Goal: Task Accomplishment & Management: Use online tool/utility

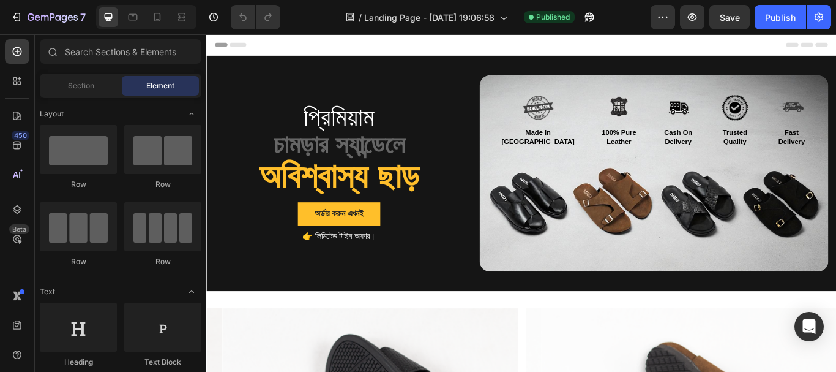
click at [81, 95] on div "Section Element" at bounding box center [121, 85] width 162 height 24
click at [80, 93] on div "Section" at bounding box center [80, 86] width 77 height 20
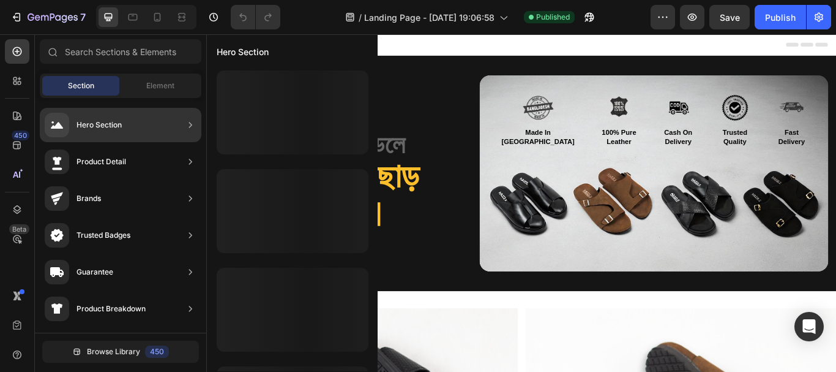
click at [99, 115] on div "Hero Section" at bounding box center [83, 125] width 77 height 24
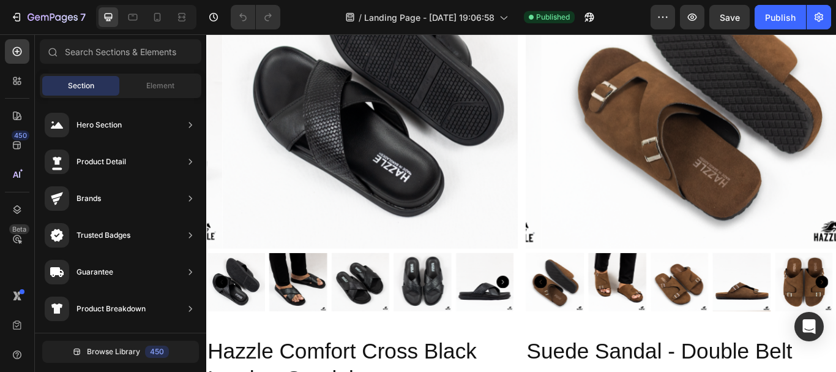
scroll to position [612, 0]
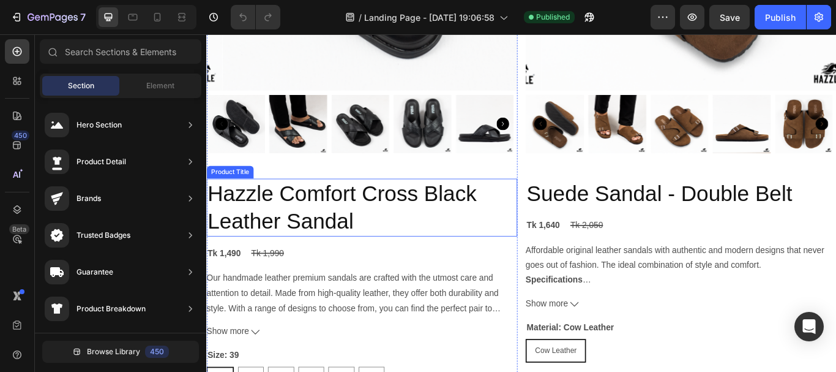
click at [394, 222] on h2 "Hazzle Comfort Cross Black Leather Sandal" at bounding box center [387, 237] width 362 height 68
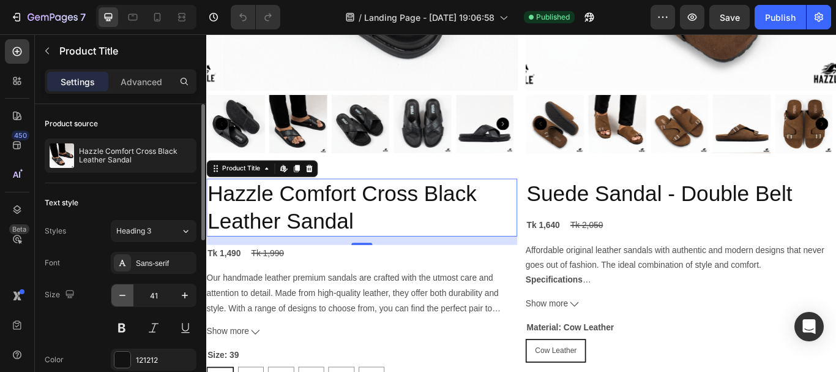
click at [126, 293] on icon "button" at bounding box center [122, 295] width 12 height 12
click at [125, 293] on icon "button" at bounding box center [122, 295] width 12 height 12
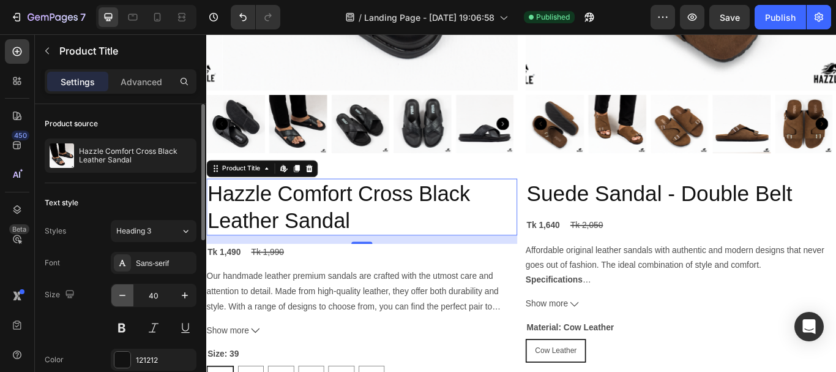
click at [125, 293] on icon "button" at bounding box center [122, 295] width 12 height 12
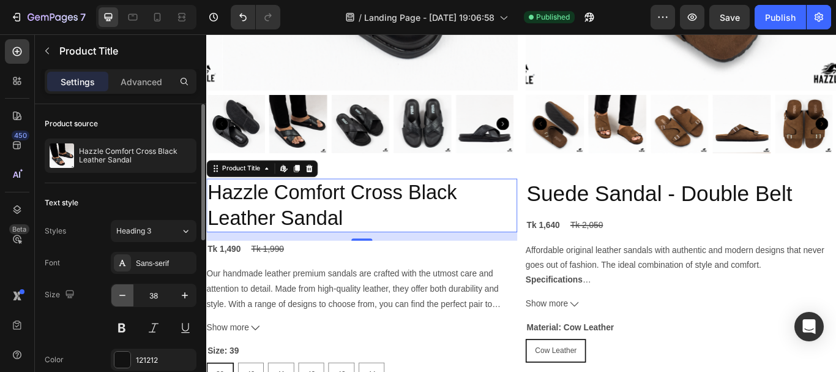
click at [125, 293] on icon "button" at bounding box center [122, 295] width 12 height 12
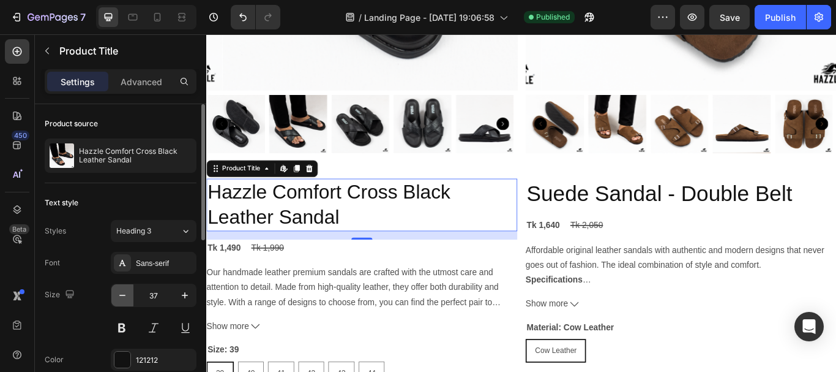
click at [125, 293] on icon "button" at bounding box center [122, 295] width 12 height 12
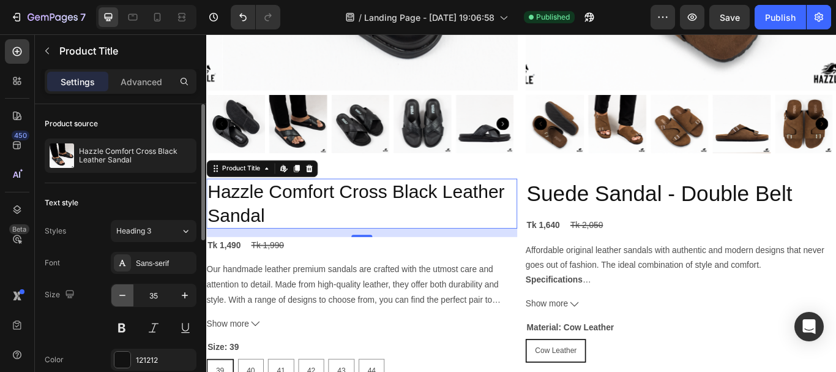
click at [125, 293] on icon "button" at bounding box center [122, 295] width 12 height 12
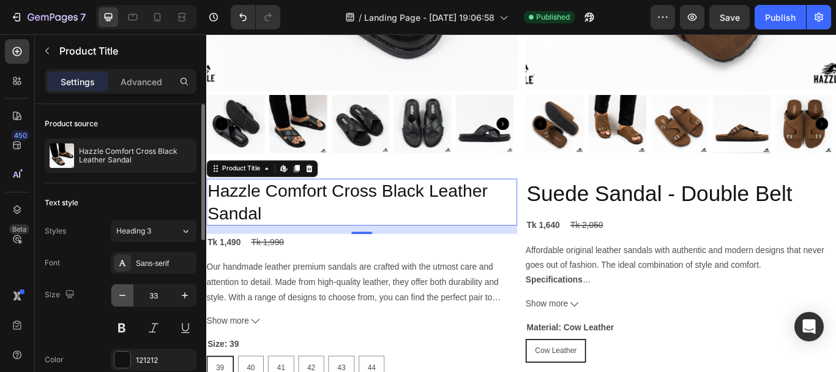
click at [125, 293] on icon "button" at bounding box center [122, 295] width 12 height 12
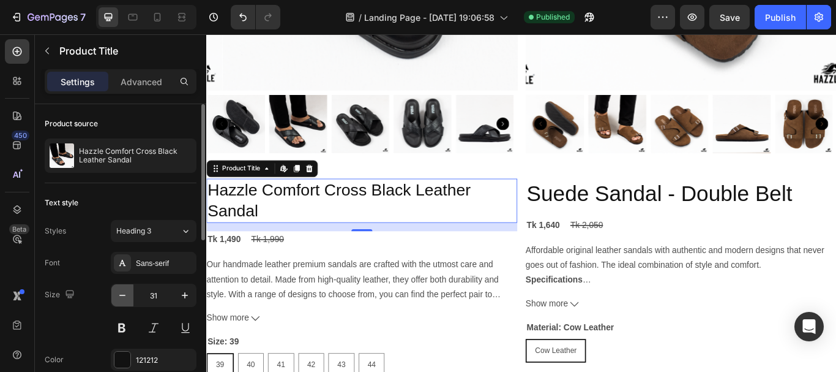
click at [125, 293] on icon "button" at bounding box center [122, 295] width 12 height 12
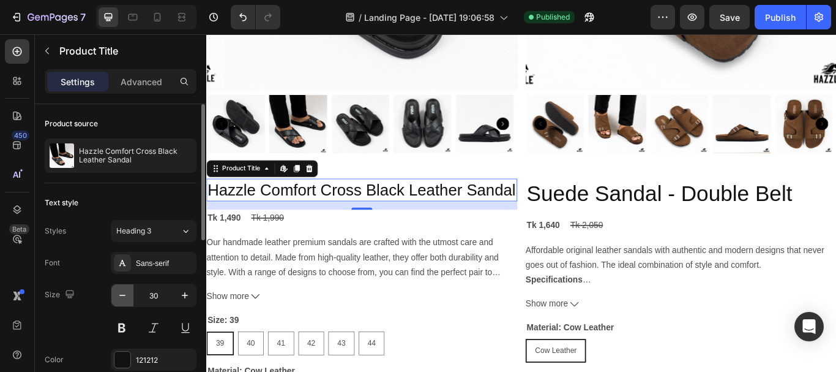
click at [125, 293] on icon "button" at bounding box center [122, 295] width 12 height 12
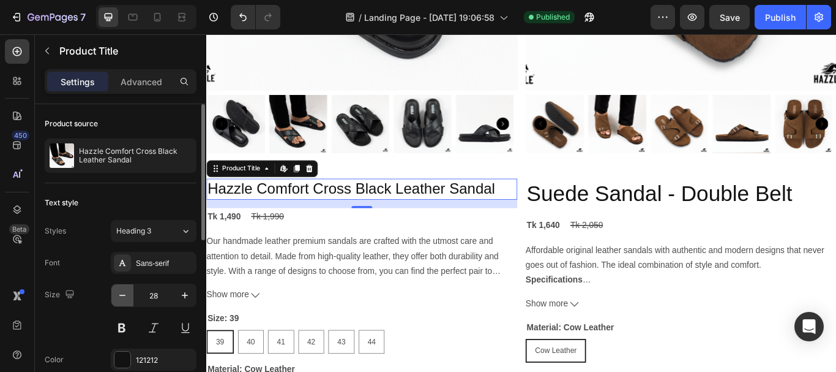
click at [125, 293] on icon "button" at bounding box center [122, 295] width 12 height 12
drag, startPoint x: 125, startPoint y: 293, endPoint x: 245, endPoint y: 288, distance: 119.4
click at [125, 293] on icon "button" at bounding box center [122, 295] width 12 height 12
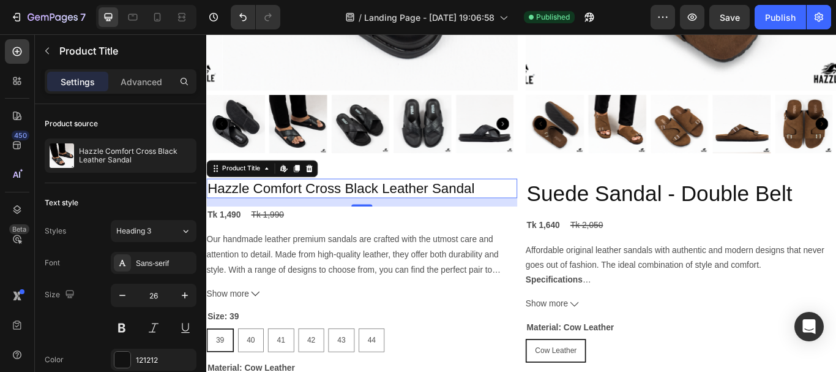
type input "25"
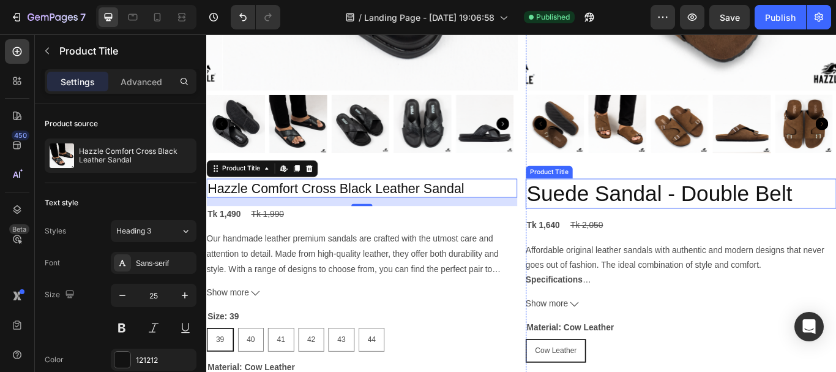
click at [662, 218] on h2 "Suede Sandal - Double Belt" at bounding box center [759, 220] width 362 height 35
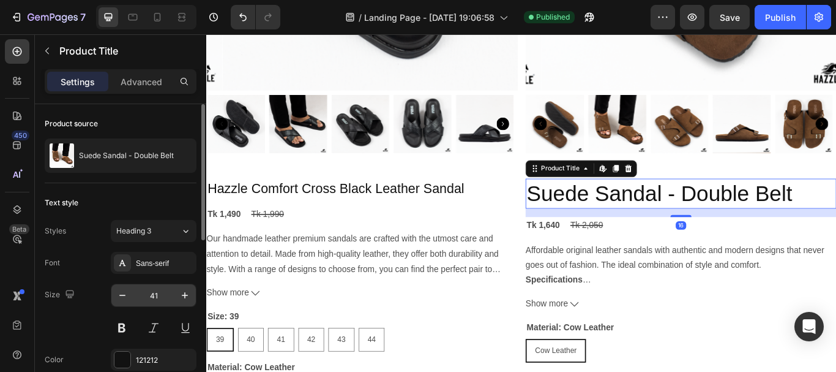
click at [127, 283] on div "41" at bounding box center [154, 294] width 86 height 23
click at [123, 297] on icon "button" at bounding box center [122, 295] width 12 height 12
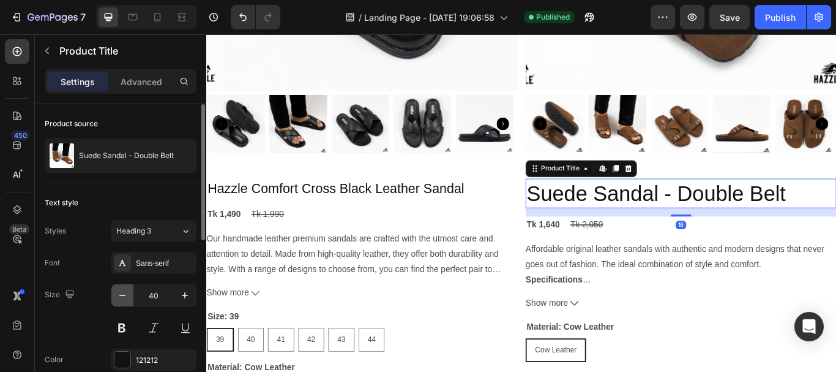
click at [123, 297] on icon "button" at bounding box center [122, 295] width 12 height 12
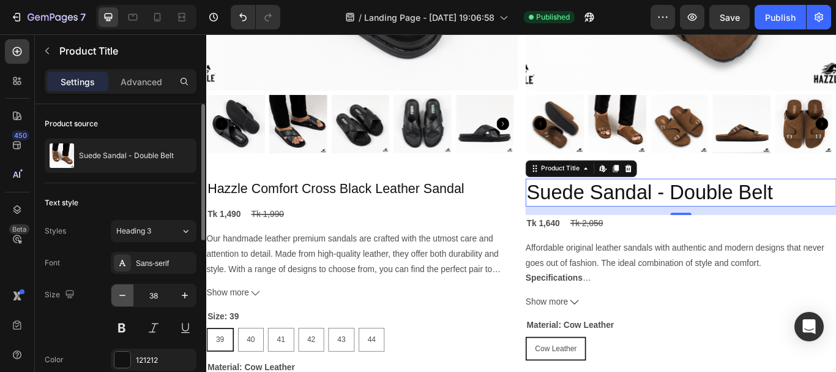
click at [123, 297] on icon "button" at bounding box center [122, 295] width 12 height 12
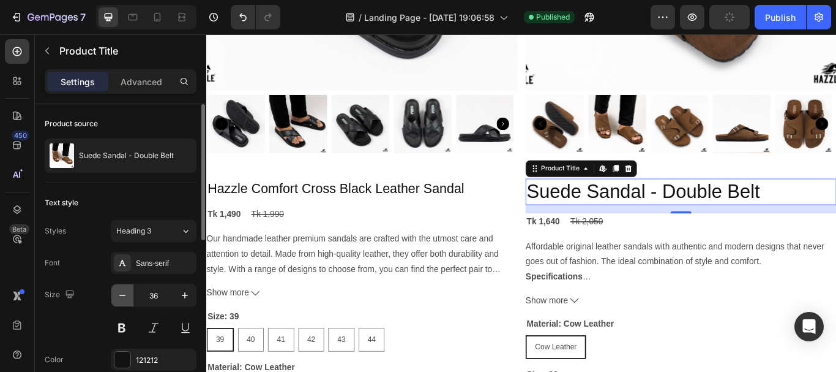
click at [123, 297] on icon "button" at bounding box center [122, 295] width 12 height 12
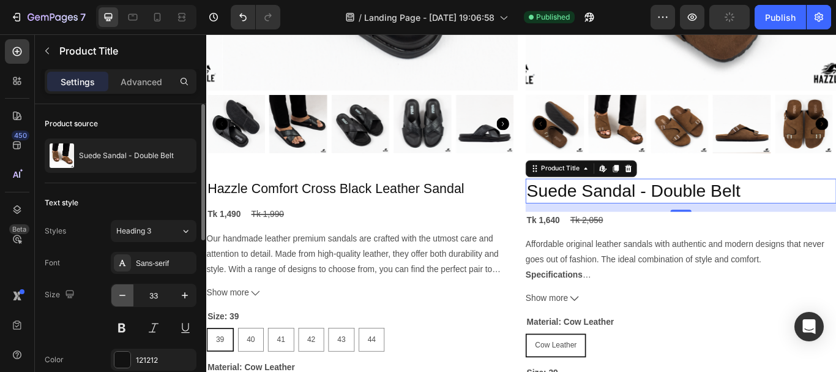
click at [123, 297] on icon "button" at bounding box center [122, 295] width 12 height 12
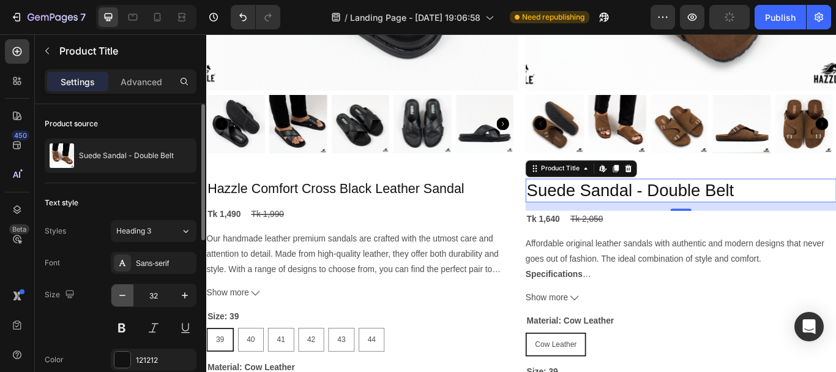
click at [123, 297] on icon "button" at bounding box center [122, 295] width 12 height 12
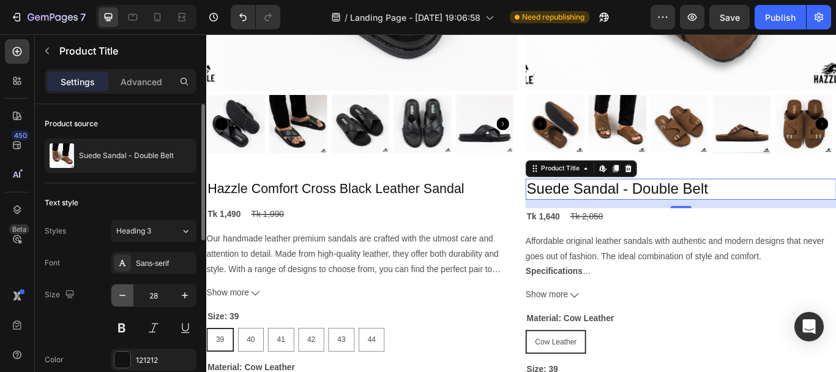
click at [123, 297] on icon "button" at bounding box center [122, 295] width 12 height 12
type input "25"
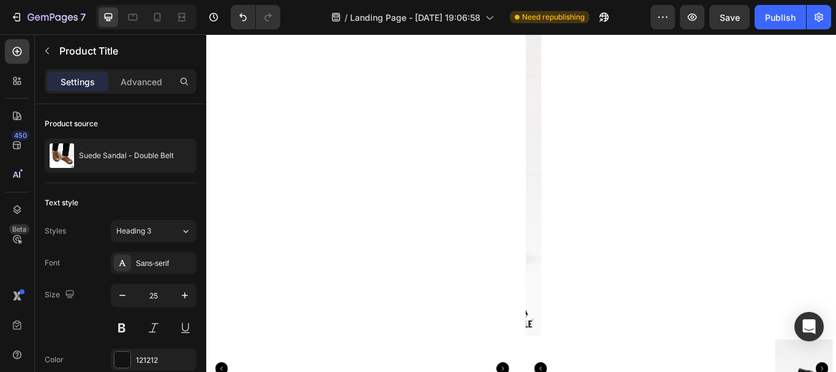
scroll to position [1347, 0]
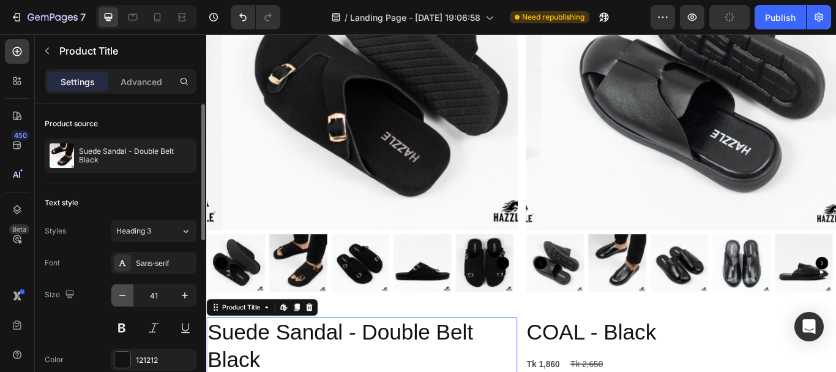
click at [127, 299] on icon "button" at bounding box center [122, 295] width 12 height 12
click at [128, 299] on icon "button" at bounding box center [122, 295] width 12 height 12
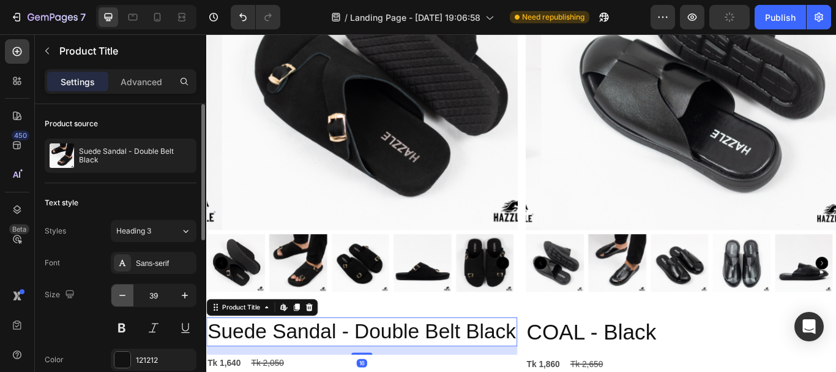
click at [128, 299] on icon "button" at bounding box center [122, 295] width 12 height 12
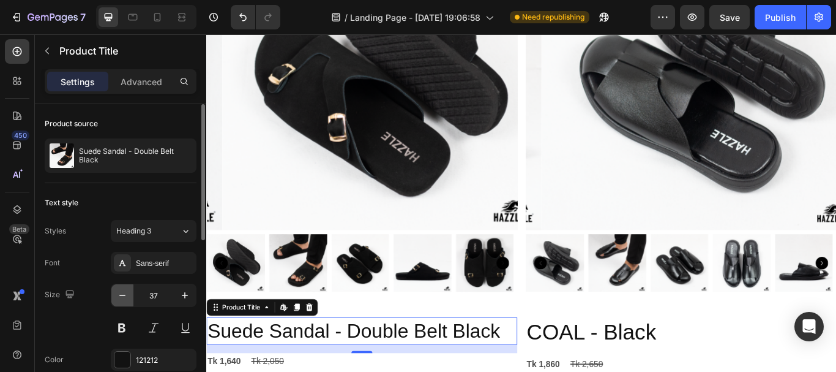
click at [128, 299] on icon "button" at bounding box center [122, 295] width 12 height 12
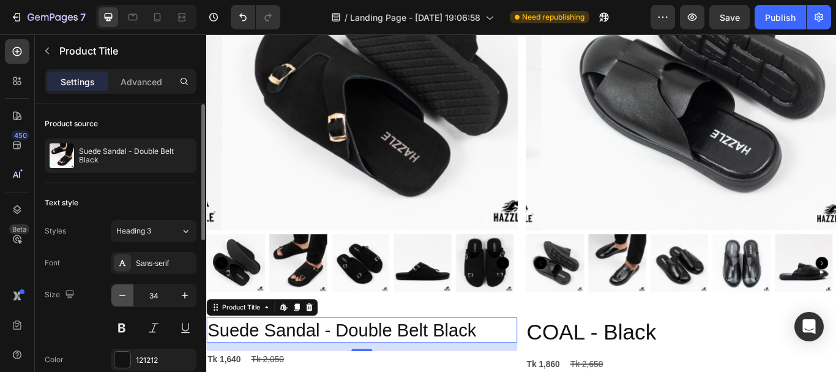
click at [128, 299] on icon "button" at bounding box center [122, 295] width 12 height 12
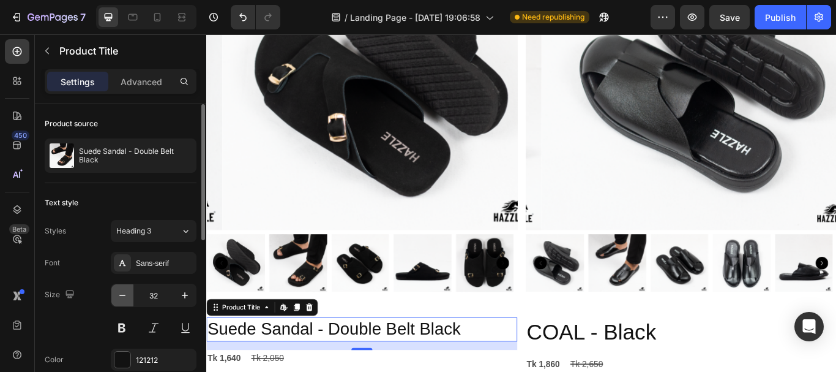
click at [128, 299] on icon "button" at bounding box center [122, 295] width 12 height 12
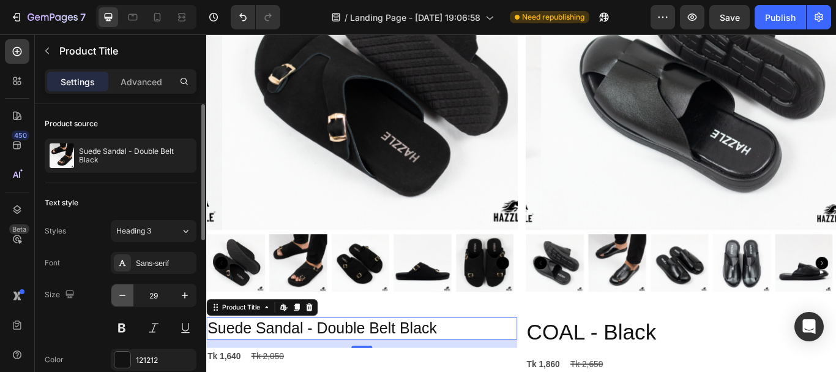
click at [128, 299] on icon "button" at bounding box center [122, 295] width 12 height 12
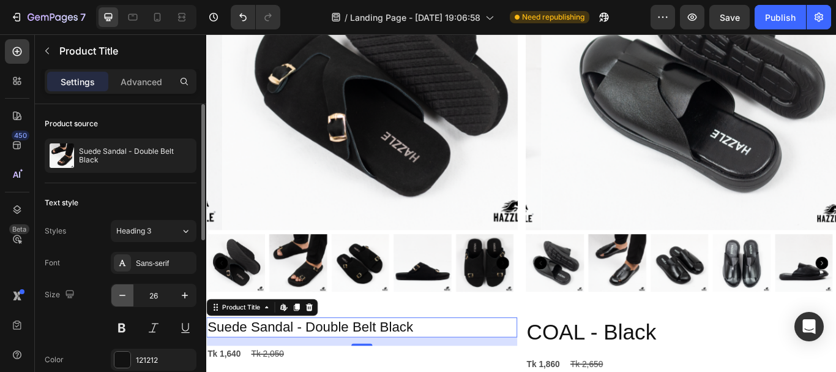
click at [128, 299] on icon "button" at bounding box center [122, 295] width 12 height 12
type input "25"
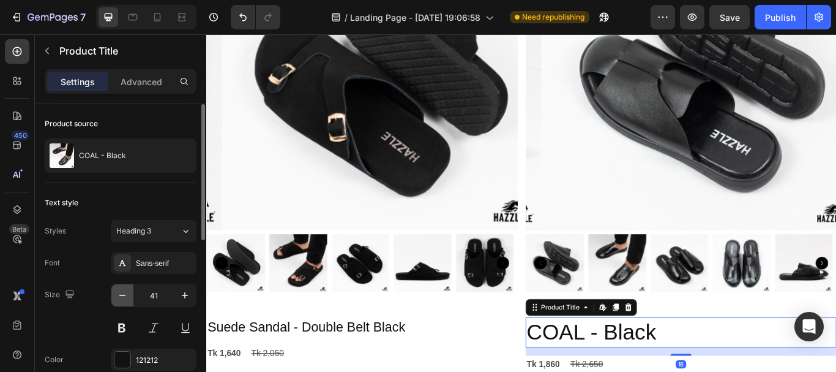
click at [123, 298] on icon "button" at bounding box center [122, 295] width 12 height 12
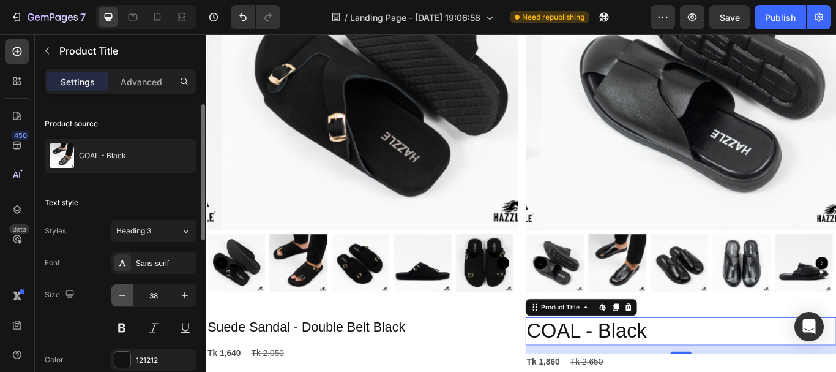
click at [123, 298] on icon "button" at bounding box center [122, 295] width 12 height 12
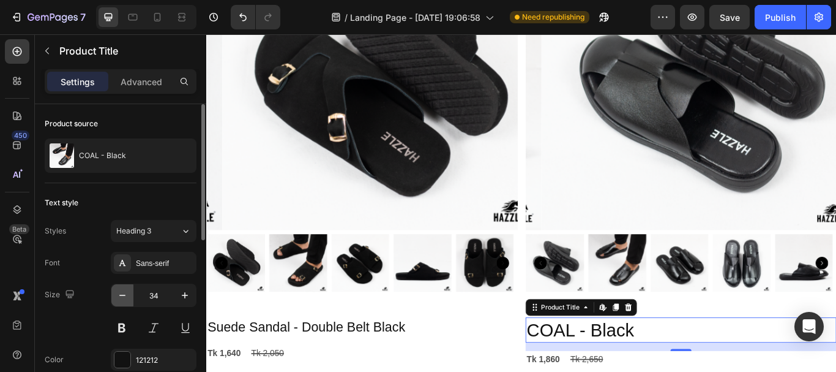
click at [123, 298] on icon "button" at bounding box center [122, 295] width 12 height 12
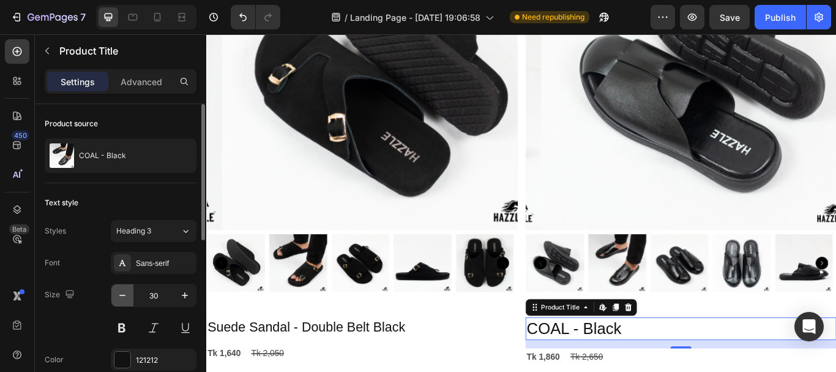
click at [123, 298] on icon "button" at bounding box center [122, 295] width 12 height 12
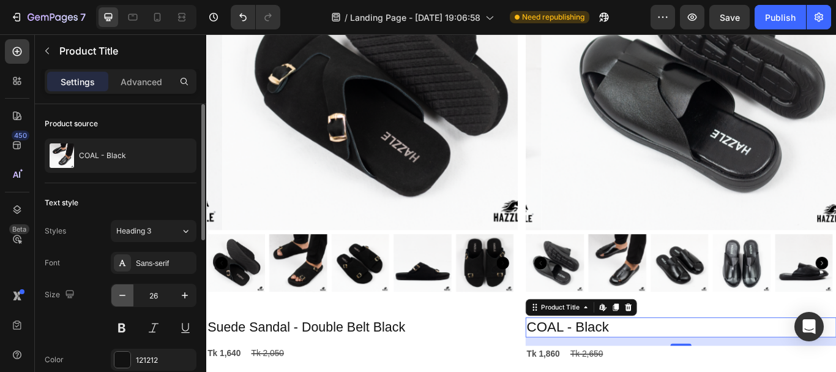
type input "25"
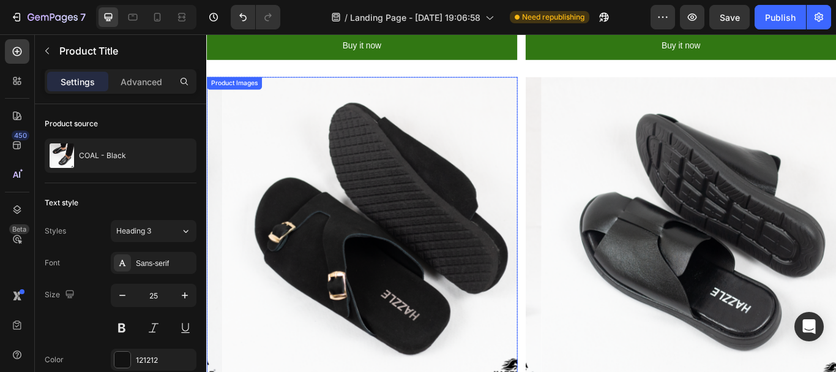
scroll to position [1408, 0]
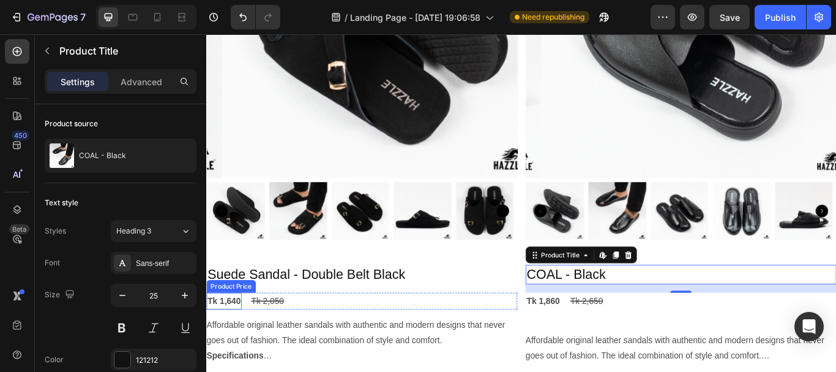
click at [234, 335] on div "Tk 1,640" at bounding box center [226, 345] width 41 height 20
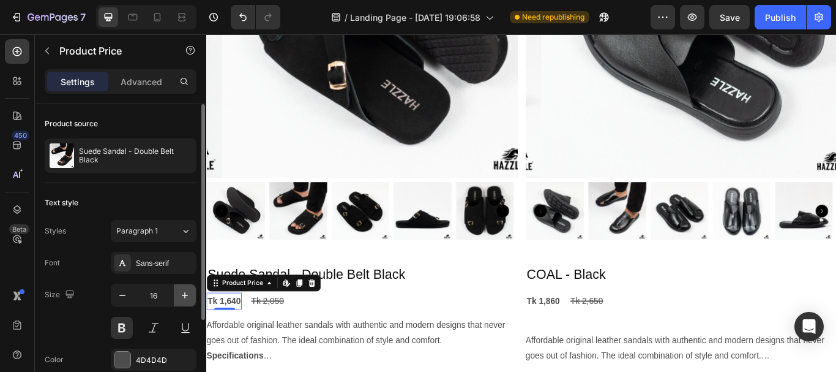
click at [181, 297] on icon "button" at bounding box center [185, 295] width 12 height 12
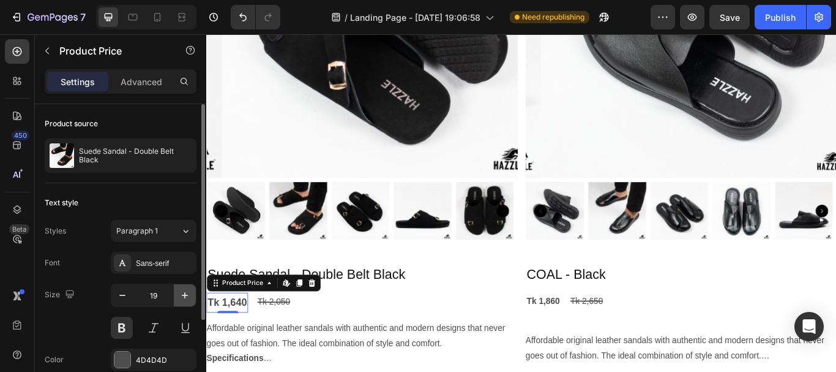
drag, startPoint x: 181, startPoint y: 297, endPoint x: 2, endPoint y: 307, distance: 179.0
click at [181, 297] on icon "button" at bounding box center [185, 295] width 12 height 12
type input "20"
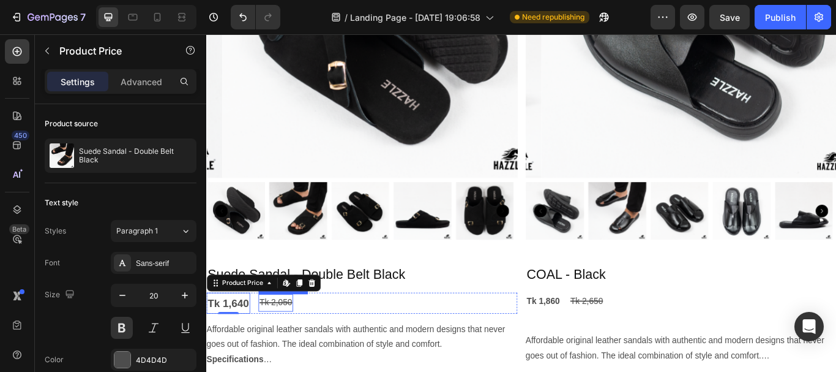
click at [281, 337] on div "Tk 2,050" at bounding box center [287, 347] width 40 height 20
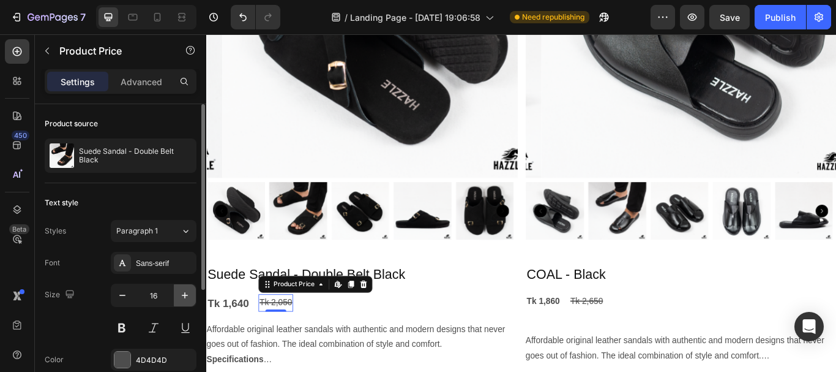
click at [187, 293] on icon "button" at bounding box center [185, 295] width 12 height 12
type input "18"
click at [120, 330] on button at bounding box center [122, 327] width 22 height 22
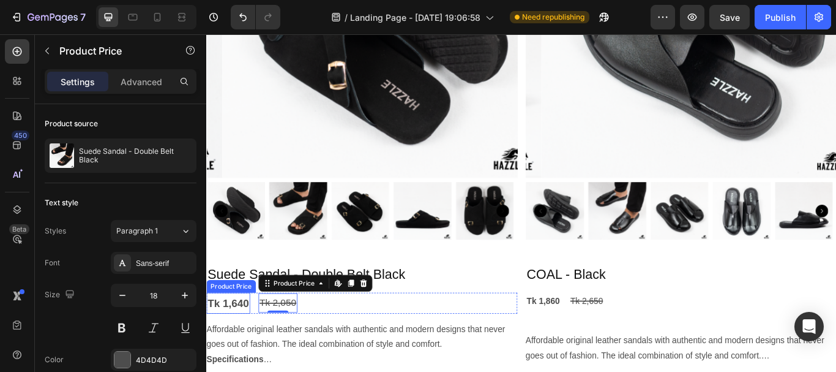
click at [236, 335] on div "Tk 1,640" at bounding box center [231, 347] width 51 height 24
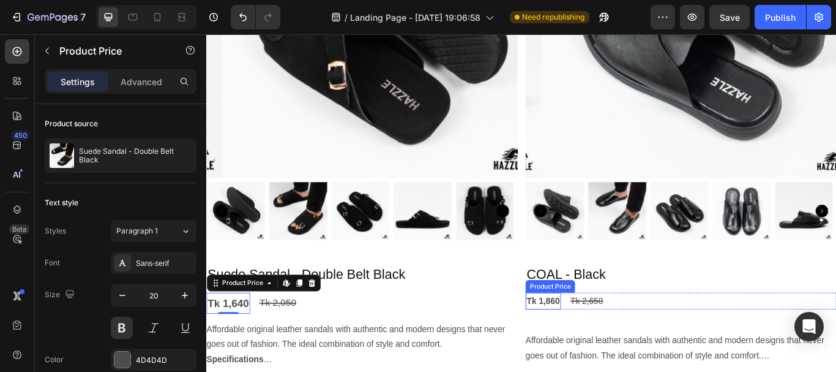
click at [590, 335] on div "Tk 1,860" at bounding box center [598, 345] width 41 height 20
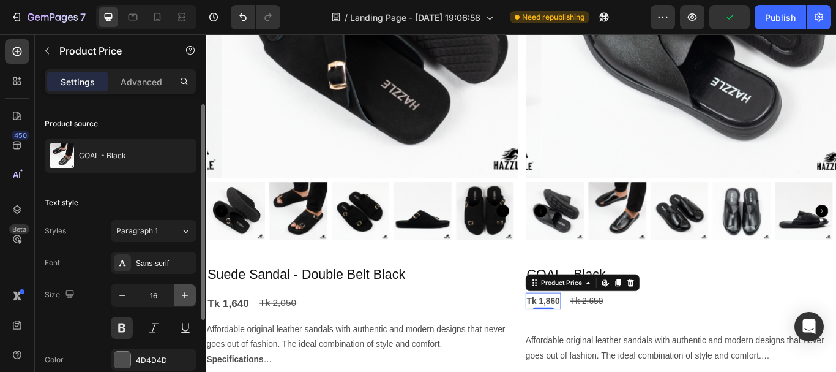
click at [187, 297] on icon "button" at bounding box center [185, 295] width 12 height 12
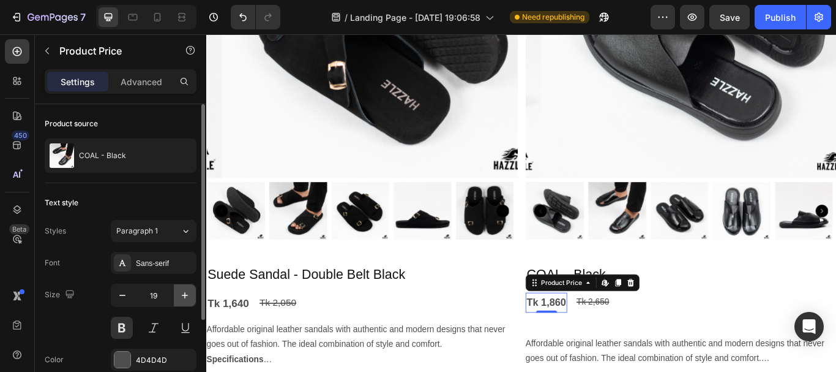
type input "20"
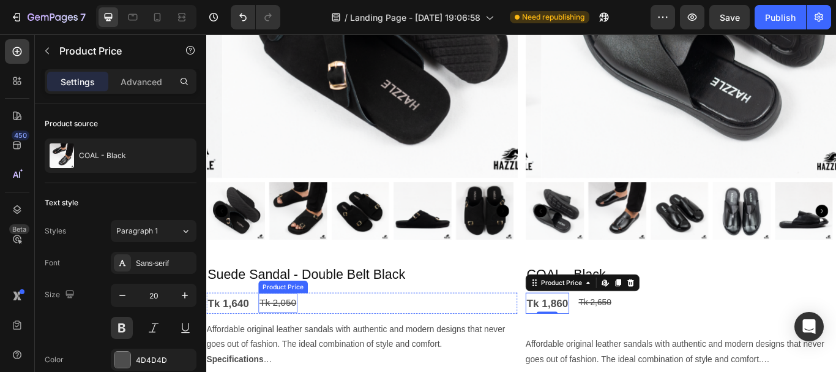
click at [306, 336] on div "Tk 2,050" at bounding box center [289, 347] width 45 height 22
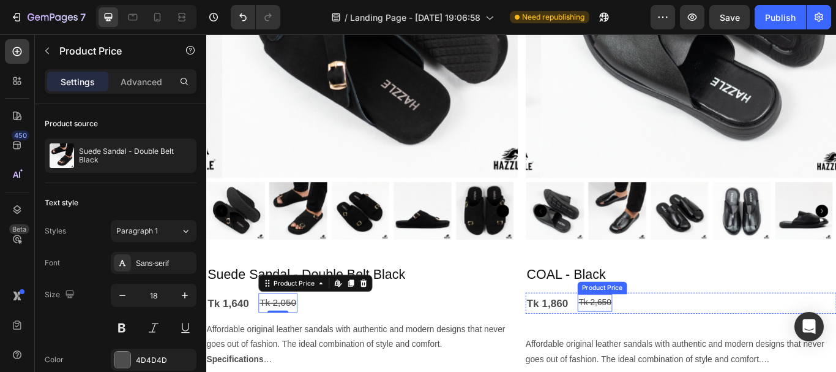
click at [668, 338] on div "Tk 2,650" at bounding box center [659, 347] width 40 height 20
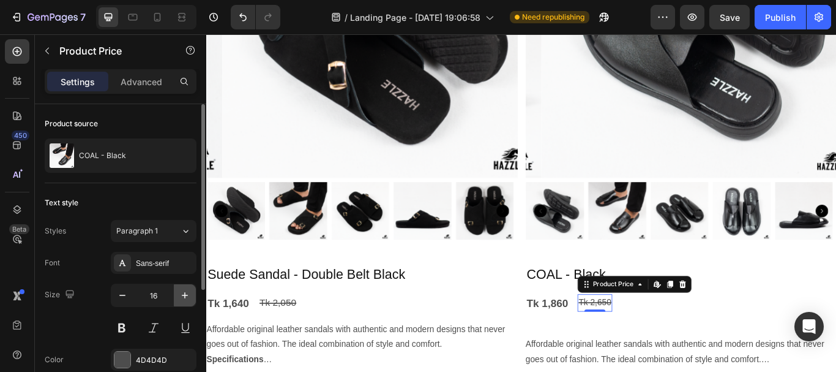
click at [182, 290] on icon "button" at bounding box center [185, 295] width 12 height 12
type input "18"
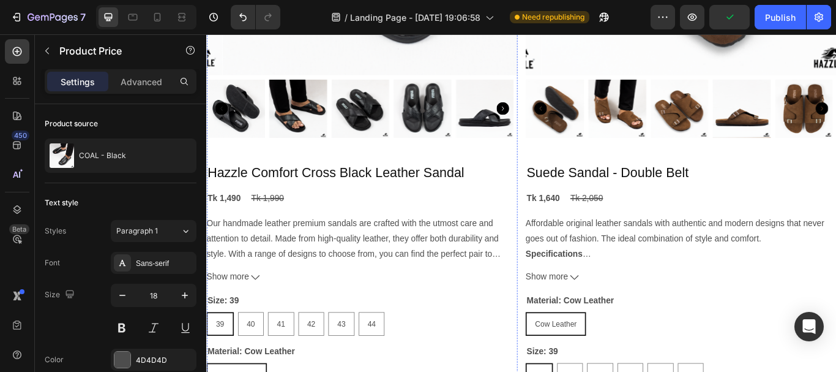
scroll to position [612, 0]
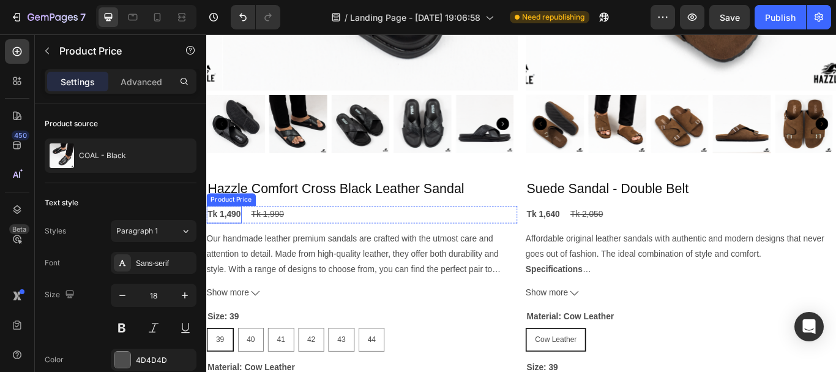
click at [225, 234] on div "Tk 1,490" at bounding box center [226, 244] width 41 height 20
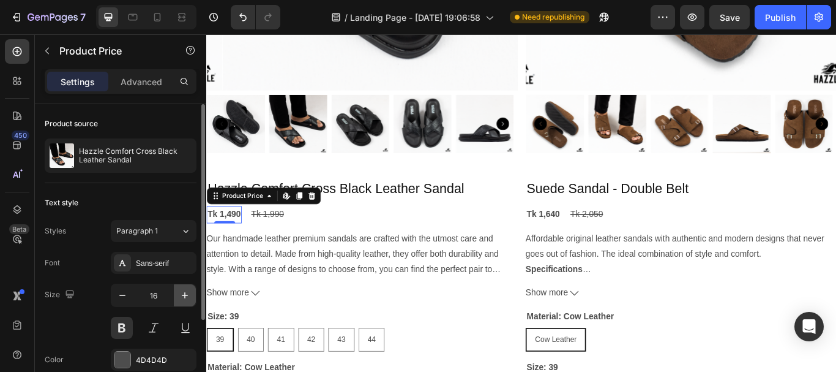
click at [182, 298] on icon "button" at bounding box center [185, 295] width 12 height 12
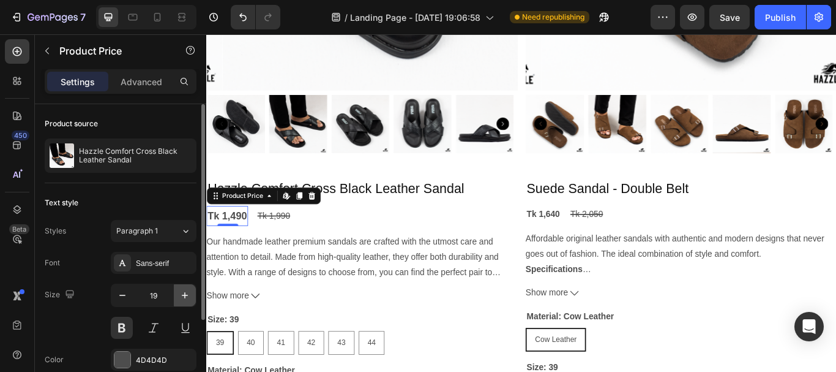
click at [182, 298] on icon "button" at bounding box center [185, 295] width 12 height 12
type input "20"
click at [288, 242] on div "Tk 1,990" at bounding box center [287, 247] width 40 height 20
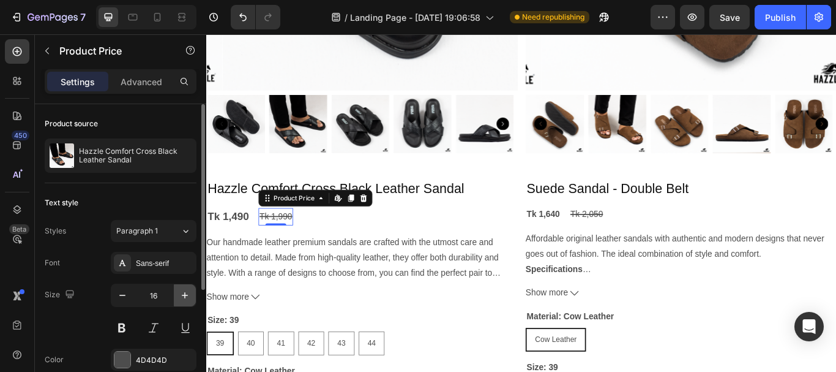
click at [186, 299] on icon "button" at bounding box center [185, 295] width 12 height 12
type input "18"
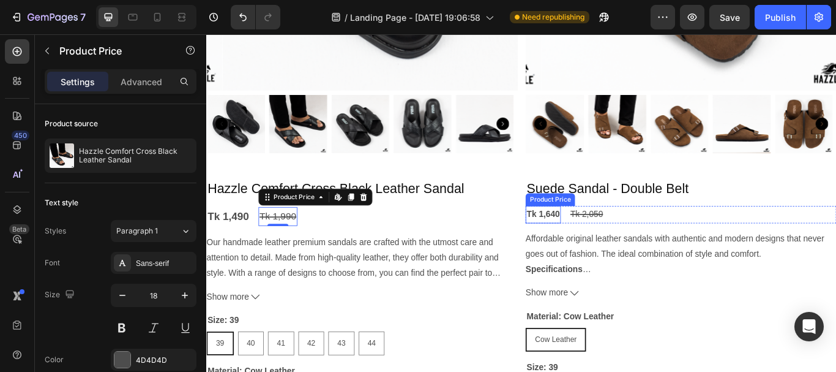
click at [604, 234] on div "Tk 1,640" at bounding box center [598, 244] width 41 height 20
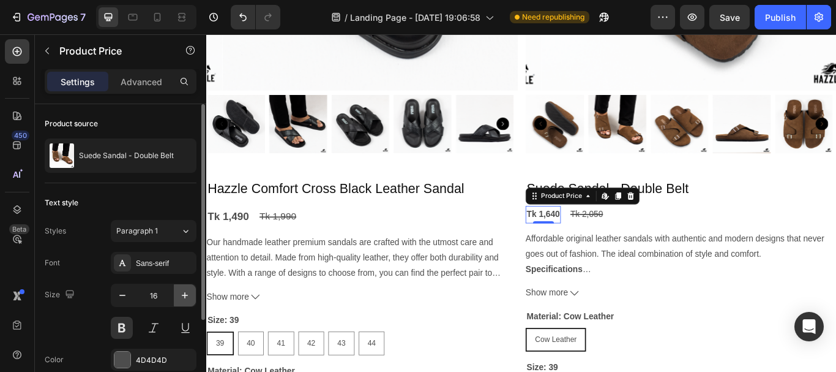
click at [194, 291] on button "button" at bounding box center [185, 295] width 22 height 22
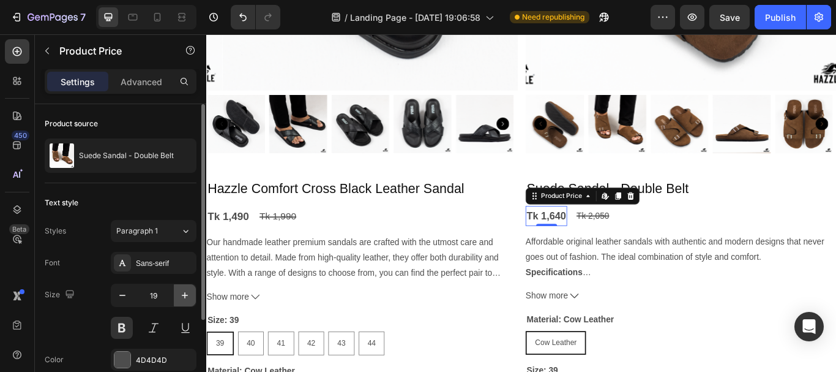
type input "20"
click at [668, 242] on div "Tk 2,050" at bounding box center [659, 247] width 40 height 20
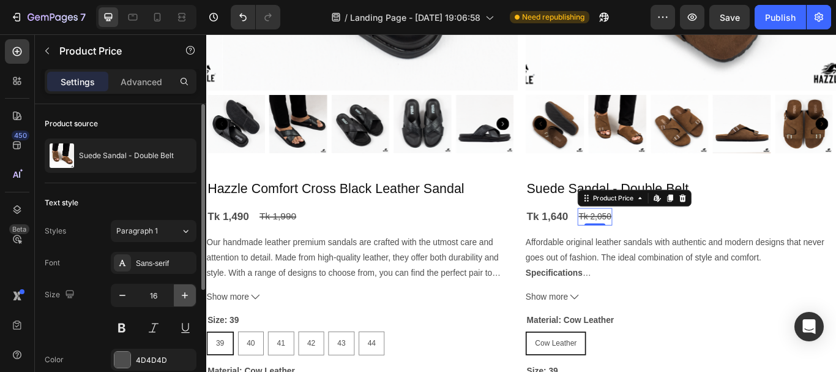
click at [192, 286] on button "button" at bounding box center [185, 295] width 22 height 22
type input "18"
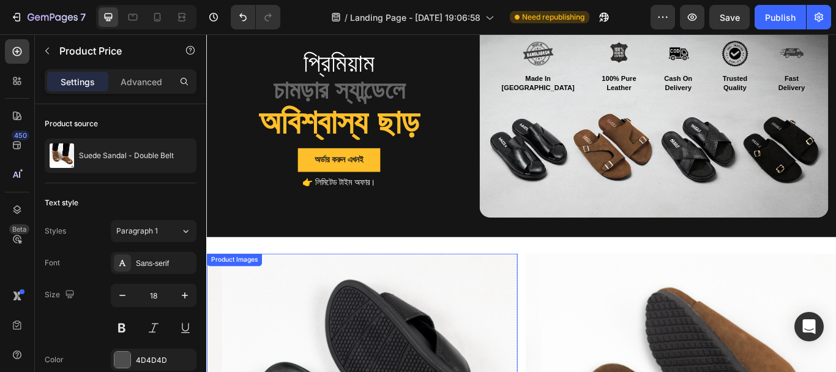
scroll to position [0, 0]
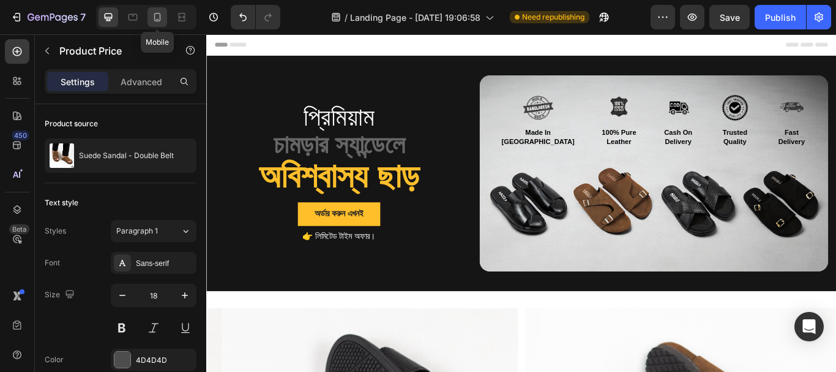
click at [154, 13] on icon at bounding box center [157, 17] width 12 height 12
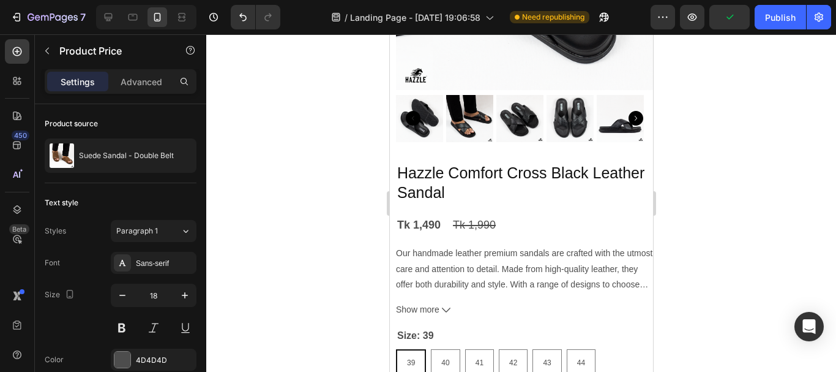
scroll to position [551, 0]
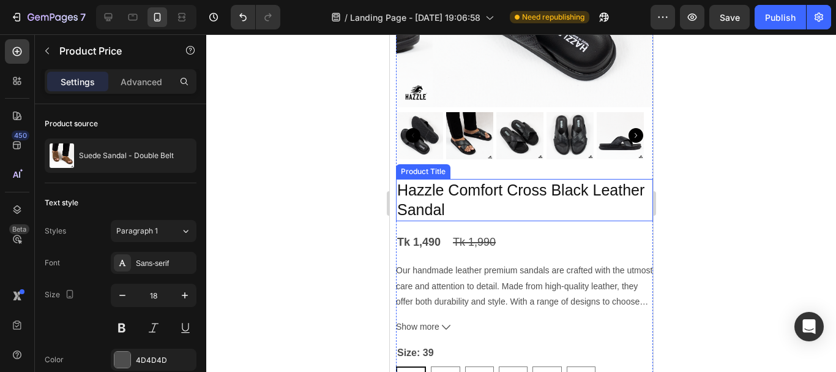
click at [469, 183] on h2 "Hazzle Comfort Cross Black Leather Sandal" at bounding box center [523, 200] width 257 height 42
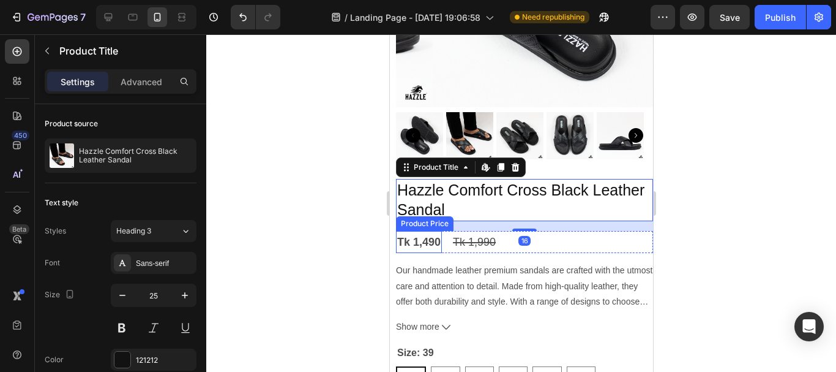
click at [428, 234] on div "Tk 1,490" at bounding box center [418, 242] width 46 height 22
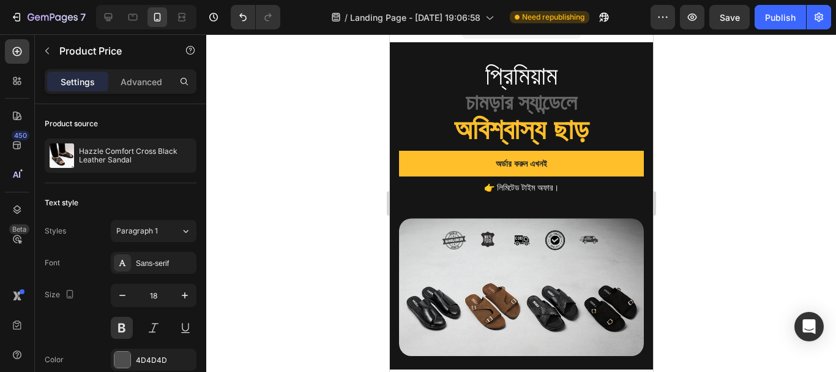
scroll to position [0, 0]
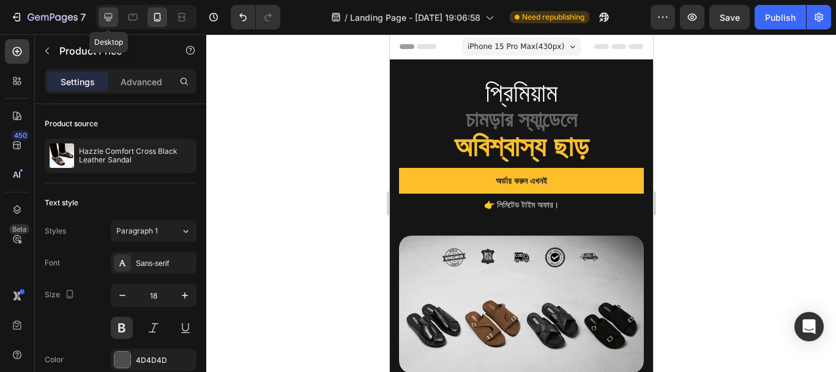
click at [111, 11] on icon at bounding box center [108, 17] width 12 height 12
type input "20"
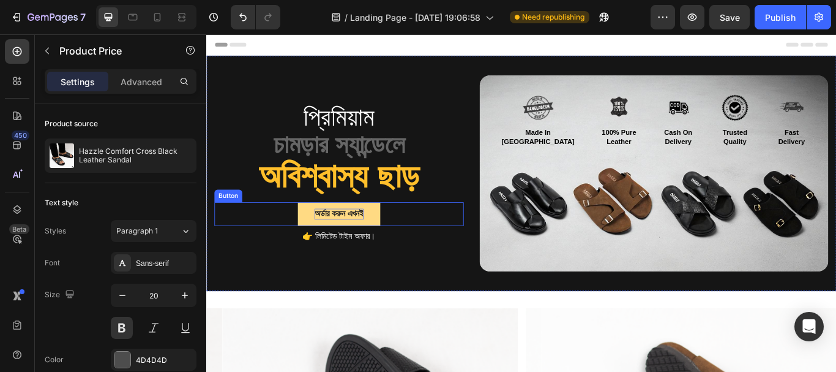
click at [361, 246] on p "অর্ডার করুন এখনই" at bounding box center [361, 243] width 58 height 13
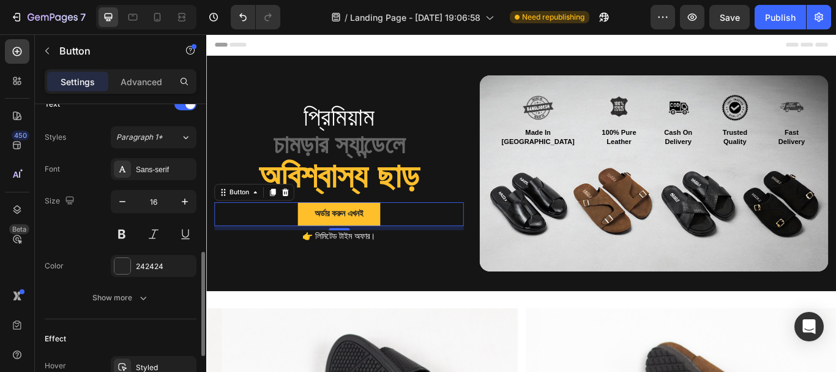
scroll to position [490, 0]
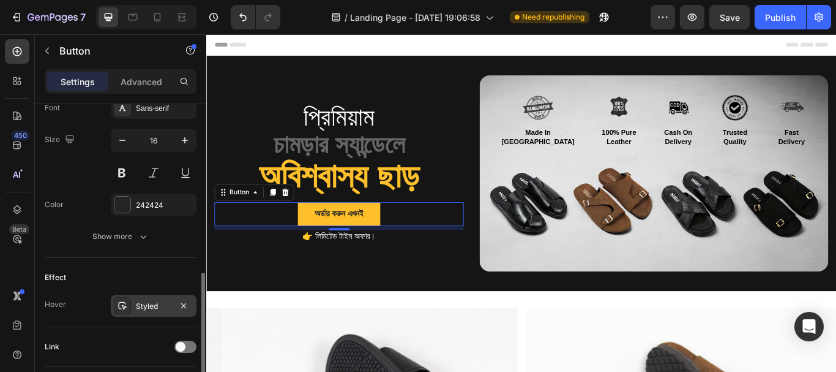
click at [141, 313] on div "Styled" at bounding box center [154, 305] width 86 height 22
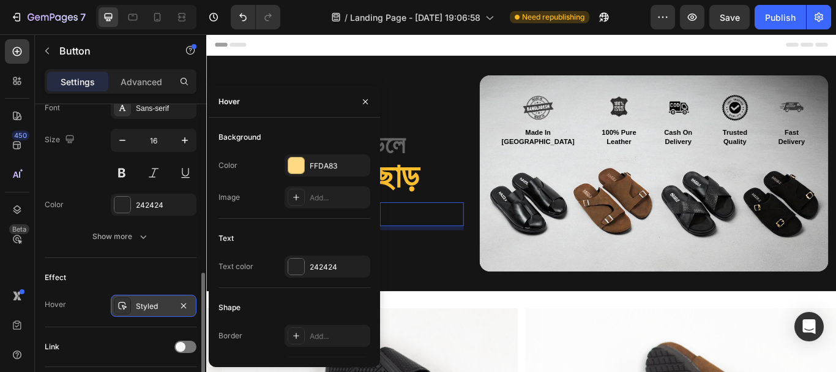
click at [141, 312] on div "Styled" at bounding box center [154, 305] width 86 height 22
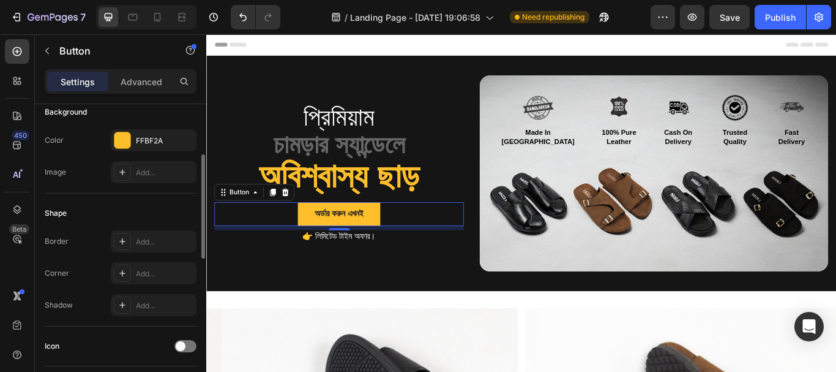
scroll to position [0, 0]
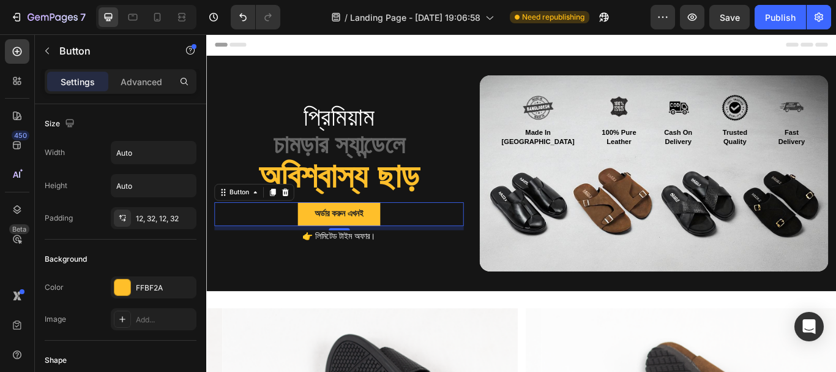
click at [431, 242] on div "অর্ডার করুন এখনই Button 8" at bounding box center [360, 244] width 291 height 28
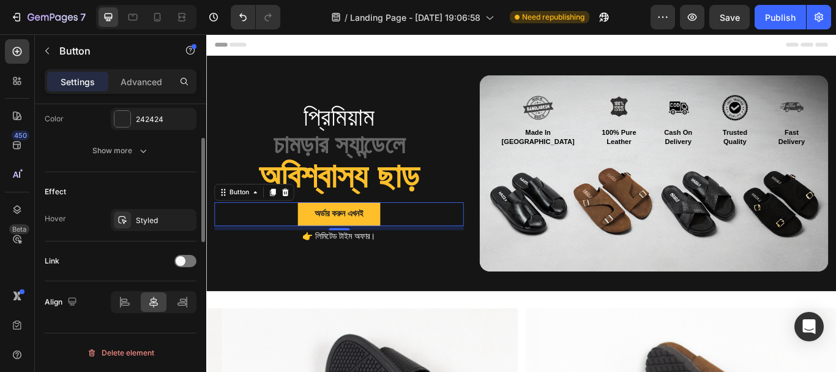
scroll to position [392, 0]
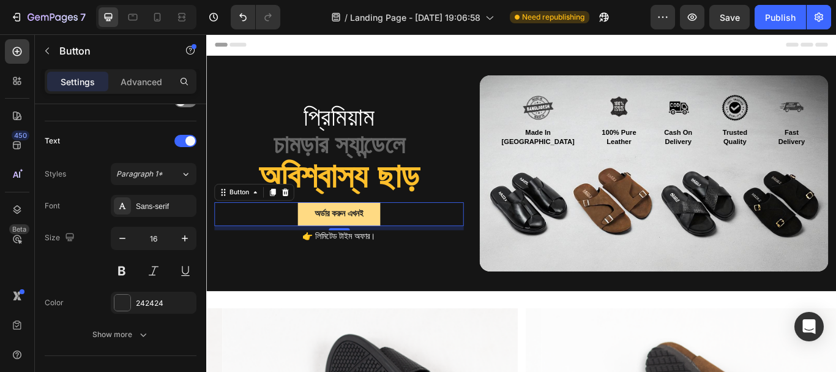
click at [409, 241] on button "অর্ডার করুন এখনই" at bounding box center [361, 244] width 97 height 28
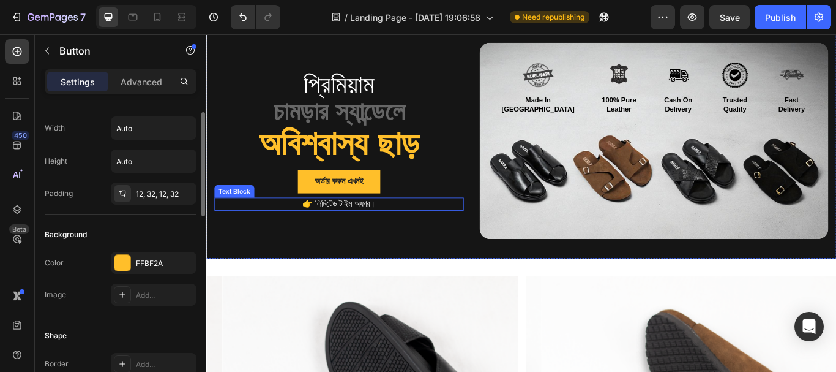
scroll to position [0, 0]
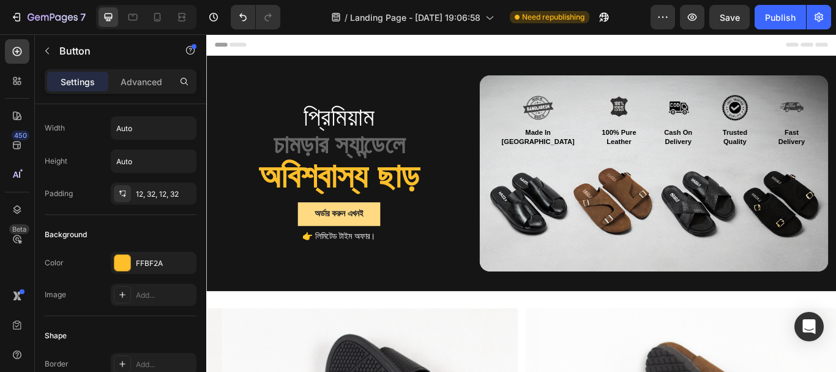
click at [409, 250] on button "অর্ডার করুন এখনই" at bounding box center [361, 244] width 97 height 28
click at [409, 230] on button "অর্ডার করুন এখনই" at bounding box center [361, 244] width 97 height 28
click at [145, 87] on p "Advanced" at bounding box center [142, 81] width 42 height 13
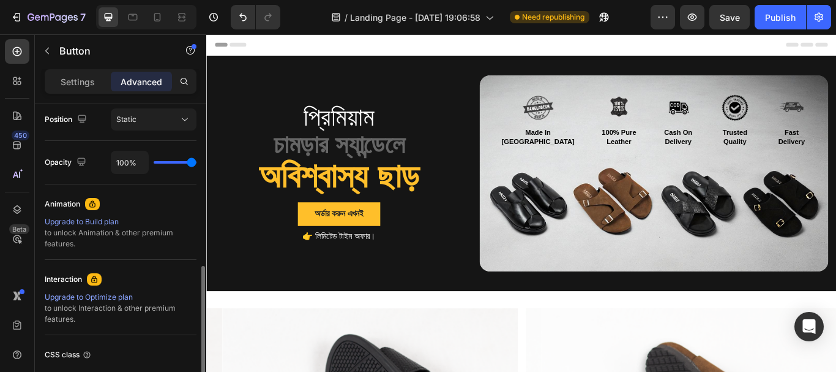
scroll to position [547, 0]
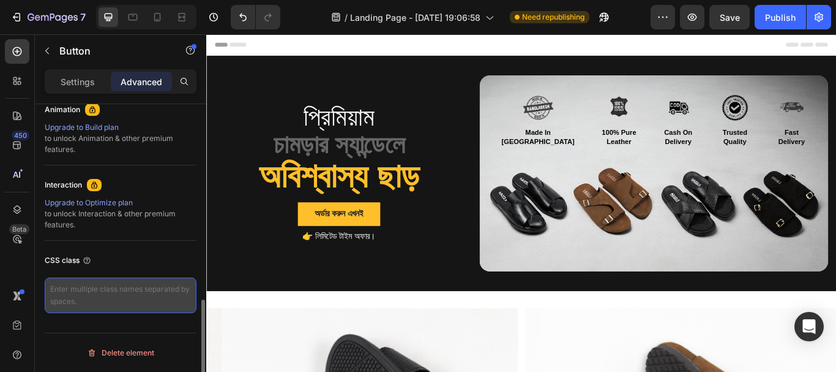
click at [92, 290] on textarea at bounding box center [121, 294] width 152 height 35
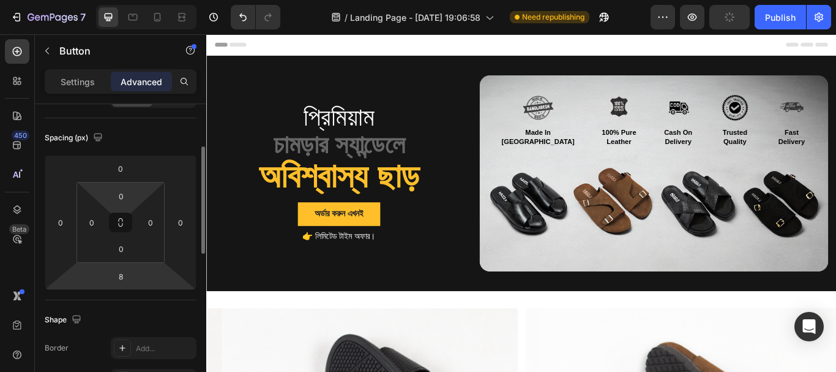
scroll to position [0, 0]
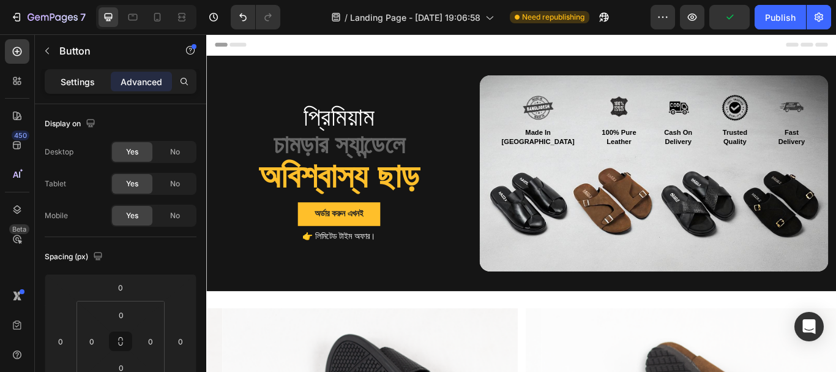
click at [77, 83] on p "Settings" at bounding box center [78, 81] width 34 height 13
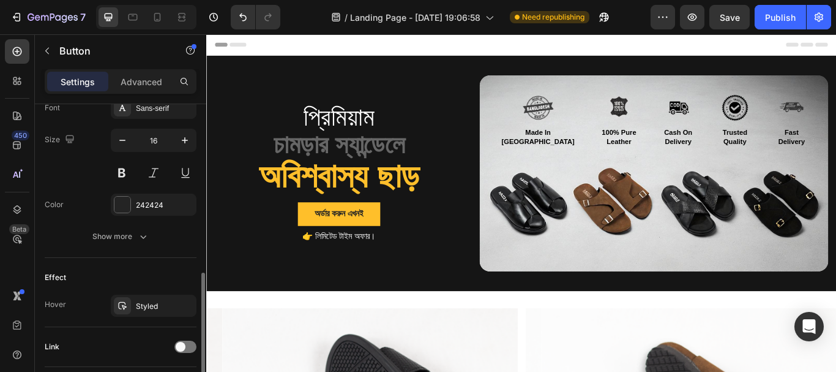
scroll to position [551, 0]
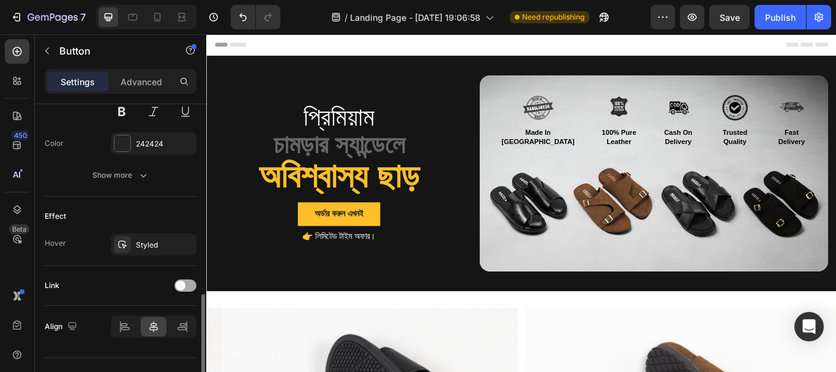
click at [179, 283] on span at bounding box center [181, 285] width 10 height 10
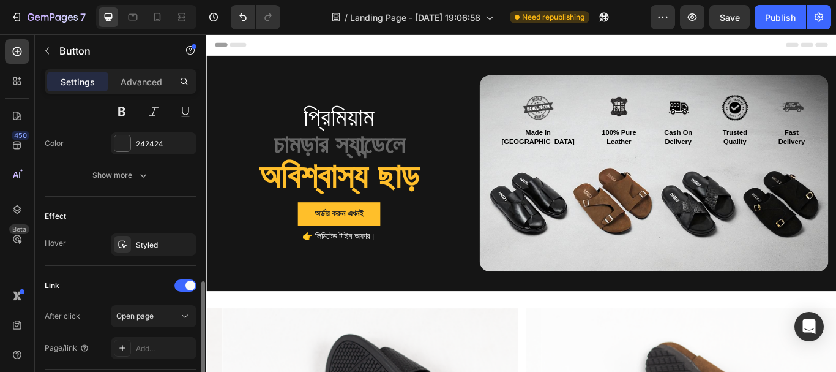
scroll to position [639, 0]
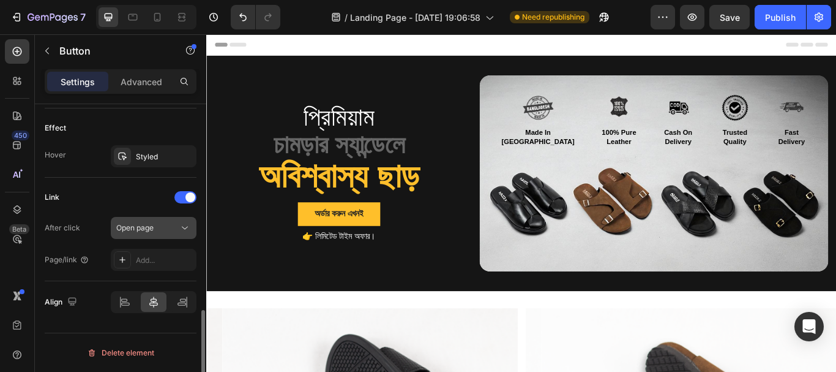
click at [151, 230] on span "Open page" at bounding box center [134, 227] width 37 height 9
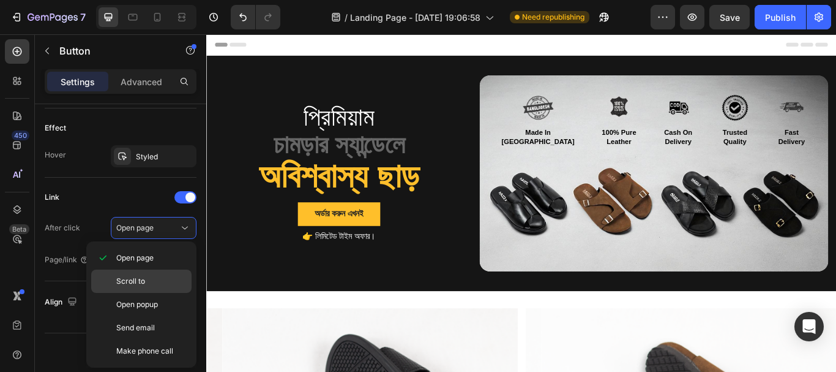
click at [143, 282] on span "Scroll to" at bounding box center [130, 280] width 29 height 11
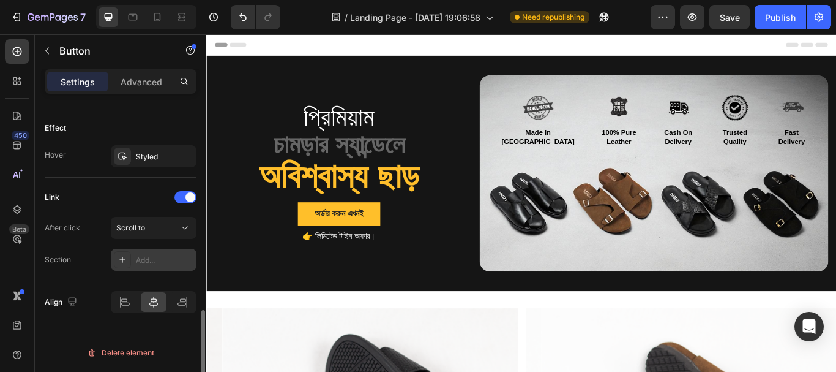
click at [146, 259] on div "Add..." at bounding box center [165, 260] width 58 height 11
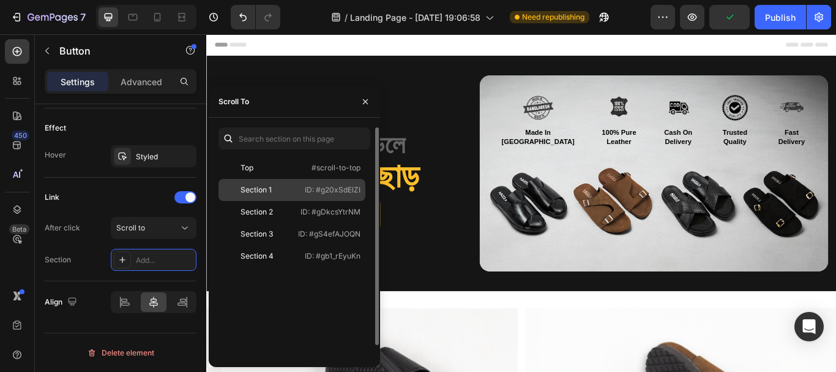
click at [270, 195] on div "Section 1" at bounding box center [256, 189] width 31 height 11
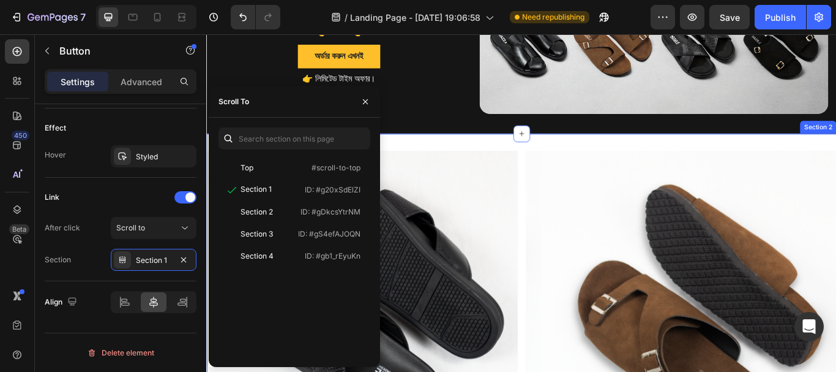
scroll to position [306, 0]
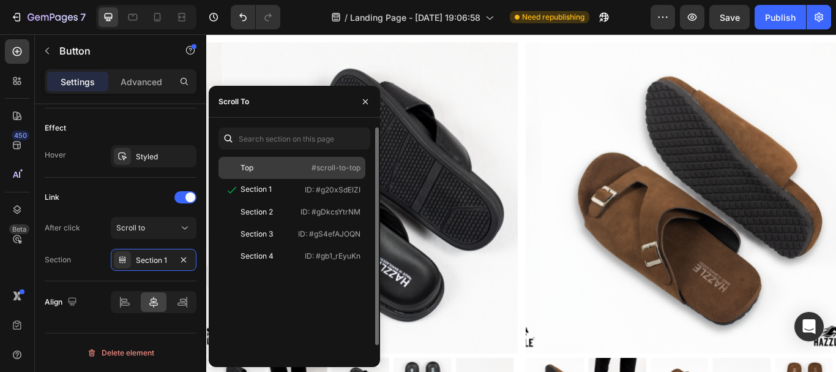
click at [267, 166] on div "Top" at bounding box center [258, 167] width 71 height 11
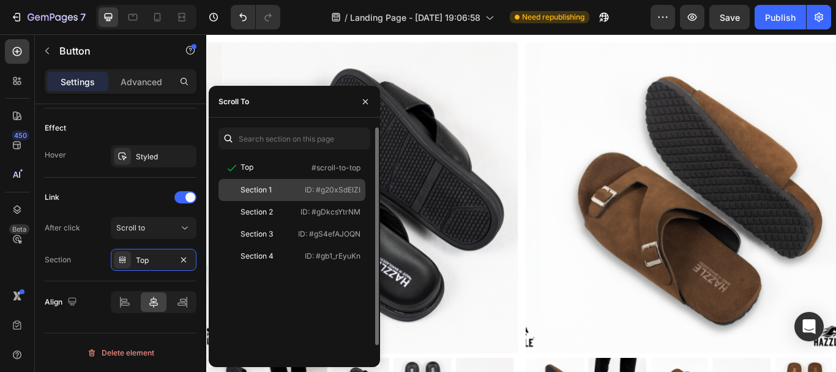
click at [271, 201] on div "Section 1 ID: #g20xSdElZI" at bounding box center [292, 212] width 147 height 22
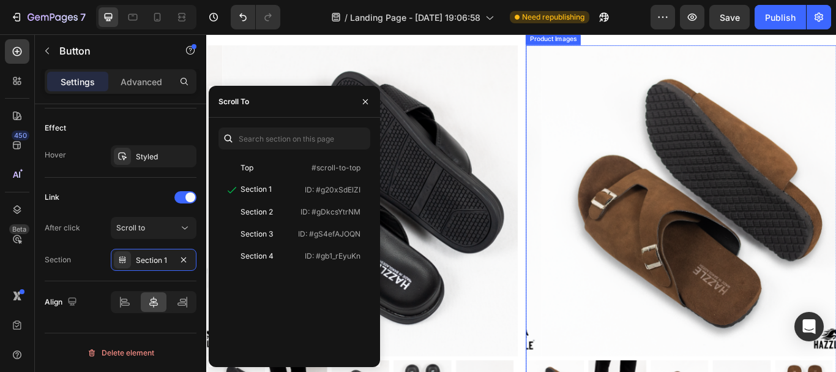
scroll to position [0, 0]
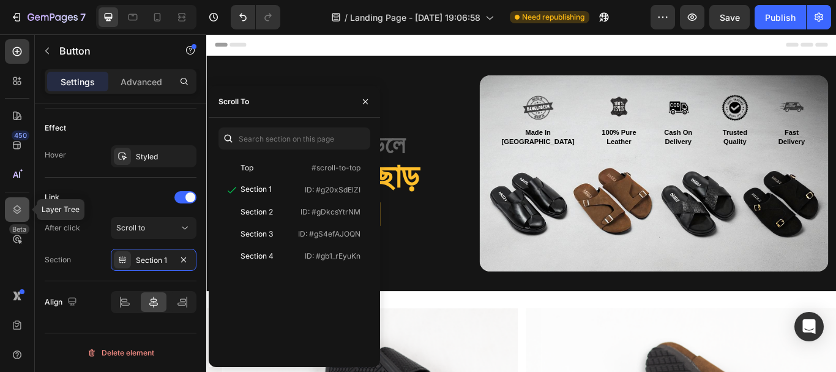
click at [20, 213] on icon at bounding box center [17, 209] width 12 height 12
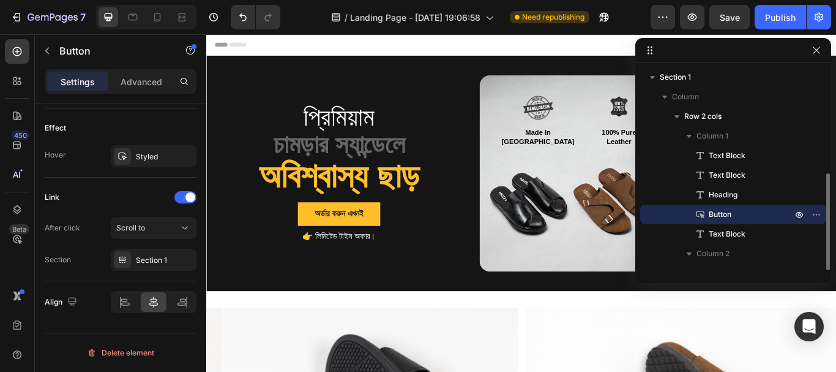
scroll to position [61, 0]
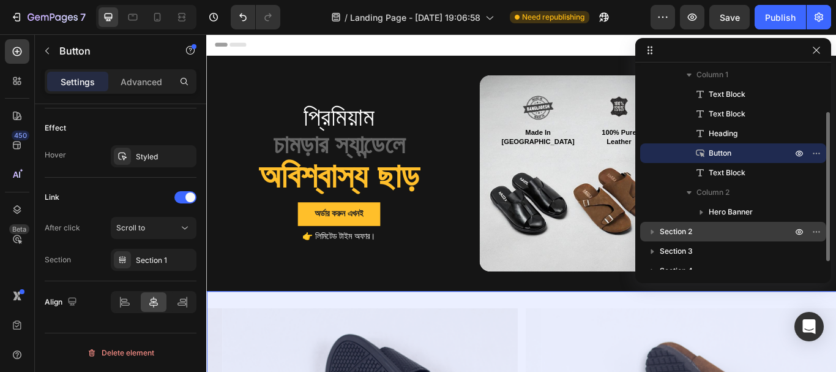
click at [701, 230] on p "Section 2" at bounding box center [727, 231] width 135 height 12
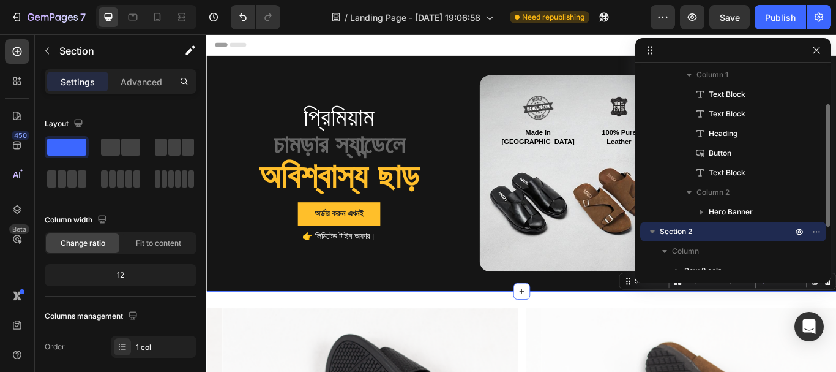
scroll to position [253, 0]
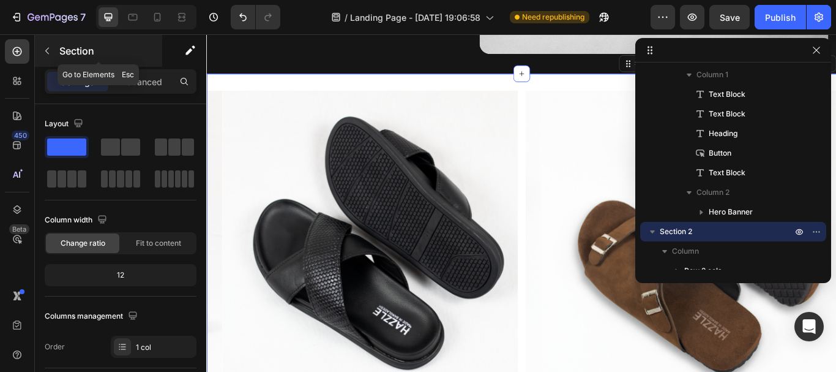
click at [49, 53] on icon "button" at bounding box center [47, 51] width 10 height 10
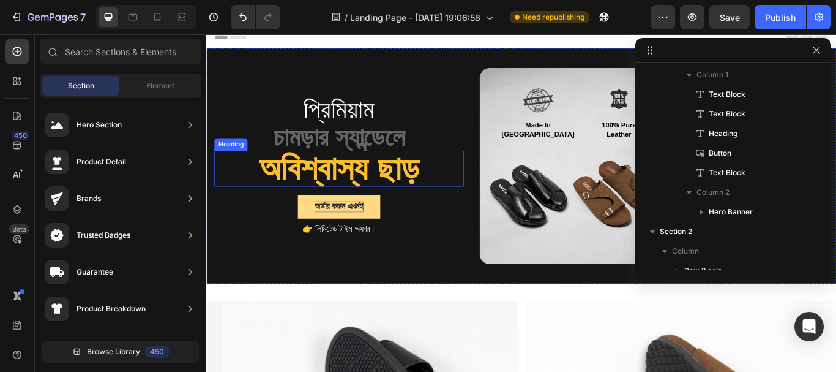
scroll to position [0, 0]
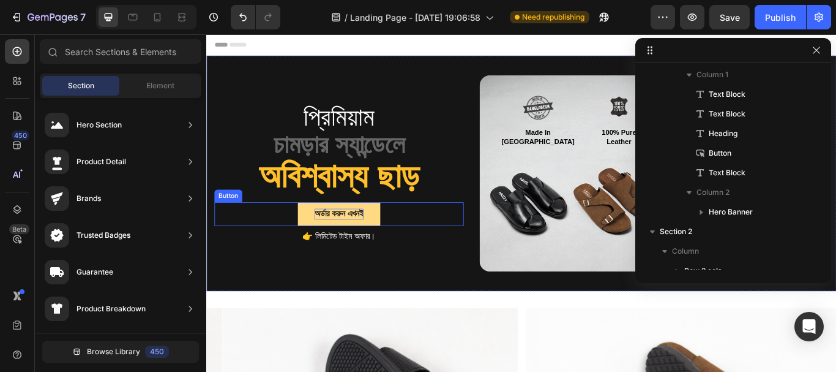
click at [341, 242] on p "অর্ডার করুন এখনই" at bounding box center [361, 243] width 58 height 13
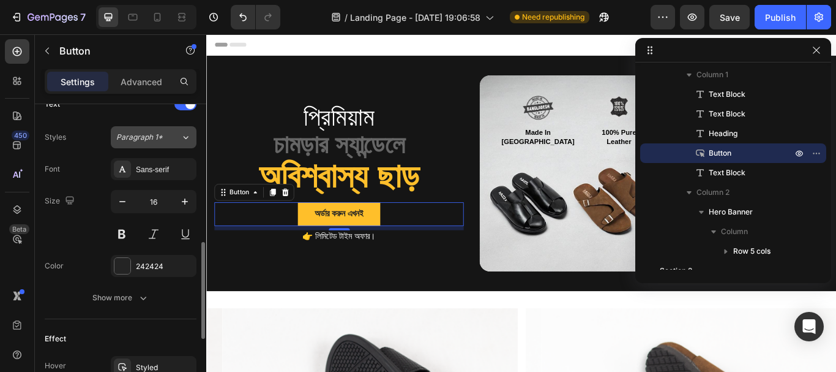
scroll to position [551, 0]
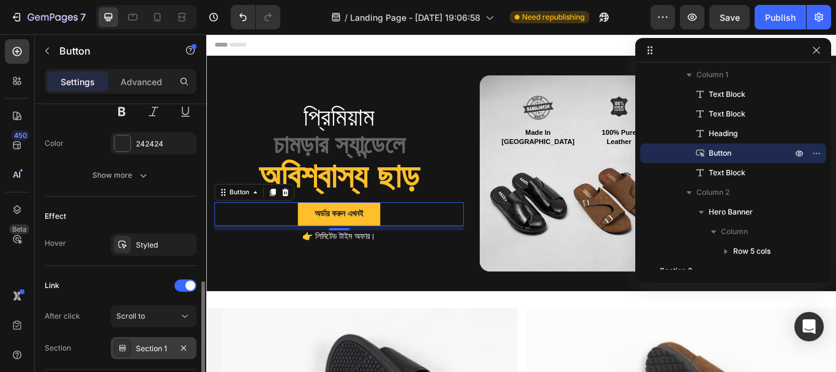
click at [151, 347] on div "Section 1" at bounding box center [153, 348] width 35 height 11
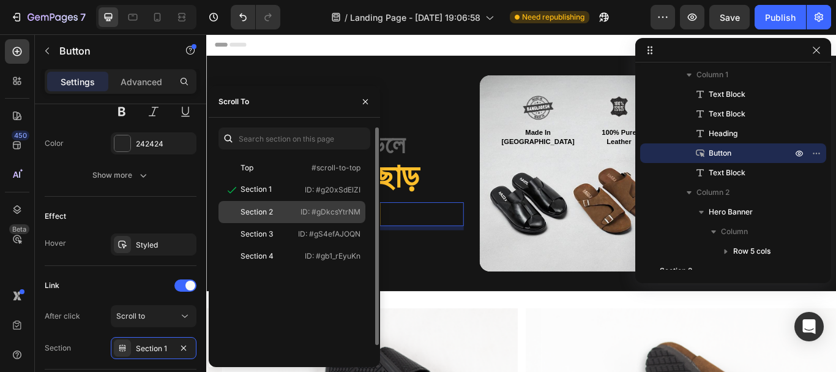
click at [266, 223] on div "Section 2 ID: #gDkcsYtrNM" at bounding box center [292, 234] width 147 height 22
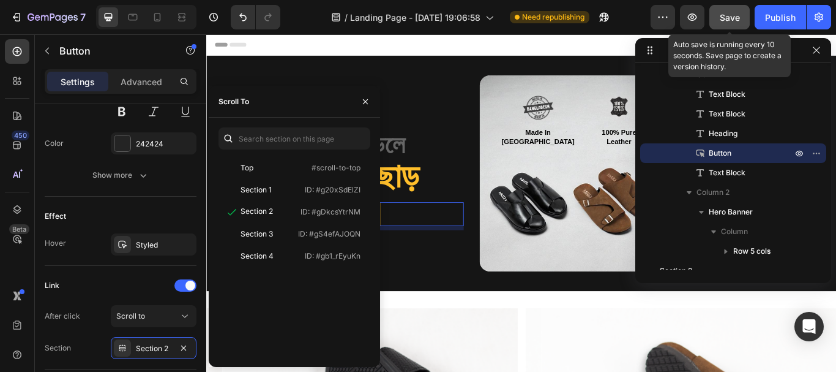
click at [725, 11] on div "Save" at bounding box center [730, 17] width 20 height 13
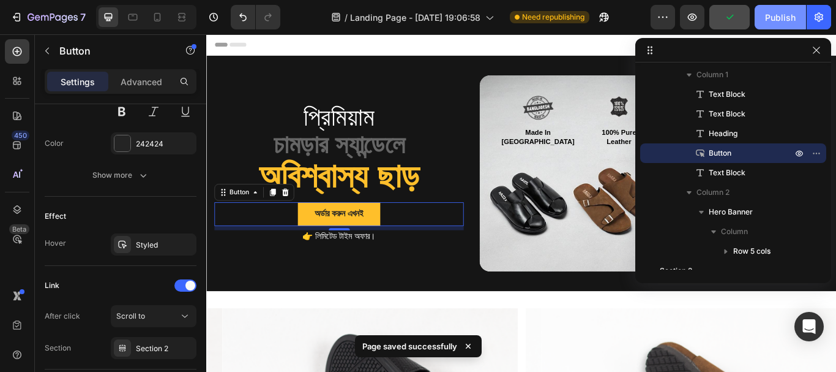
click at [768, 25] on button "Publish" at bounding box center [780, 17] width 51 height 24
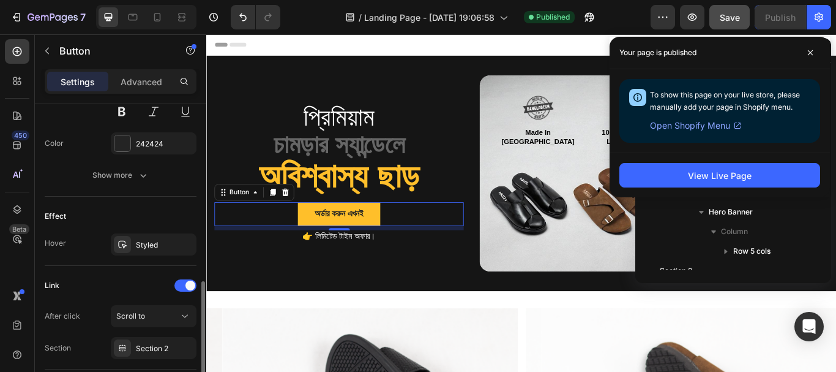
scroll to position [612, 0]
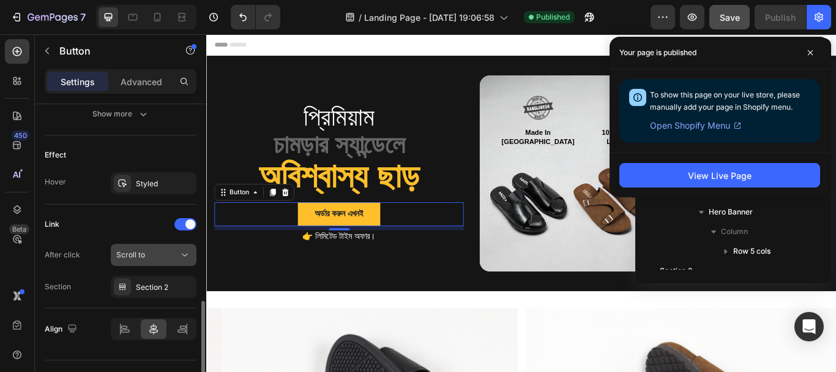
click at [149, 259] on div "Scroll to" at bounding box center [147, 254] width 62 height 11
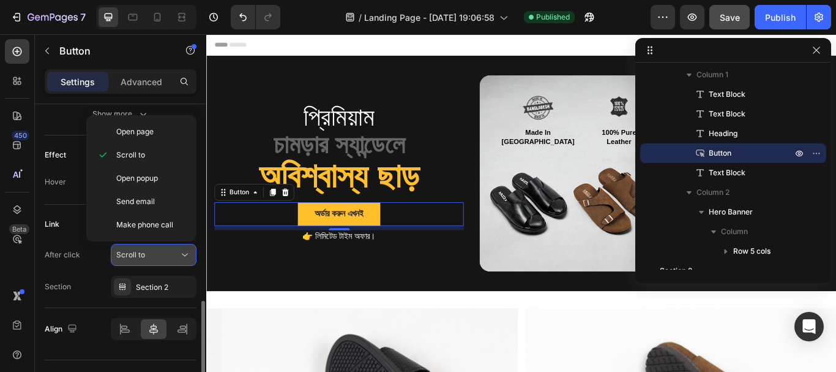
click at [149, 259] on div "Scroll to" at bounding box center [147, 254] width 62 height 11
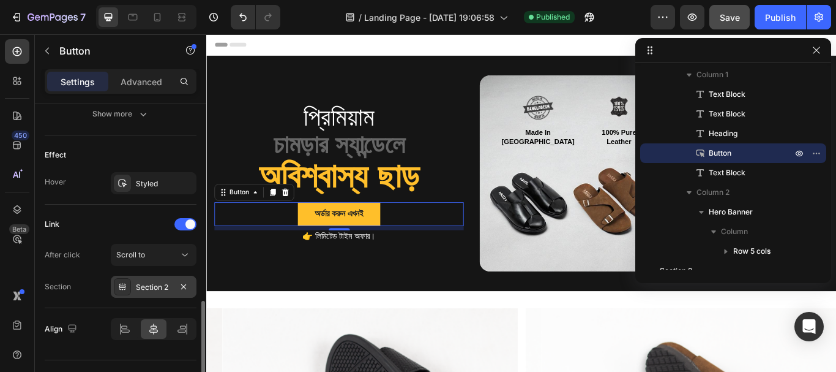
click at [155, 284] on div "Section 2" at bounding box center [153, 287] width 35 height 11
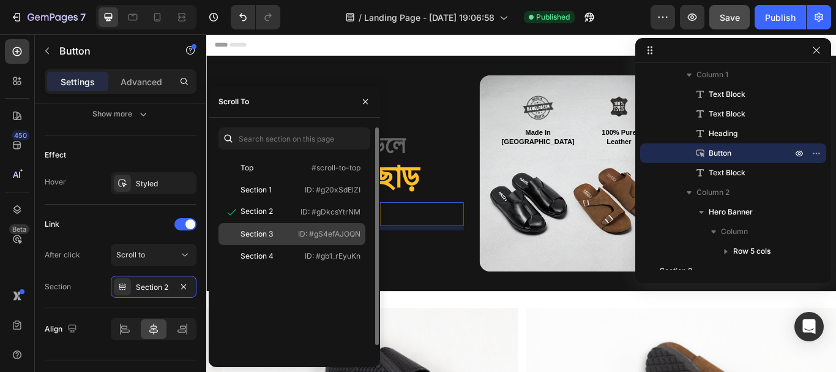
click at [234, 233] on div at bounding box center [231, 233] width 17 height 11
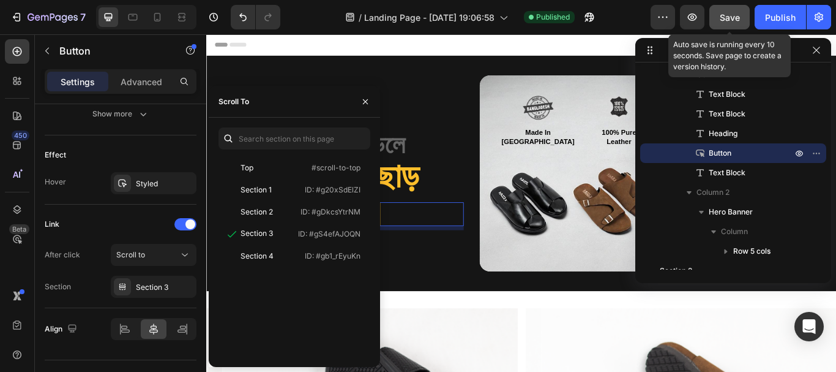
click at [722, 20] on span "Save" at bounding box center [730, 17] width 20 height 10
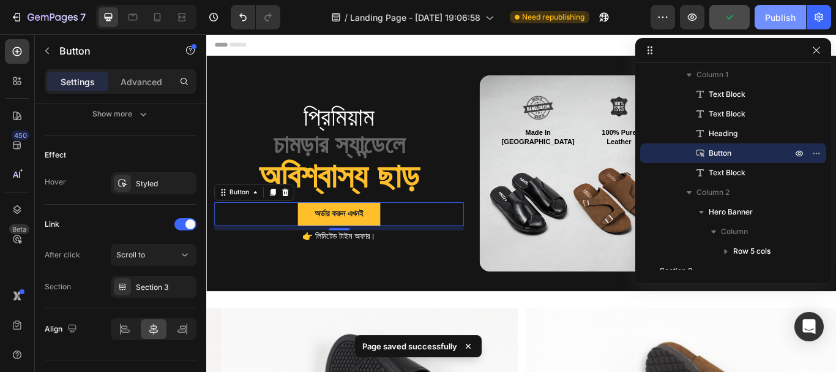
click at [775, 17] on div "Publish" at bounding box center [780, 17] width 31 height 13
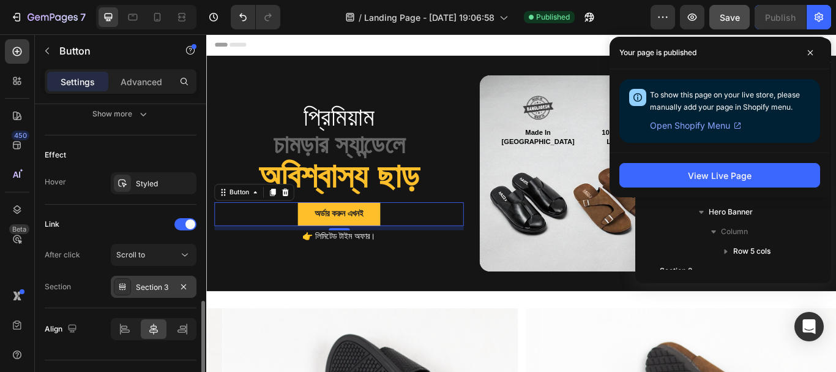
click at [165, 286] on div "Section 3" at bounding box center [153, 287] width 35 height 11
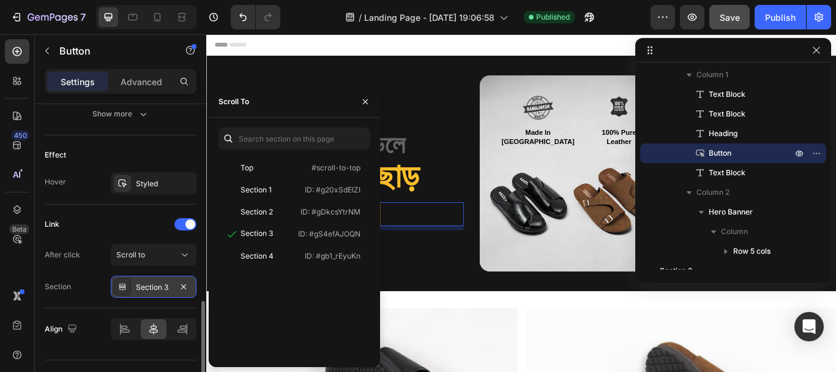
click at [150, 285] on div "Section 3" at bounding box center [153, 287] width 35 height 11
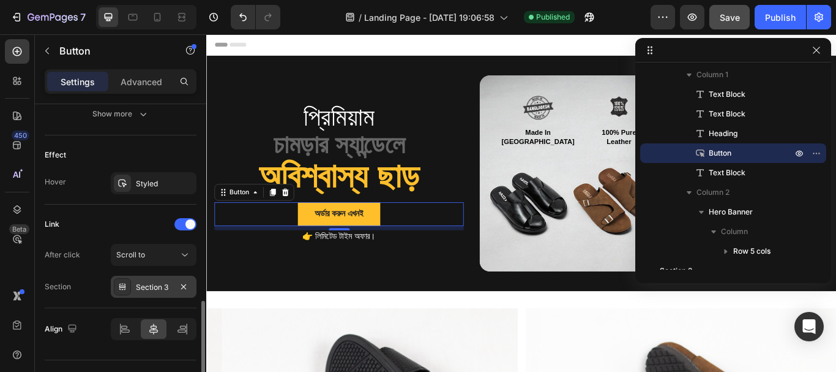
click at [153, 290] on div "Section 3" at bounding box center [153, 287] width 35 height 11
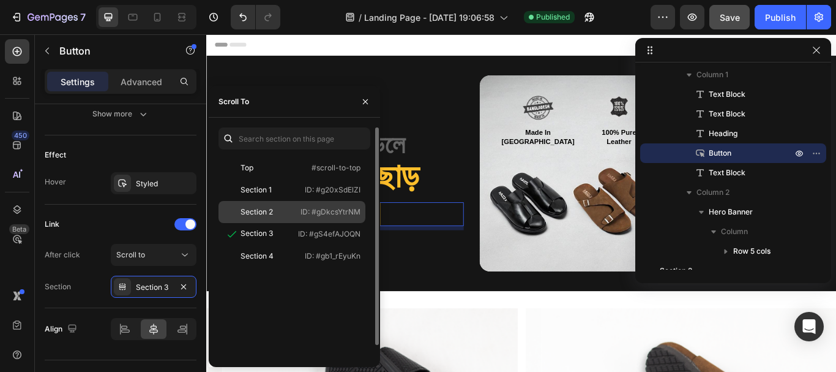
click at [262, 213] on div "Section 2" at bounding box center [257, 211] width 32 height 11
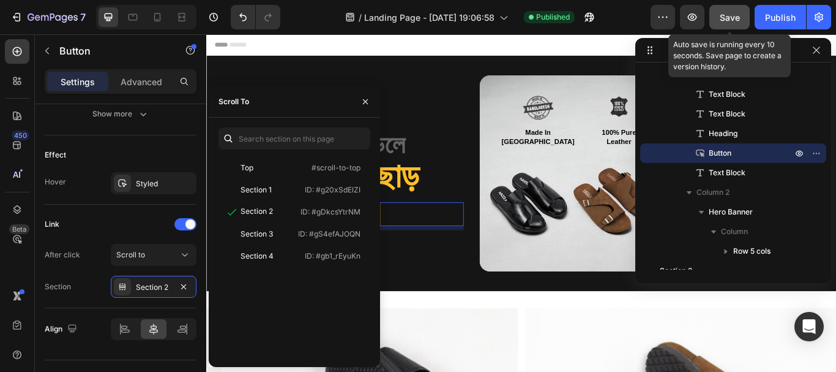
click at [717, 17] on button "Save" at bounding box center [729, 17] width 40 height 24
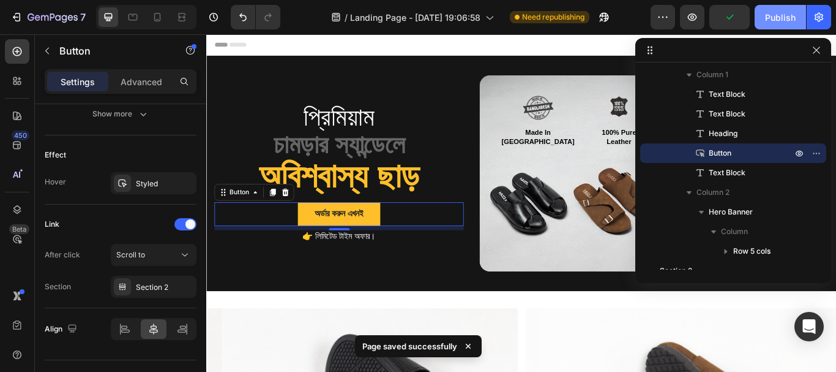
click at [766, 12] on div "Publish" at bounding box center [780, 17] width 31 height 13
click at [154, 16] on icon at bounding box center [157, 17] width 7 height 9
type input "100%"
type input "14"
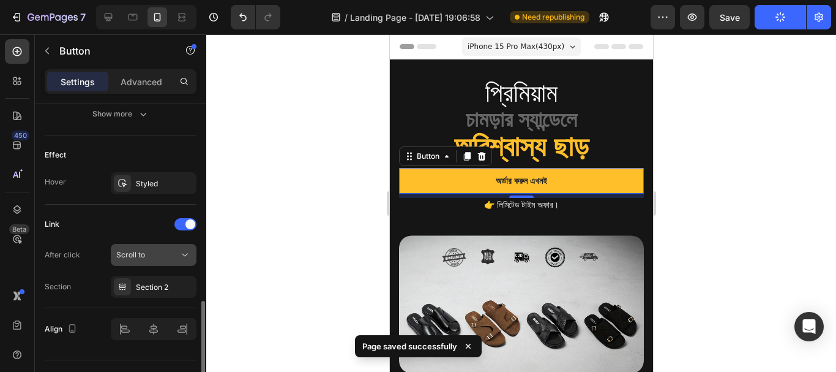
scroll to position [91, 0]
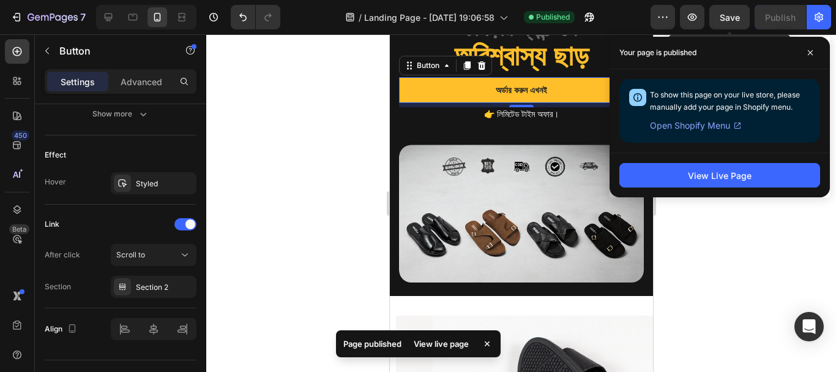
click at [721, 19] on span "Save" at bounding box center [730, 17] width 20 height 10
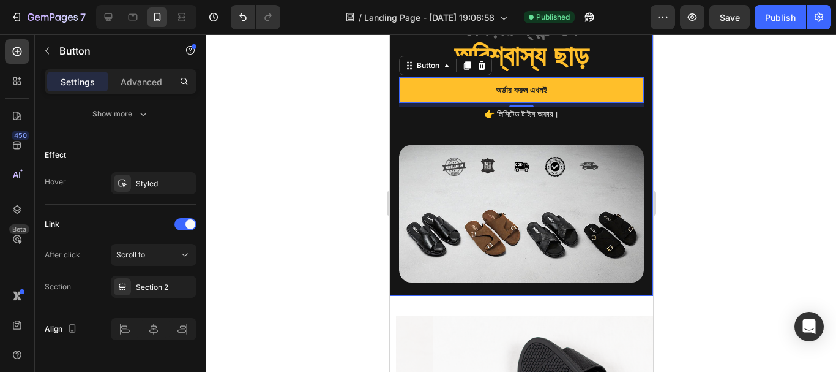
scroll to position [458, 0]
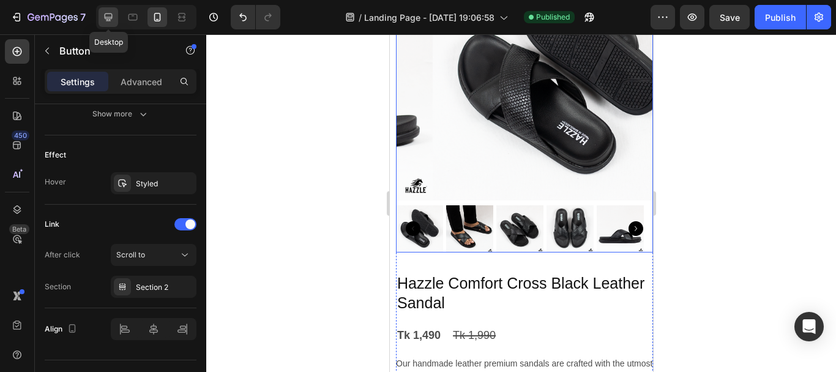
click at [115, 23] on div at bounding box center [109, 17] width 20 height 20
type input "Auto"
type input "16"
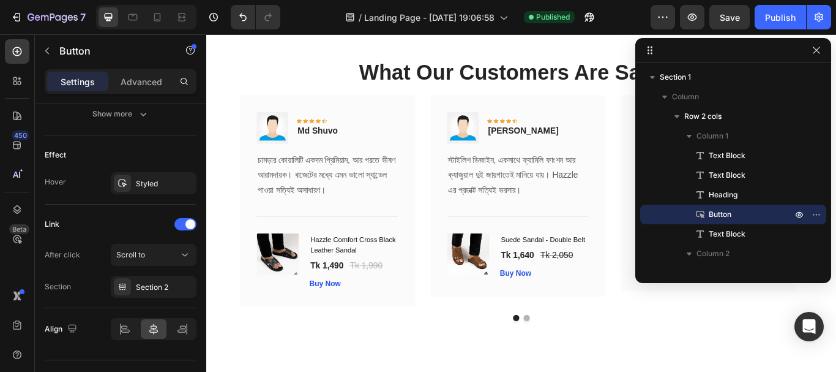
scroll to position [2269, 0]
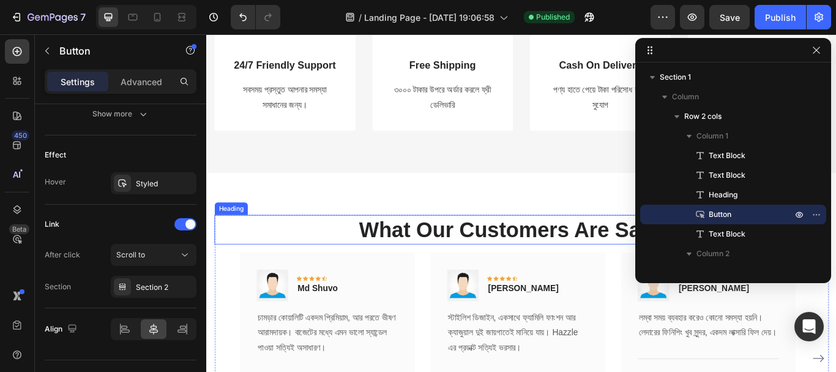
click at [493, 267] on p "What Our Customers Are Saying" at bounding box center [574, 262] width 714 height 32
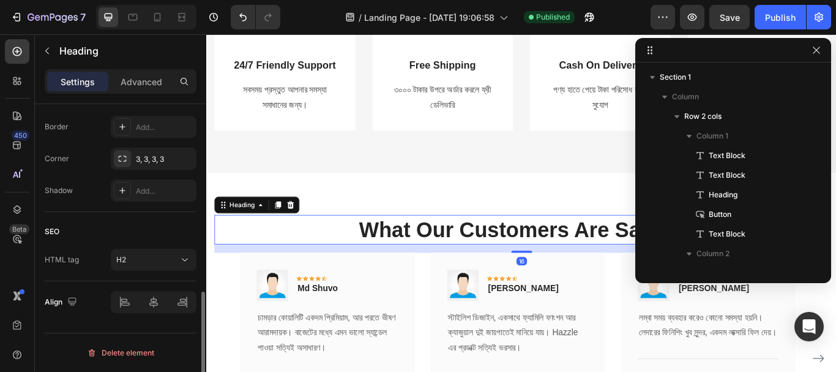
scroll to position [0, 0]
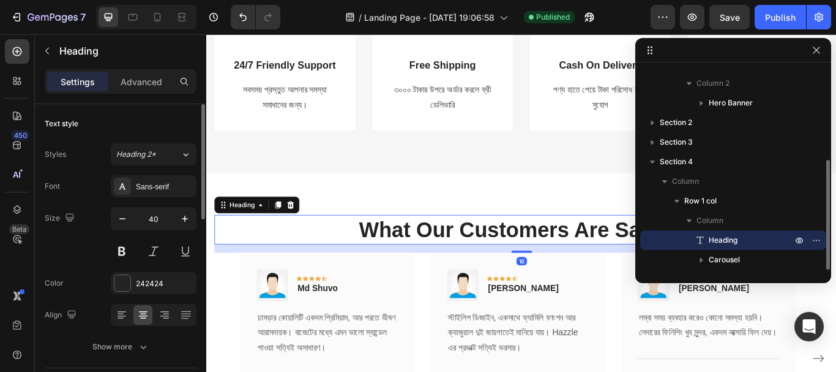
click at [527, 258] on p "What Our Customers Are Saying" at bounding box center [574, 262] width 714 height 32
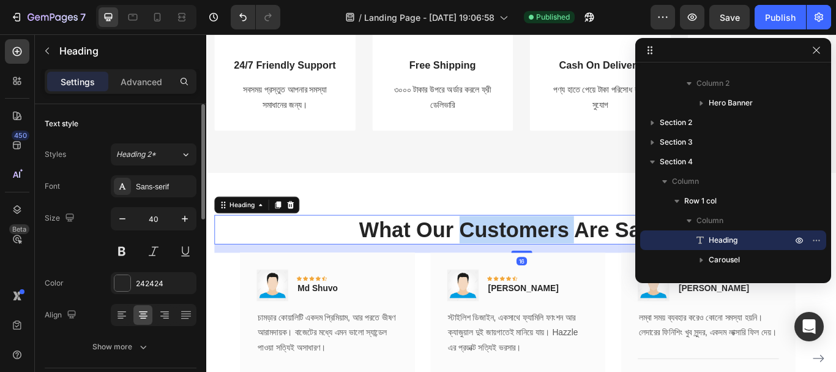
click at [527, 258] on p "What Our Customers Are Saying" at bounding box center [574, 262] width 714 height 32
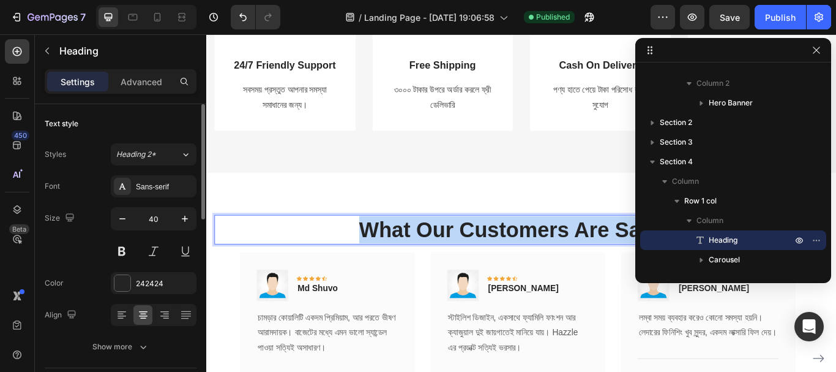
click at [527, 258] on p "What Our Customers Are Saying" at bounding box center [574, 262] width 714 height 32
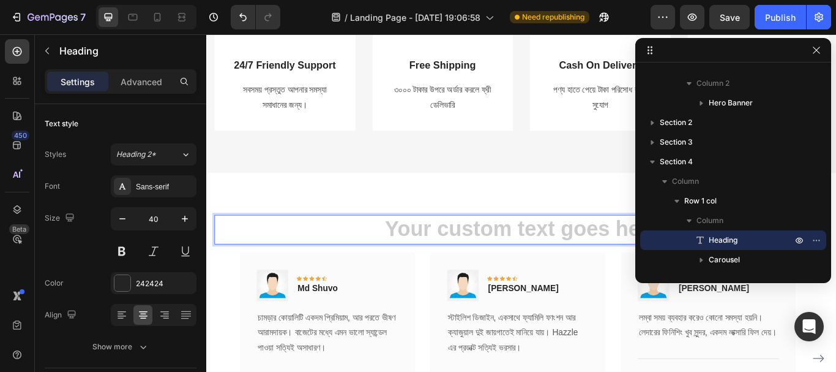
click at [529, 272] on h2 "Rich Text Editor. Editing area: main" at bounding box center [573, 262] width 716 height 34
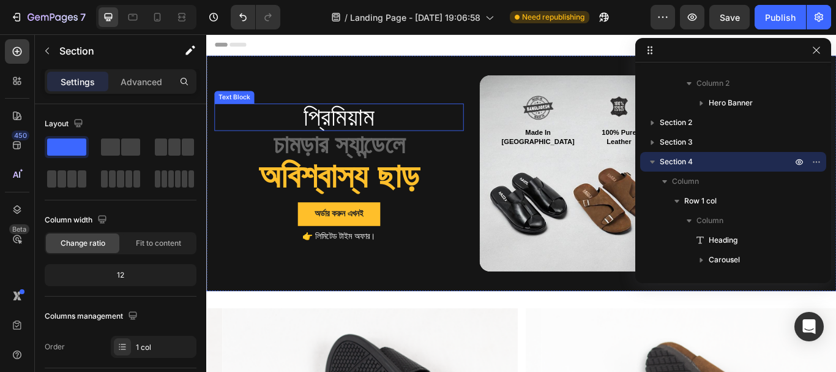
click at [359, 123] on p "প্রিমিয়াম" at bounding box center [361, 130] width 288 height 29
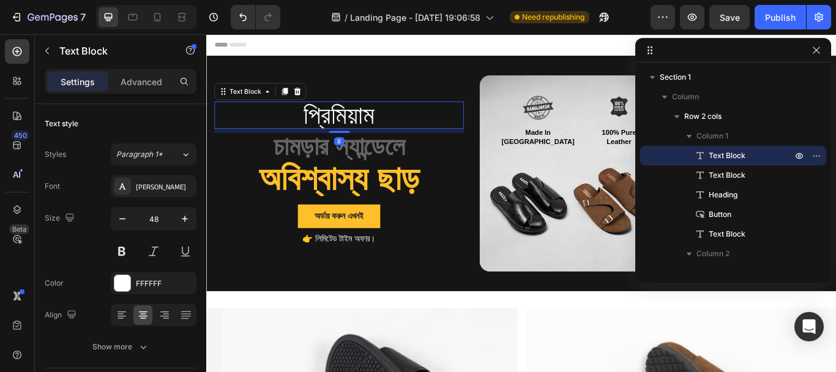
click at [362, 148] on div at bounding box center [361, 148] width 24 height 2
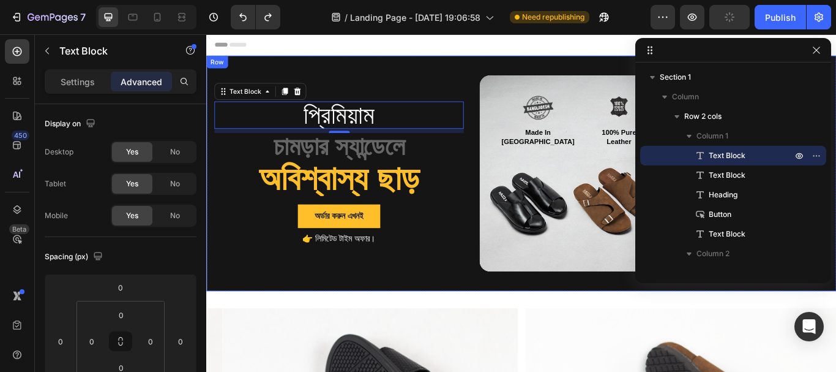
click at [385, 99] on div "প্রিমিয়াম Text Block 8 চামড়ার স্যান্ডেলে Text Block অবিশ্বাস্য ছাড় Heading অর্ড…" at bounding box center [360, 196] width 291 height 229
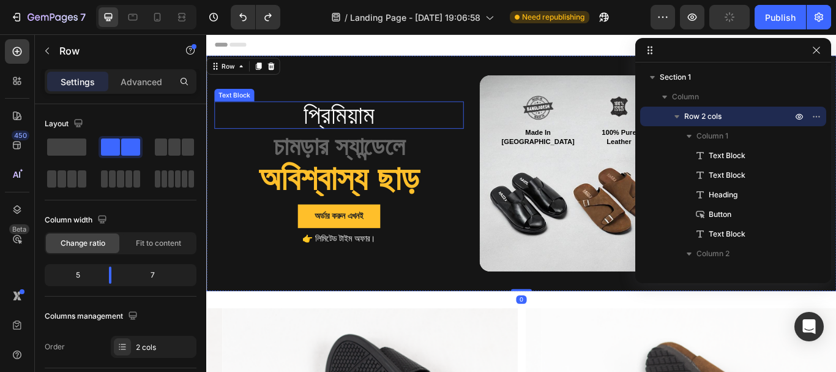
click at [385, 128] on p "প্রিমিয়াম" at bounding box center [361, 128] width 288 height 29
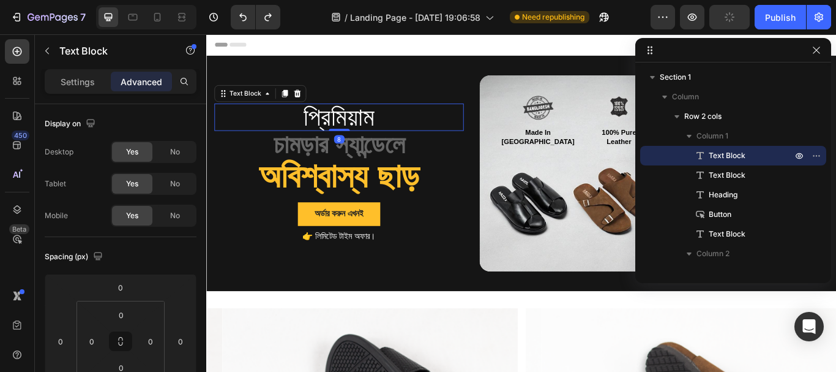
type input "0"
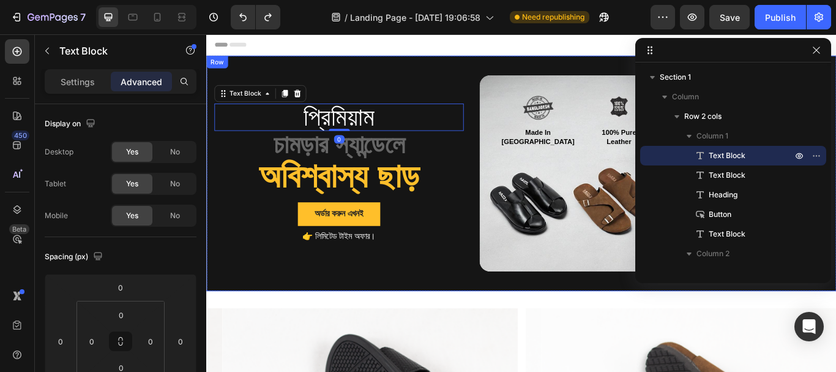
click at [417, 96] on div "প্রিমিয়াম Text Block 0 চামড়ার স্যান্ডেলে Text Block অবিশ্বাস্য ছাড় Heading অর্ড…" at bounding box center [360, 196] width 291 height 229
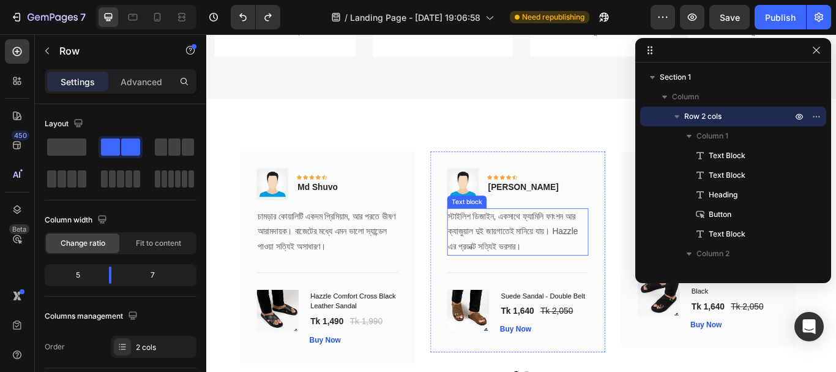
scroll to position [2319, 0]
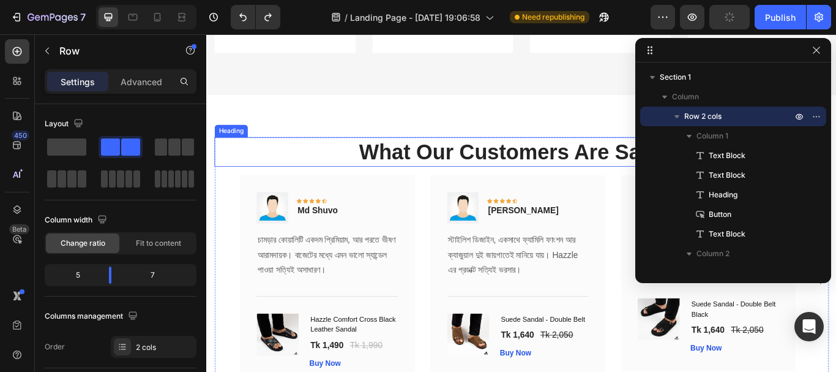
click at [485, 170] on p "What Our Customers Are Saying" at bounding box center [574, 171] width 714 height 32
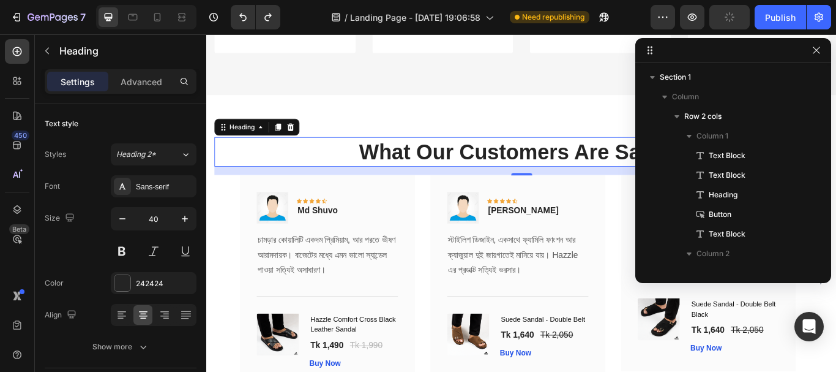
scroll to position [291, 0]
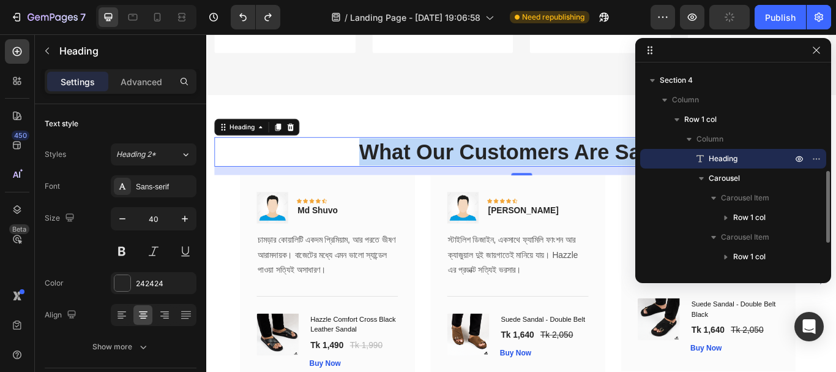
click at [485, 170] on p "What Our Customers Are Saying" at bounding box center [574, 171] width 714 height 32
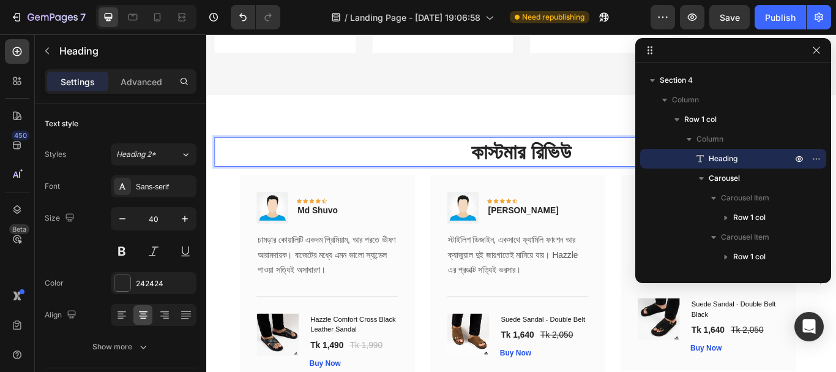
click at [514, 133] on div "কাস্টমার রিভিউ Heading 16 Image Icon Icon Icon Icon Icon Row Md Shuvo Text bloc…" at bounding box center [573, 307] width 734 height 405
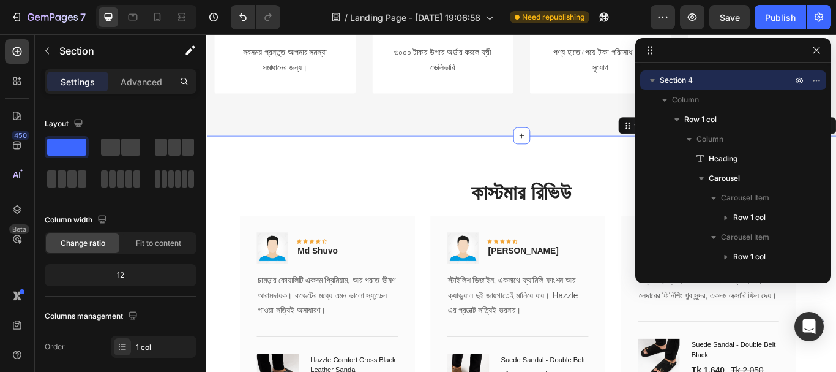
scroll to position [2197, 0]
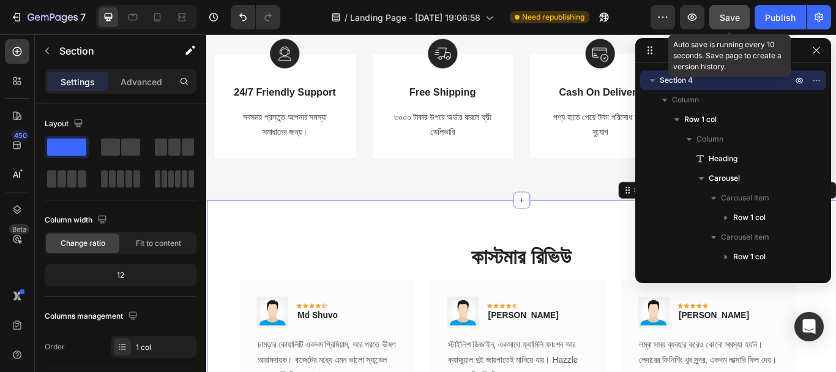
click at [715, 26] on button "Save" at bounding box center [729, 17] width 40 height 24
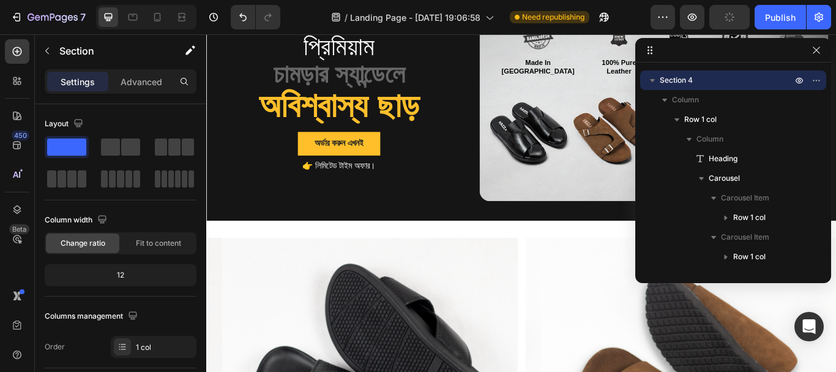
scroll to position [0, 0]
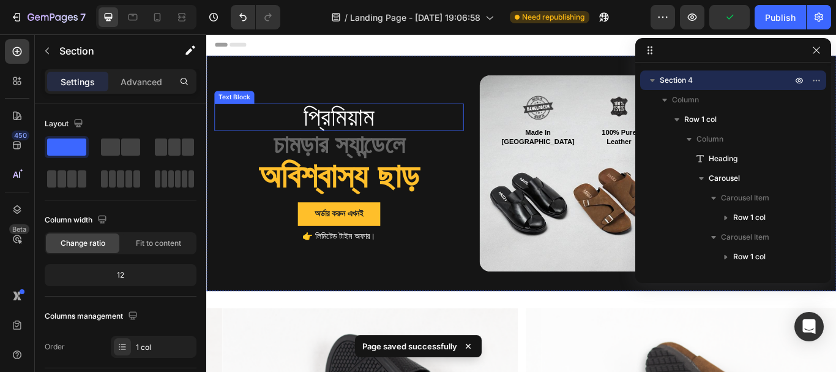
click at [333, 136] on p "প্রিমিয়াম" at bounding box center [361, 130] width 288 height 29
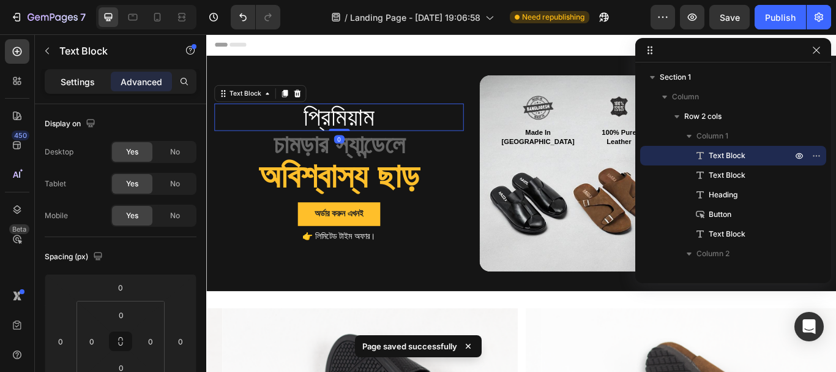
click at [84, 87] on p "Settings" at bounding box center [78, 81] width 34 height 13
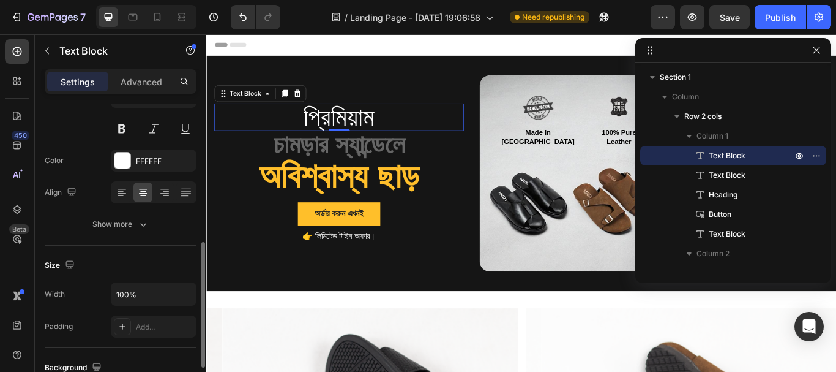
scroll to position [184, 0]
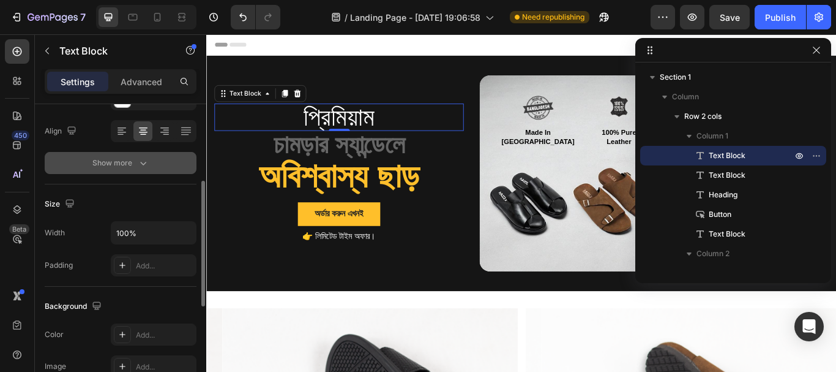
click at [139, 161] on icon "button" at bounding box center [143, 163] width 12 height 12
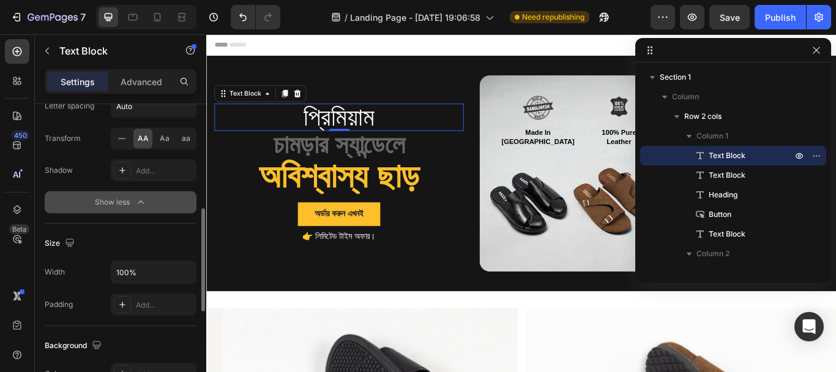
scroll to position [367, 0]
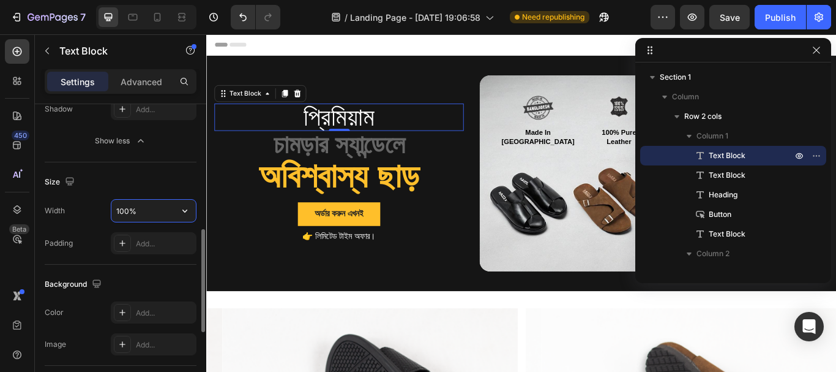
click at [160, 207] on input "100%" at bounding box center [153, 211] width 84 height 22
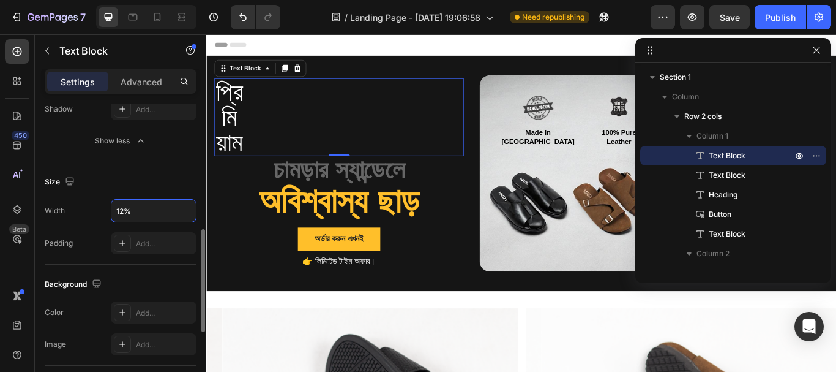
type input "120%"
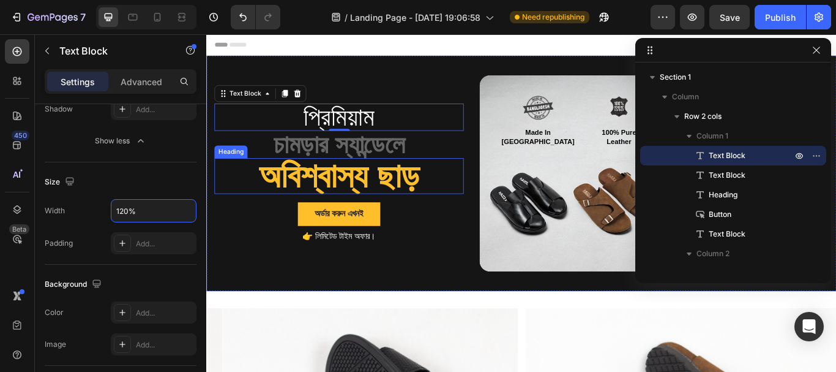
click at [344, 198] on h2 "অবিশ্বাস্য ছাড়" at bounding box center [360, 200] width 291 height 42
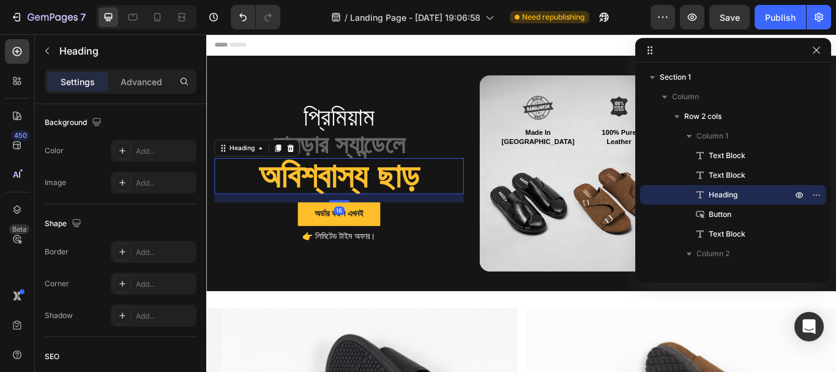
scroll to position [0, 0]
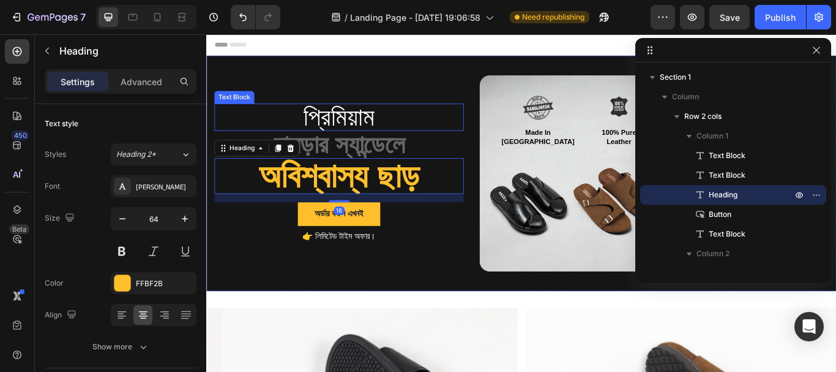
click at [328, 119] on p "প্রিমিয়াম" at bounding box center [361, 130] width 288 height 29
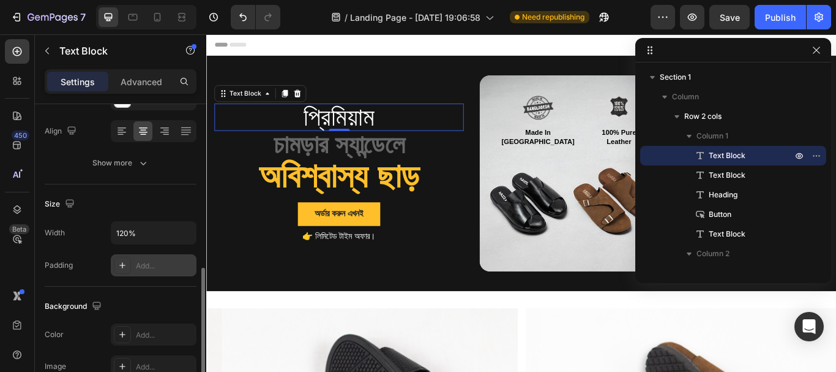
scroll to position [245, 0]
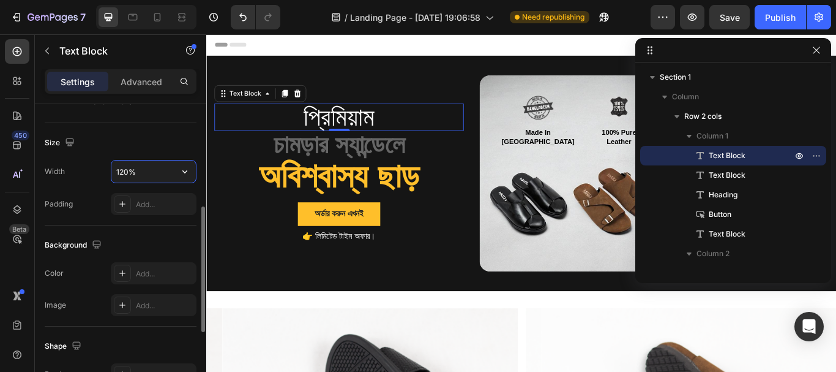
click at [122, 172] on input "120%" at bounding box center [153, 171] width 84 height 22
type input "125%"
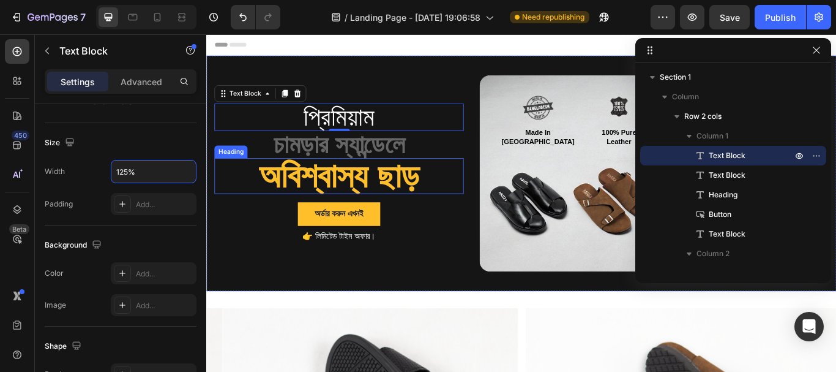
click at [242, 194] on h2 "অবিশ্বাস্য ছাড়" at bounding box center [360, 200] width 291 height 42
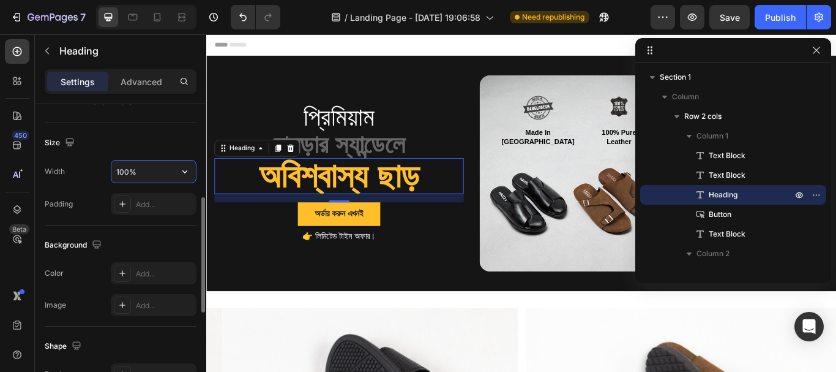
click at [124, 170] on input "100%" at bounding box center [153, 171] width 84 height 22
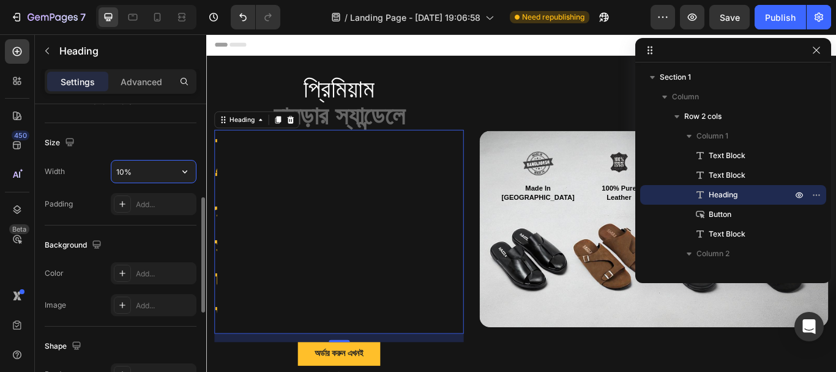
type input "100%"
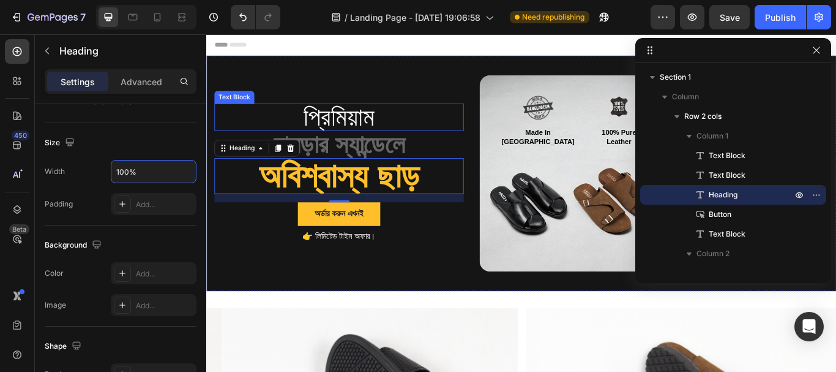
click at [376, 128] on p "প্রিমিয়াম" at bounding box center [361, 130] width 288 height 29
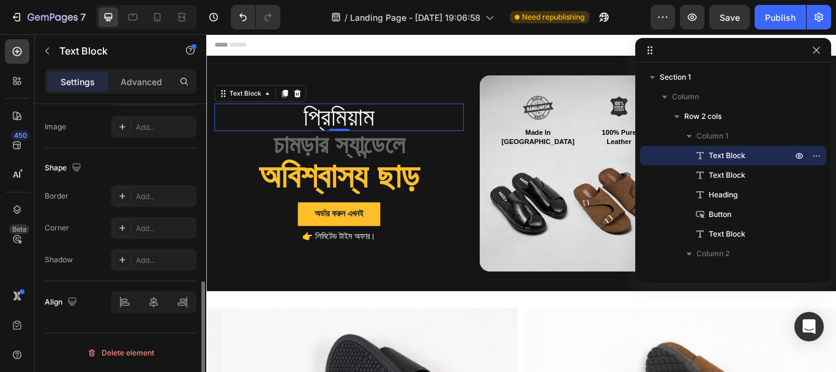
scroll to position [239, 0]
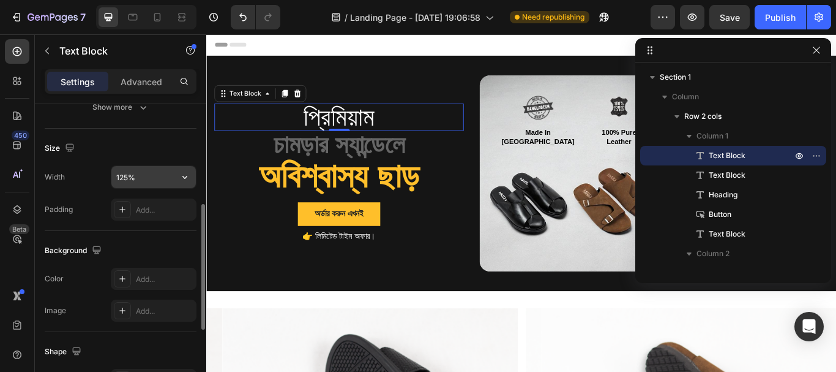
click at [122, 176] on input "125%" at bounding box center [153, 177] width 84 height 22
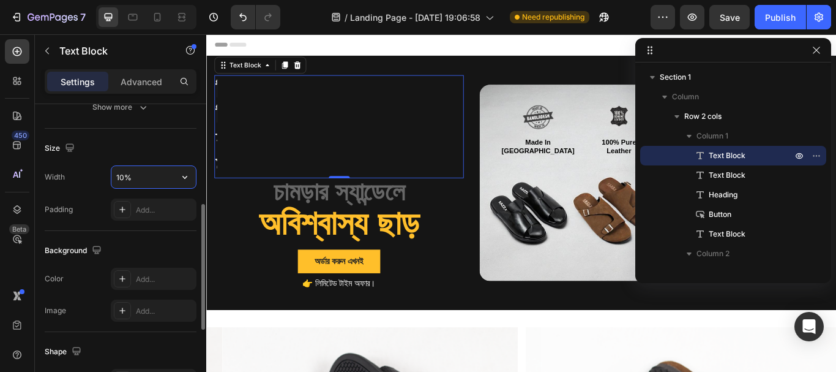
type input "100%"
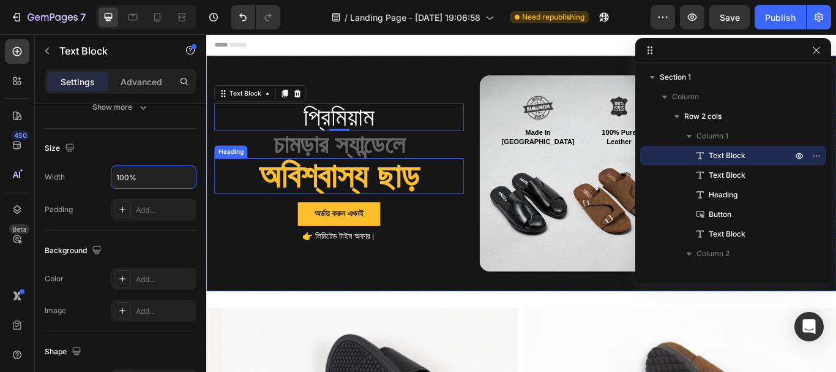
click at [401, 206] on h2 "অবিশ্বাস্য ছাড়" at bounding box center [360, 200] width 291 height 42
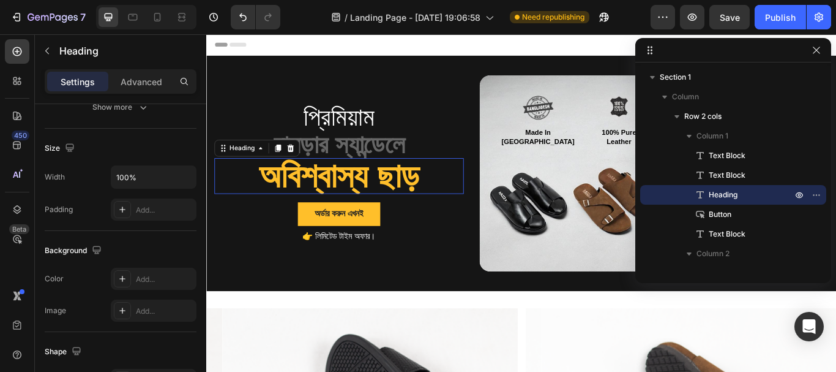
scroll to position [0, 0]
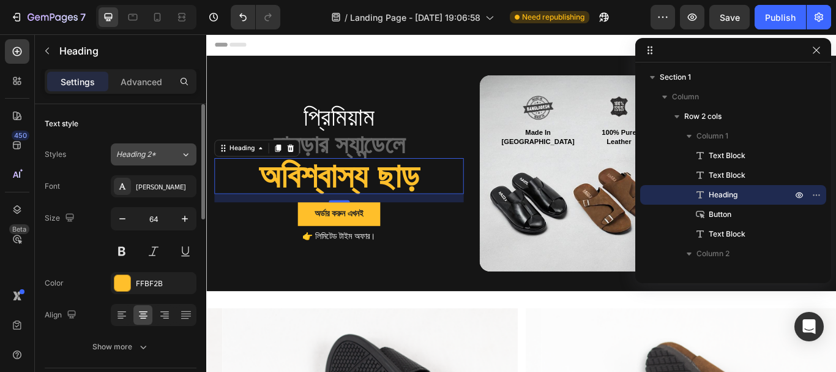
click at [164, 162] on button "Heading 2*" at bounding box center [154, 154] width 86 height 22
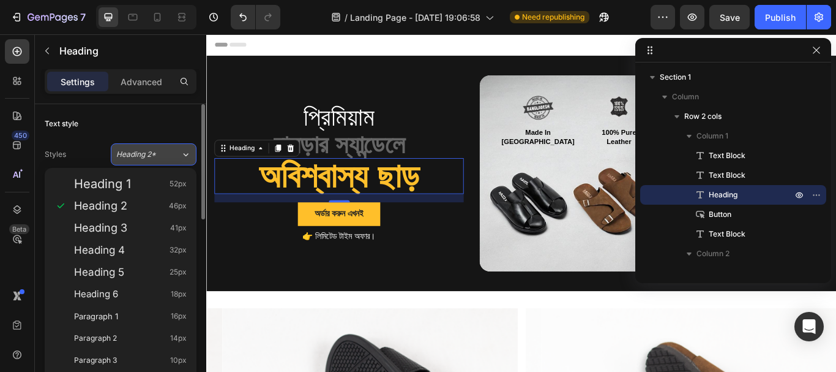
click at [164, 162] on button "Heading 2*" at bounding box center [154, 154] width 86 height 22
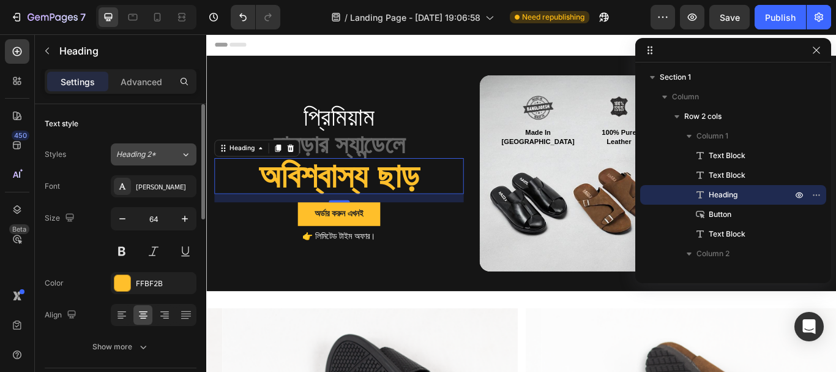
click at [164, 162] on button "Heading 2*" at bounding box center [154, 154] width 86 height 22
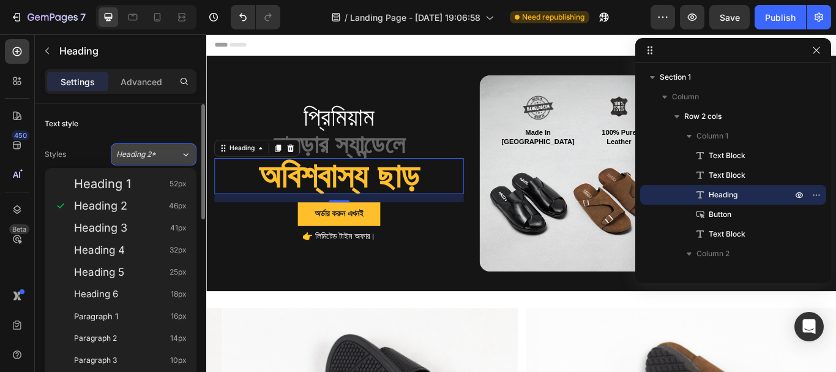
click at [164, 162] on button "Heading 2*" at bounding box center [154, 154] width 86 height 22
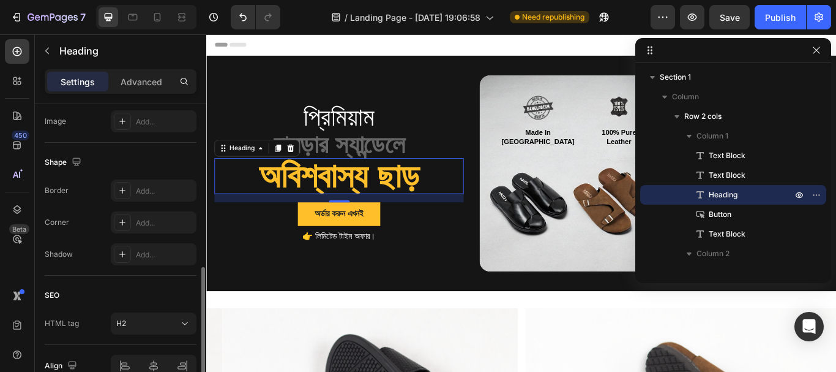
scroll to position [490, 0]
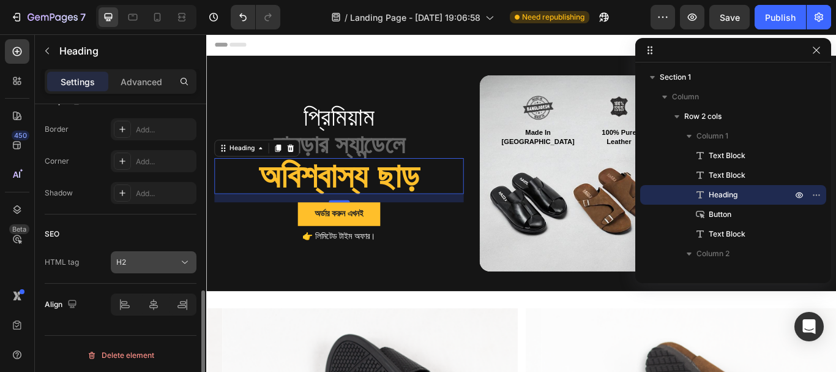
click at [155, 267] on div "H2" at bounding box center [147, 261] width 62 height 11
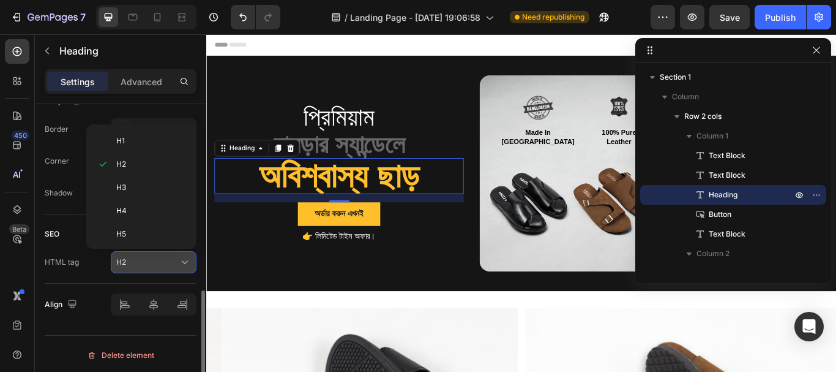
click at [155, 267] on div "H2" at bounding box center [147, 261] width 62 height 11
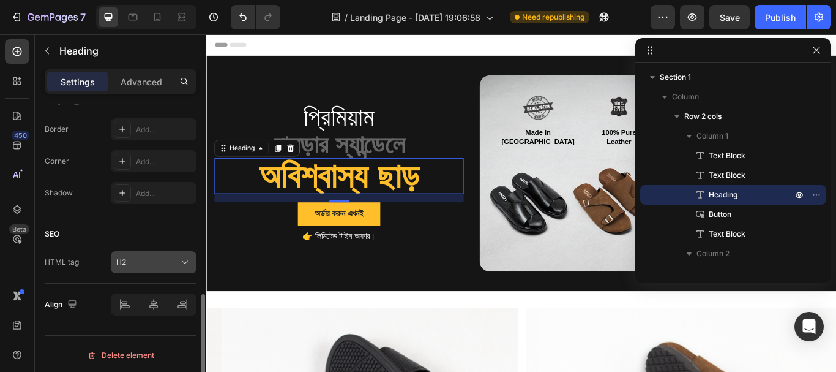
scroll to position [492, 0]
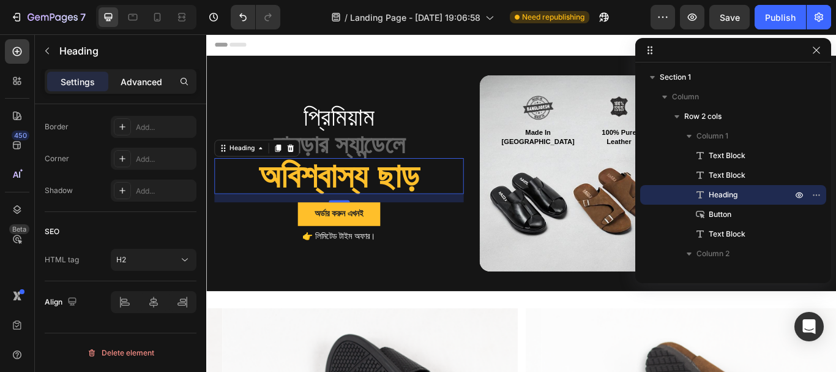
click at [156, 84] on p "Advanced" at bounding box center [142, 81] width 42 height 13
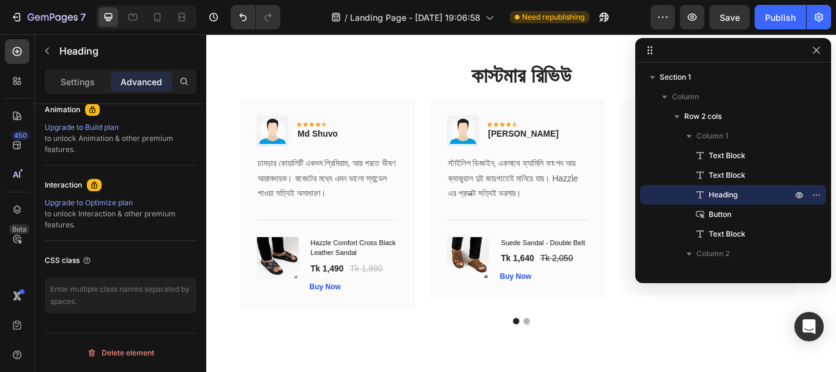
scroll to position [2387, 0]
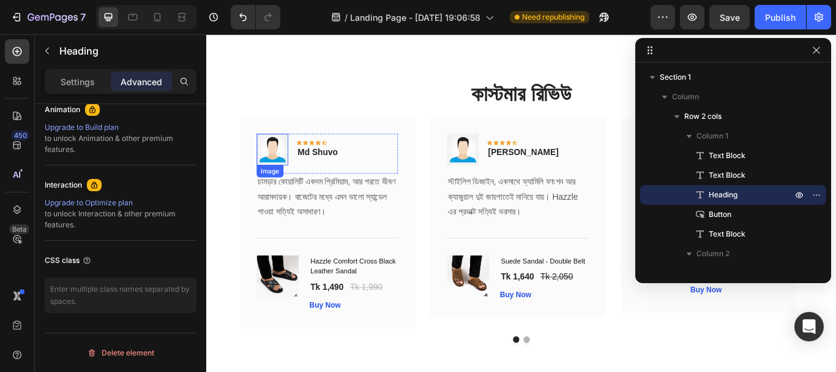
click at [277, 166] on img at bounding box center [282, 168] width 37 height 37
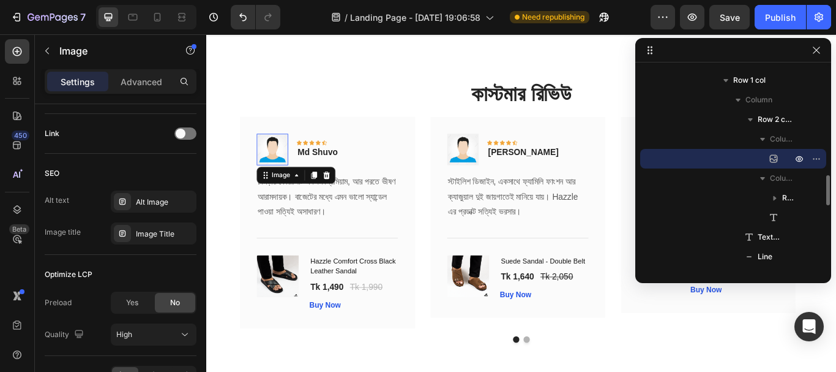
scroll to position [0, 0]
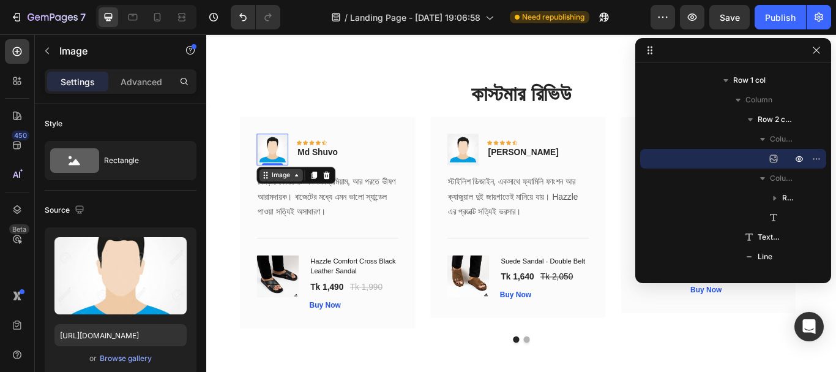
click at [295, 202] on div "Image" at bounding box center [293, 198] width 26 height 11
click at [290, 172] on img at bounding box center [282, 168] width 37 height 37
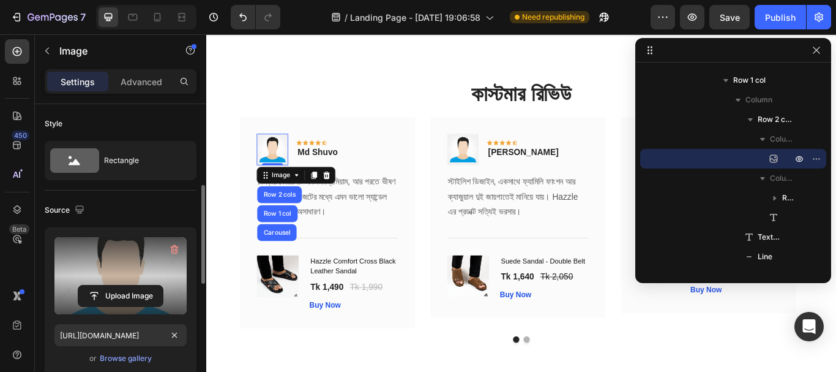
scroll to position [61, 0]
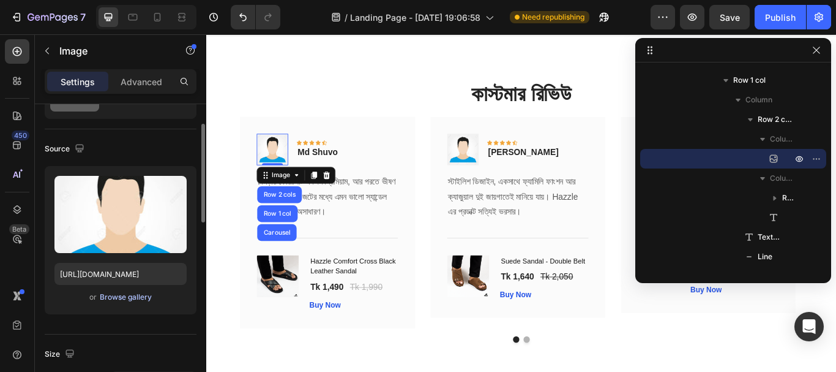
click at [116, 301] on div "Browse gallery" at bounding box center [126, 296] width 52 height 11
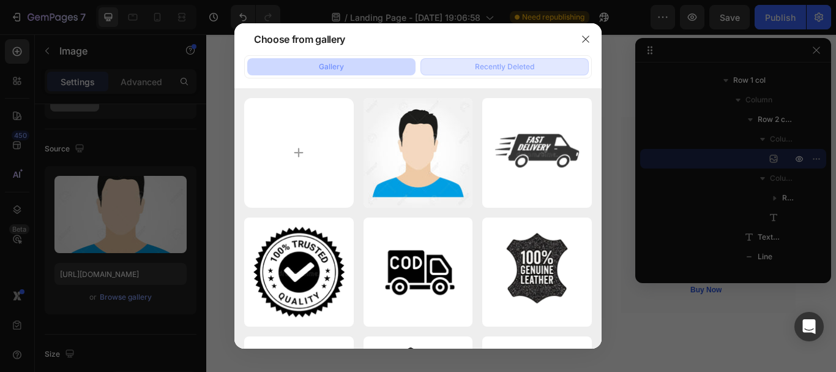
click at [509, 59] on button "Recently Deleted" at bounding box center [504, 66] width 168 height 17
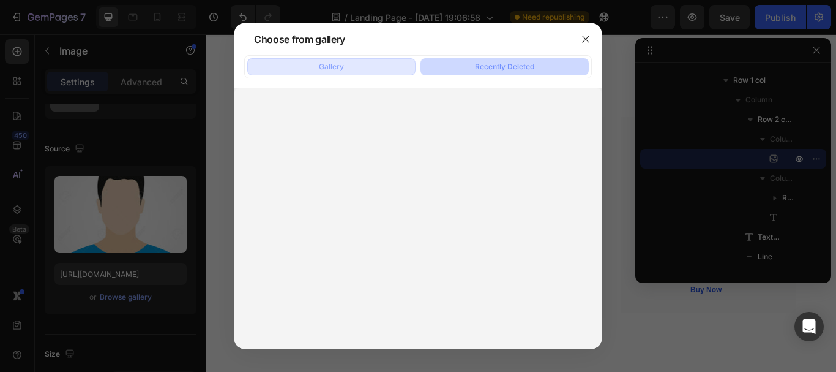
click at [364, 63] on button "Gallery" at bounding box center [331, 66] width 168 height 17
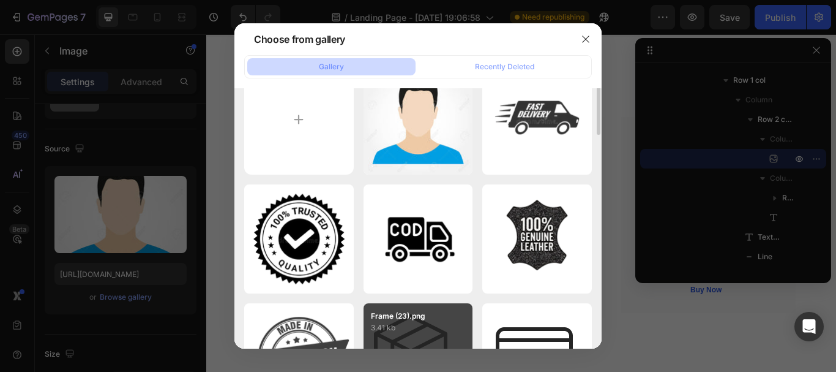
scroll to position [0, 0]
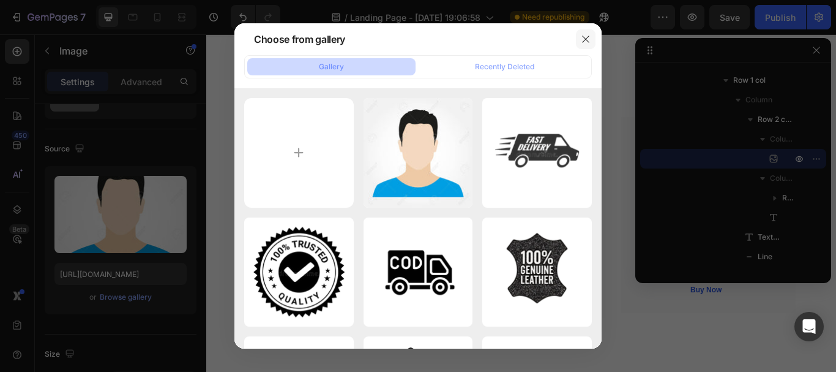
click at [584, 40] on icon "button" at bounding box center [586, 39] width 10 height 10
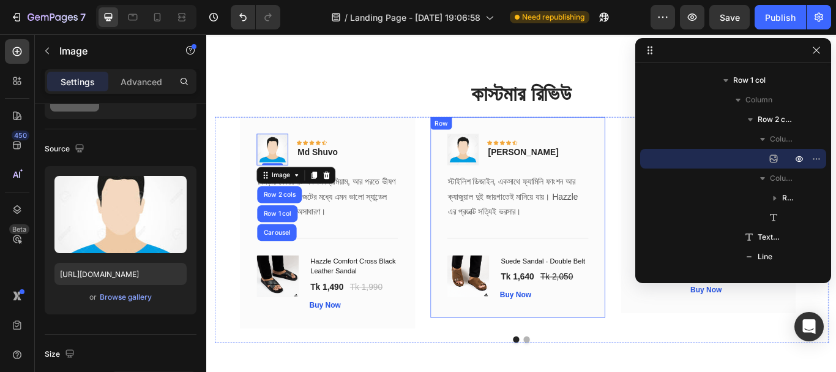
click at [475, 133] on div "Row" at bounding box center [479, 137] width 25 height 15
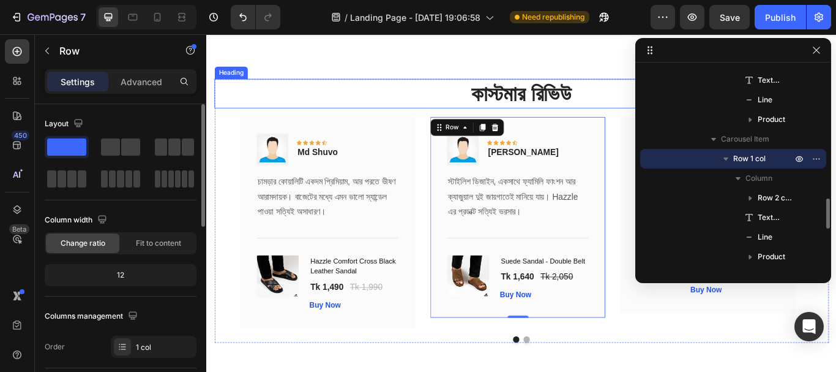
click at [435, 106] on h2 "কাস্টমার রিভিউ" at bounding box center [573, 103] width 716 height 34
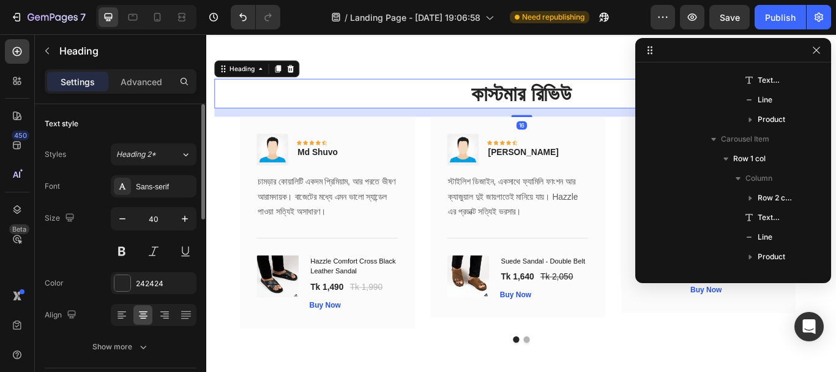
scroll to position [585, 0]
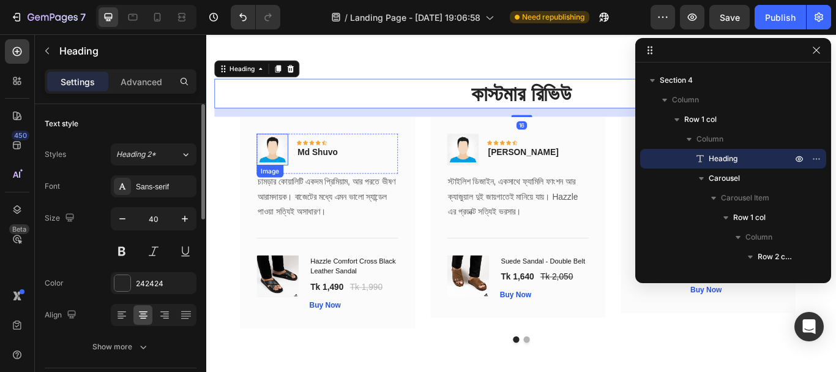
click at [290, 162] on img at bounding box center [282, 168] width 37 height 37
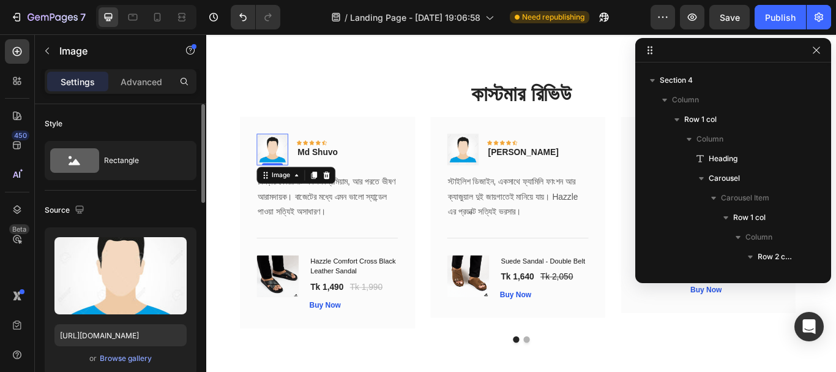
scroll to position [722, 0]
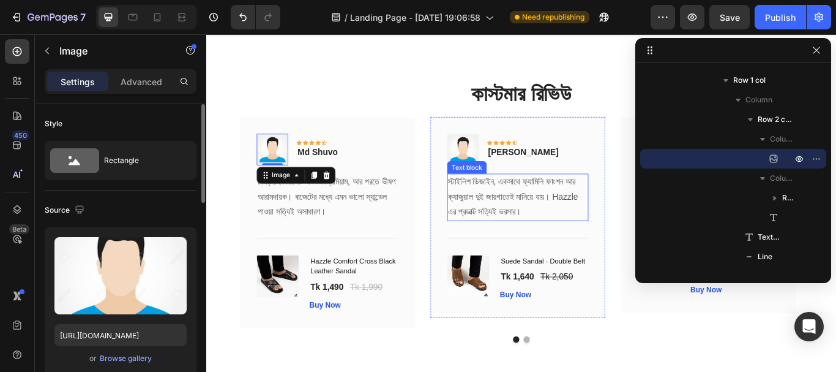
click at [577, 225] on p "স্টাইলিশ ডিজাইন, একসাথে ফ্যামিলি ফাংশন আর ক্যাজুয়াল দুই জায়গাতেই মানিয়ে যায়। Ha…" at bounding box center [569, 224] width 162 height 53
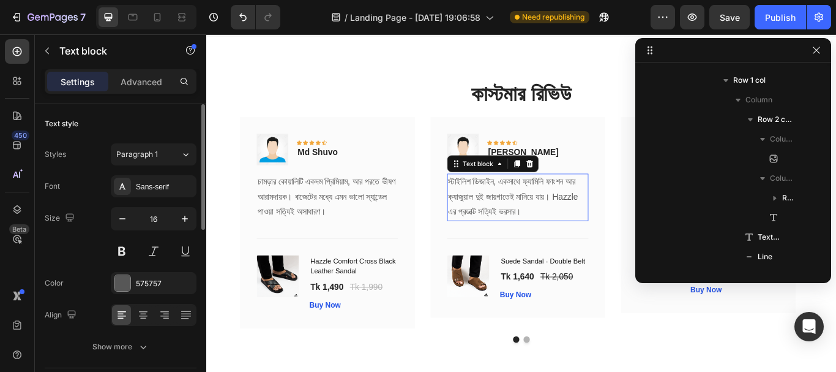
scroll to position [937, 0]
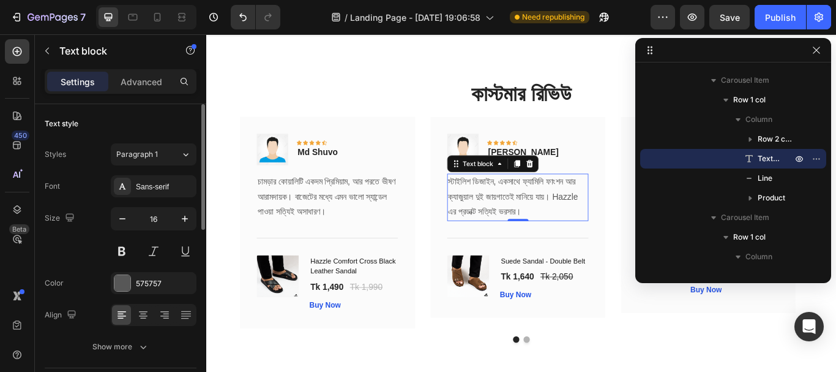
click at [534, 220] on p "স্টাইলিশ ডিজাইন, একসাথে ফ্যামিলি ফাংশন আর ক্যাজুয়াল দুই জায়গাতেই মানিয়ে যায়। Ha…" at bounding box center [569, 224] width 162 height 53
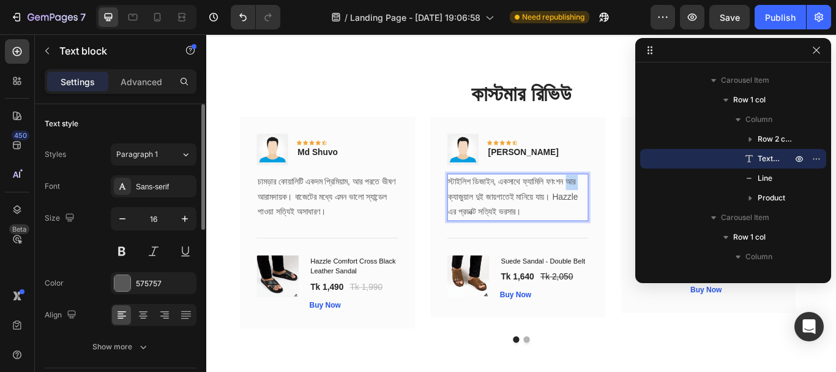
click at [534, 220] on p "স্টাইলিশ ডিজাইন, একসাথে ফ্যামিলি ফাংশন আর ক্যাজুয়াল দুই জায়গাতেই মানিয়ে যায়। Ha…" at bounding box center [569, 224] width 162 height 53
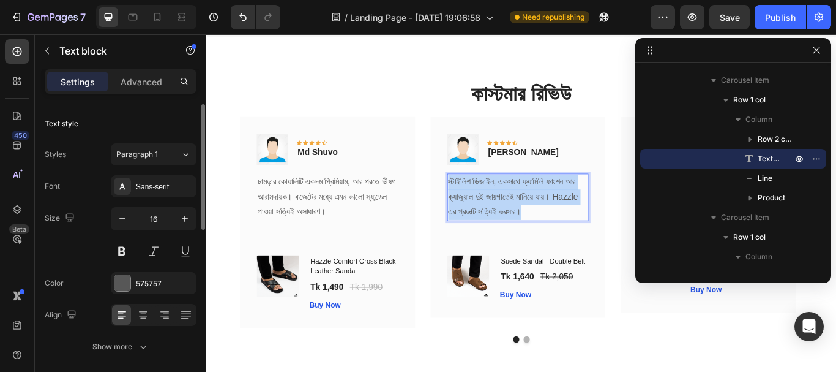
click at [534, 220] on p "স্টাইলিশ ডিজাইন, একসাথে ফ্যামিলি ফাংশন আর ক্যাজুয়াল দুই জায়গাতেই মানিয়ে যায়। Ha…" at bounding box center [569, 224] width 162 height 53
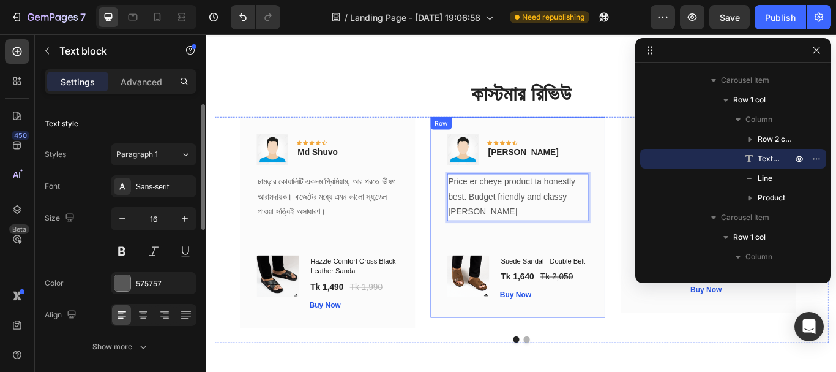
click at [667, 243] on div "Image Icon Icon Icon Icon Icon Row [PERSON_NAME] Text block Row Price er cheye …" at bounding box center [569, 247] width 204 height 234
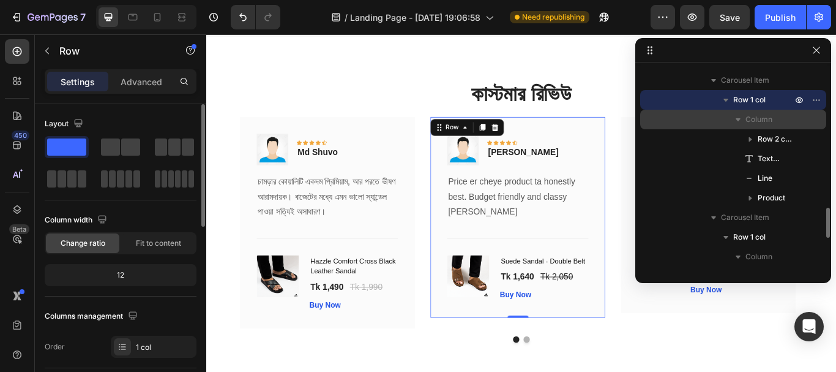
click at [734, 122] on icon "button" at bounding box center [738, 119] width 12 height 12
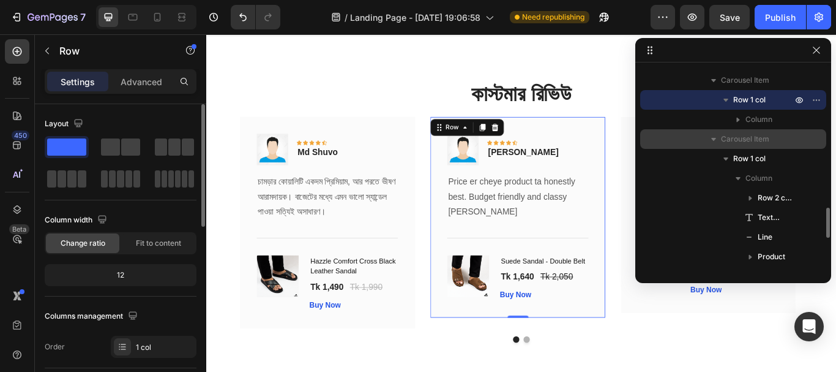
click at [710, 137] on icon "button" at bounding box center [714, 139] width 12 height 12
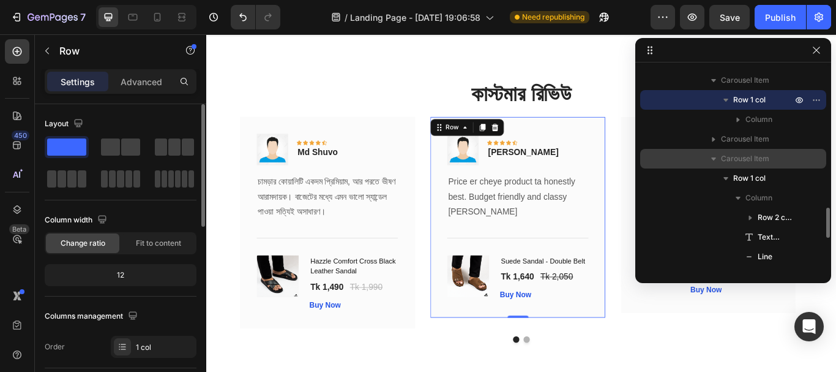
click at [724, 157] on span "Carousel Item" at bounding box center [745, 158] width 48 height 12
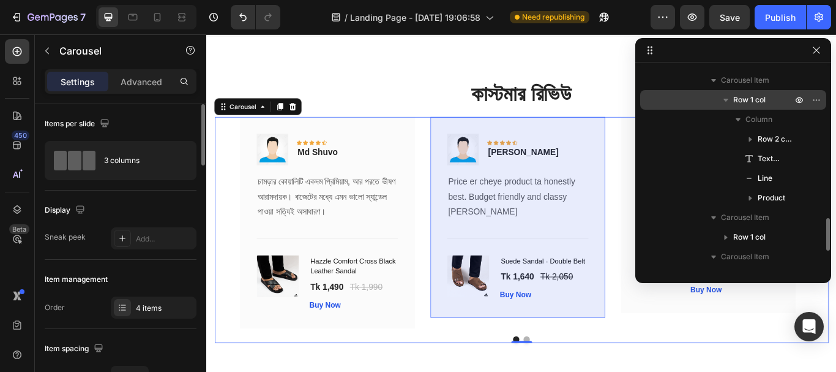
click at [729, 94] on icon "button" at bounding box center [726, 100] width 12 height 12
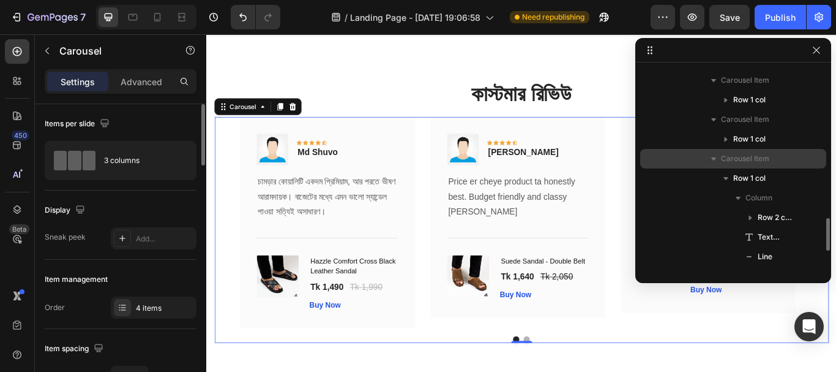
click at [715, 162] on icon "button" at bounding box center [714, 158] width 12 height 12
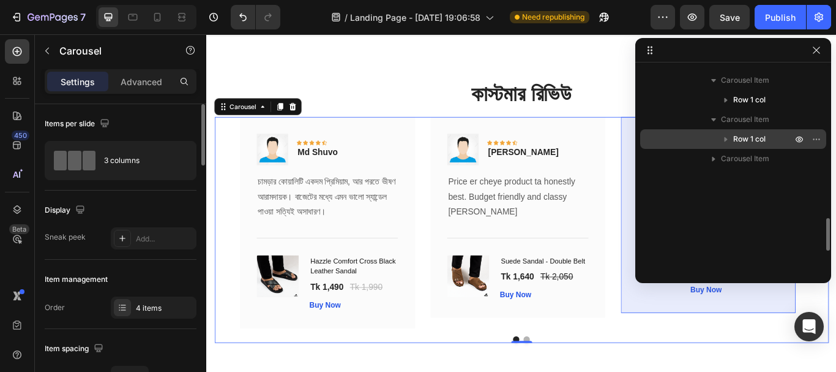
click at [725, 138] on icon "button" at bounding box center [726, 139] width 3 height 5
click at [723, 142] on icon "button" at bounding box center [726, 139] width 12 height 12
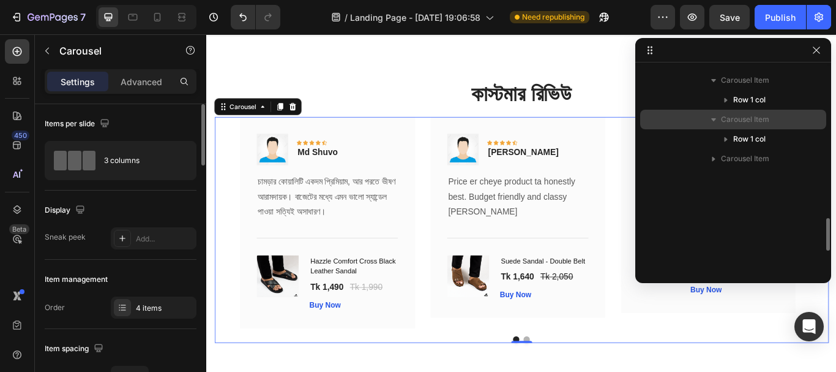
click at [717, 124] on icon "button" at bounding box center [714, 119] width 12 height 12
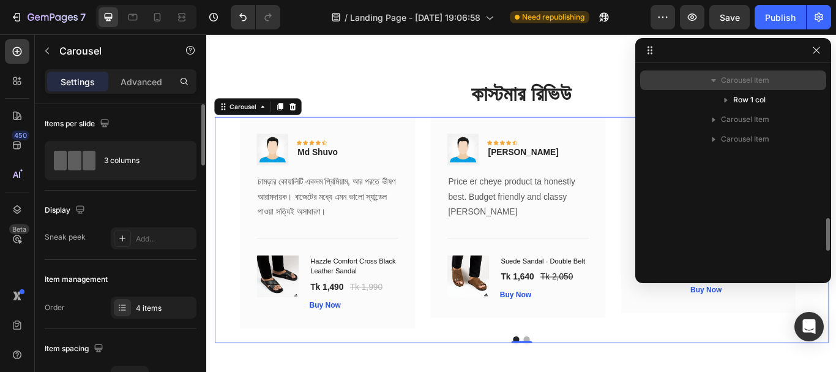
click at [715, 83] on icon "button" at bounding box center [714, 80] width 12 height 12
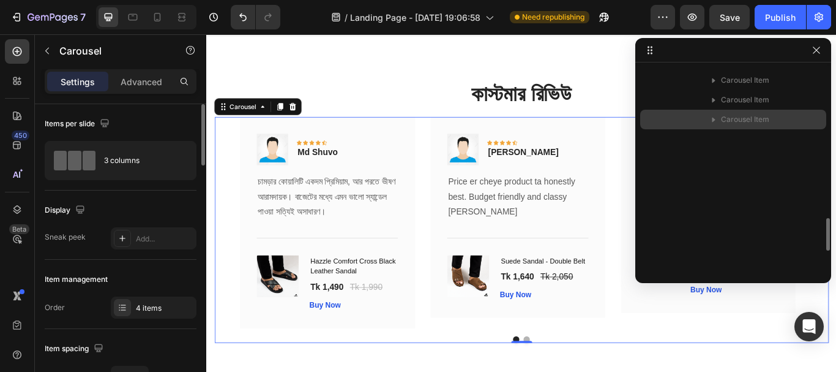
click at [725, 120] on span "Carousel Item" at bounding box center [745, 119] width 48 height 12
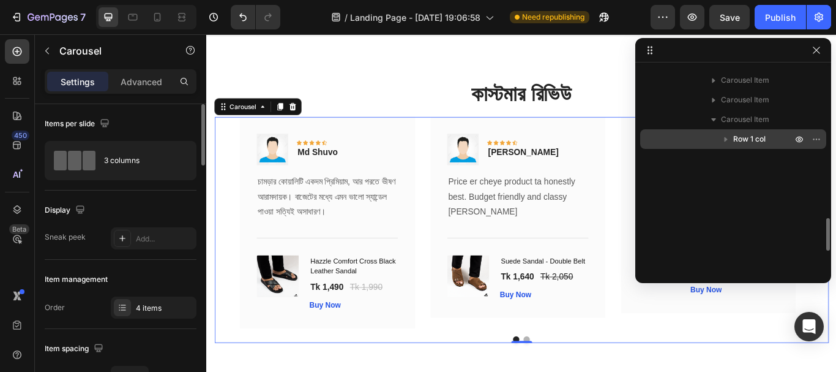
click at [749, 143] on span "Row 1 col" at bounding box center [749, 139] width 32 height 12
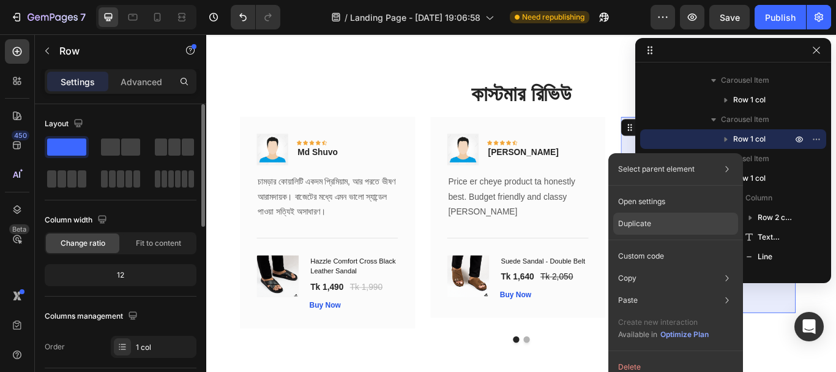
click at [686, 245] on div "Duplicate" at bounding box center [675, 256] width 125 height 22
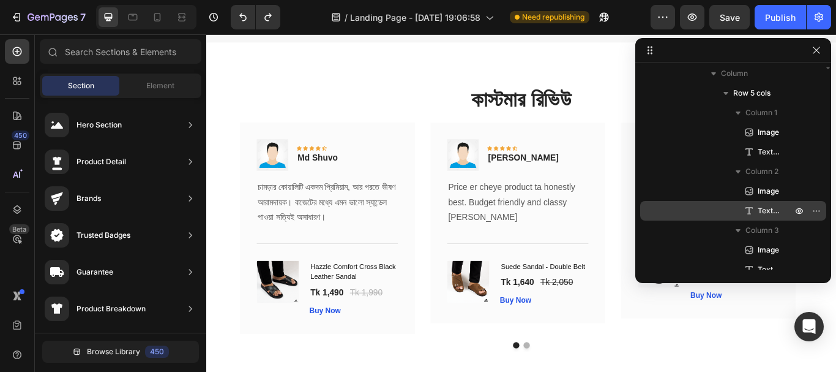
scroll to position [0, 0]
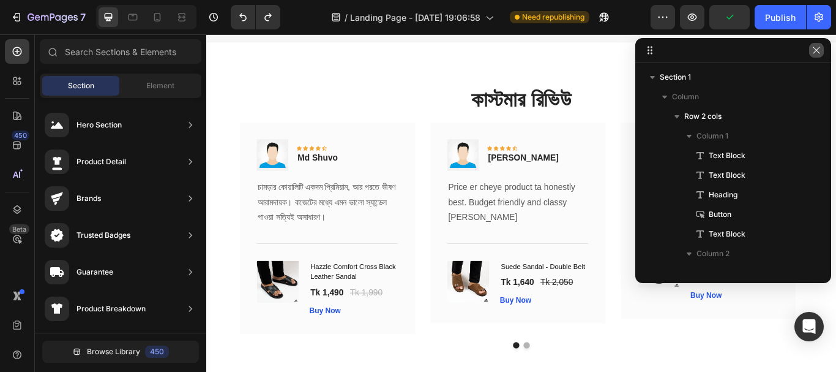
click at [817, 50] on icon "button" at bounding box center [817, 50] width 10 height 10
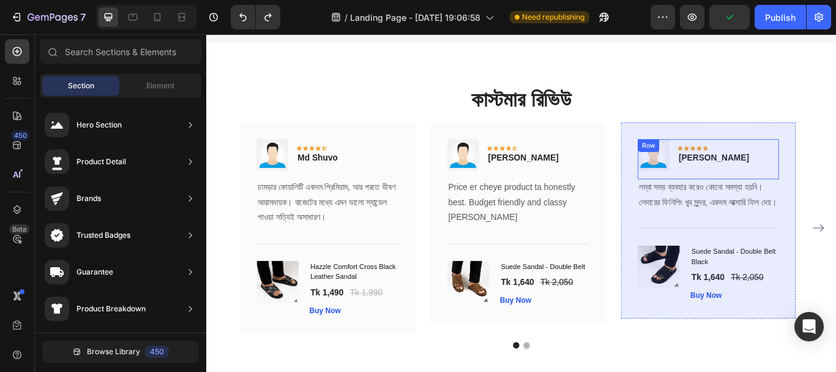
click at [835, 154] on div "Image Icon Icon Icon Icon Icon Row [PERSON_NAME] Text block Row লম্বা সময় ব্যবহ…" at bounding box center [791, 251] width 204 height 229
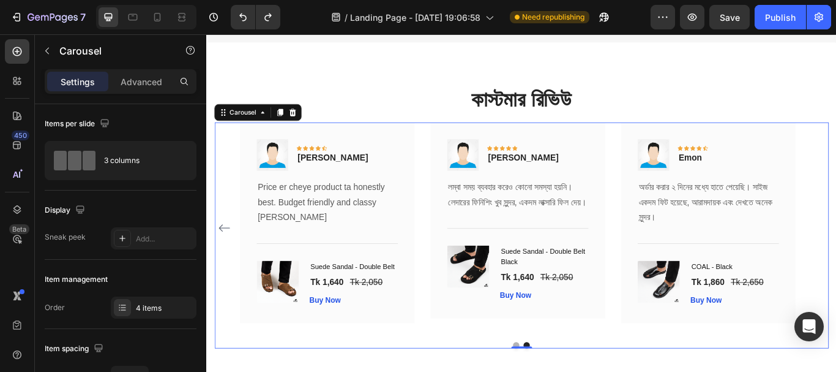
click at [835, 266] on div "Image Icon Icon Icon Icon Icon Row Md Shuvo Text block Row চামড়ার কোয়ালিটি একদম…" at bounding box center [573, 260] width 716 height 246
click at [835, 174] on div "Image Icon Icon Icon Icon Icon Row Md Shuvo Text block Row চামড়ার কোয়ালিটি একদম…" at bounding box center [573, 260] width 716 height 246
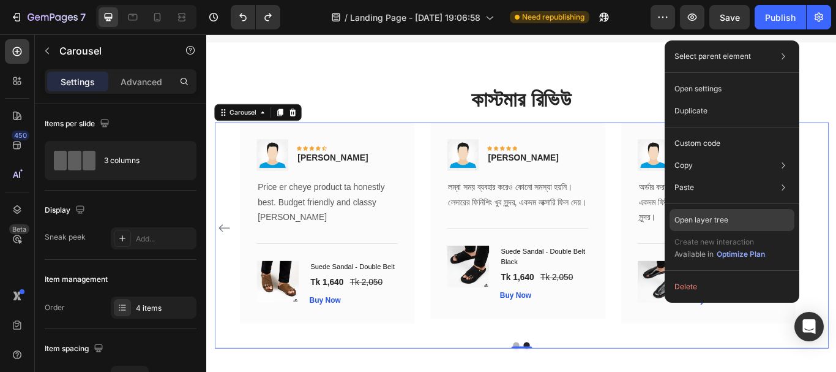
click at [715, 217] on p "Open layer tree" at bounding box center [701, 219] width 54 height 11
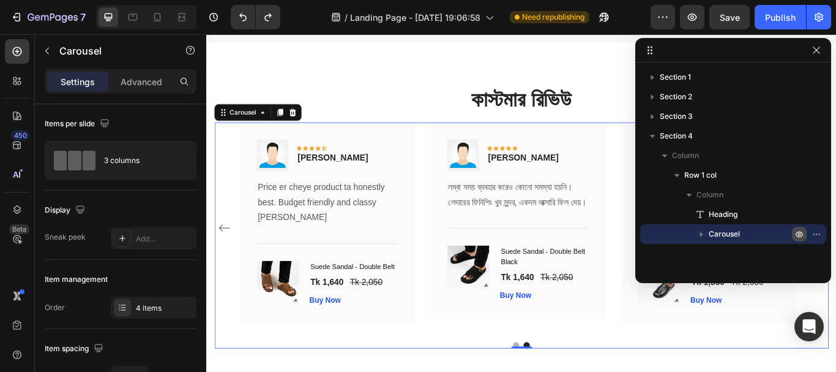
click at [818, 234] on icon "button" at bounding box center [818, 233] width 1 height 1
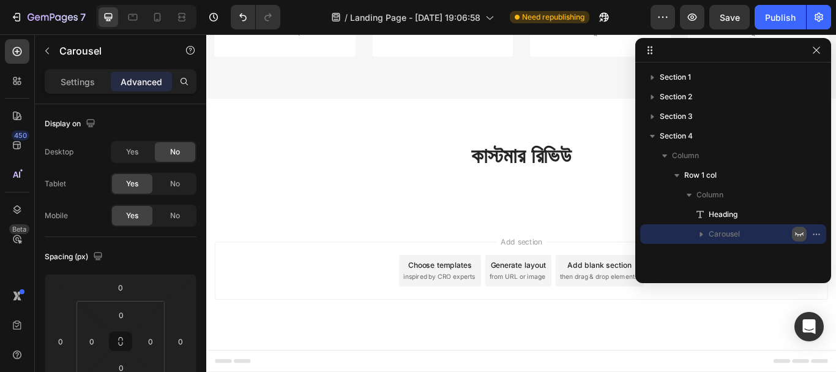
scroll to position [2315, 0]
click at [800, 236] on icon "button" at bounding box center [799, 234] width 10 height 10
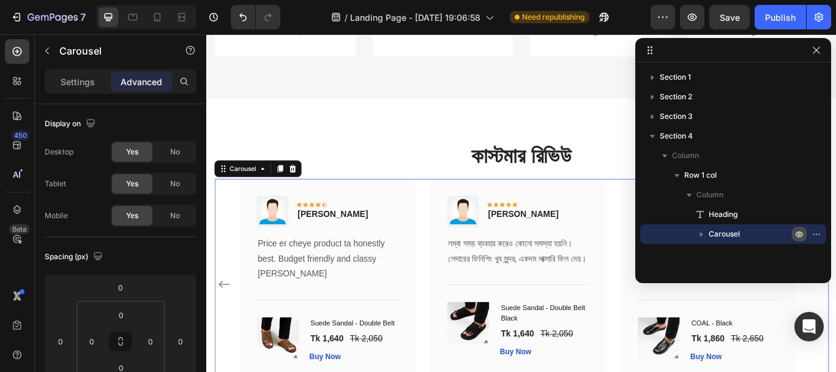
scroll to position [2380, 0]
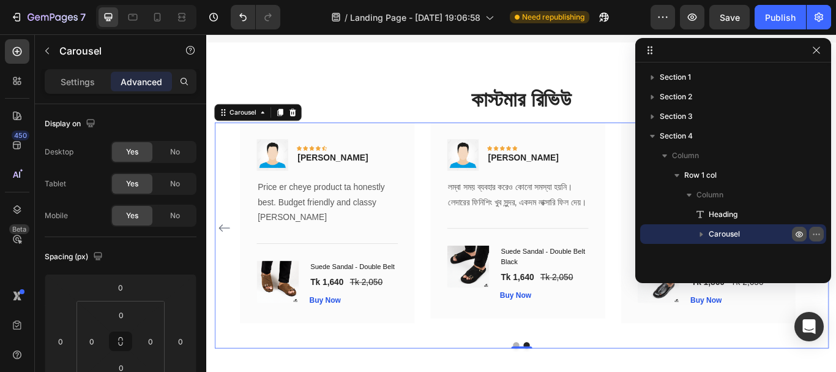
click at [818, 236] on icon "button" at bounding box center [817, 234] width 10 height 10
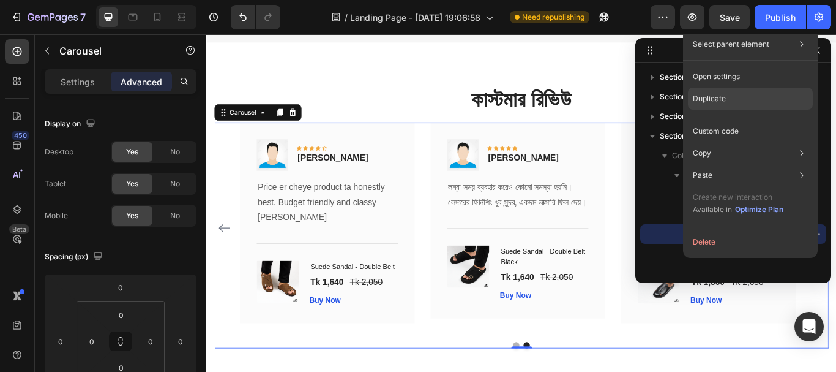
click at [745, 120] on div "Duplicate" at bounding box center [750, 131] width 125 height 22
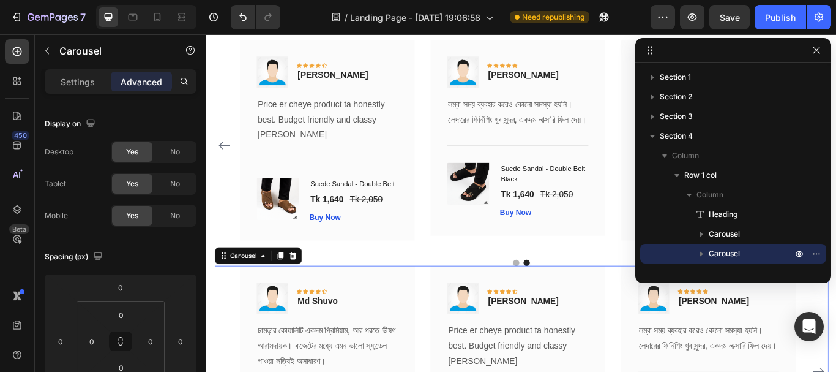
scroll to position [2538, 0]
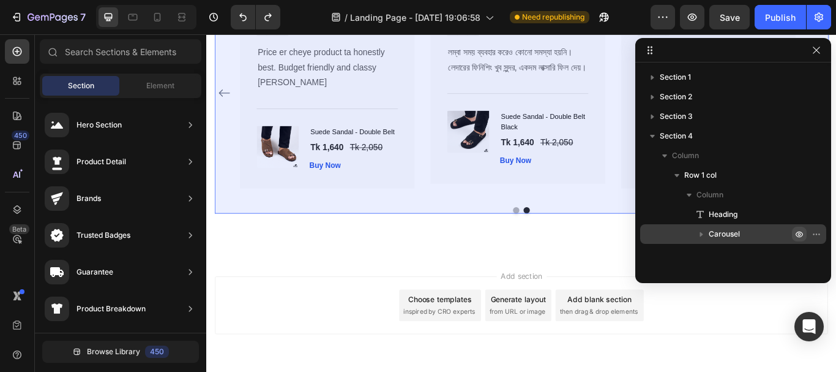
click at [701, 228] on icon "button" at bounding box center [701, 234] width 12 height 12
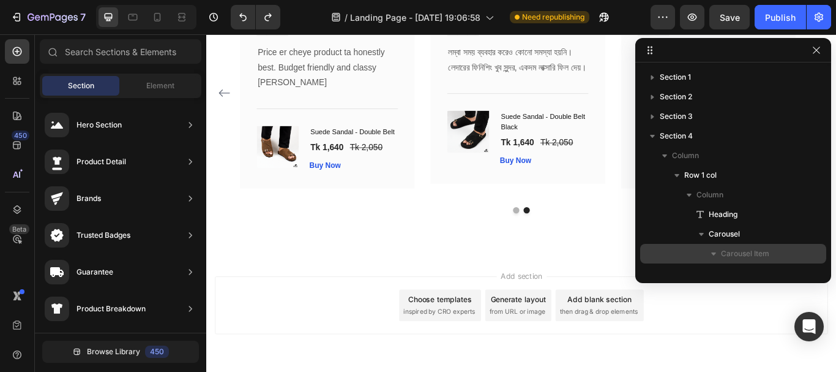
click at [713, 252] on icon "button" at bounding box center [714, 253] width 12 height 12
click at [717, 255] on icon "button" at bounding box center [714, 253] width 12 height 12
click at [714, 255] on icon "button" at bounding box center [713, 253] width 5 height 3
click at [714, 255] on icon "button" at bounding box center [714, 253] width 12 height 12
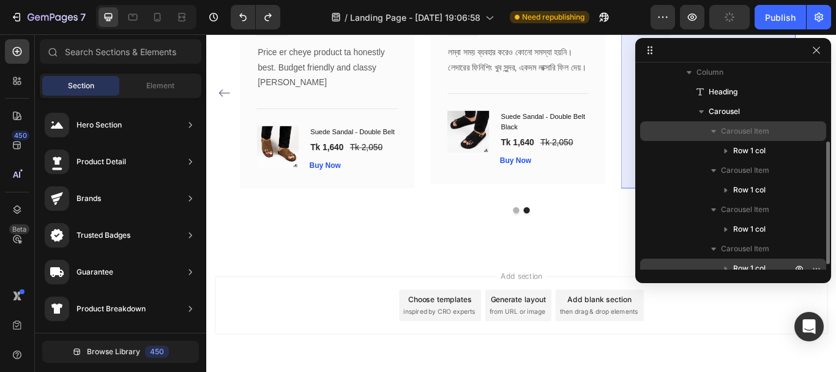
scroll to position [131, 0]
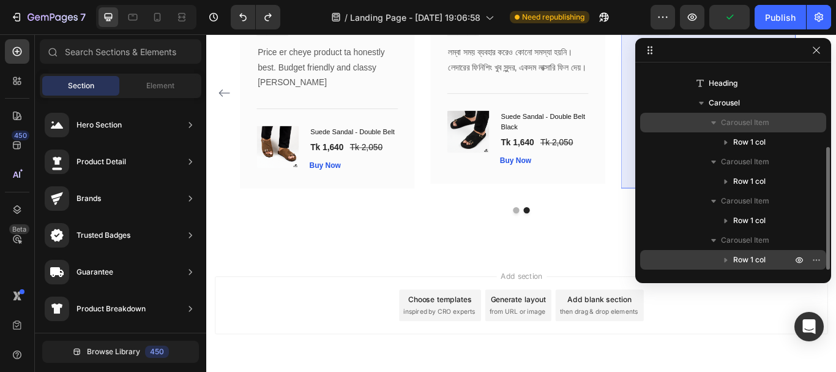
click at [724, 258] on icon "button" at bounding box center [726, 259] width 12 height 12
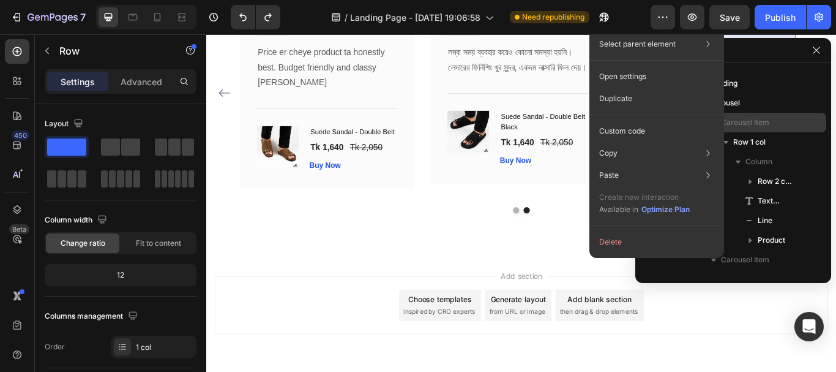
scroll to position [526, 0]
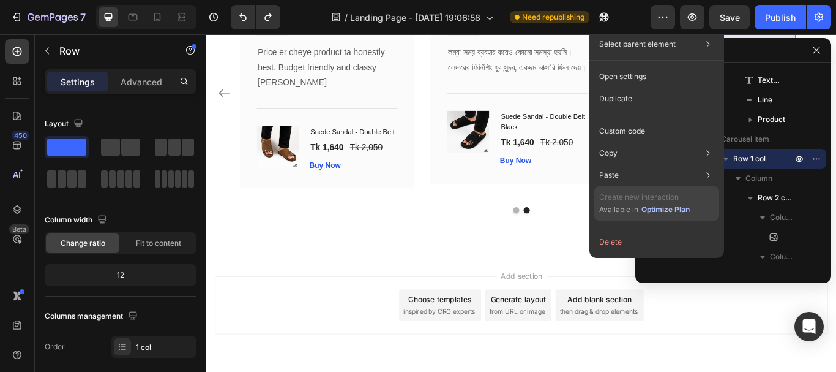
click at [670, 207] on div "Optimize Plan" at bounding box center [665, 209] width 48 height 11
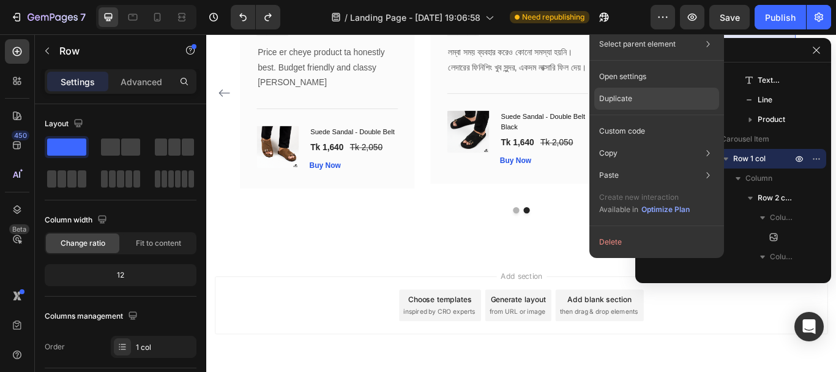
click at [645, 120] on div "Duplicate" at bounding box center [656, 131] width 125 height 22
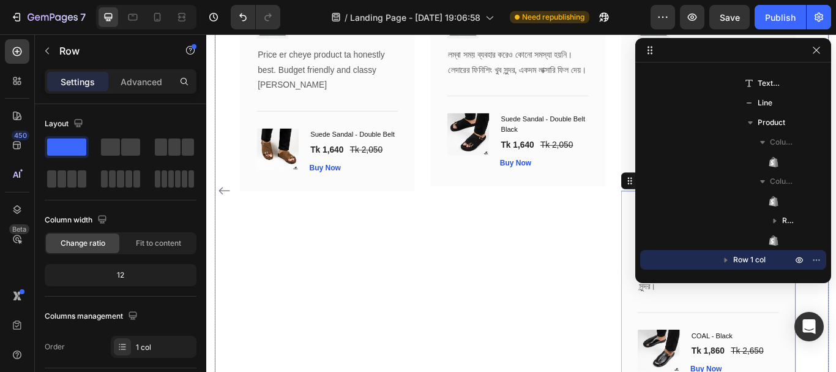
scroll to position [2535, 0]
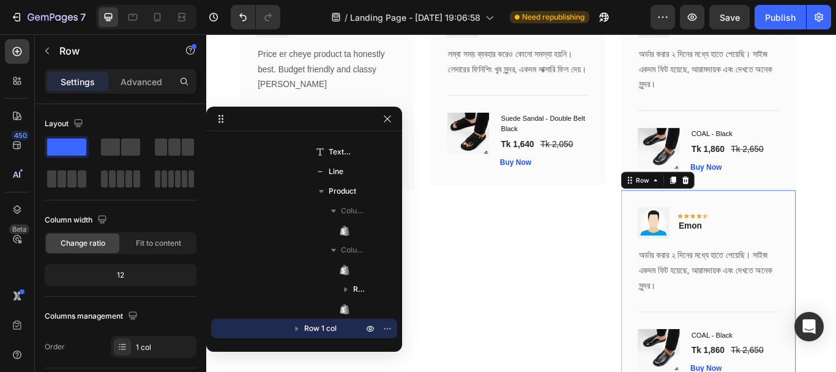
drag, startPoint x: 651, startPoint y: 52, endPoint x: 12, endPoint y: 181, distance: 651.8
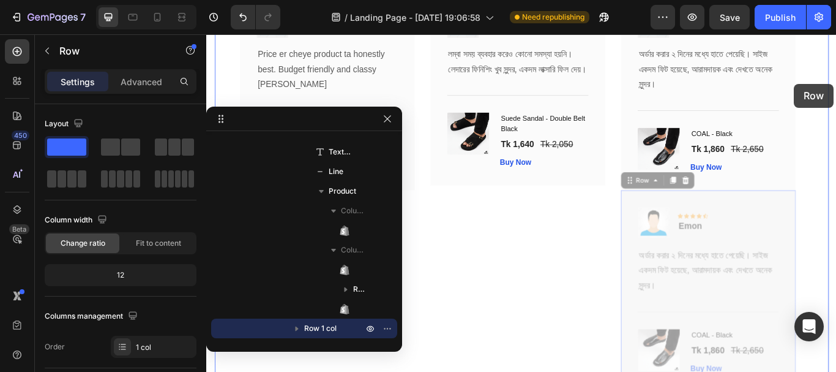
drag, startPoint x: 697, startPoint y: 223, endPoint x: 891, endPoint y: 92, distance: 234.4
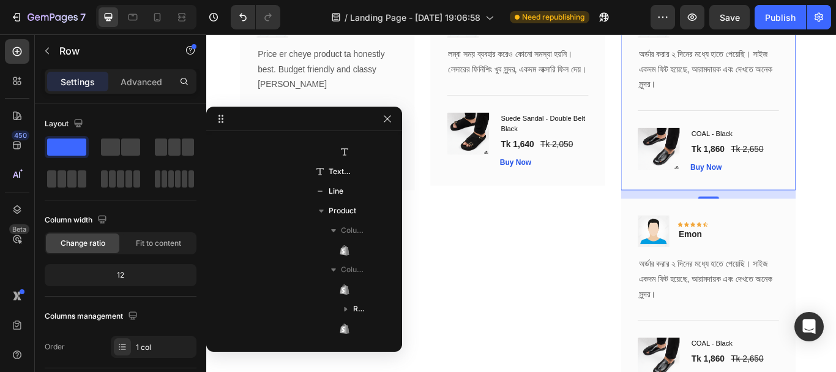
scroll to position [2540, 0]
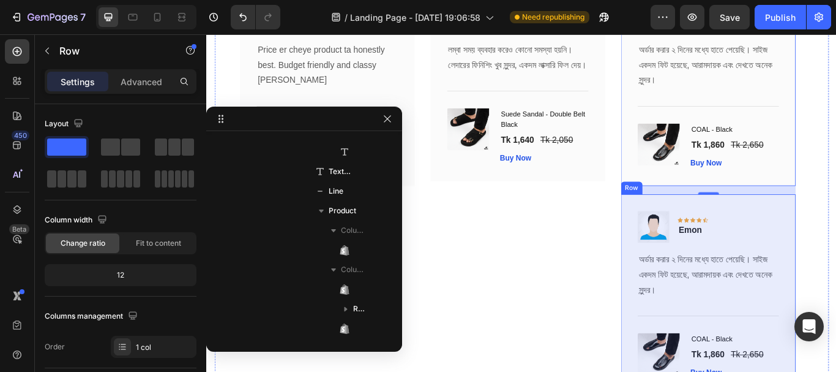
click at [696, 260] on div "Image Icon Icon Icon Icon Icon Row Emon Text block Row অর্ডার করার ২ দিনের মধ্য…" at bounding box center [791, 338] width 204 height 234
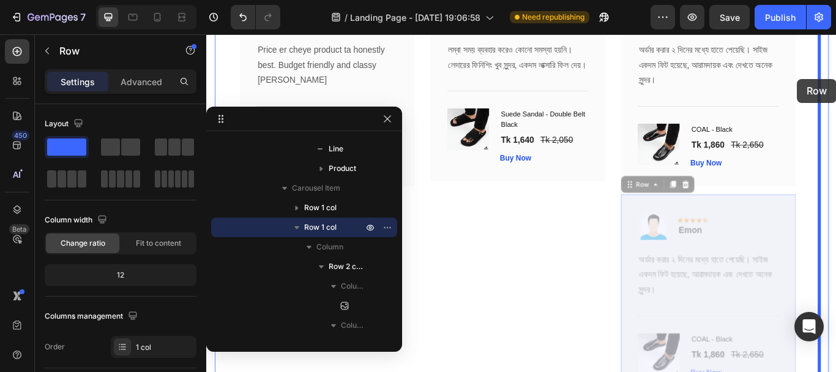
drag, startPoint x: 695, startPoint y: 246, endPoint x: 895, endPoint y: 86, distance: 256.1
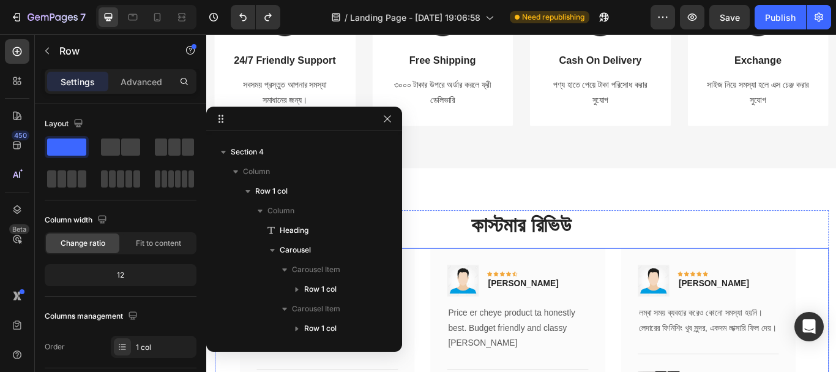
scroll to position [2295, 0]
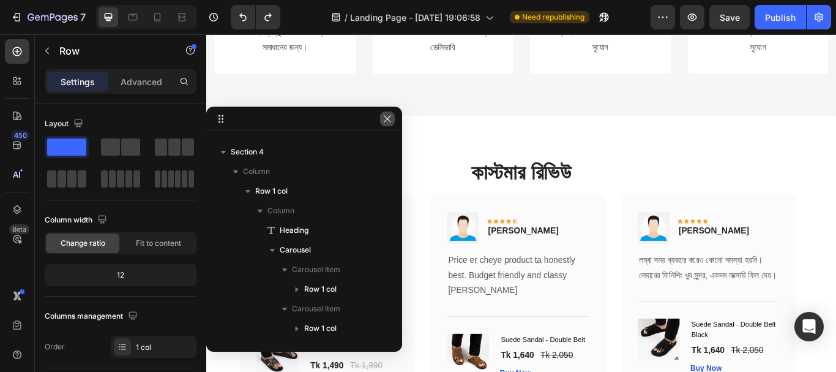
click at [380, 118] on button "button" at bounding box center [387, 118] width 15 height 15
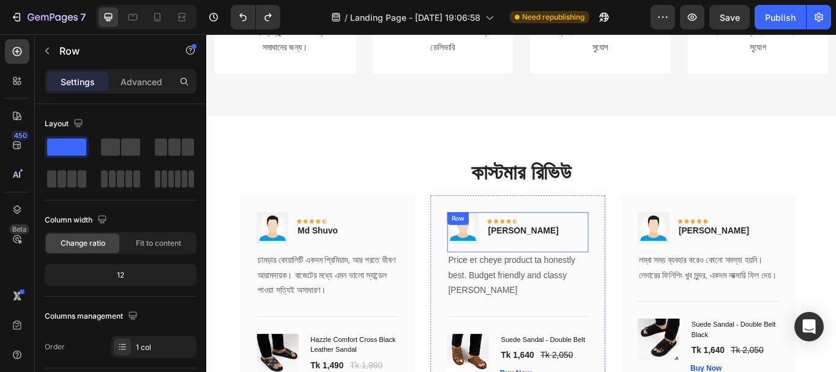
scroll to position [2479, 0]
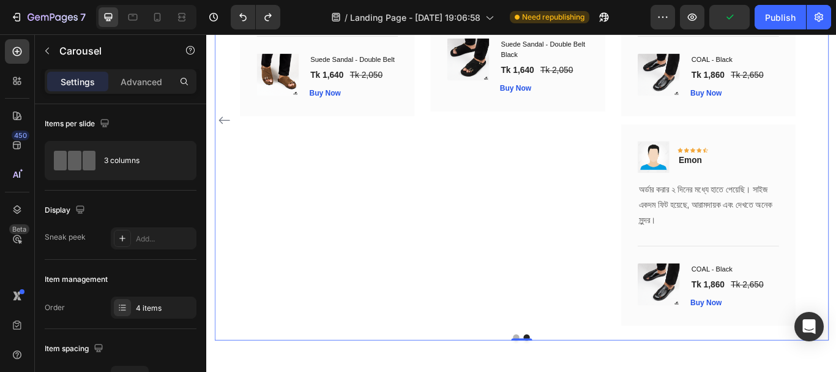
scroll to position [2601, 0]
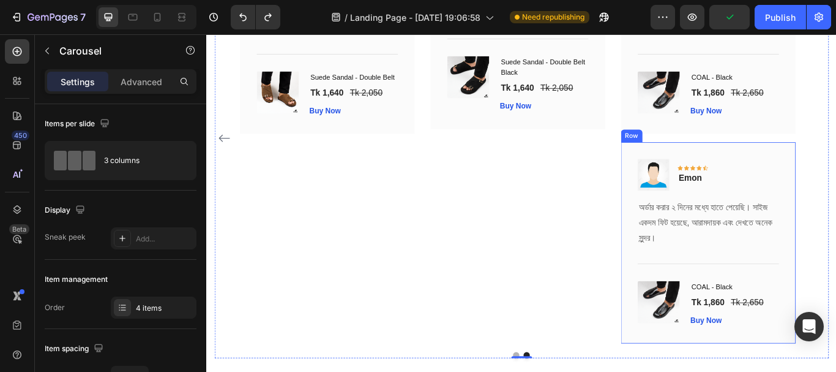
click at [835, 186] on div "Image Icon Icon Icon Icon Icon Row Emon Text block Row অর্ডার করার ২ দিনের মধ্য…" at bounding box center [791, 277] width 204 height 234
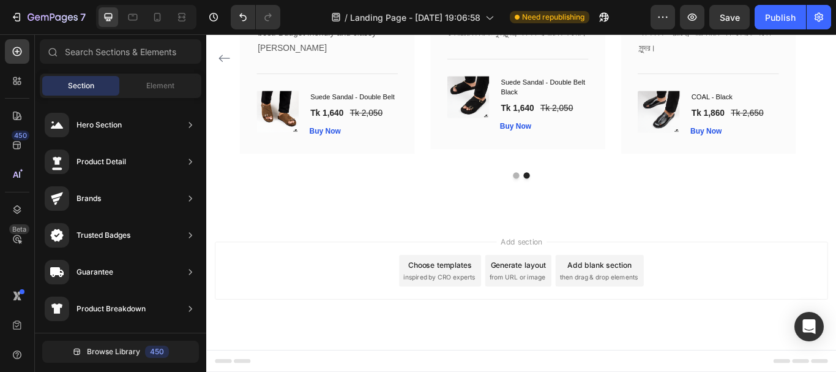
scroll to position [2541, 0]
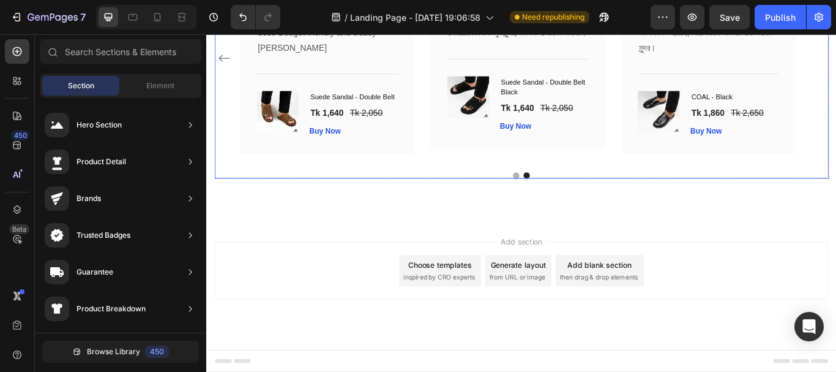
click at [569, 200] on div at bounding box center [573, 198] width 716 height 7
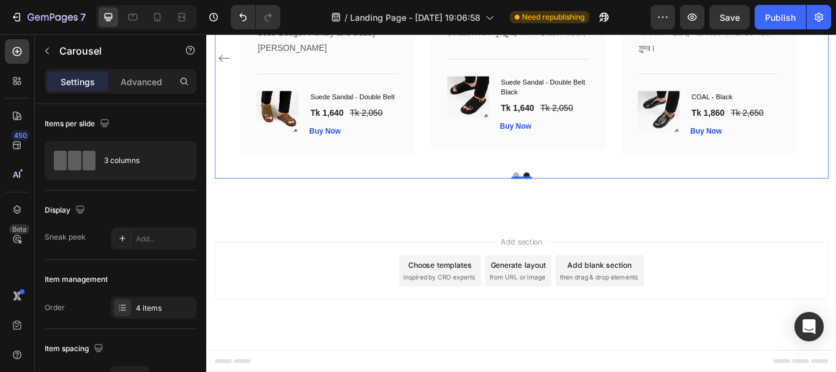
click at [567, 198] on div "0" at bounding box center [573, 203] width 12 height 10
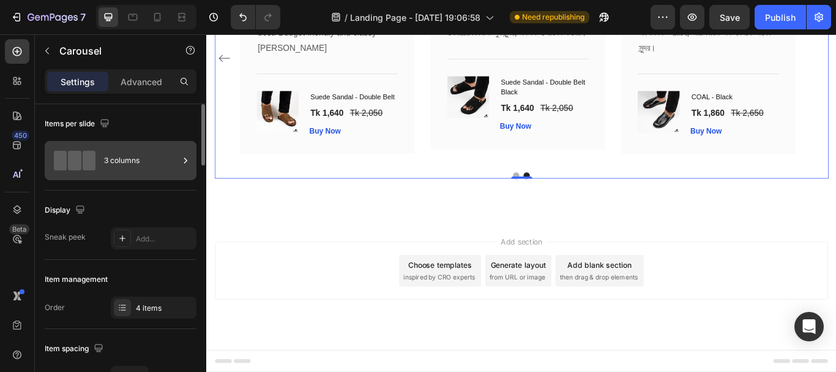
click at [141, 153] on div "3 columns" at bounding box center [141, 160] width 75 height 28
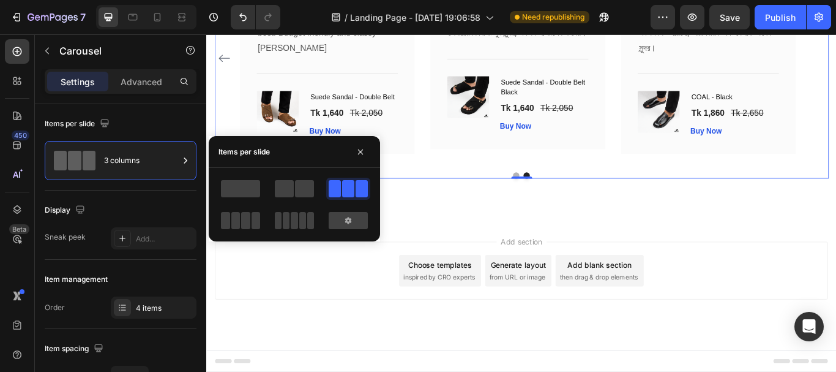
click at [273, 218] on div at bounding box center [294, 220] width 44 height 22
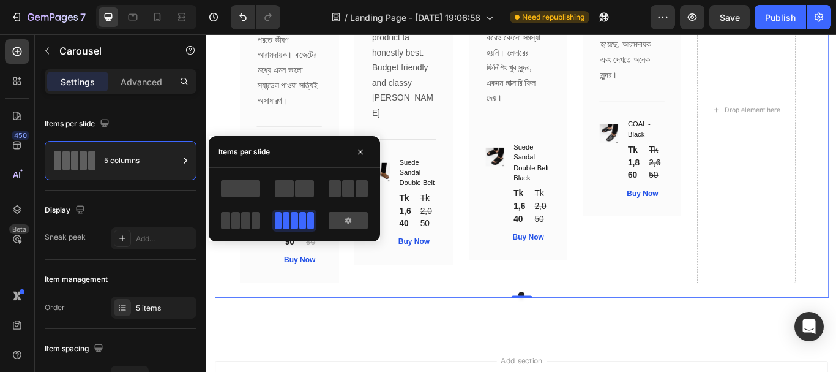
scroll to position [2628, 0]
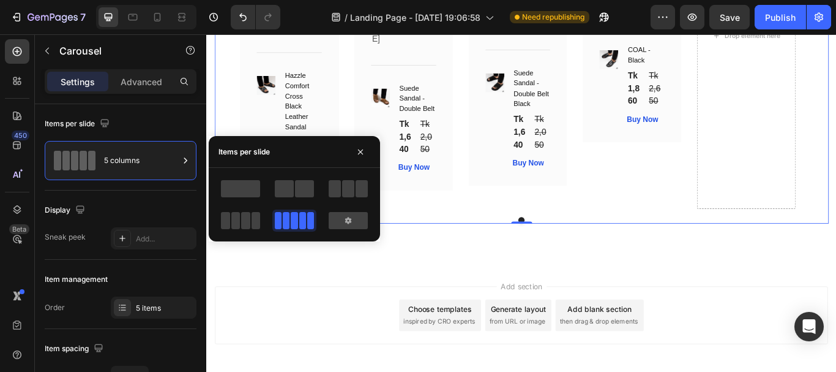
click at [299, 220] on span at bounding box center [302, 220] width 7 height 17
click at [253, 217] on span at bounding box center [256, 220] width 9 height 17
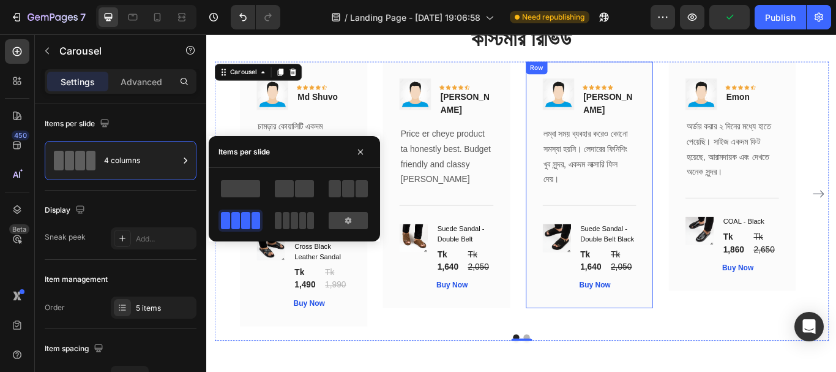
scroll to position [2388, 0]
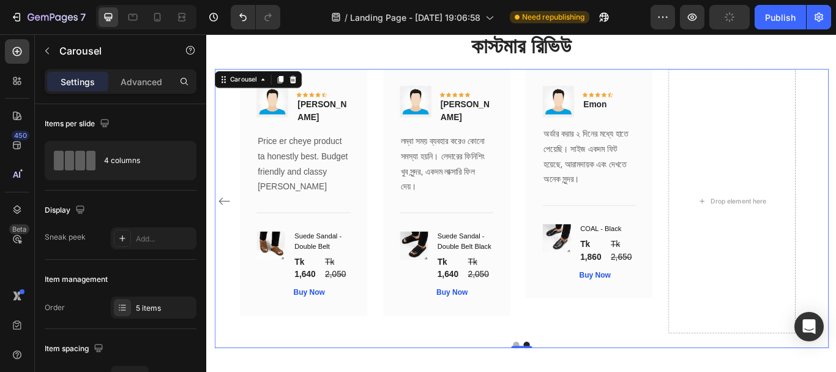
click at [230, 233] on icon "Carousel Back Arrow" at bounding box center [227, 229] width 15 height 15
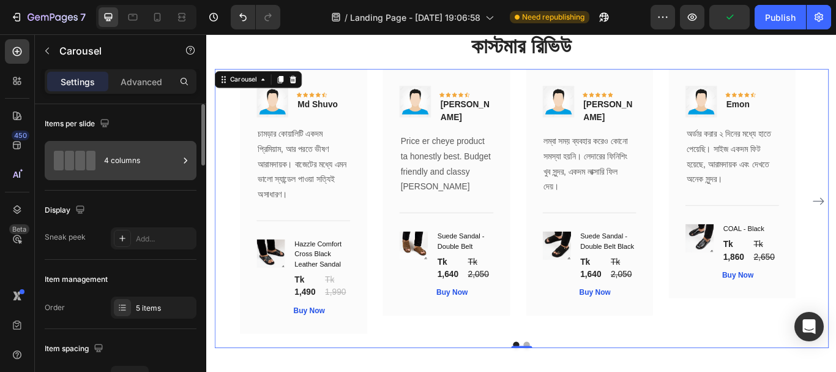
click at [129, 155] on div "4 columns" at bounding box center [141, 160] width 75 height 28
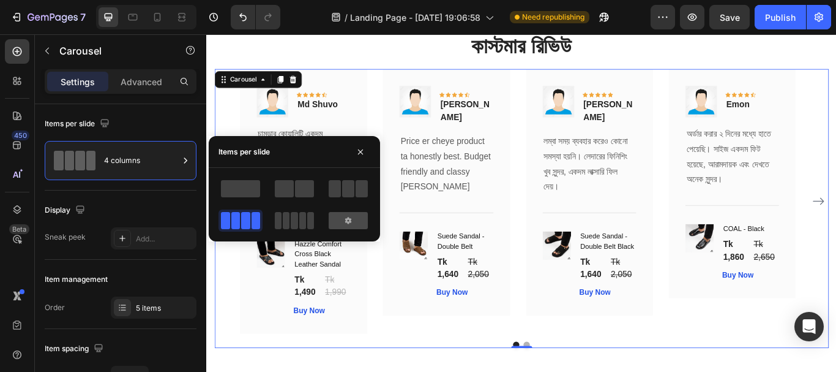
click at [345, 221] on icon at bounding box center [348, 220] width 10 height 10
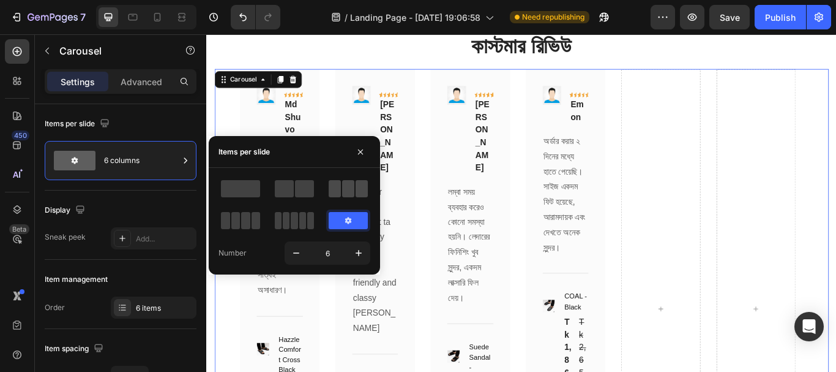
click at [347, 188] on span at bounding box center [348, 188] width 12 height 17
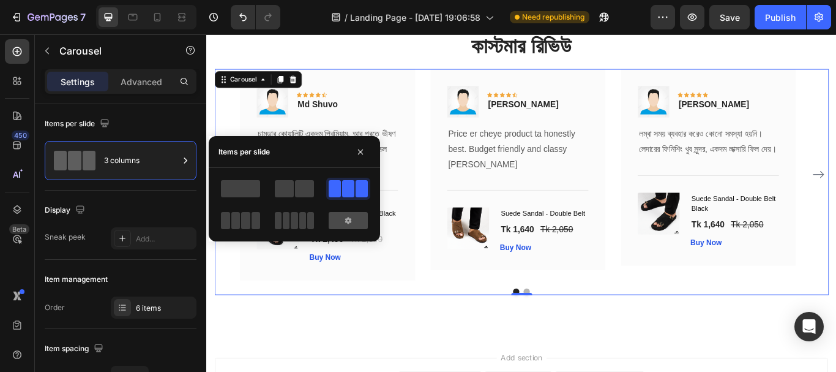
click at [343, 219] on div at bounding box center [348, 220] width 39 height 17
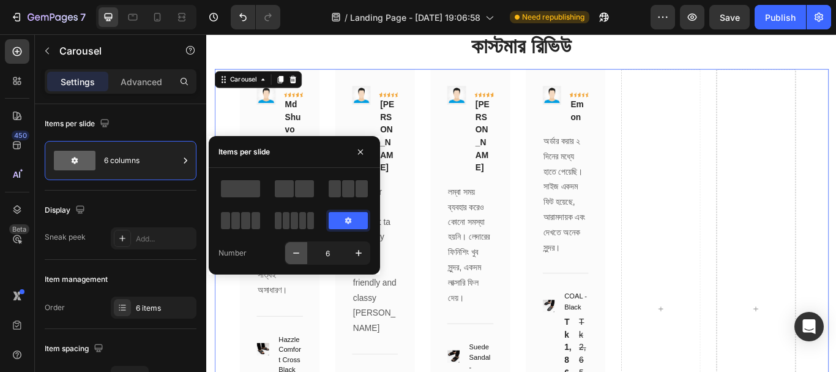
click at [296, 255] on icon "button" at bounding box center [296, 253] width 12 height 12
type input "5"
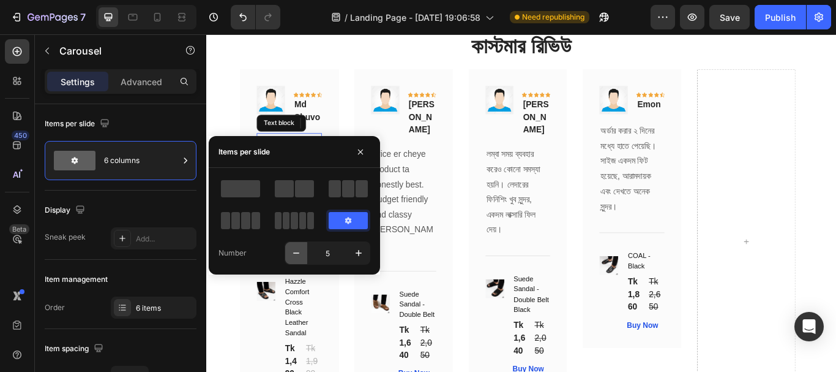
click at [311, 274] on p "চামড়ার কোয়ালিটি একদম প্রিমিয়াম, আর পরতে ভীষণ আরামদায়ক। বাজেটের মধ্যে এমন ভালো স…" at bounding box center [302, 213] width 73 height 124
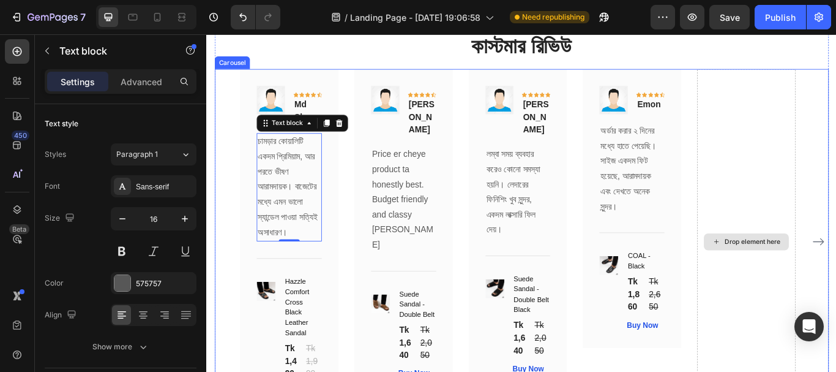
click at [835, 95] on div "Drop element here" at bounding box center [835, 276] width 115 height 403
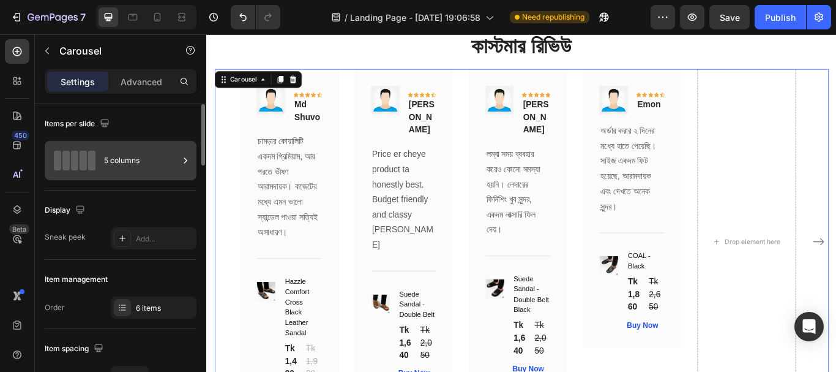
click at [106, 159] on div "5 columns" at bounding box center [141, 160] width 75 height 28
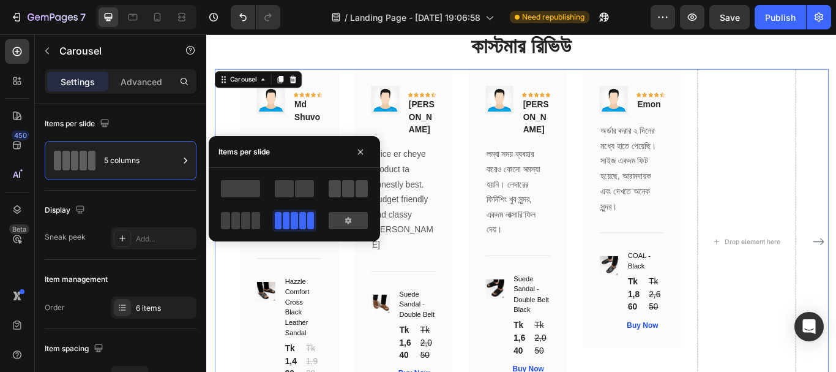
click at [342, 195] on div at bounding box center [348, 188] width 39 height 17
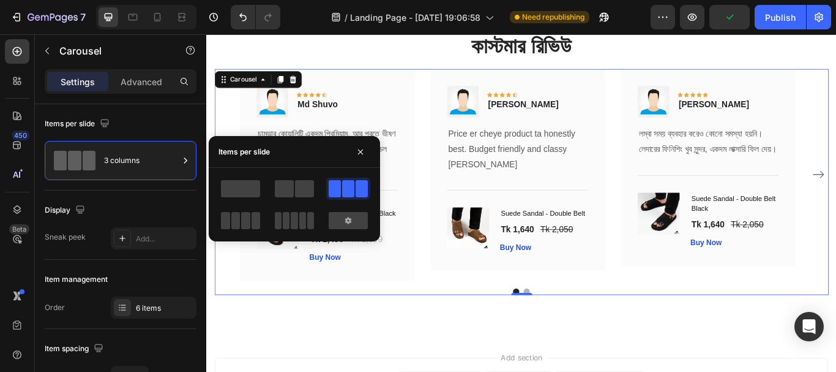
click at [479, 321] on div "Image Icon Icon Icon Icon Icon Row [PERSON_NAME] Text block Row Price er cheye …" at bounding box center [569, 198] width 204 height 246
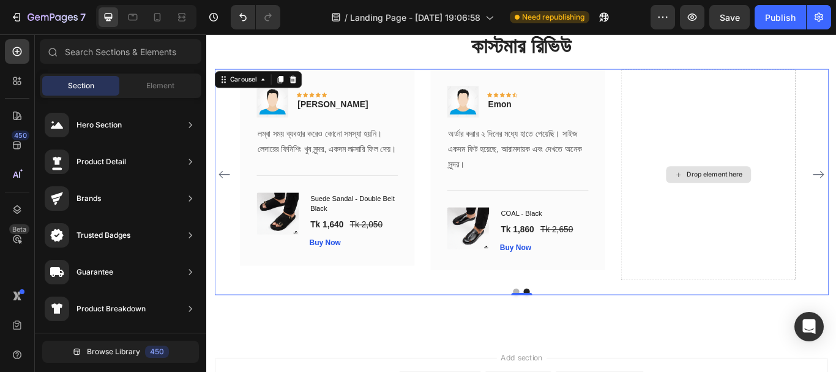
click at [812, 201] on div "Drop element here" at bounding box center [798, 198] width 65 height 10
click at [759, 203] on icon at bounding box center [757, 198] width 10 height 10
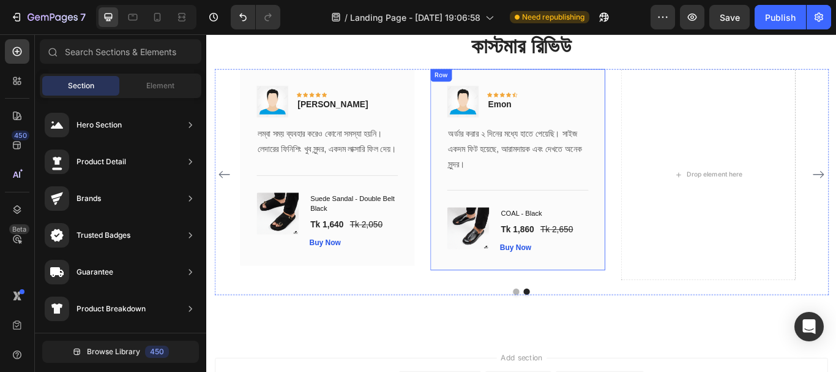
click at [641, 86] on div "Image Icon Icon Icon Icon Icon Row Emon Text block Row অর্ডার করার ২ দিনের মধ্য…" at bounding box center [569, 192] width 204 height 234
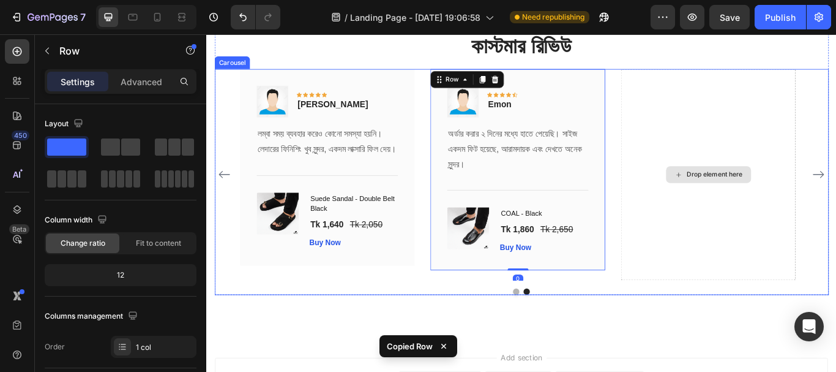
click at [780, 118] on div "Drop element here" at bounding box center [791, 198] width 204 height 246
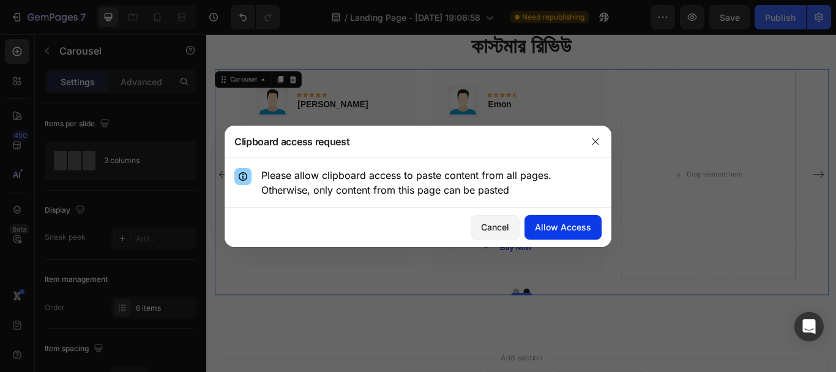
click at [573, 231] on div "Allow Access" at bounding box center [563, 226] width 56 height 13
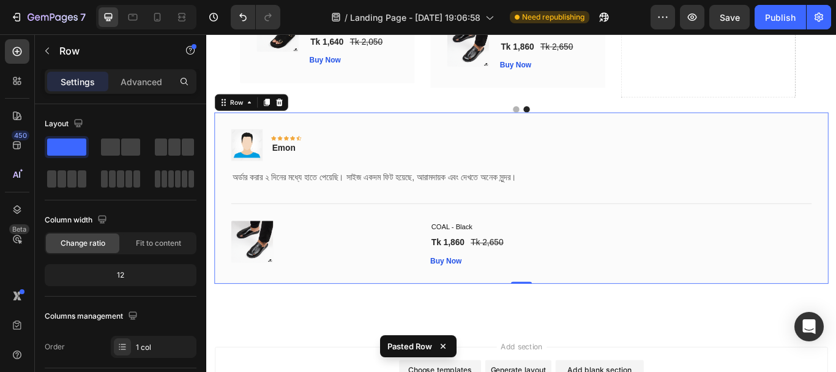
scroll to position [2482, 0]
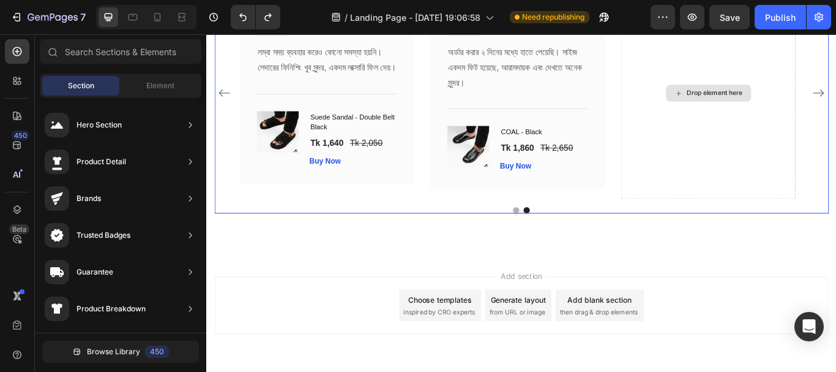
click at [802, 104] on div "Drop element here" at bounding box center [791, 103] width 99 height 20
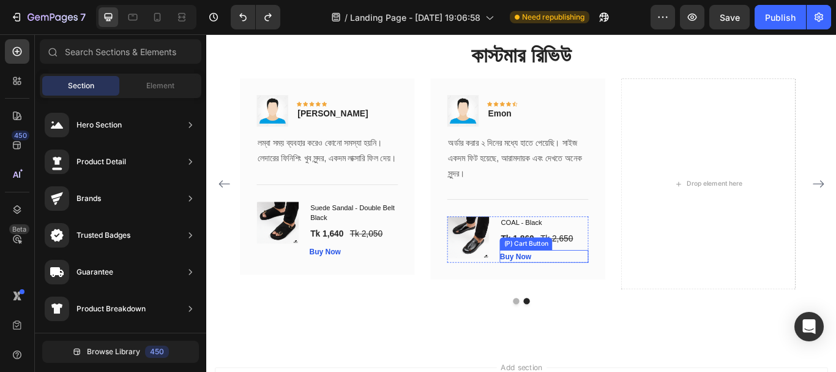
scroll to position [2299, 0]
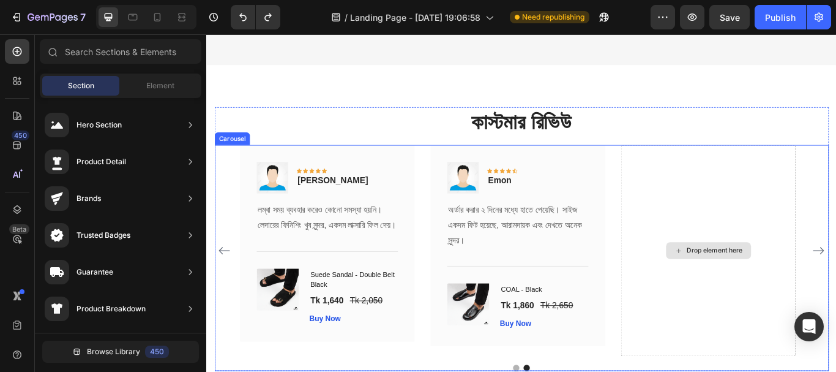
click at [783, 291] on div "Drop element here" at bounding box center [798, 287] width 65 height 10
click at [781, 290] on div "Drop element here" at bounding box center [791, 287] width 99 height 20
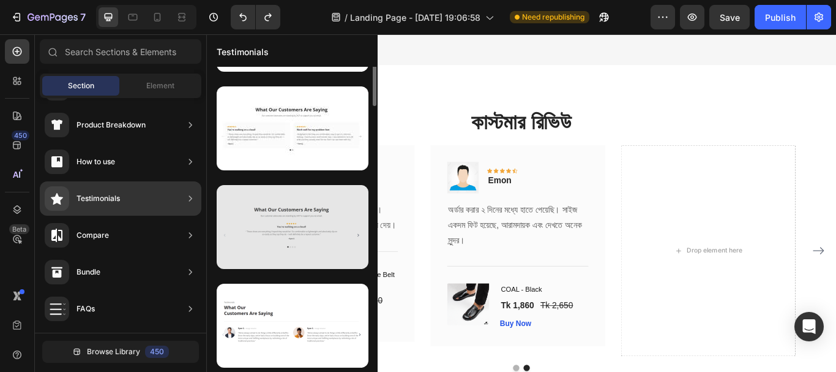
scroll to position [0, 0]
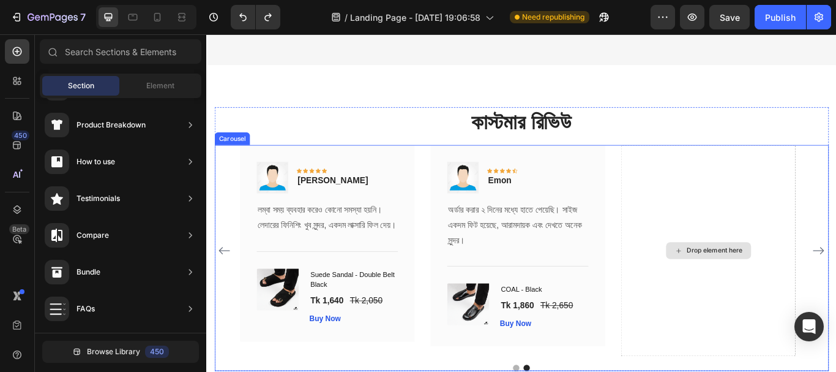
click at [772, 291] on div "Drop element here" at bounding box center [798, 287] width 65 height 10
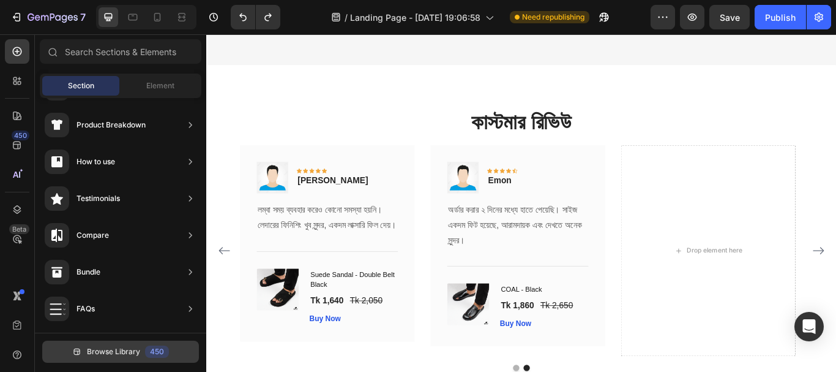
click at [115, 343] on button "Browse Library 450" at bounding box center [120, 351] width 157 height 22
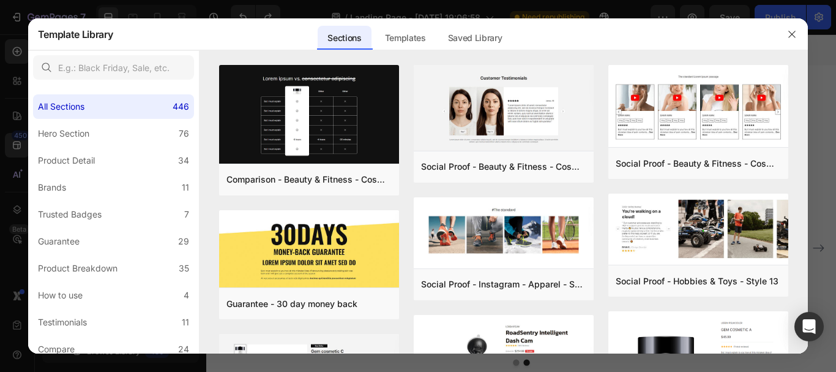
scroll to position [184, 0]
click at [108, 264] on div "Product Breakdown" at bounding box center [78, 268] width 80 height 15
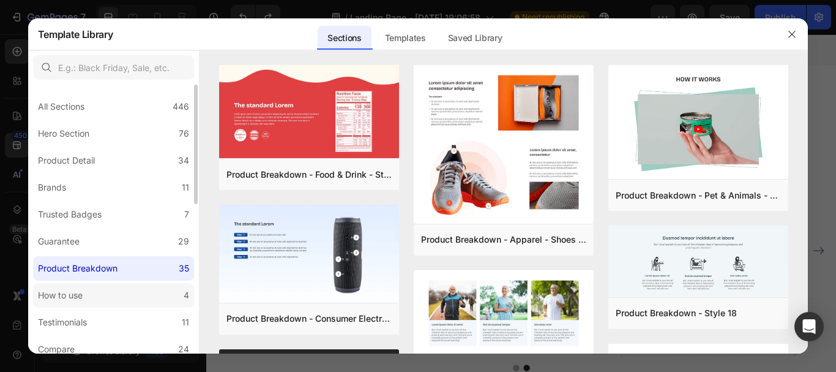
click at [92, 295] on label "How to use 4" at bounding box center [113, 295] width 161 height 24
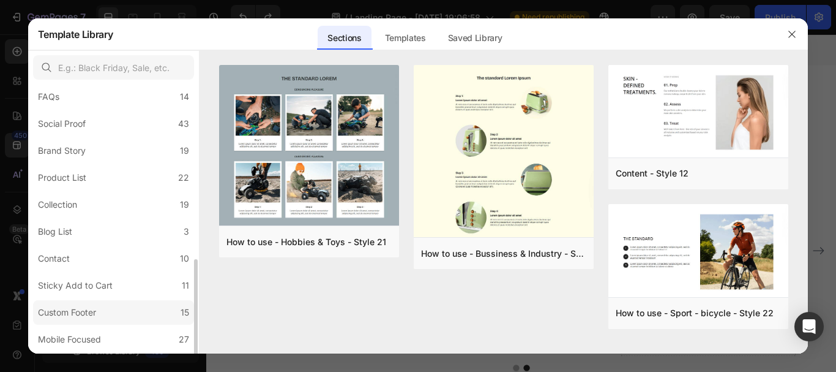
scroll to position [332, 0]
click at [110, 313] on label "Mobile Focused 27" at bounding box center [113, 313] width 161 height 24
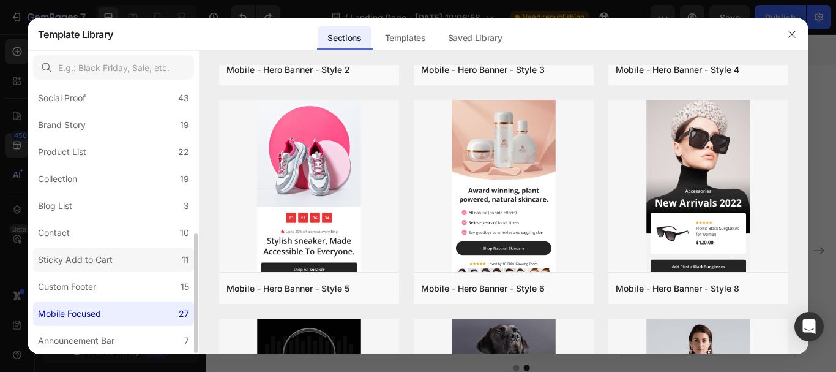
click at [99, 263] on div "Sticky Add to Cart" at bounding box center [75, 259] width 75 height 15
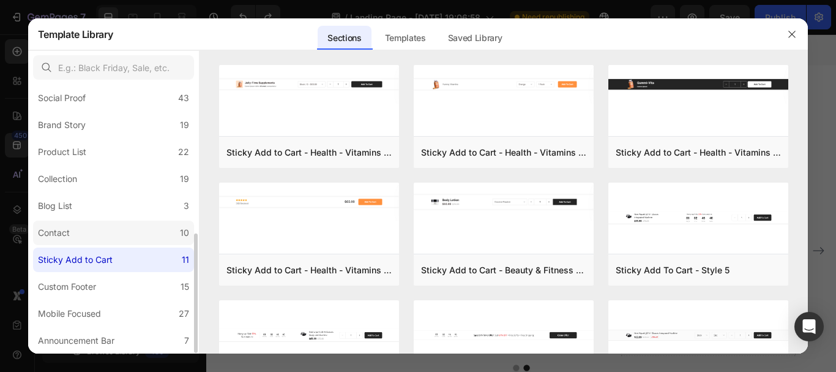
click at [91, 236] on label "Contact 10" at bounding box center [113, 232] width 161 height 24
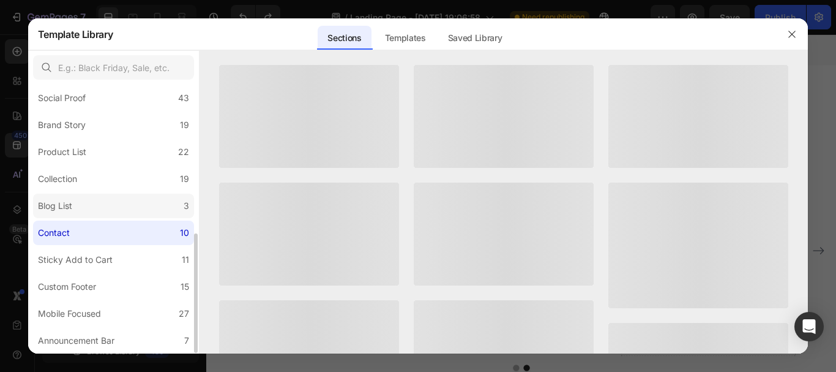
click at [94, 201] on label "Blog List 3" at bounding box center [113, 205] width 161 height 24
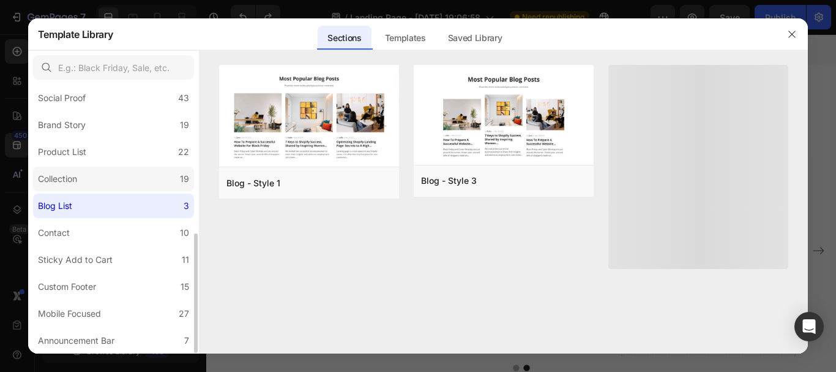
click at [95, 176] on label "Collection 19" at bounding box center [113, 178] width 161 height 24
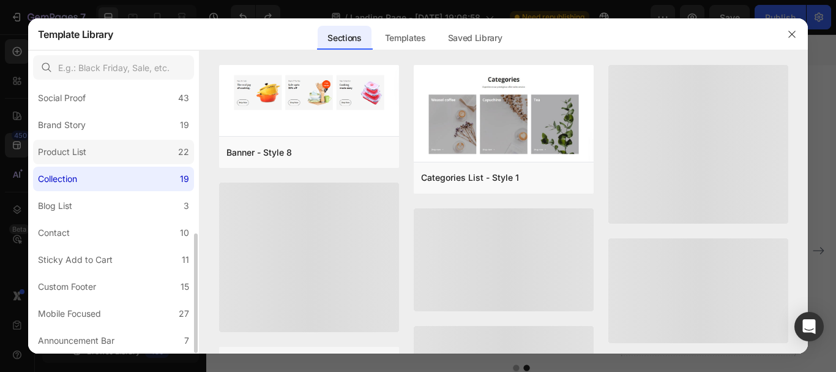
click at [95, 157] on label "Product List 22" at bounding box center [113, 152] width 161 height 24
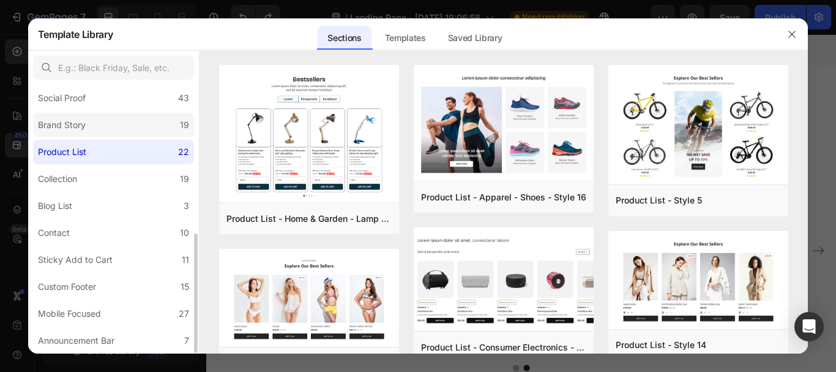
click at [95, 126] on label "Brand Story 19" at bounding box center [113, 125] width 161 height 24
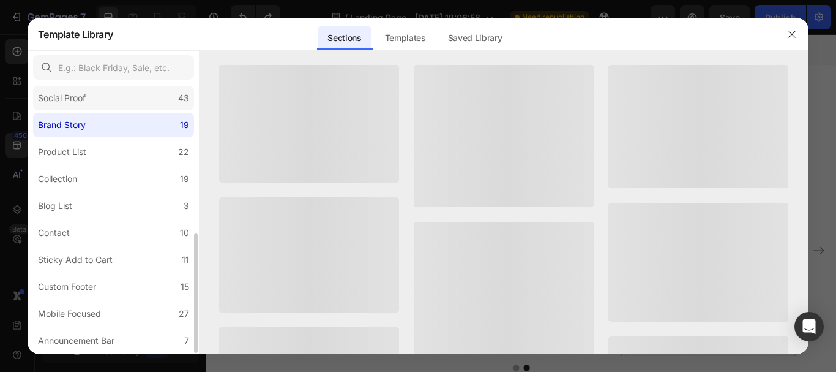
click at [103, 99] on label "Social Proof 43" at bounding box center [113, 98] width 161 height 24
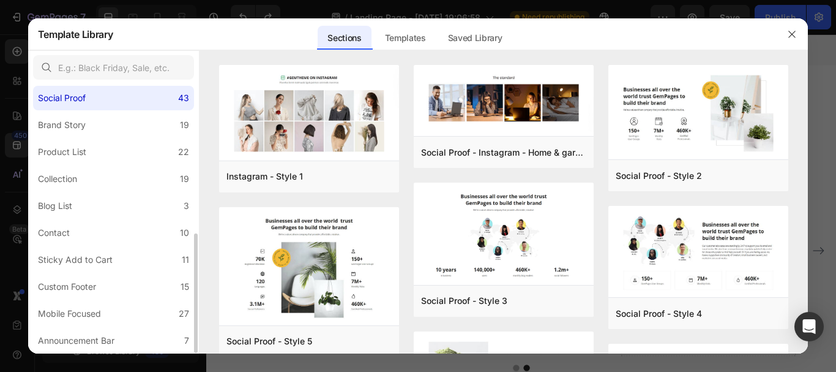
scroll to position [209, 0]
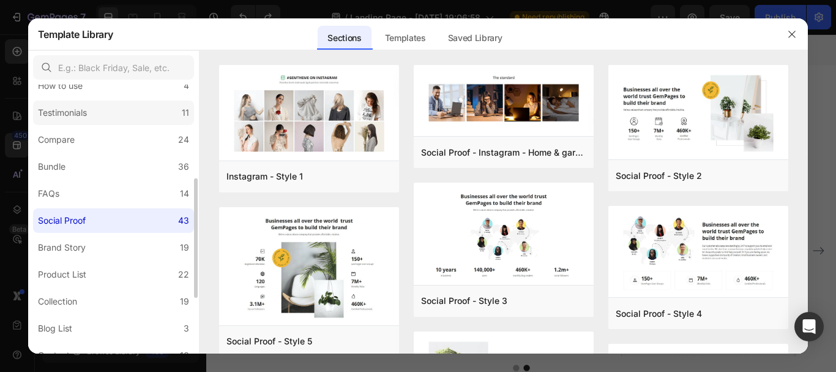
click at [97, 121] on label "Testimonials 11" at bounding box center [113, 112] width 161 height 24
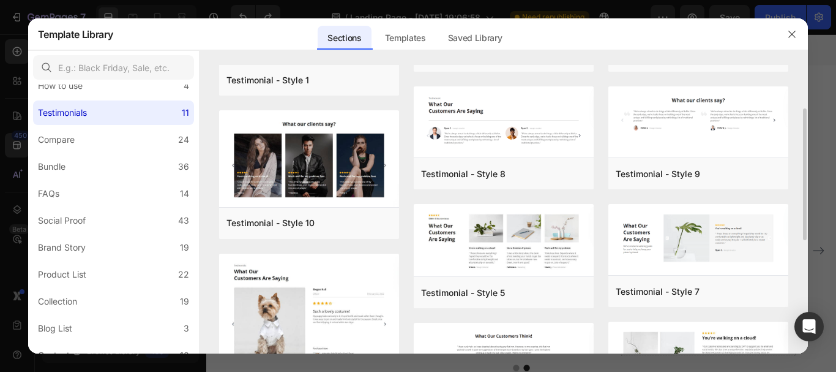
scroll to position [0, 0]
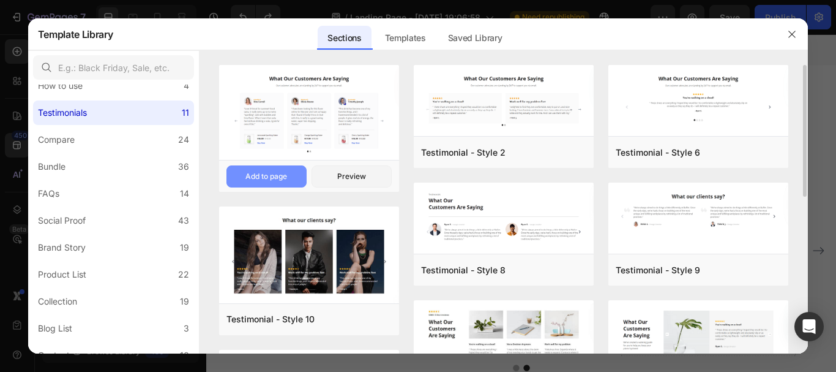
click at [289, 177] on button "Add to page" at bounding box center [266, 176] width 80 height 22
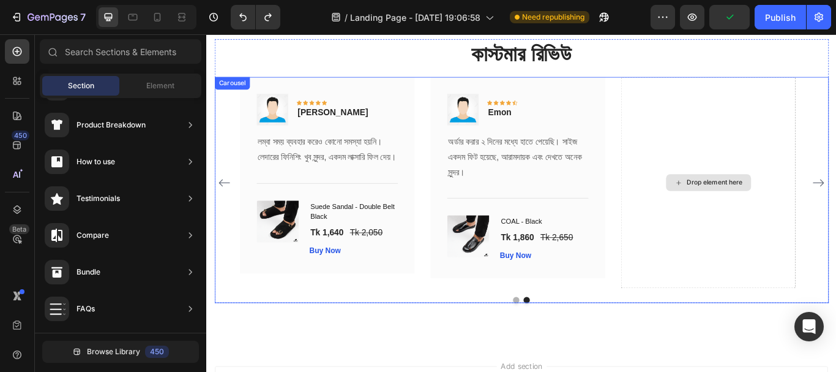
scroll to position [2357, 0]
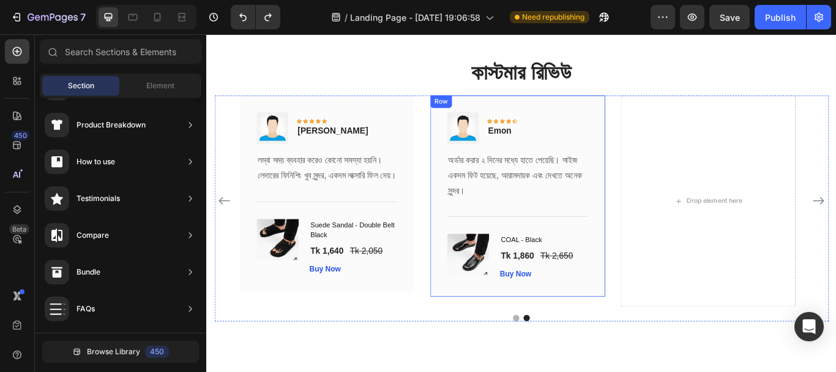
click at [608, 122] on div "Image Icon Icon Icon Icon Icon Row Emon Text block Row অর্ডার করার ২ দিনের মধ্য…" at bounding box center [569, 222] width 204 height 234
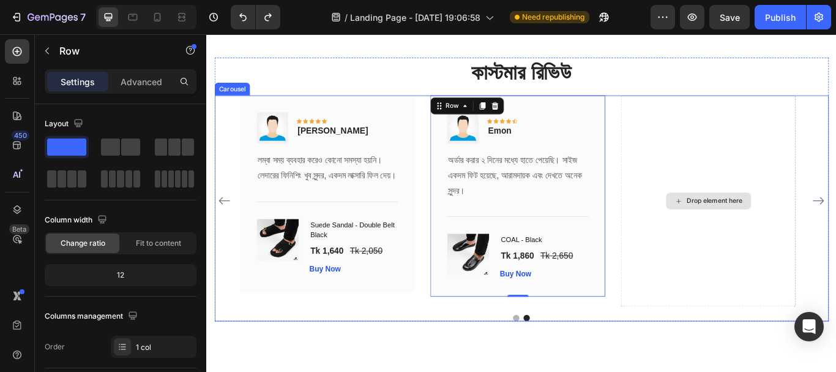
click at [809, 154] on div "Drop element here" at bounding box center [791, 228] width 204 height 246
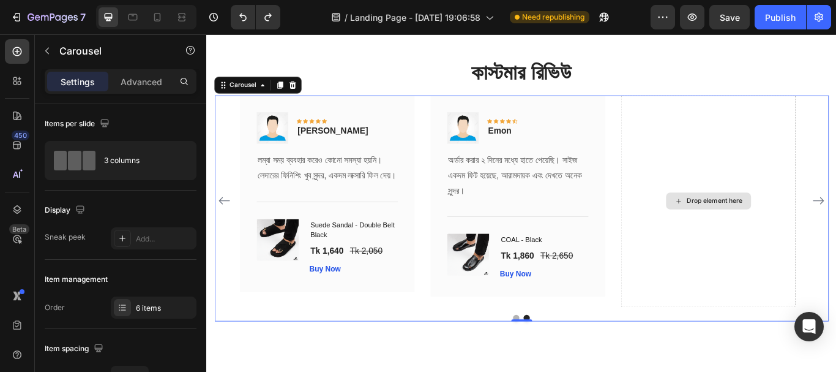
click at [781, 232] on div "Drop element here" at bounding box center [798, 228] width 65 height 10
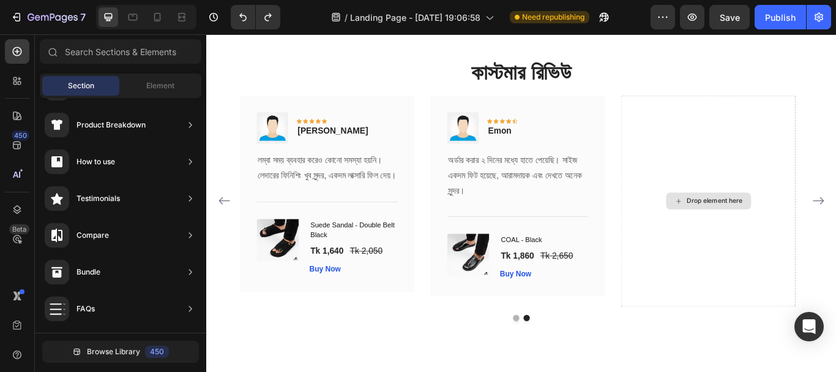
click at [781, 171] on div "Drop element here" at bounding box center [791, 228] width 204 height 246
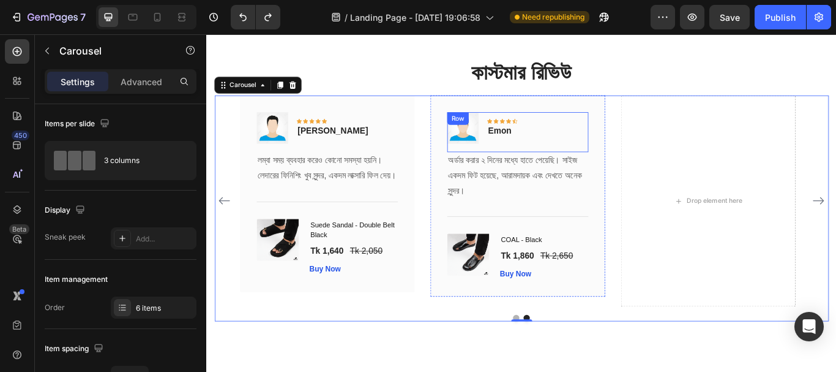
click at [619, 144] on div "Image Icon Icon Icon Icon Icon Row Emon Text block Row" at bounding box center [569, 148] width 165 height 47
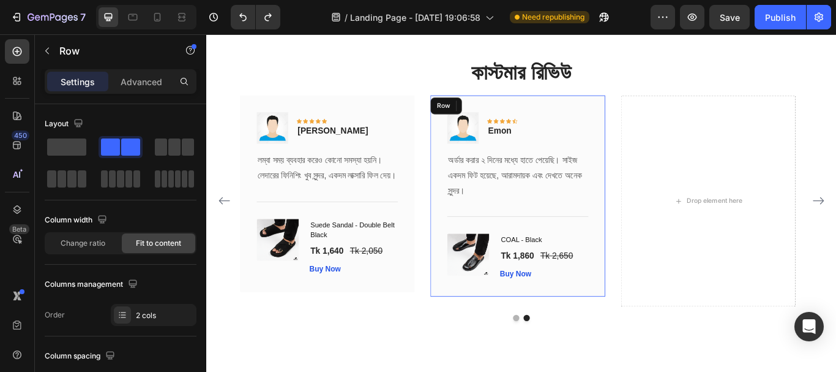
click at [642, 117] on div "Image Icon Icon Icon Icon Icon Row Emon Text block Row 0 অর্ডার করার ২ দিনের মধ…" at bounding box center [569, 222] width 204 height 234
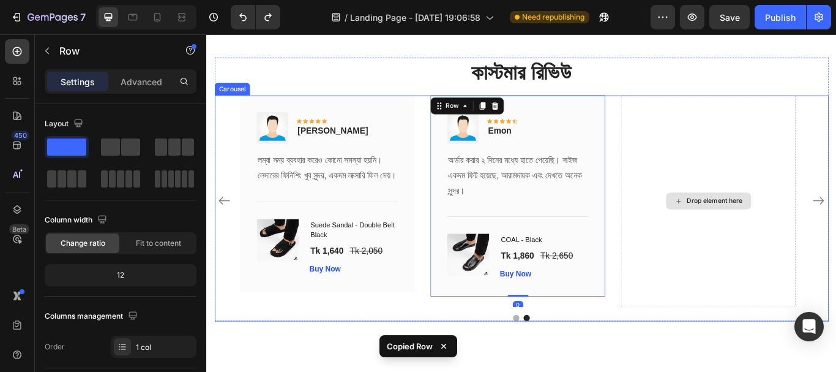
click at [829, 153] on div "Drop element here" at bounding box center [791, 228] width 204 height 246
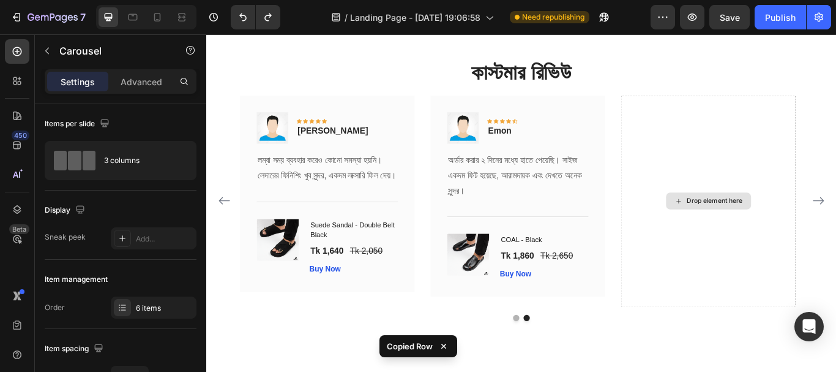
click at [799, 232] on div "Drop element here" at bounding box center [798, 228] width 65 height 10
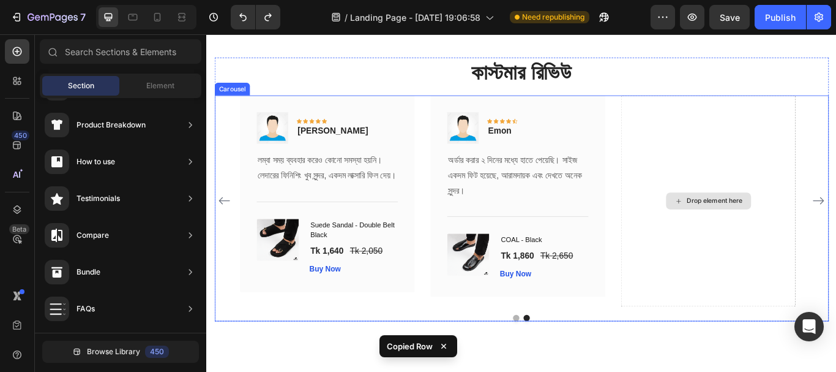
click at [788, 238] on div "Drop element here" at bounding box center [791, 229] width 99 height 20
click at [811, 187] on div "Drop element here" at bounding box center [791, 228] width 204 height 246
click at [763, 195] on div "Drop element here" at bounding box center [791, 228] width 204 height 246
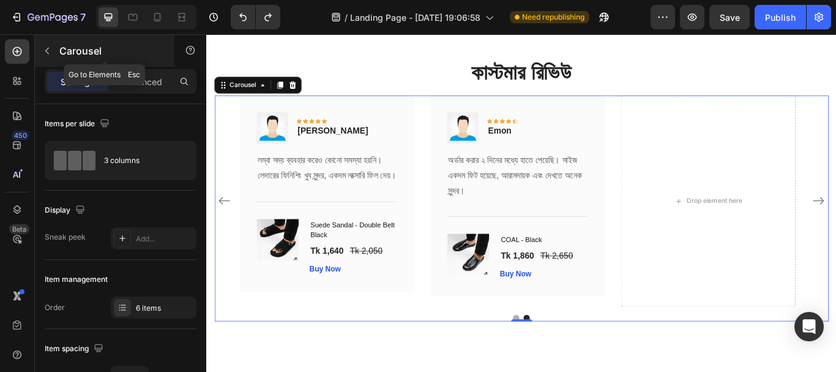
click at [43, 64] on div "Carousel" at bounding box center [105, 51] width 140 height 32
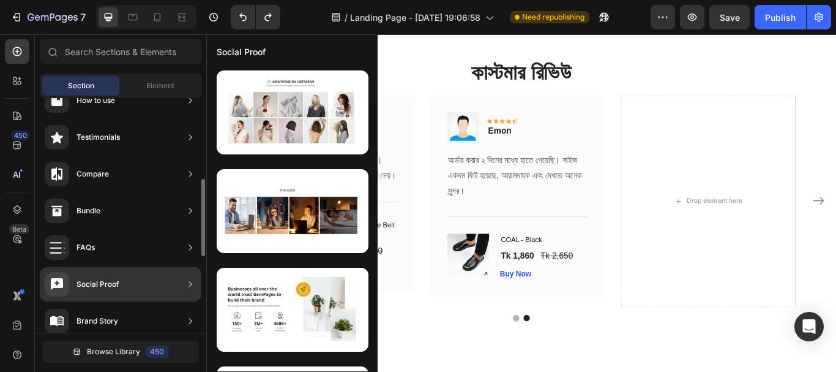
scroll to position [367, 0]
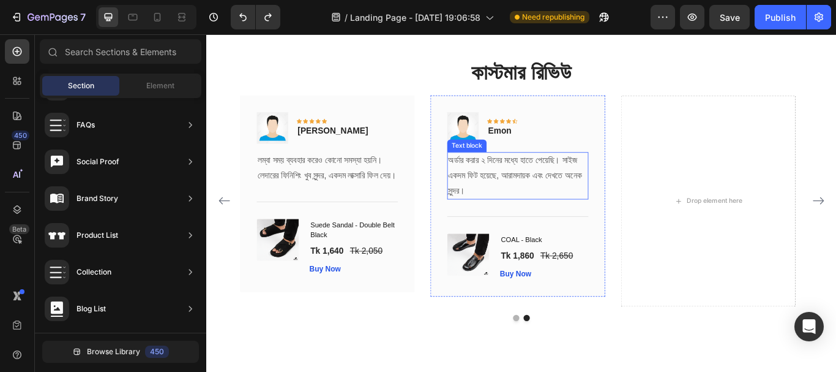
click at [602, 198] on p "অর্ডার করার ২ দিনের মধ্যে হাতে পেয়েছি। সাইজ একদম ফিট হয়েছে, আরামদায়ক এবং দেখতে …" at bounding box center [569, 199] width 162 height 53
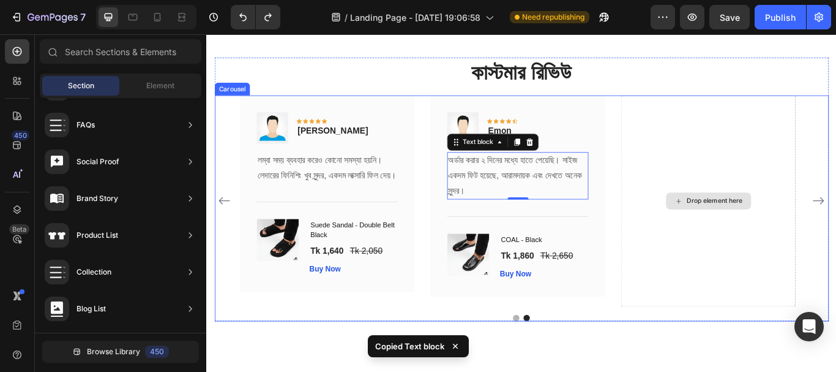
click at [768, 233] on div "Drop element here" at bounding box center [798, 228] width 65 height 10
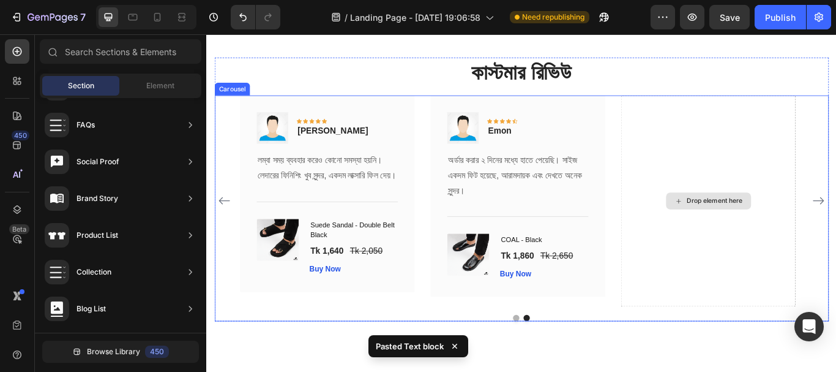
click at [785, 222] on div "Drop element here" at bounding box center [791, 228] width 204 height 246
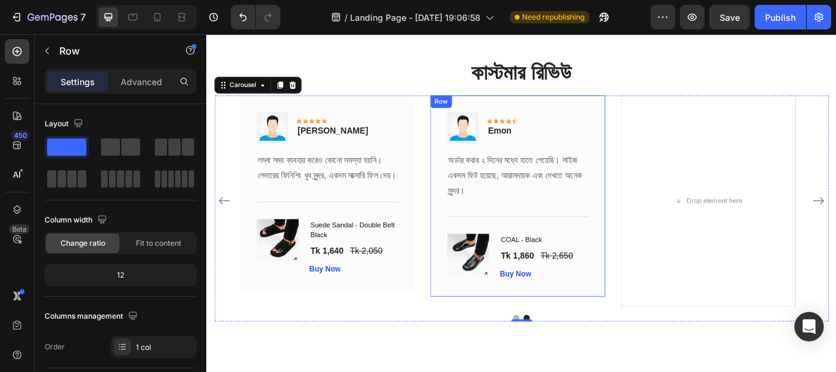
click at [644, 121] on div "Image Icon Icon Icon Icon Icon Row Emon Text block Row অর্ডার করার ২ দিনের মধ্য…" at bounding box center [569, 222] width 204 height 234
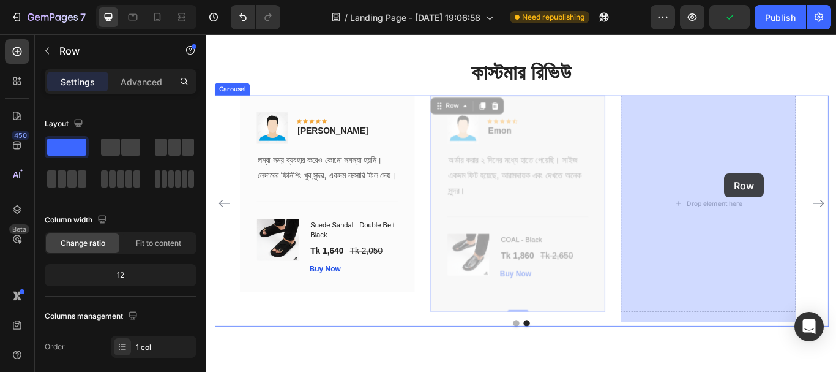
drag, startPoint x: 627, startPoint y: 118, endPoint x: 810, endPoint y: 196, distance: 199.3
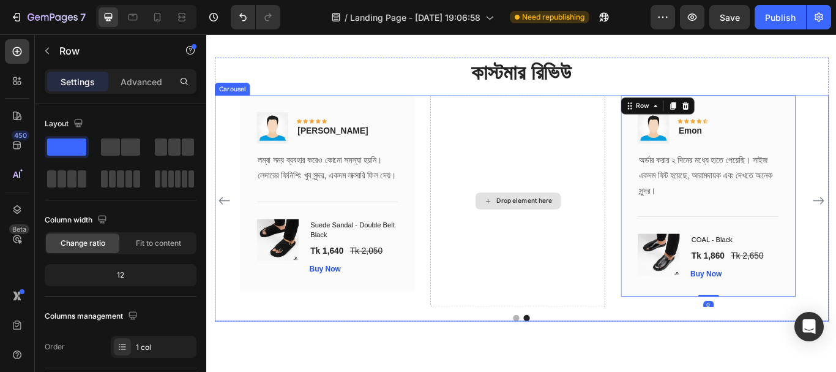
click at [613, 190] on div "Drop element here" at bounding box center [569, 228] width 204 height 246
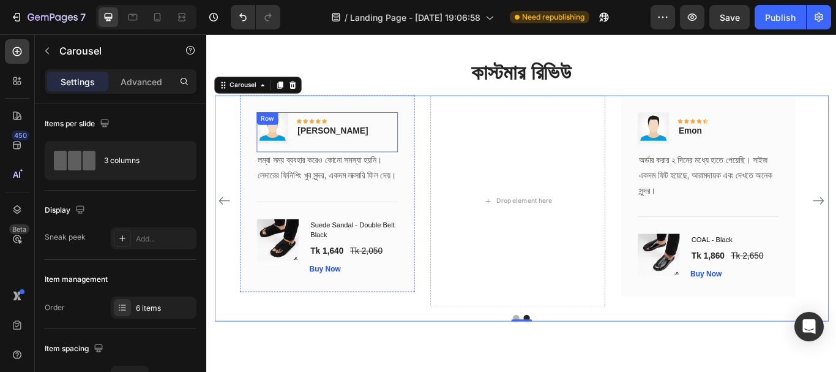
click at [402, 125] on div "Image Icon Icon Icon Icon Icon Row Ashikur Rahman Text block Row" at bounding box center [346, 148] width 165 height 47
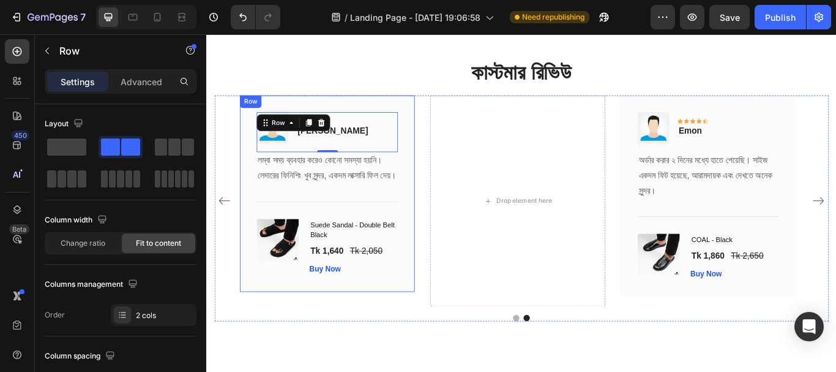
click at [431, 126] on div "Image Icon Icon Icon Icon Icon Row Ashikur Rahman Text block Row 0 লম্বা সময় ব্…" at bounding box center [347, 219] width 204 height 229
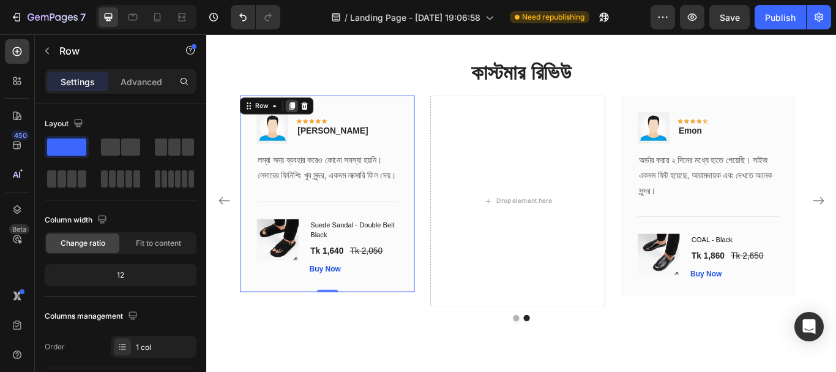
click at [308, 118] on icon at bounding box center [305, 117] width 7 height 9
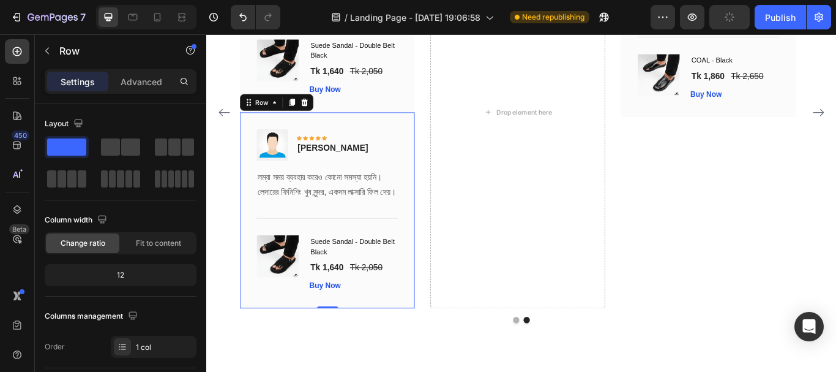
scroll to position [2509, 0]
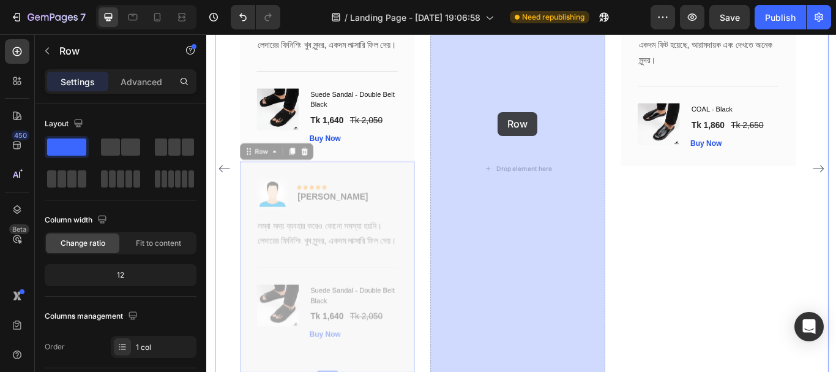
drag, startPoint x: 389, startPoint y: 215, endPoint x: 544, endPoint y: 124, distance: 180.0
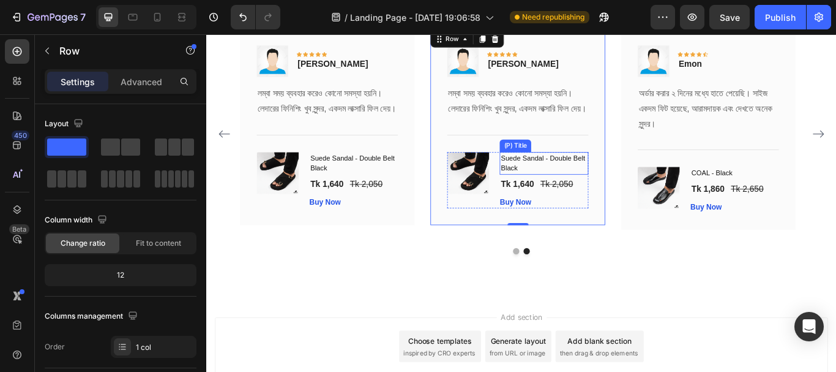
scroll to position [2456, 0]
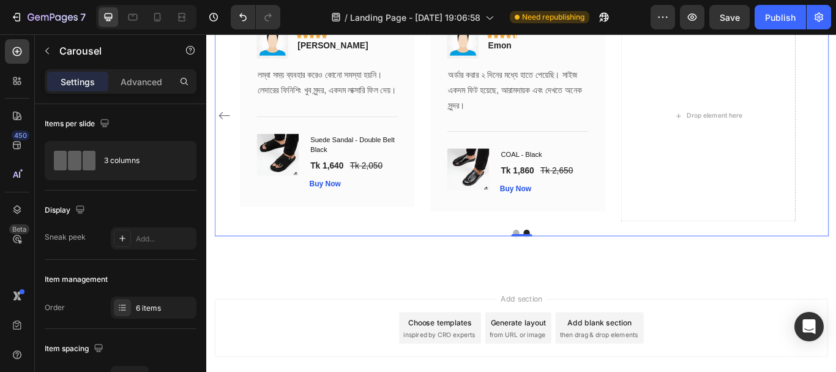
click at [229, 136] on icon "Carousel Back Arrow" at bounding box center [227, 129] width 15 height 15
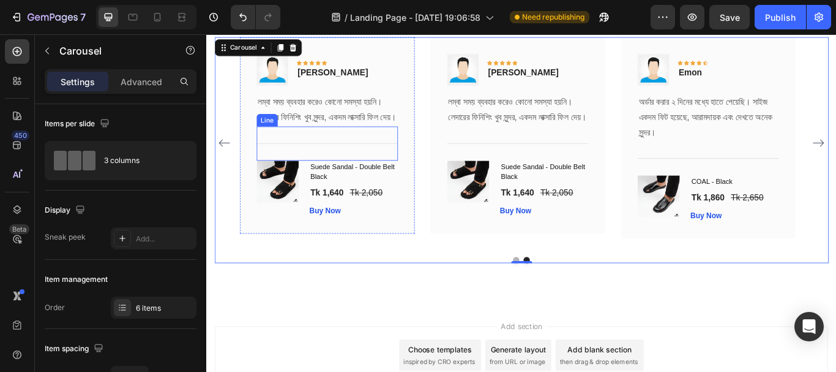
scroll to position [2395, 0]
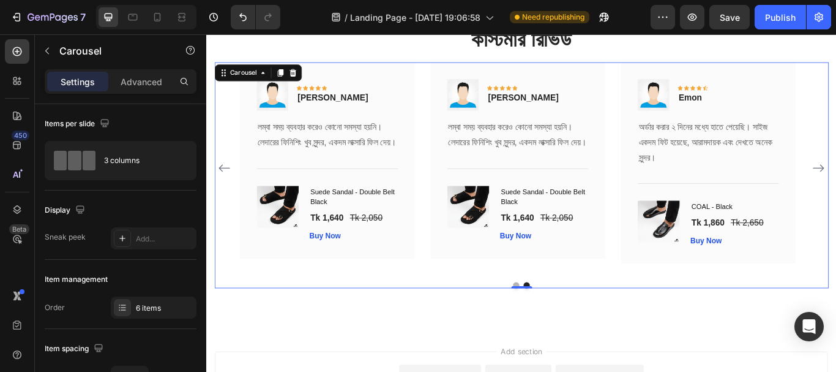
click at [230, 198] on icon "Carousel Back Arrow" at bounding box center [227, 190] width 15 height 15
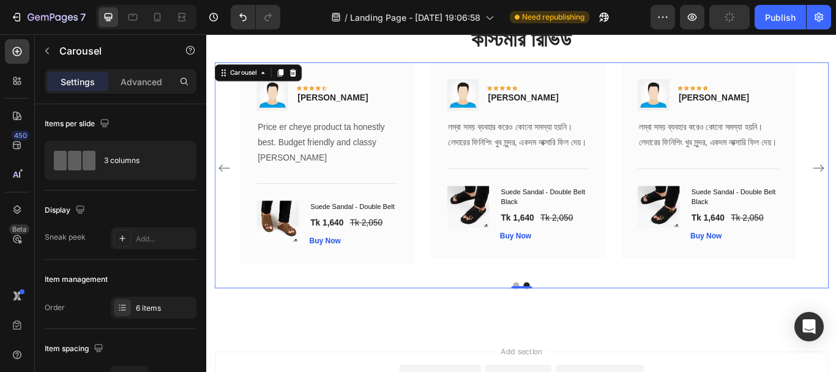
click at [230, 198] on icon "Carousel Back Arrow" at bounding box center [227, 190] width 15 height 15
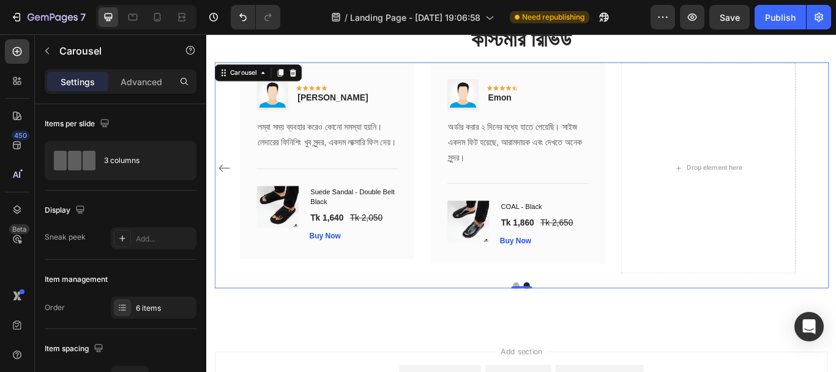
click at [835, 200] on div "Image Icon Icon Icon Icon Icon Row Md Shuvo Text block Row চামড়ার কোয়ালিটি একদম…" at bounding box center [573, 190] width 716 height 246
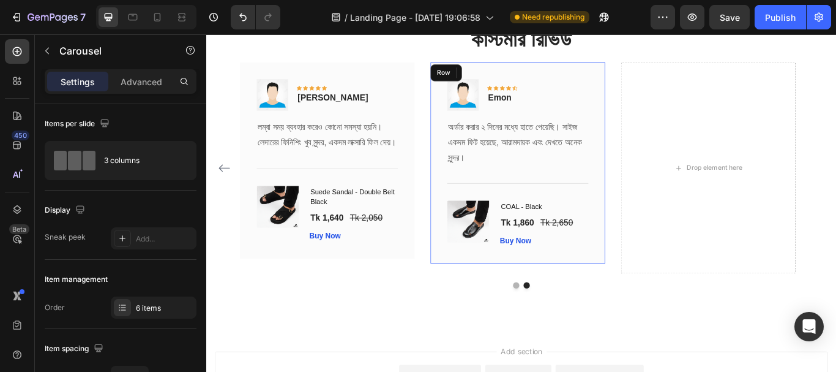
click at [646, 79] on div "Image Icon Icon Icon Icon Icon Row Emon Text block Row অর্ডার করার ২ দিনের মধ্য…" at bounding box center [569, 184] width 204 height 234
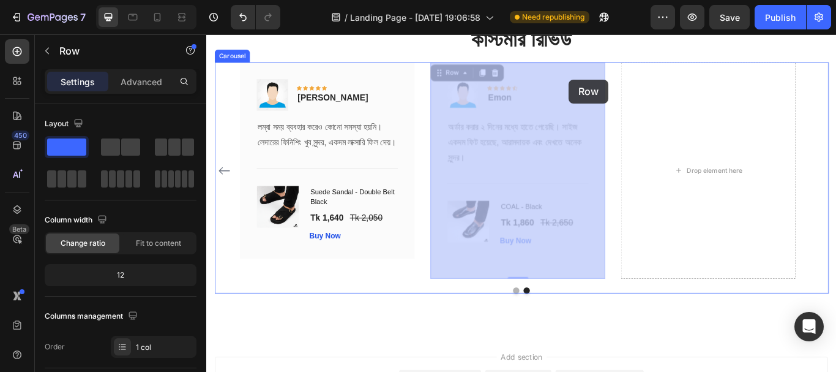
drag, startPoint x: 637, startPoint y: 80, endPoint x: 629, endPoint y: 87, distance: 10.9
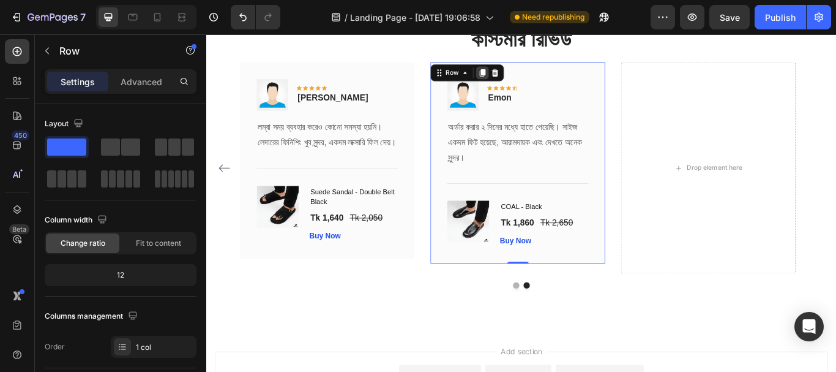
click at [529, 79] on icon at bounding box center [528, 79] width 7 height 9
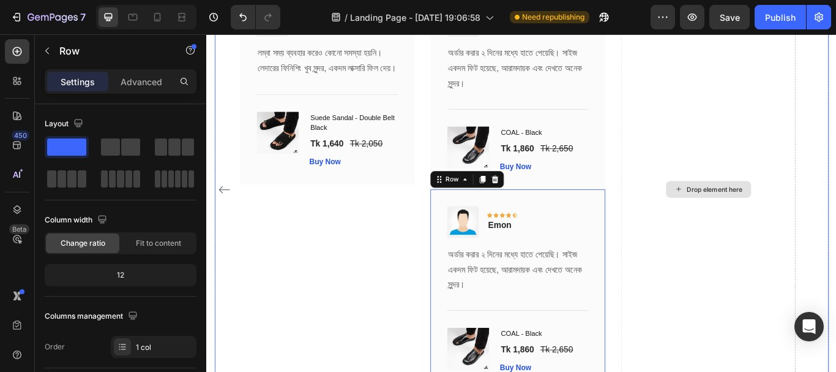
scroll to position [2454, 0]
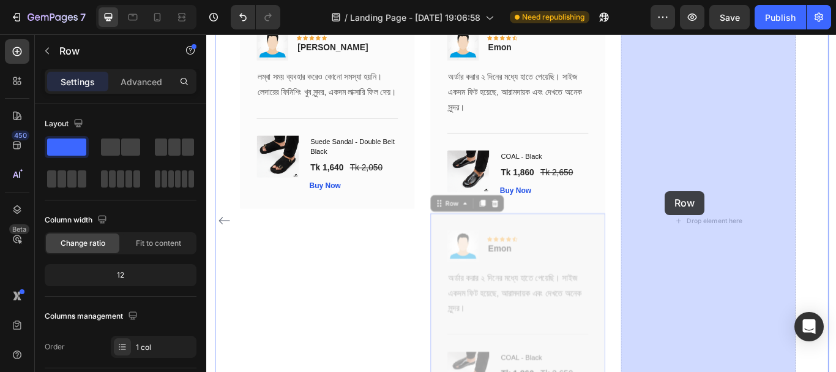
drag, startPoint x: 590, startPoint y: 273, endPoint x: 741, endPoint y: 217, distance: 160.8
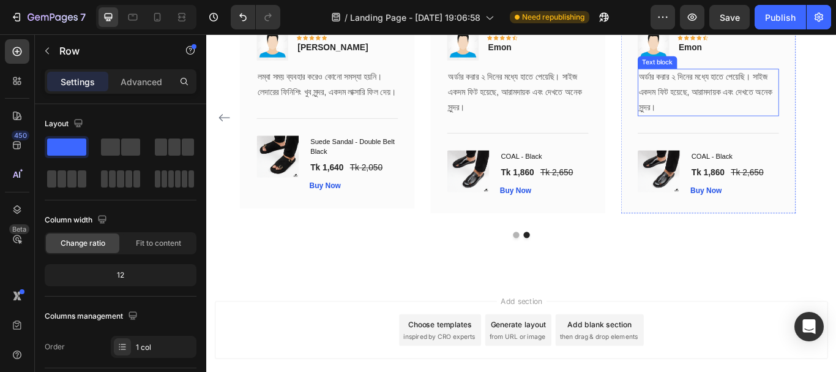
scroll to position [2334, 0]
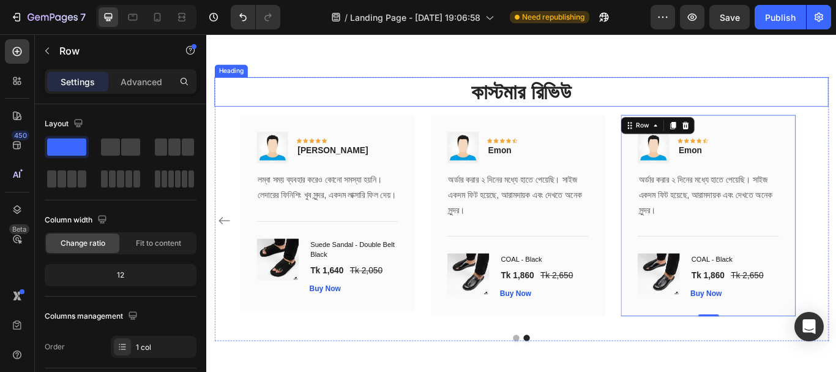
click at [766, 95] on h2 "কাস্টমার রিভিউ" at bounding box center [573, 101] width 716 height 34
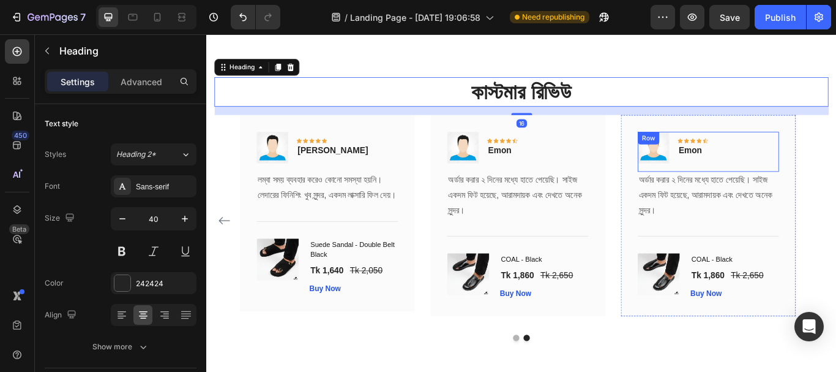
click at [832, 156] on div "Image Icon Icon Icon Icon Icon Row Emon Text block Row" at bounding box center [791, 171] width 165 height 47
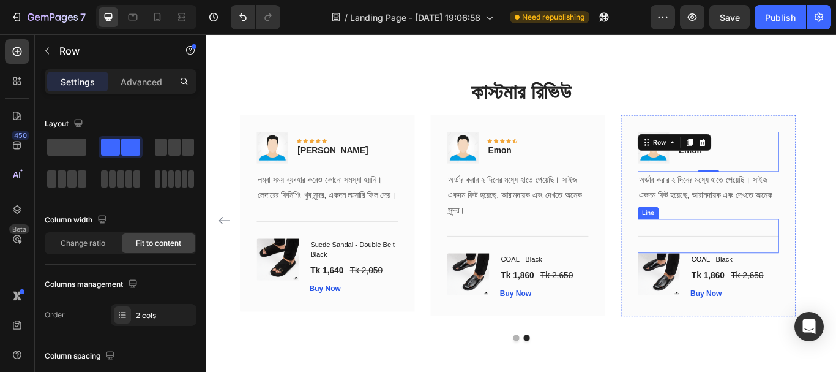
click at [835, 280] on div "Title Line" at bounding box center [791, 270] width 165 height 40
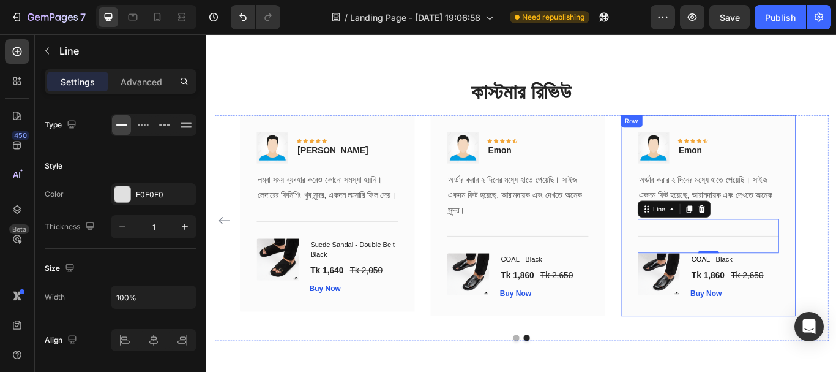
click at [835, 238] on div "Image Icon Icon Icon Icon Icon Row Emon Text block Row অর্ডার করার ২ দিনের মধ্য…" at bounding box center [791, 246] width 204 height 234
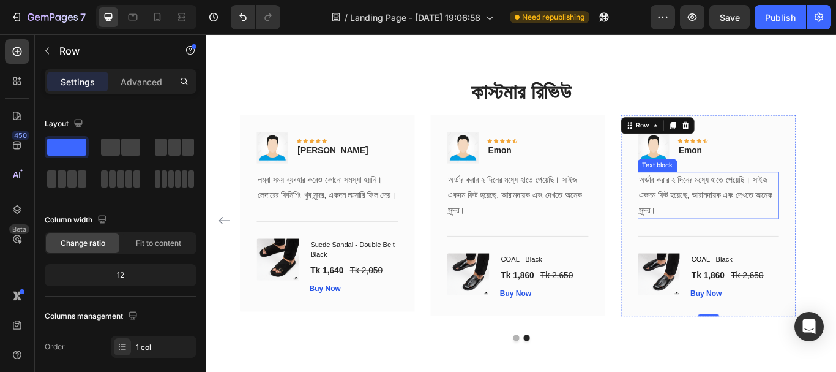
click at [753, 220] on p "অর্ডার করার ২ দিনের মধ্যে হাতে পেয়েছি। সাইজ একদম ফিট হয়েছে, আরামদায়ক এবং দেখতে …" at bounding box center [791, 222] width 162 height 53
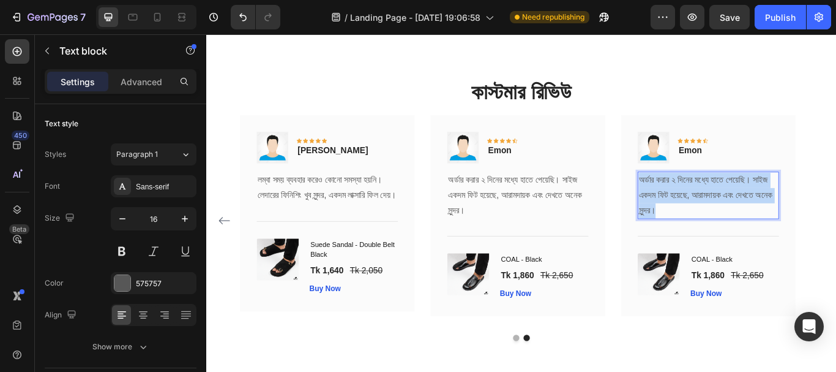
click at [753, 220] on p "অর্ডার করার ২ দিনের মধ্যে হাতে পেয়েছি। সাইজ একদম ফিট হয়েছে, আরামদায়ক এবং দেখতে …" at bounding box center [791, 222] width 162 height 53
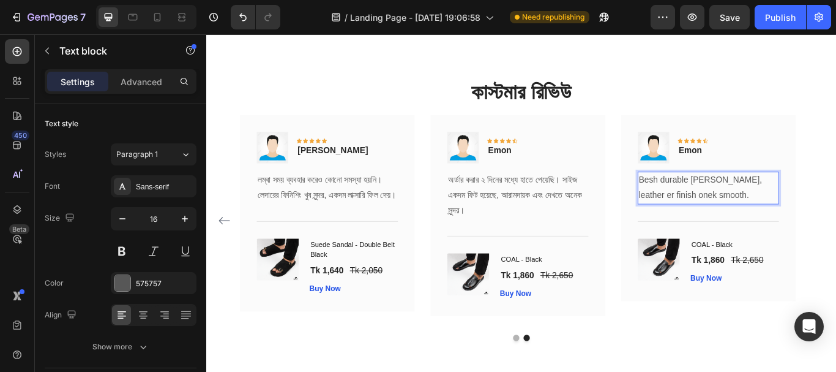
click at [720, 203] on p "Besh durable mone hoy, leather er finish onek smooth." at bounding box center [791, 213] width 162 height 35
click at [775, 170] on p "Emon" at bounding box center [773, 170] width 33 height 15
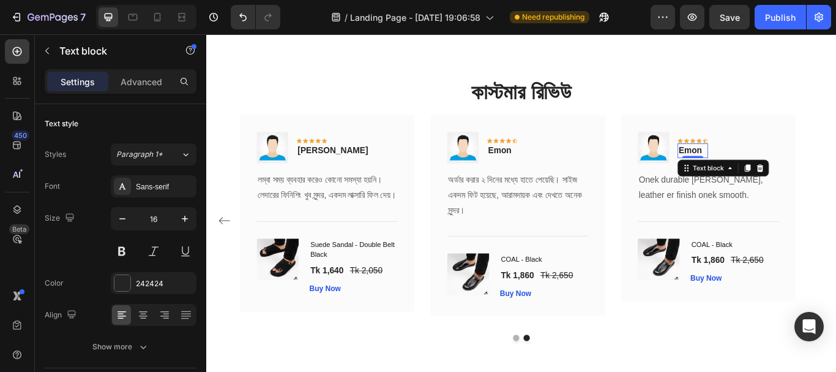
click at [775, 170] on p "Emon" at bounding box center [773, 170] width 33 height 15
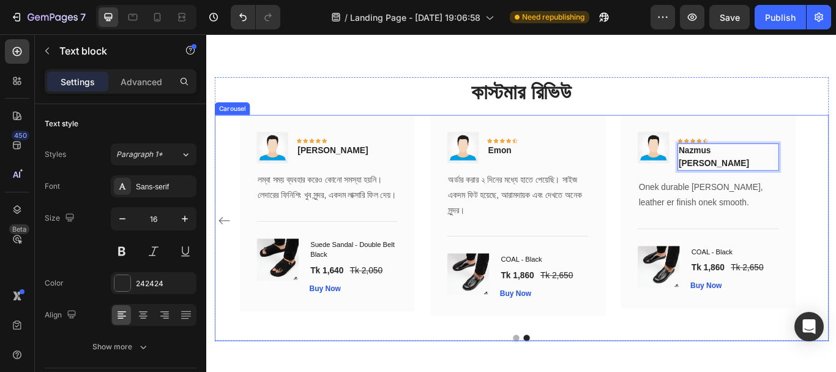
click at [233, 258] on icon "Carousel Back Arrow" at bounding box center [227, 251] width 15 height 15
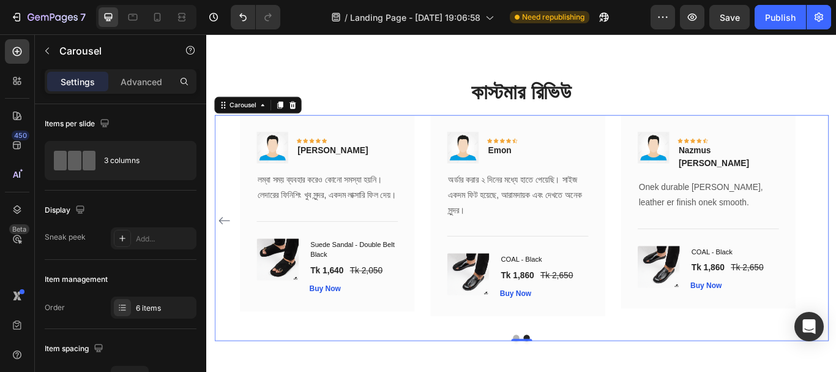
click at [230, 256] on icon "Carousel Back Arrow" at bounding box center [227, 251] width 15 height 15
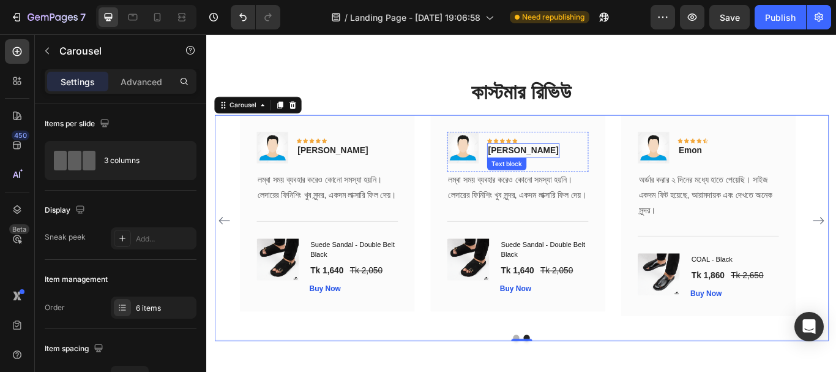
click at [567, 168] on p "[PERSON_NAME]" at bounding box center [575, 170] width 82 height 15
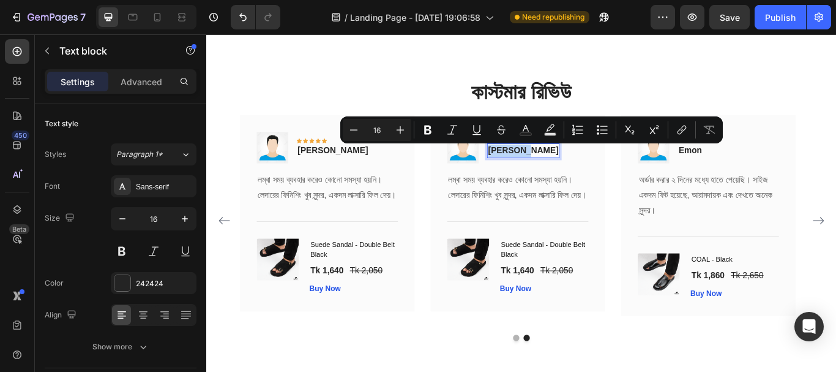
click at [567, 168] on p "[PERSON_NAME]" at bounding box center [575, 170] width 82 height 15
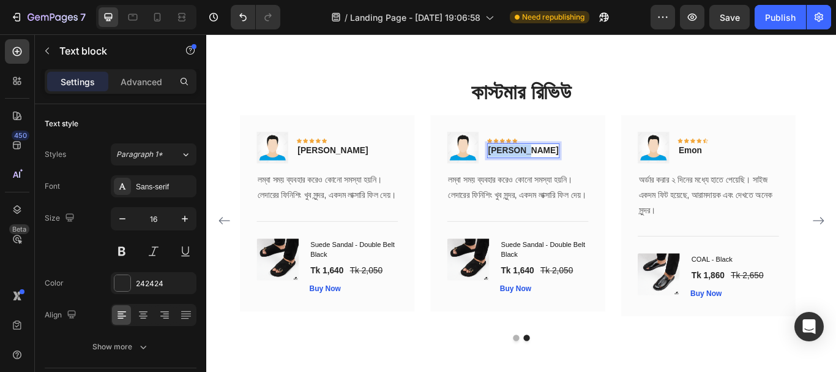
click at [567, 168] on p "[PERSON_NAME]" at bounding box center [575, 170] width 82 height 15
click at [553, 168] on div "Rich Text Editor. Editing area: main" at bounding box center [550, 170] width 35 height 17
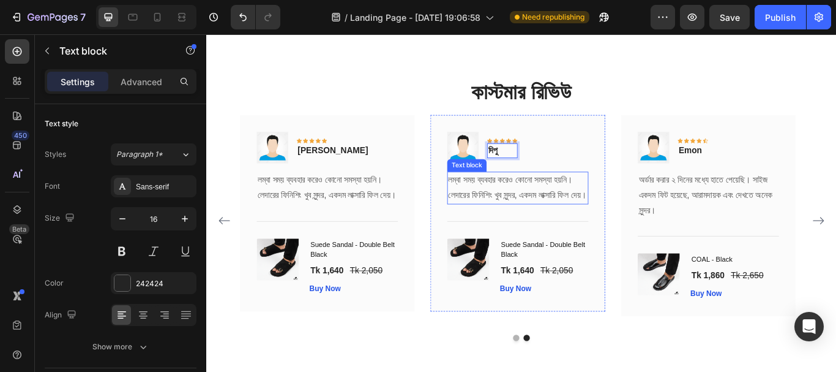
click at [577, 215] on p "লম্বা সময় ব্যবহার করেও কোনো সমস্যা হয়নি। লেদারের ফিনিশিং খুব সুন্দর, একদম লাক্স…" at bounding box center [569, 213] width 162 height 35
click at [564, 215] on p "লম্বা সময় ব্যবহার করেও কোনো সমস্যা হয়নি। লেদারের ফিনিশিং খুব সুন্দর, একদম লাক্স…" at bounding box center [569, 213] width 162 height 35
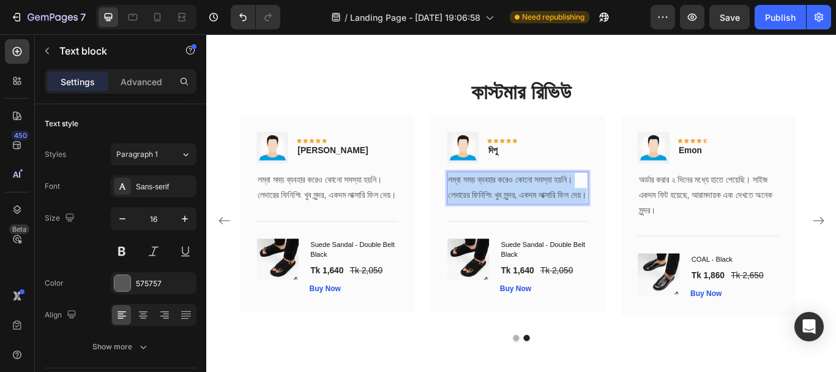
click at [564, 215] on p "লম্বা সময় ব্যবহার করেও কোনো সমস্যা হয়নি। লেদারের ফিনিশিং খুব সুন্দর, একদম লাক্স…" at bounding box center [569, 213] width 162 height 35
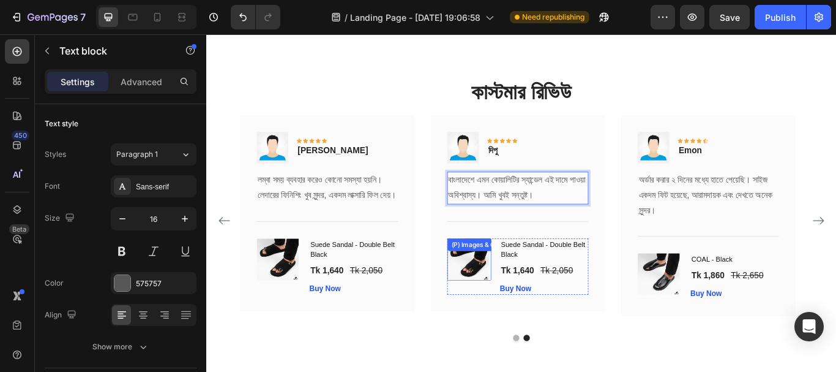
click at [527, 318] on img at bounding box center [511, 296] width 49 height 49
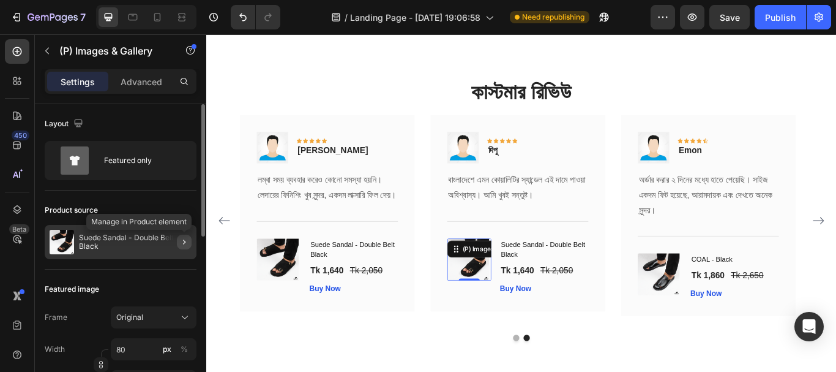
click at [184, 238] on icon "button" at bounding box center [184, 242] width 10 height 10
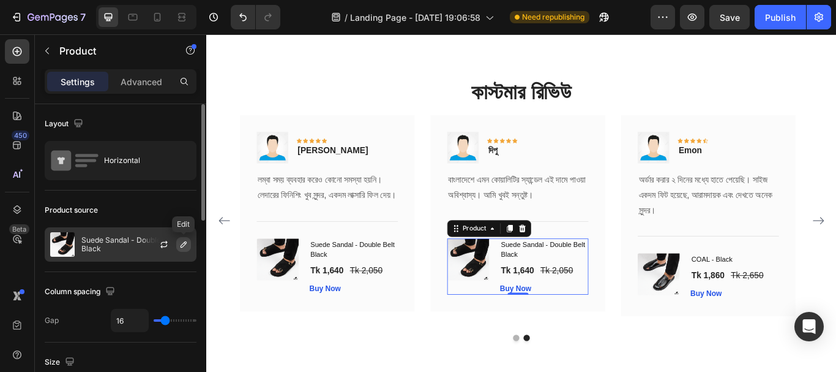
click at [179, 250] on button "button" at bounding box center [183, 244] width 15 height 15
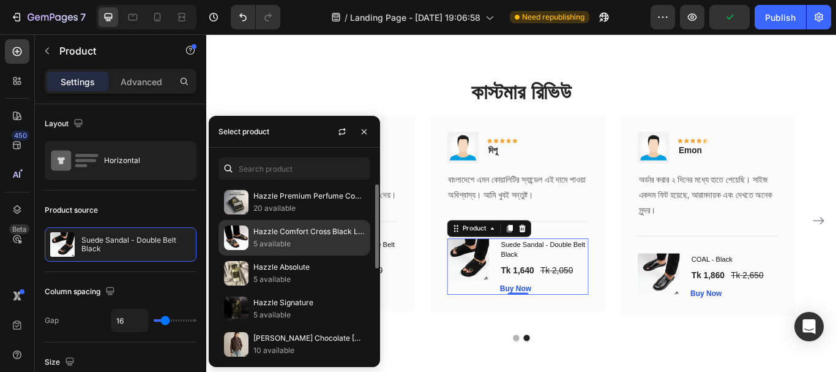
click at [302, 255] on div "Hazzle Comfort Cross Black Leather Sandal 5 available" at bounding box center [295, 272] width 152 height 35
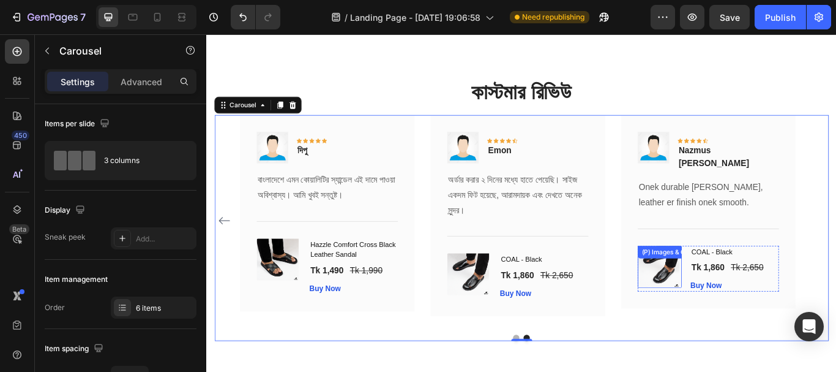
click at [739, 289] on div "(P) Images & Gallery" at bounding box center [734, 305] width 51 height 49
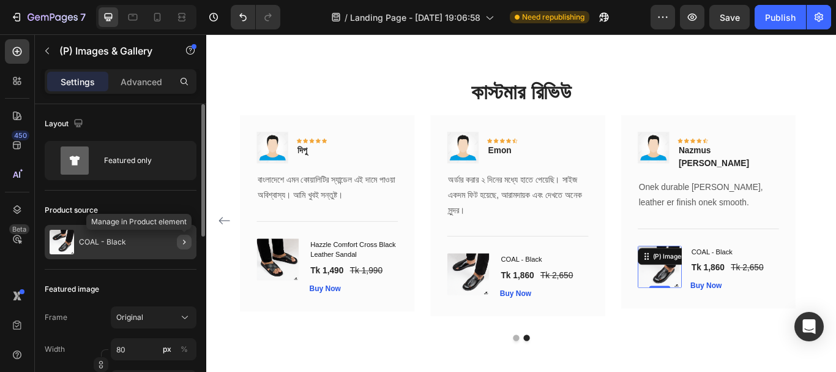
click at [185, 245] on icon "button" at bounding box center [184, 242] width 10 height 10
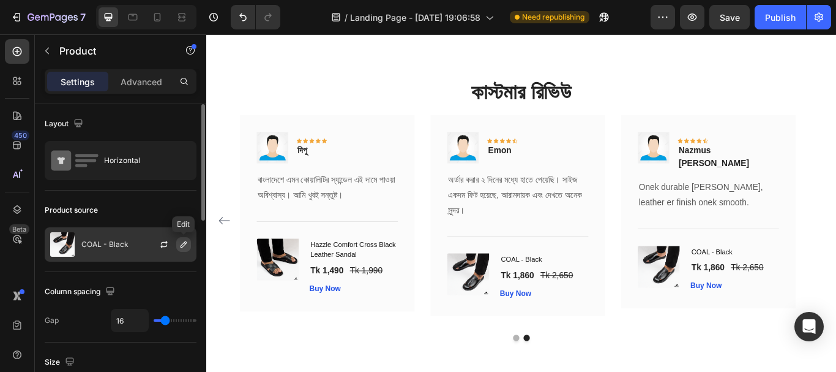
click at [182, 244] on icon "button" at bounding box center [184, 244] width 6 height 6
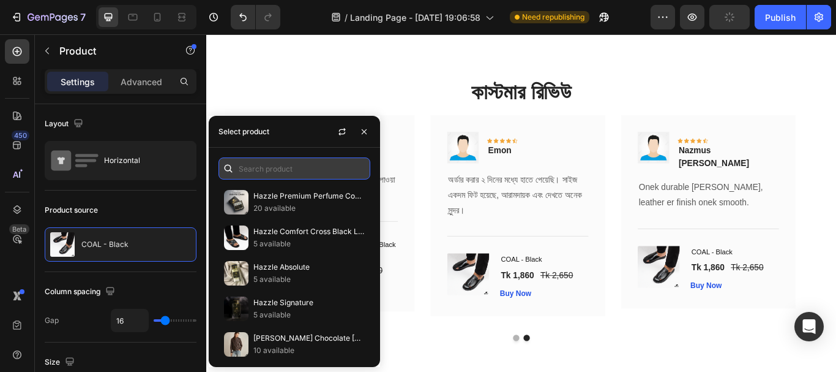
click at [264, 166] on input "text" at bounding box center [295, 168] width 152 height 22
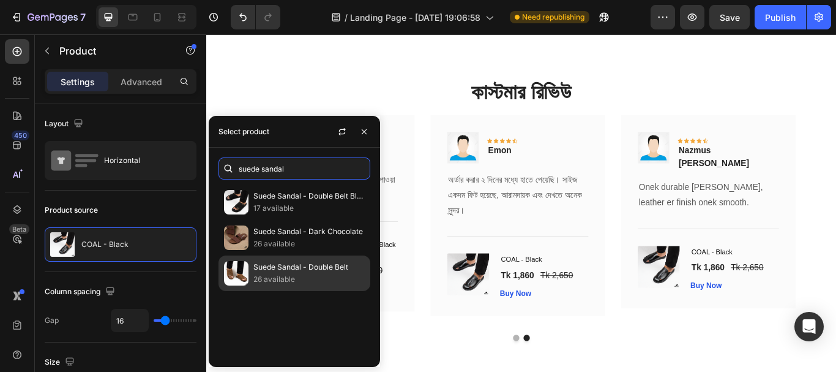
type input "suede sandal"
click at [281, 261] on p "Suede Sandal - Double Belt" at bounding box center [308, 267] width 111 height 12
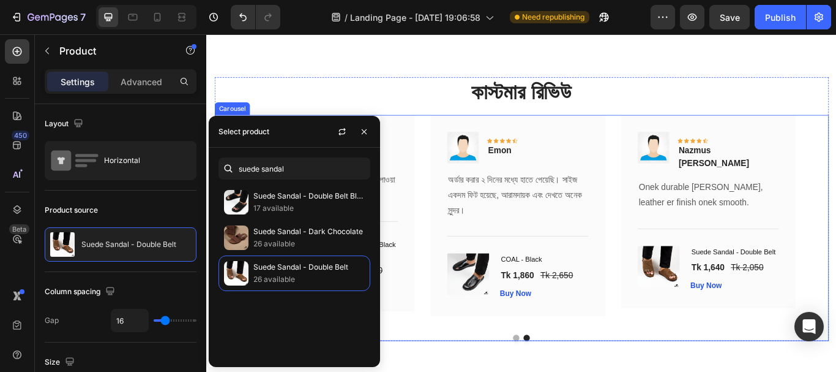
click at [685, 357] on div "Image Icon Icon Icon Icon Icon Row Md Shuvo Text block Row চামড়ার কোয়ালিটি একদম…" at bounding box center [573, 252] width 657 height 246
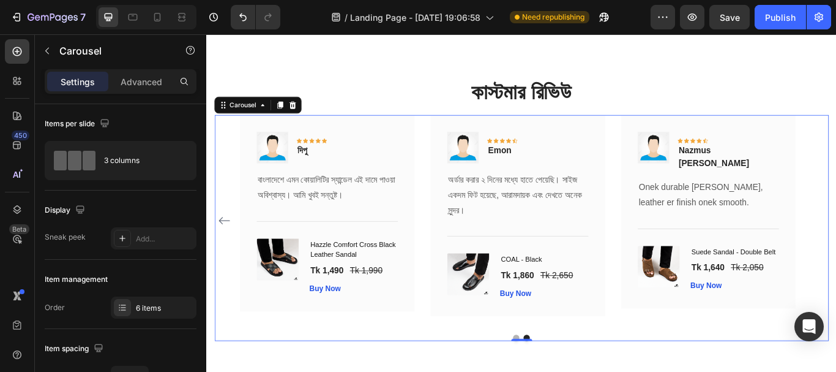
click at [228, 259] on icon "Carousel Back Arrow" at bounding box center [227, 251] width 15 height 15
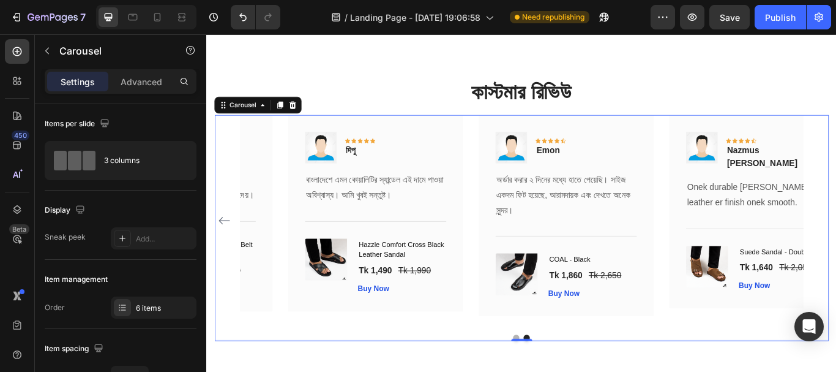
click at [228, 259] on icon "Carousel Back Arrow" at bounding box center [227, 251] width 15 height 15
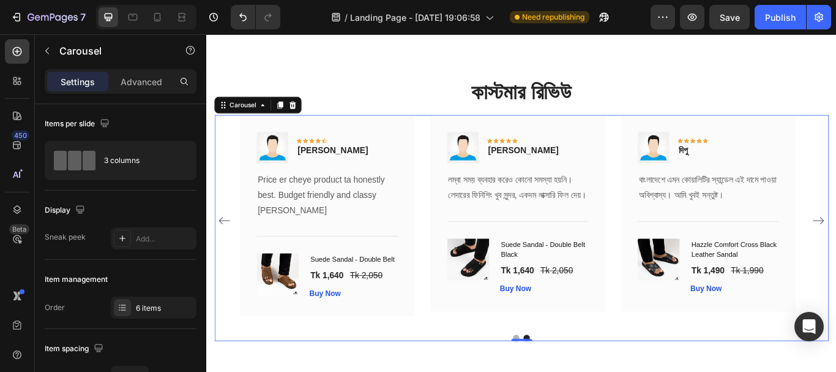
click at [228, 259] on icon "Carousel Back Arrow" at bounding box center [227, 251] width 15 height 15
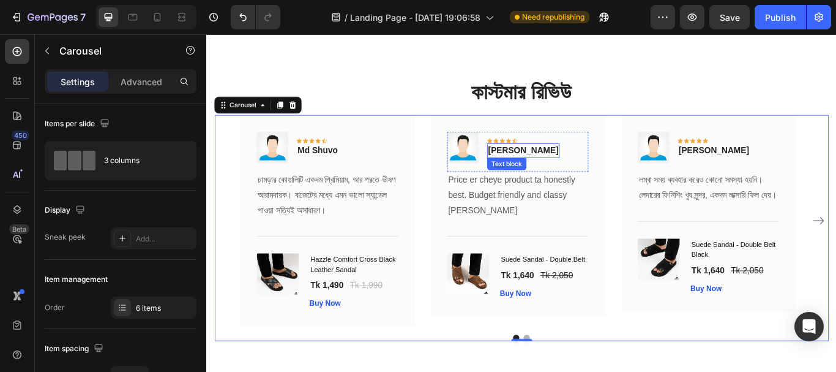
click at [557, 166] on p "[PERSON_NAME]" at bounding box center [575, 170] width 82 height 15
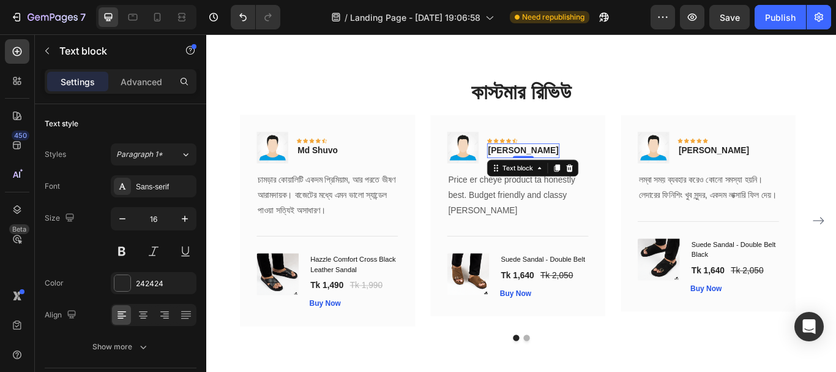
click at [557, 166] on p "[PERSON_NAME]" at bounding box center [575, 170] width 82 height 15
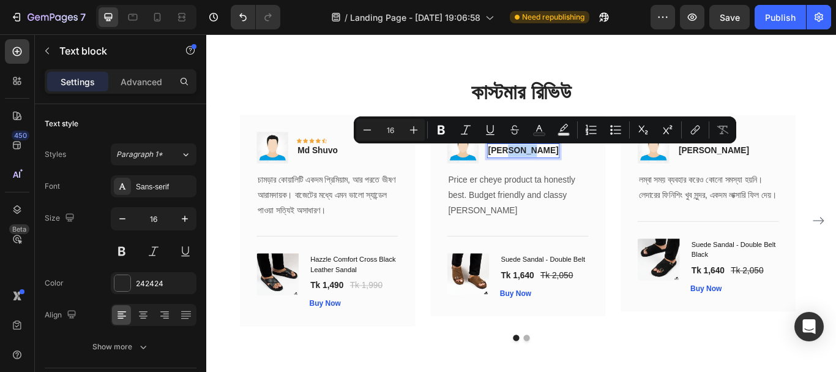
click at [557, 166] on p "[PERSON_NAME]" at bounding box center [575, 170] width 82 height 15
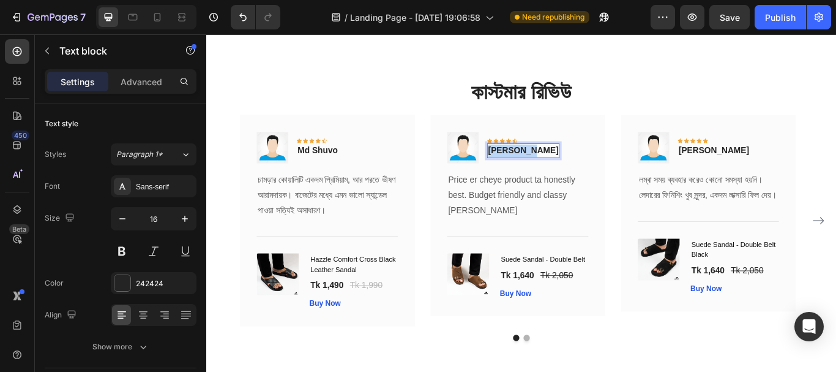
click at [557, 166] on p "[PERSON_NAME]" at bounding box center [575, 170] width 82 height 15
click at [813, 78] on div "কাস্টমার রিভিউ Heading Image Icon Icon Icon Icon Icon Row Md Shuvo Text block R…" at bounding box center [573, 237] width 734 height 405
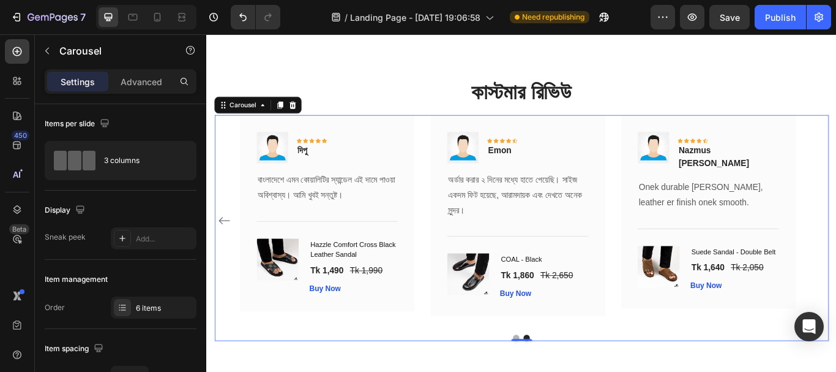
click at [224, 256] on icon "Carousel Back Arrow" at bounding box center [227, 251] width 15 height 15
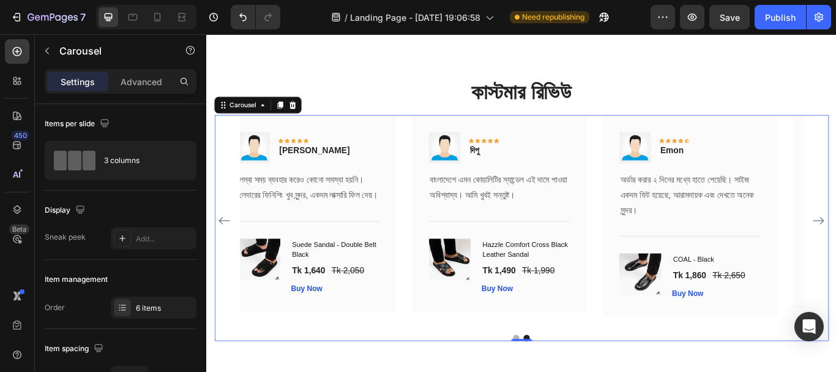
click at [224, 256] on icon "Carousel Back Arrow" at bounding box center [227, 251] width 15 height 15
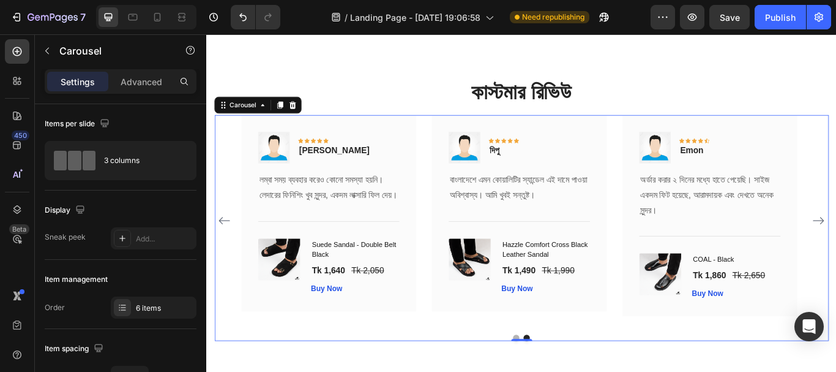
click at [224, 256] on icon "Carousel Back Arrow" at bounding box center [227, 251] width 15 height 15
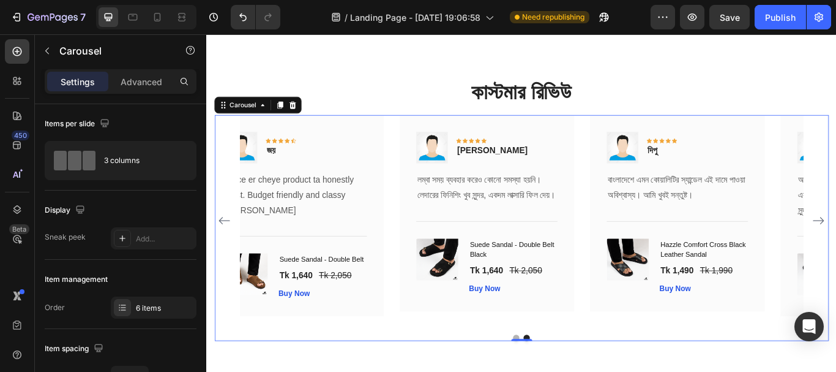
click at [224, 256] on icon "Carousel Back Arrow" at bounding box center [227, 251] width 15 height 15
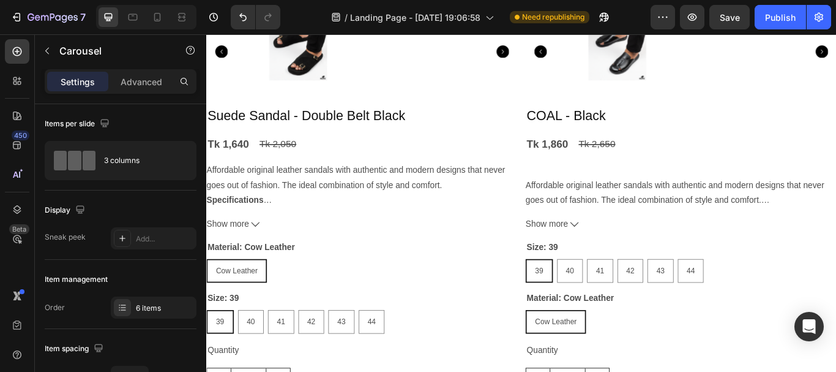
scroll to position [1532, 0]
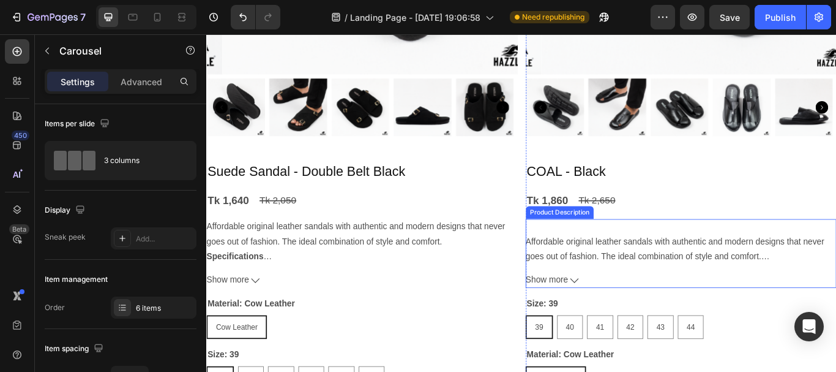
click at [712, 281] on p "Affordable original leather sandals with authentic and modern designs that neve…" at bounding box center [752, 285] width 348 height 28
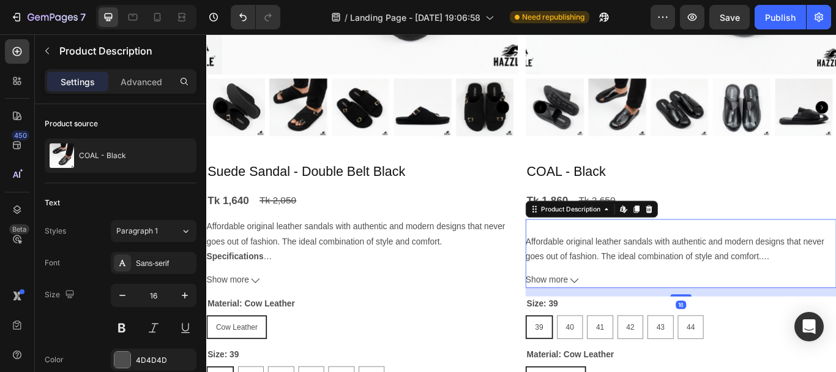
click at [678, 271] on p "Affordable original leather sandals with authentic and modern designs that neve…" at bounding box center [752, 285] width 348 height 28
click at [610, 312] on span "Show more" at bounding box center [603, 321] width 50 height 18
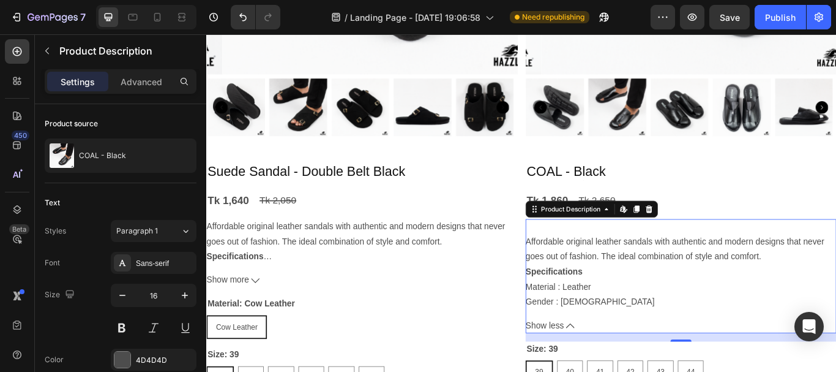
click at [640, 312] on div "Affordable original leather sandals with authentic and modern designs that neve…" at bounding box center [759, 303] width 362 height 106
click at [615, 366] on span "Show less" at bounding box center [600, 374] width 45 height 18
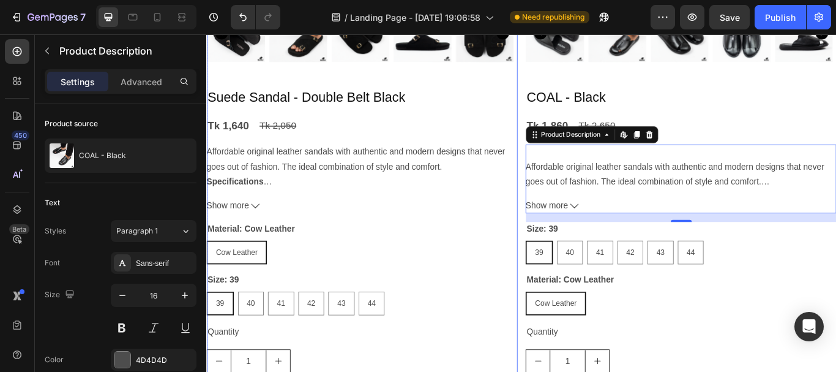
scroll to position [1654, 0]
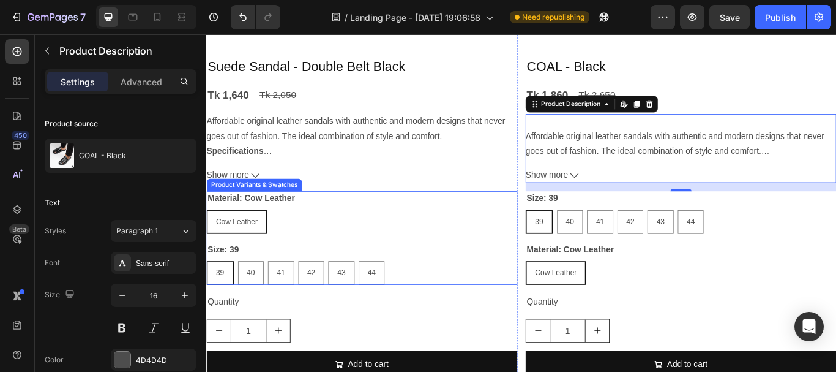
click at [333, 225] on div "Material: Cow Leather Cow Leather Cow Leather Cow Leather" at bounding box center [387, 242] width 362 height 50
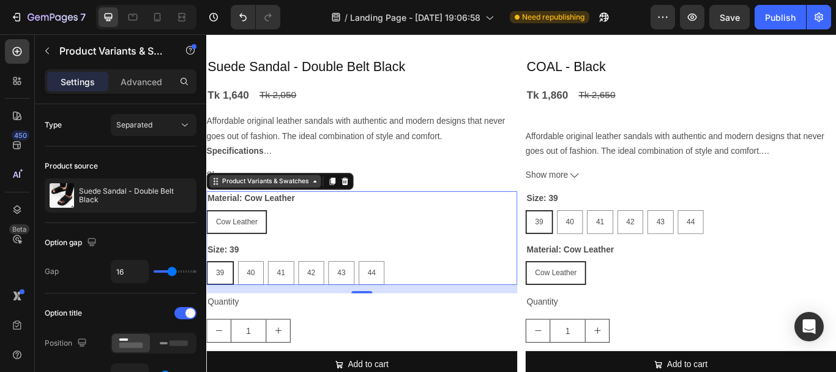
click at [327, 200] on div "Product Variants & Swatches" at bounding box center [275, 205] width 106 height 11
click at [252, 200] on div "Product Variants & Swatches" at bounding box center [275, 205] width 106 height 11
click at [338, 241] on div "Cow Leather Cow Leather Cow Leather" at bounding box center [387, 253] width 362 height 28
click at [543, 200] on div "Suede Sandal - Double Belt Black Product Title Tk 1,640 Product Price Product P…" at bounding box center [387, 274] width 362 height 427
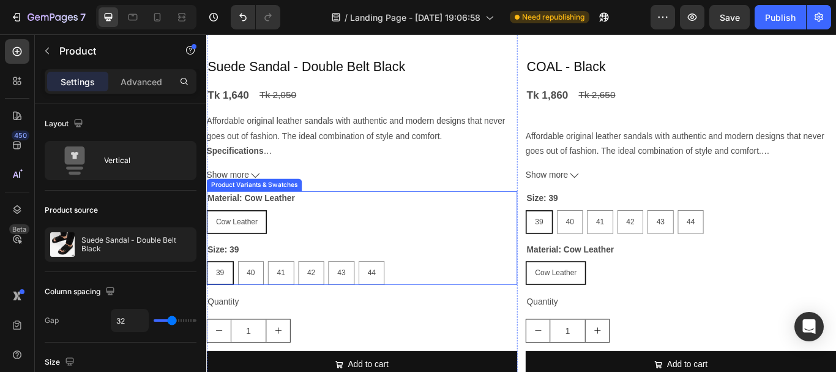
click at [480, 243] on div "Cow Leather Cow Leather Cow Leather" at bounding box center [387, 253] width 362 height 28
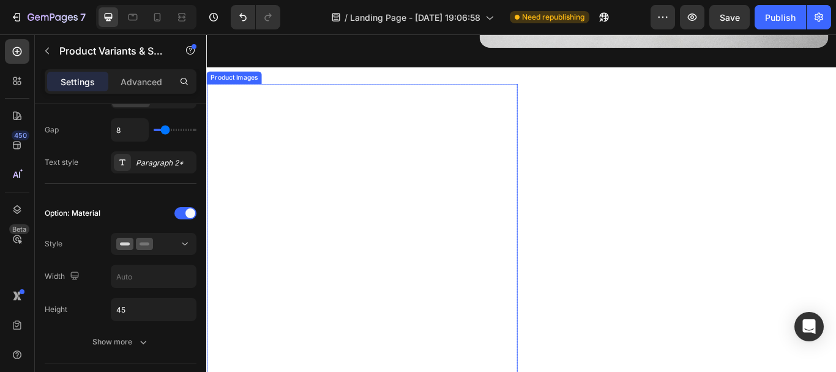
scroll to position [0, 0]
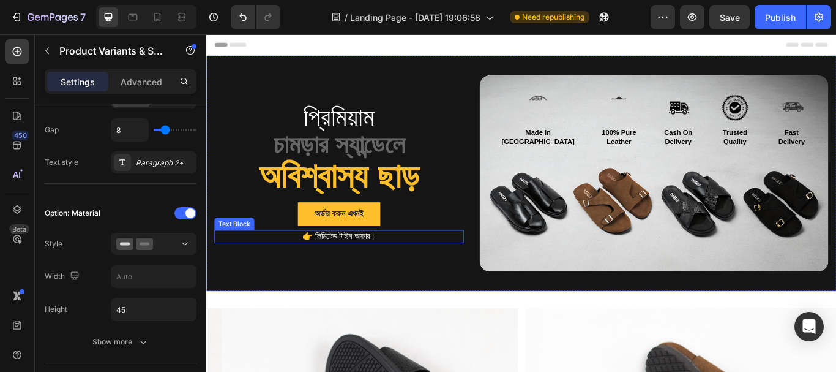
click at [334, 271] on p "👉 লিমিটেড টাইম অফার।" at bounding box center [361, 270] width 288 height 13
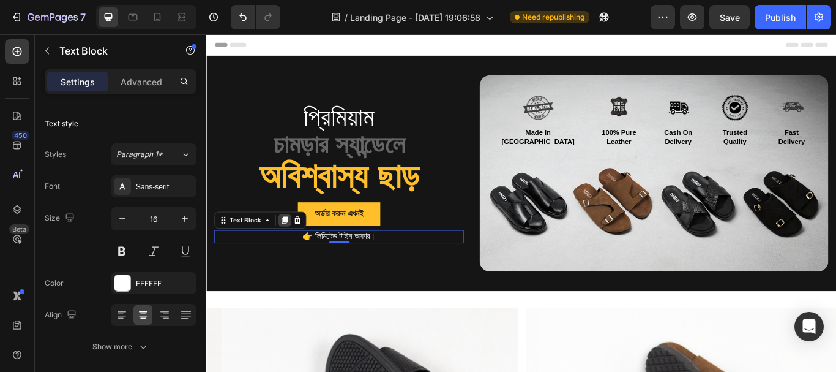
click at [298, 247] on icon at bounding box center [297, 251] width 7 height 9
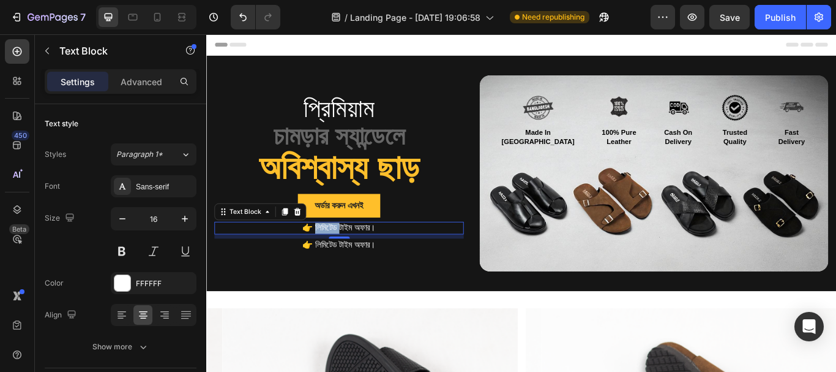
click at [336, 260] on p "👉 লিমিটেড টাইম অফার।" at bounding box center [361, 260] width 288 height 13
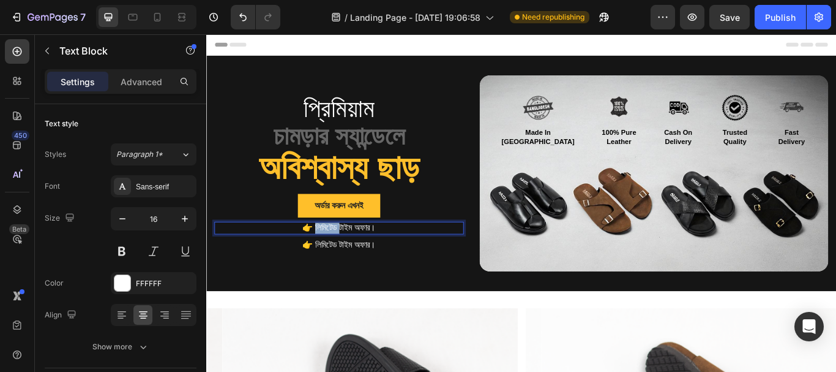
click at [336, 260] on p "👉 লিমিটেড টাইম অফার।" at bounding box center [361, 260] width 288 height 13
click at [376, 258] on p "🔥" at bounding box center [361, 260] width 288 height 13
click at [335, 255] on p "🔥" at bounding box center [361, 260] width 288 height 13
click at [264, 260] on p "🔥 🚚 প্রি-পেমেন্টে সারা দেশে ফ্রি হোম ডেলিভারি!" at bounding box center [361, 260] width 288 height 13
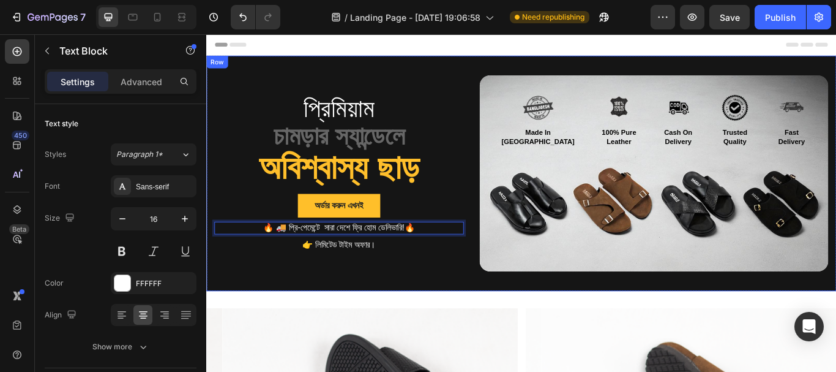
click at [434, 323] on div "প্রিমিয়াম Text Block চামড়ার স্যান্ডেলে Text Block অবিশ্বাস্য ছাড় Heading অর্ডার…" at bounding box center [573, 196] width 734 height 274
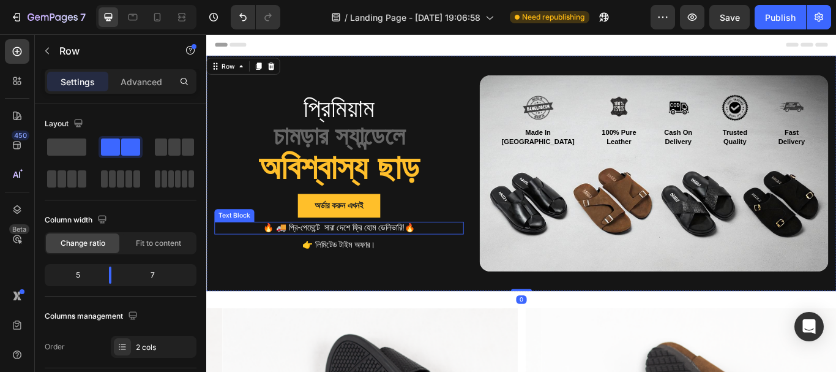
click at [272, 258] on p "🔥 🚚 প্রি-পেমেন্টে সারা দেশে ফ্রি হোম ডেলিভারি!🔥" at bounding box center [361, 260] width 288 height 13
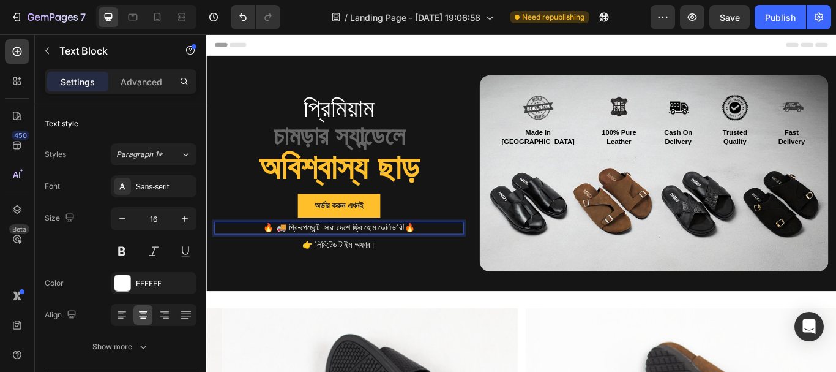
click at [257, 256] on p "🔥 🚚 প্রি-পেমেন্টে সারা দেশে ফ্রি হোম ডেলিভারি!🔥" at bounding box center [361, 260] width 288 height 13
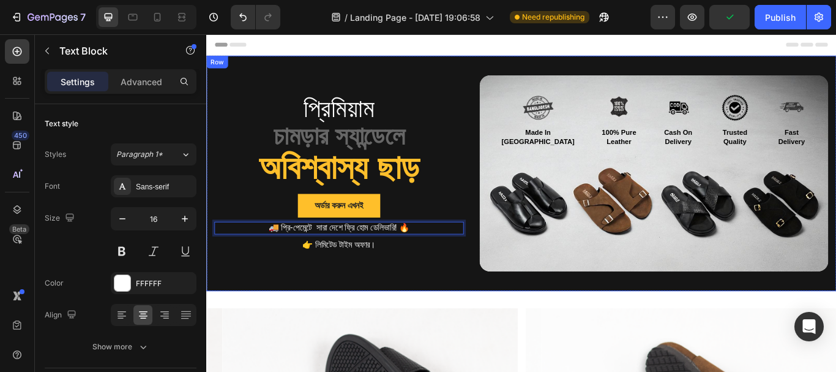
click at [362, 305] on div "প্রিমিয়াম Text Block চামড়ার স্যান্ডেলে Text Block অবিশ্বাস্য ছাড় Heading অর্ডার…" at bounding box center [360, 196] width 291 height 229
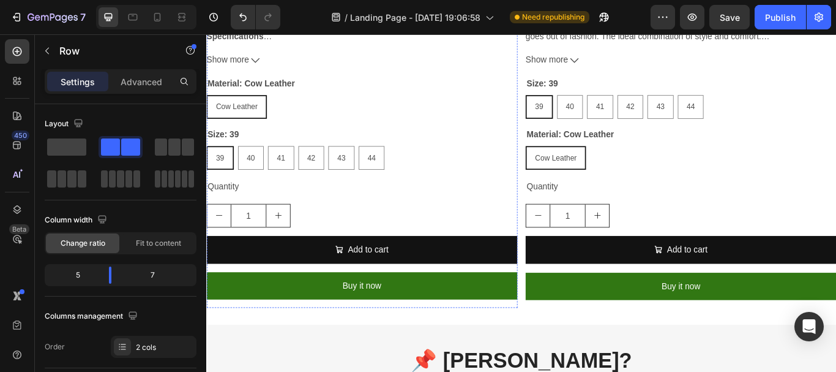
scroll to position [1836, 0]
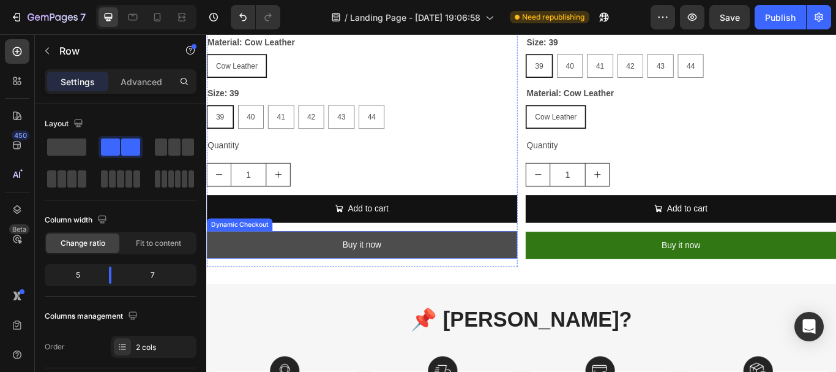
click at [418, 274] on button "Buy it now" at bounding box center [387, 280] width 362 height 32
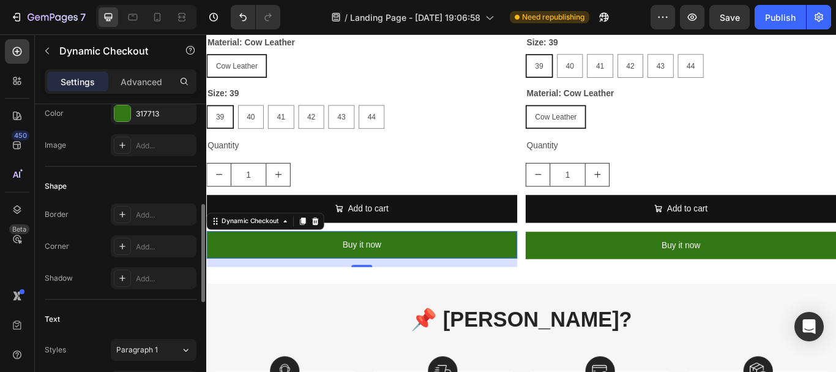
scroll to position [428, 0]
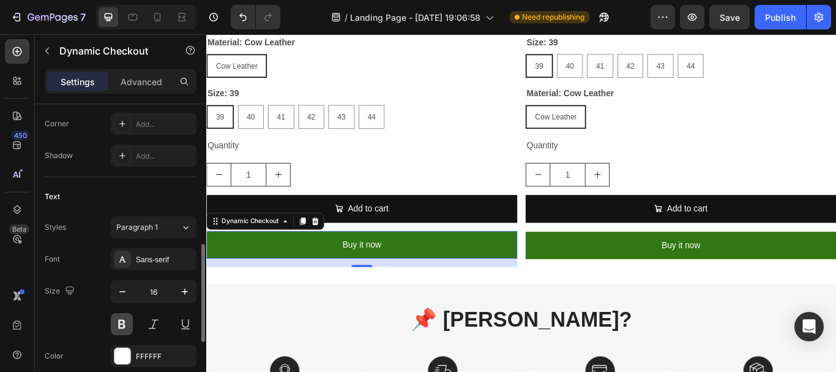
click at [126, 317] on button at bounding box center [122, 324] width 22 height 22
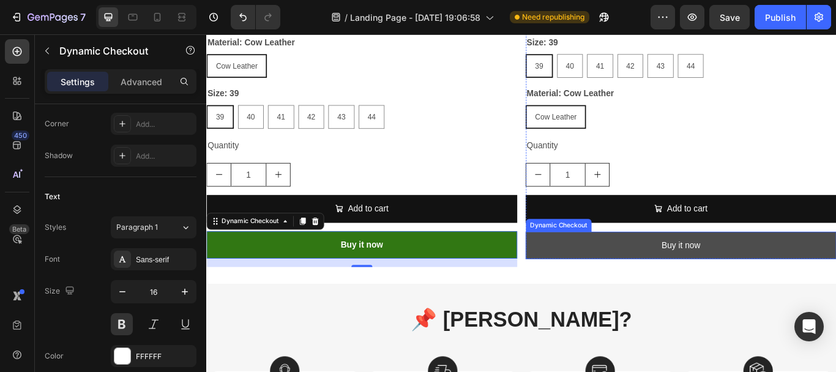
click at [698, 265] on button "Buy it now" at bounding box center [759, 280] width 362 height 32
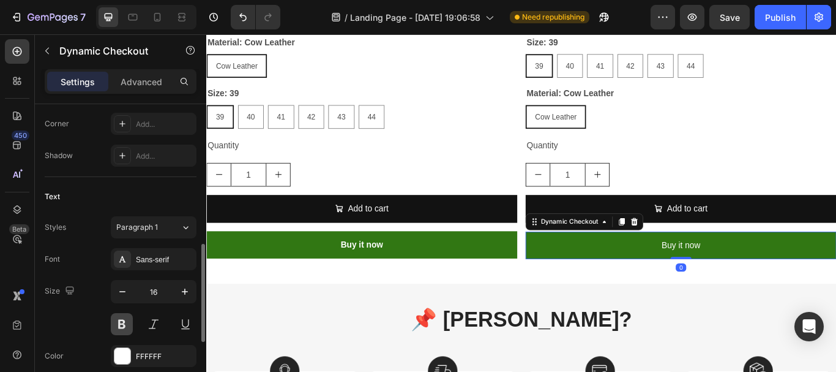
click at [118, 318] on button at bounding box center [122, 324] width 22 height 22
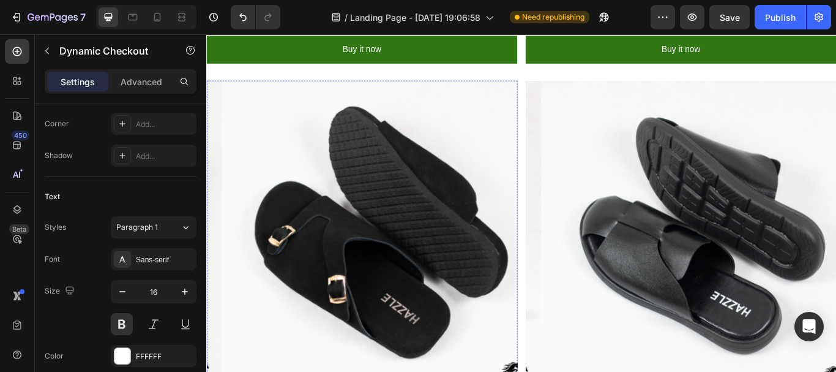
scroll to position [1040, 0]
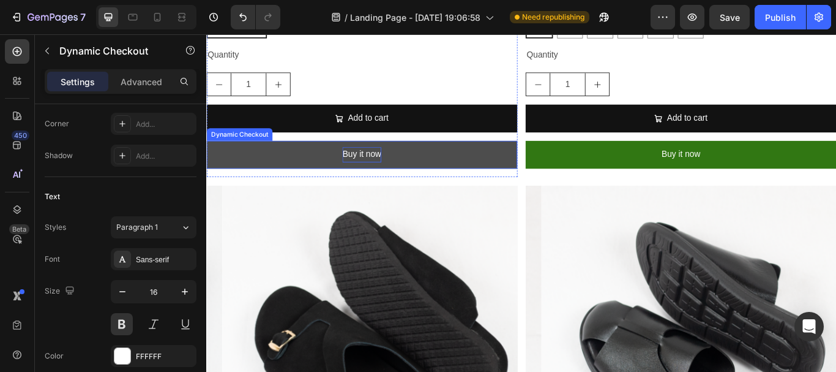
click at [379, 169] on div "Buy it now" at bounding box center [387, 175] width 45 height 18
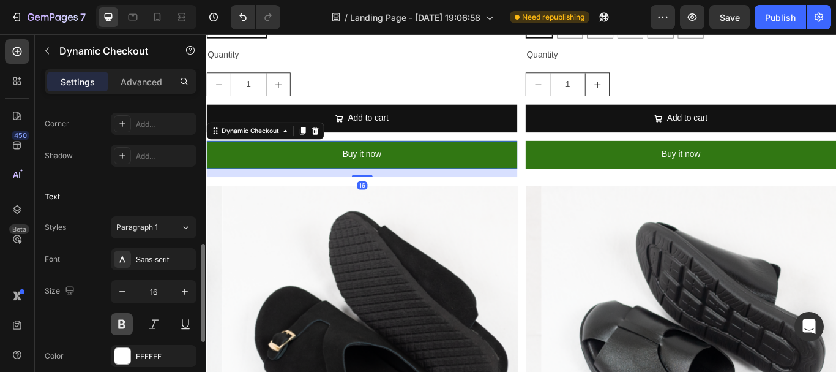
drag, startPoint x: 125, startPoint y: 319, endPoint x: 228, endPoint y: 177, distance: 175.0
click at [125, 319] on button at bounding box center [122, 324] width 22 height 22
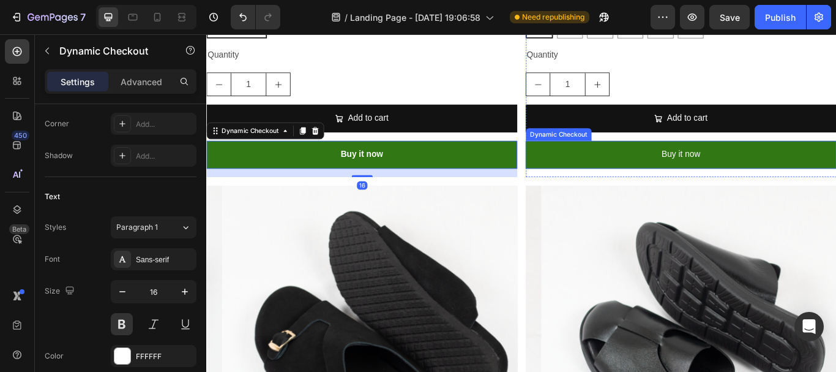
click at [693, 168] on button "Buy it now" at bounding box center [759, 175] width 362 height 32
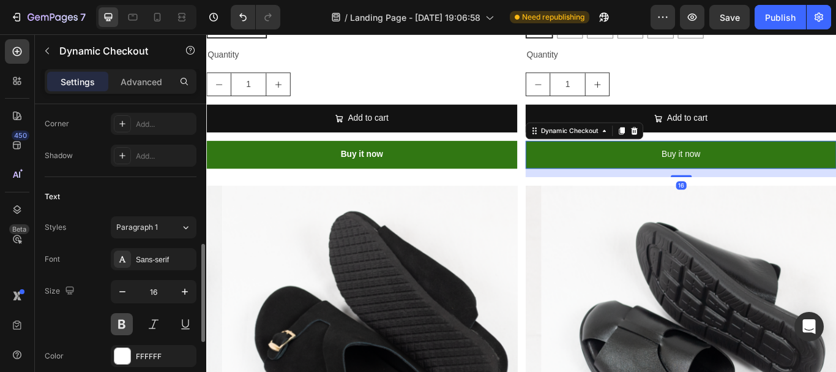
drag, startPoint x: 125, startPoint y: 316, endPoint x: 12, endPoint y: 296, distance: 115.0
click at [125, 316] on button at bounding box center [122, 324] width 22 height 22
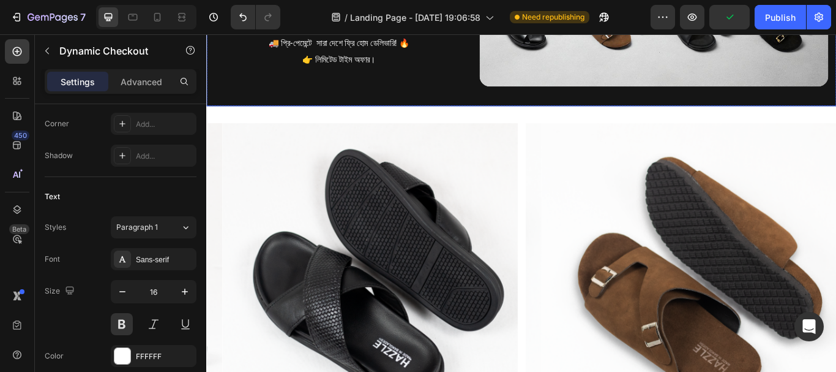
scroll to position [0, 0]
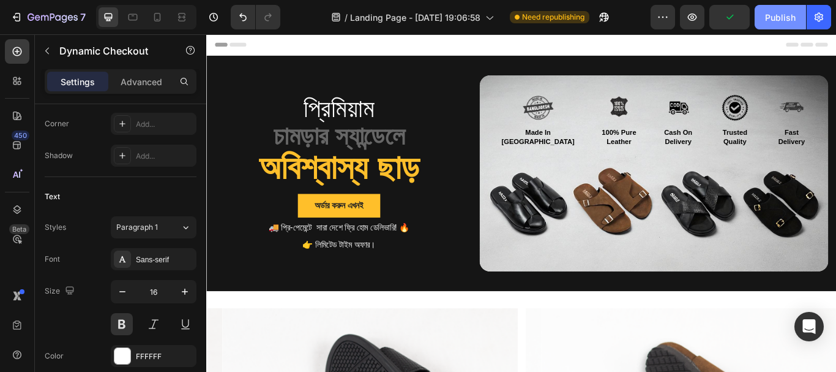
click at [761, 13] on button "Publish" at bounding box center [780, 17] width 51 height 24
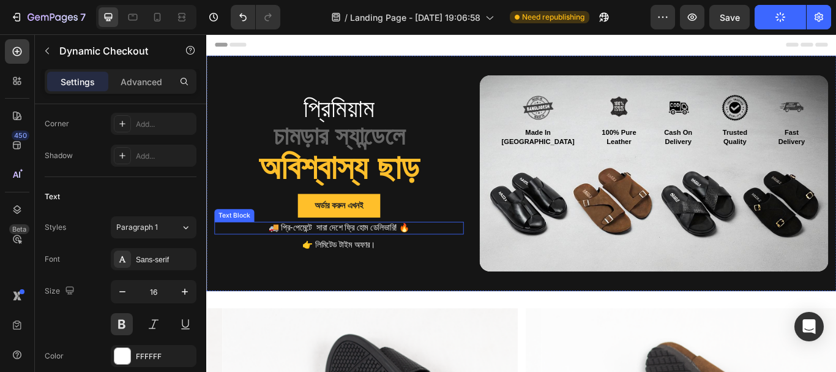
click at [425, 261] on p "🚚 প্রি-পেমেন্টে সারা দেশে ফ্রি হোম ডেলিভারি! 🔥" at bounding box center [361, 260] width 288 height 13
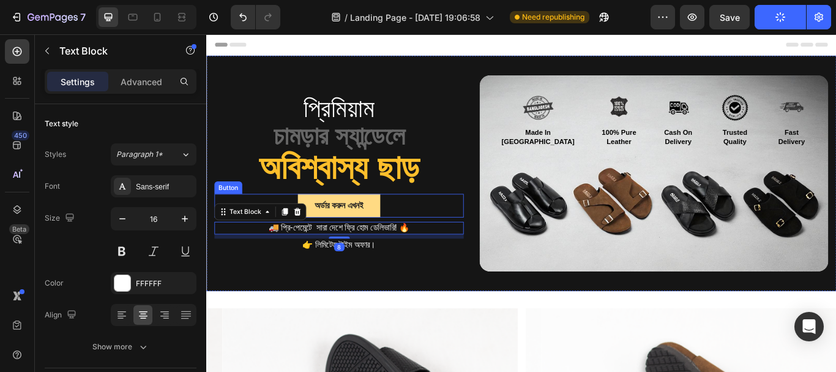
click at [381, 239] on link "অর্ডার করুন এখনই" at bounding box center [361, 234] width 97 height 28
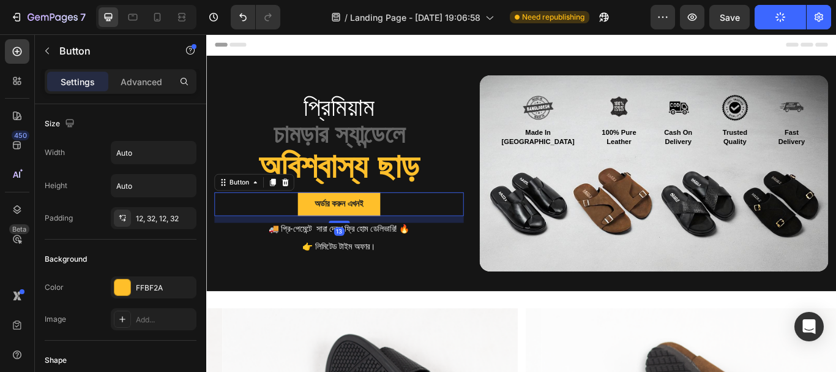
click at [366, 252] on div "প্রিমিয়াম Text Block চামড়ার স্যান্ডেলে Text Block অবিশ্বাস্য ছাড় Heading অর্ডার…" at bounding box center [360, 196] width 291 height 229
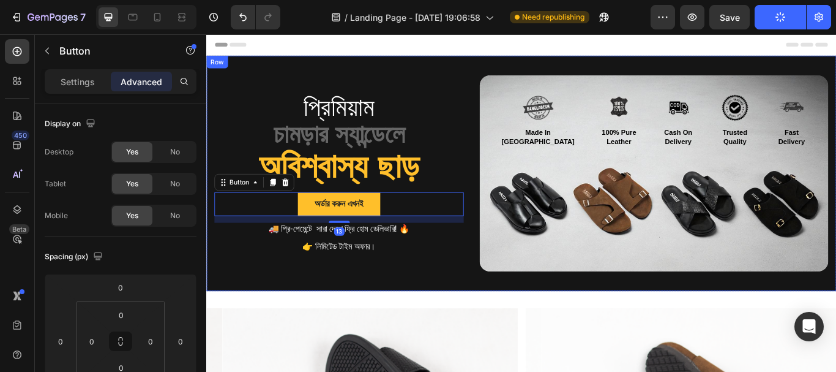
click at [460, 291] on div "প্রিমিয়াম Text Block চামড়ার স্যান্ডেলে Text Block অবিশ্বাস্য ছাড় Heading অর্ডার…" at bounding box center [360, 196] width 291 height 229
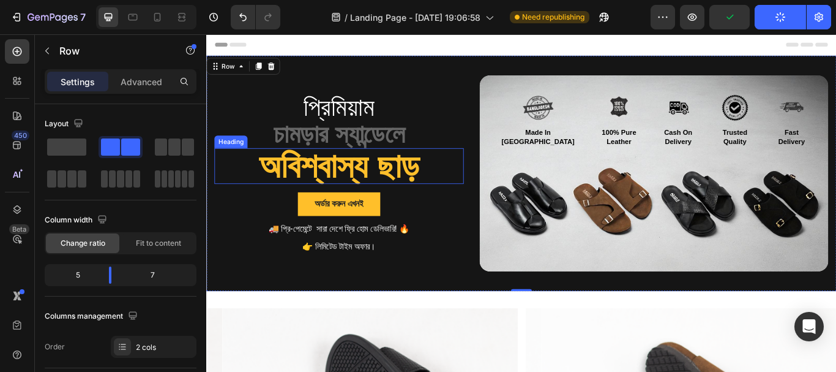
click at [379, 201] on h2 "অবিশ্বাস্য ছাড়" at bounding box center [360, 188] width 291 height 42
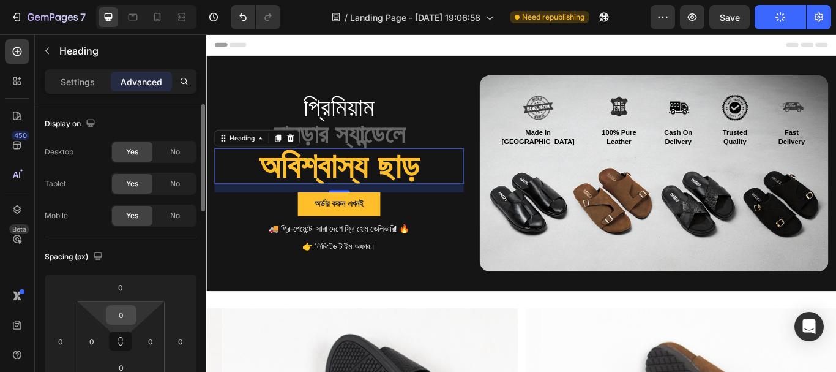
click at [117, 315] on input "0" at bounding box center [121, 314] width 24 height 18
type input "1"
type input "5"
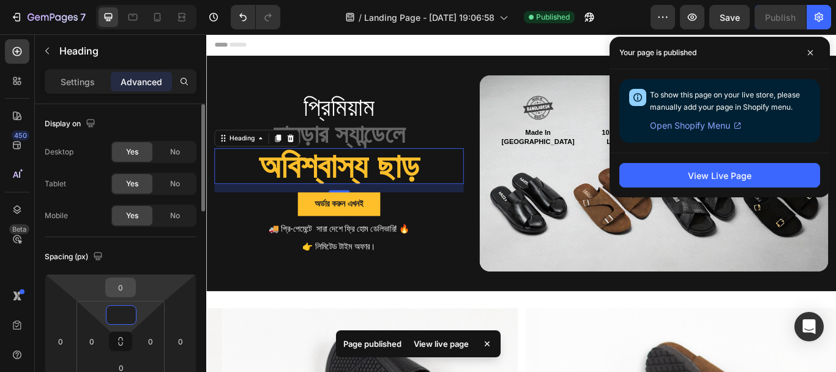
click at [126, 294] on input "0" at bounding box center [120, 287] width 24 height 18
type input "0"
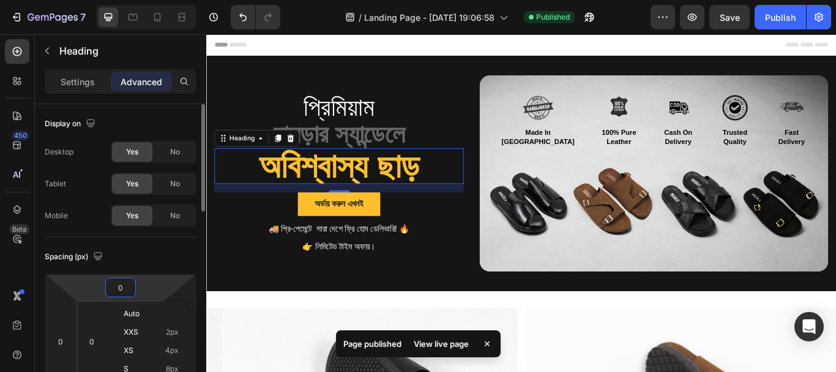
type input "5"
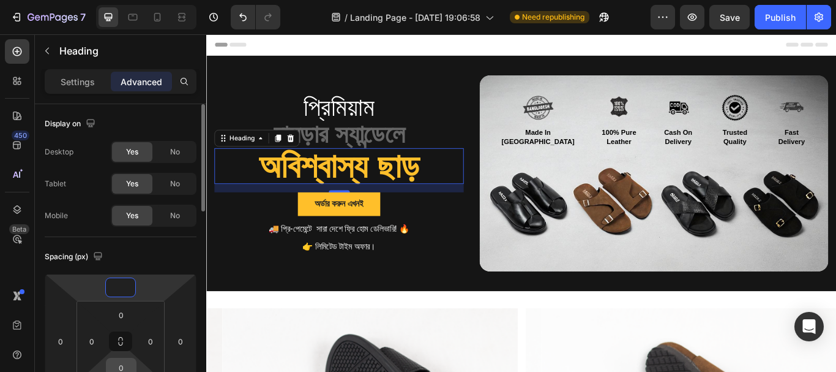
click at [126, 361] on input "0" at bounding box center [121, 367] width 24 height 18
type input "0"
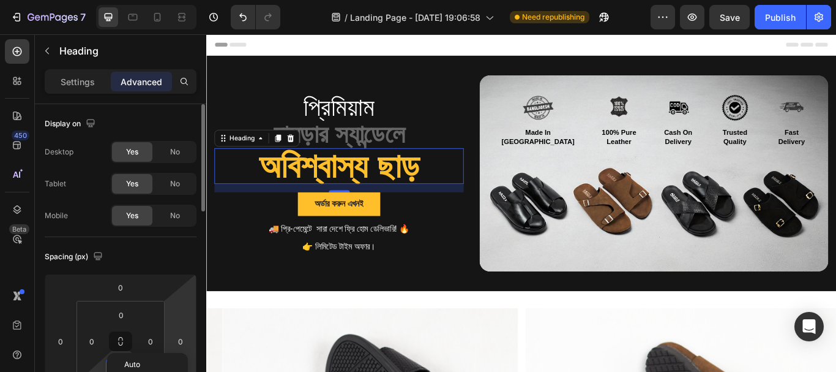
scroll to position [61, 0]
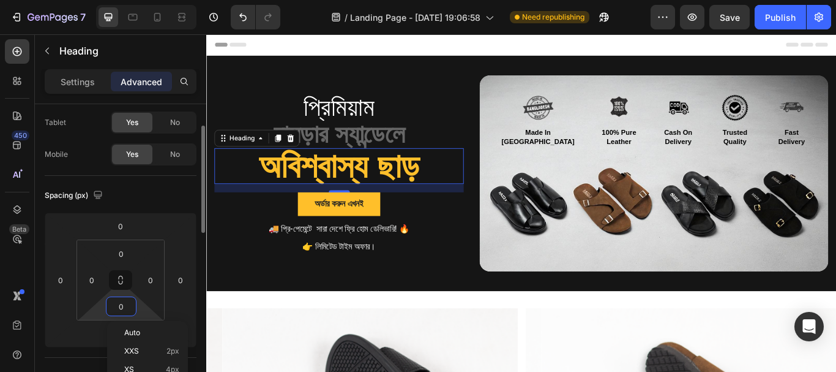
type input "1"
type input "3"
type input "2"
click at [122, 253] on input "0" at bounding box center [121, 253] width 24 height 18
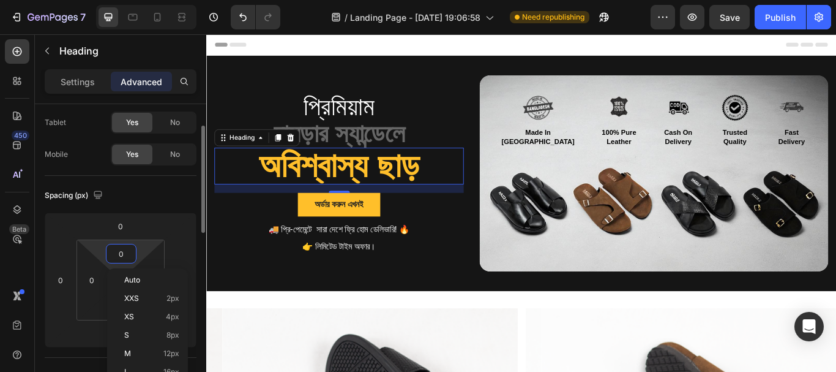
type input "2"
type input "5"
type input "6"
type input "2"
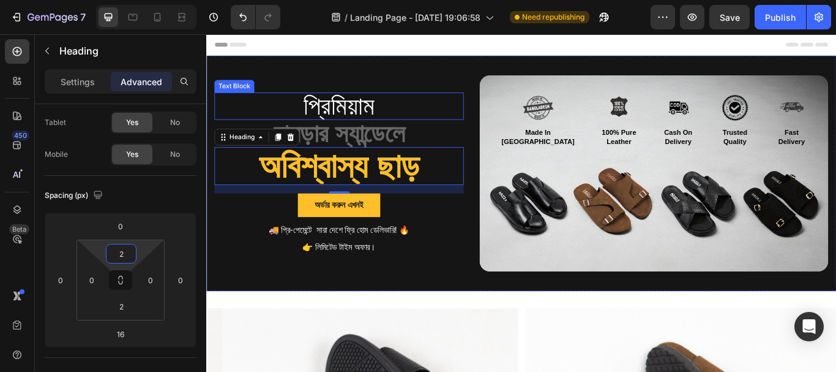
click at [462, 110] on p "প্রিমিয়াম" at bounding box center [361, 117] width 288 height 29
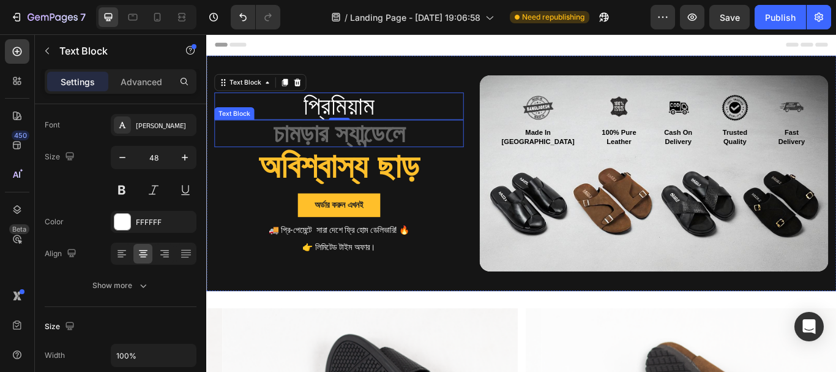
scroll to position [0, 0]
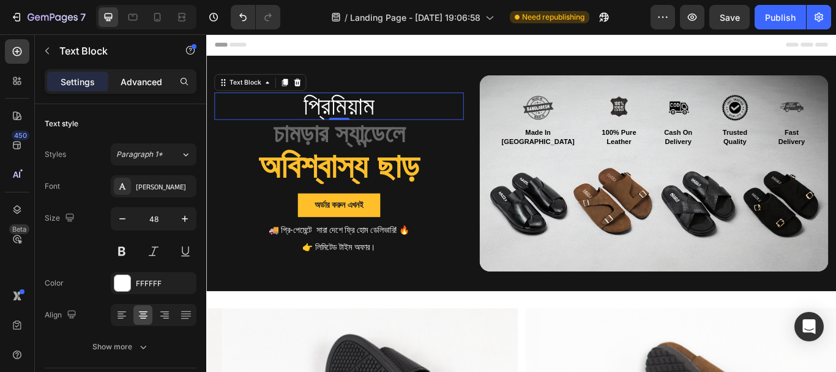
click at [133, 80] on p "Advanced" at bounding box center [142, 81] width 42 height 13
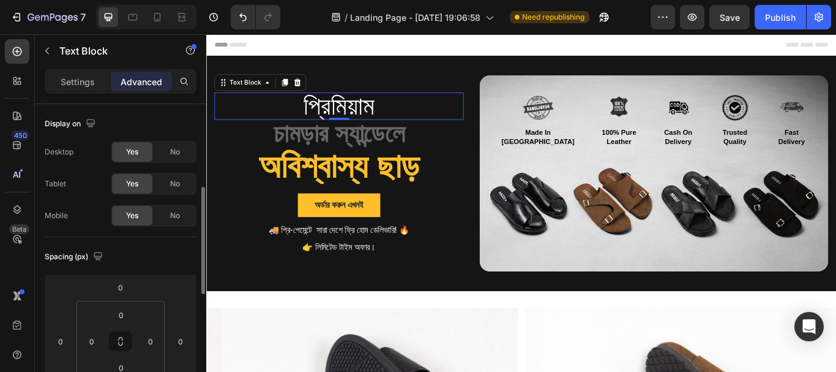
scroll to position [61, 0]
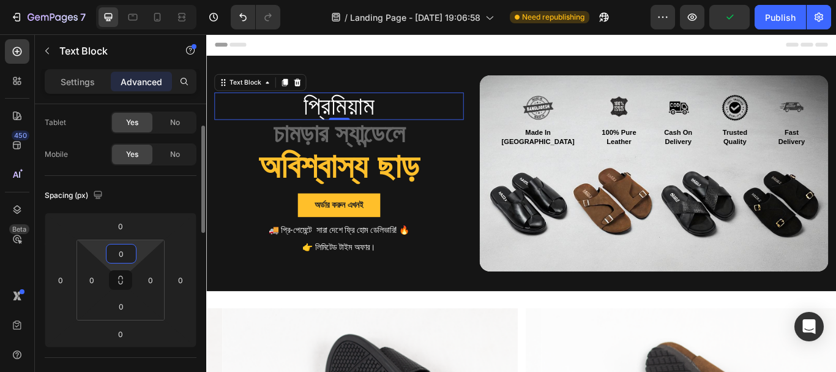
click at [121, 250] on input "0" at bounding box center [121, 253] width 24 height 18
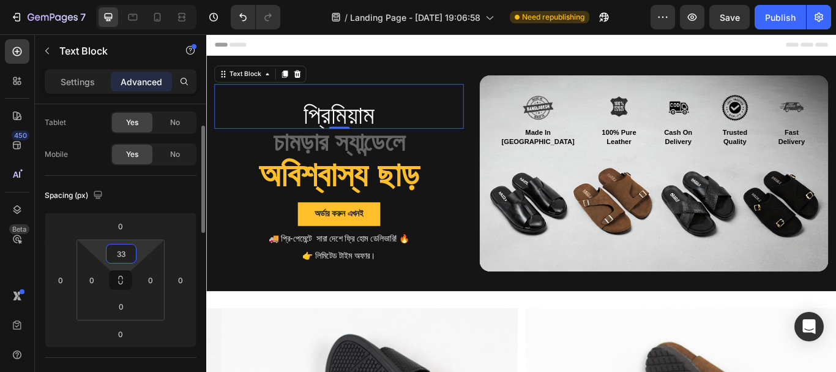
type input "3"
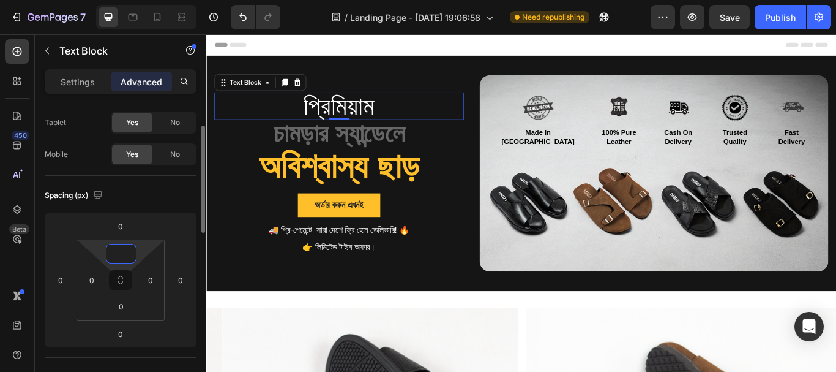
type input "5"
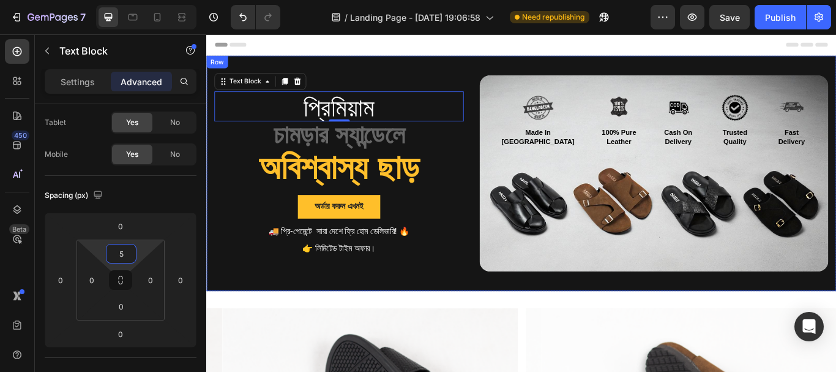
click at [505, 151] on div "প্রিমিয়াম Text Block 0 চামড়ার স্যান্ডেলে Text Block অবিশ্বাস্য ছাড় Heading অর্ড…" at bounding box center [573, 196] width 734 height 274
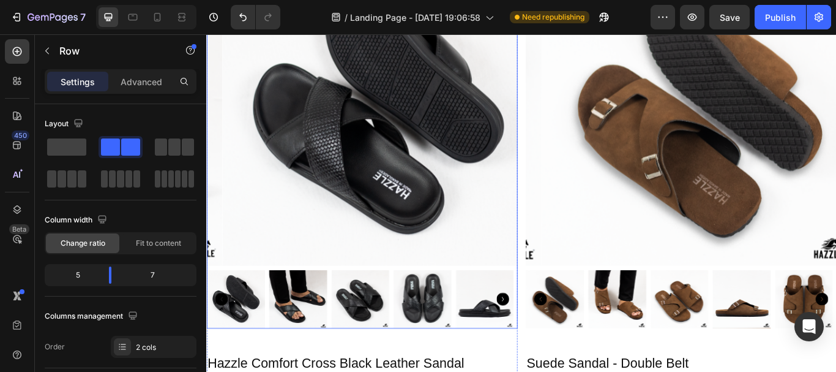
scroll to position [428, 0]
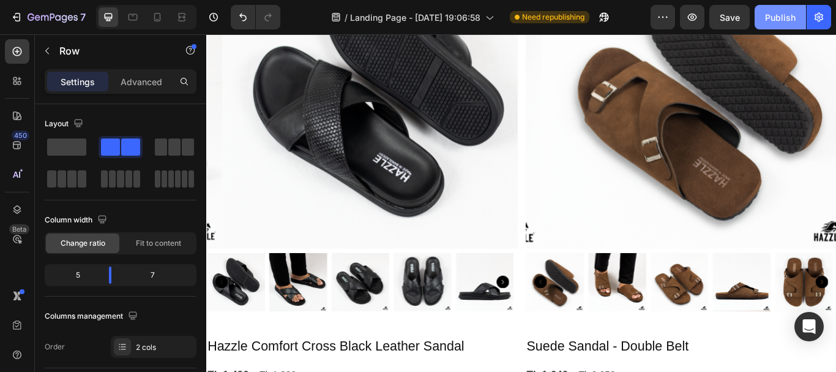
click at [769, 18] on div "Publish" at bounding box center [780, 17] width 31 height 13
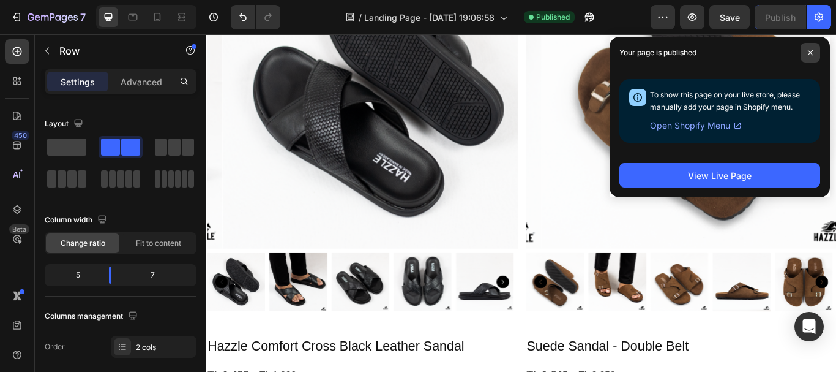
click at [806, 51] on span at bounding box center [811, 53] width 20 height 20
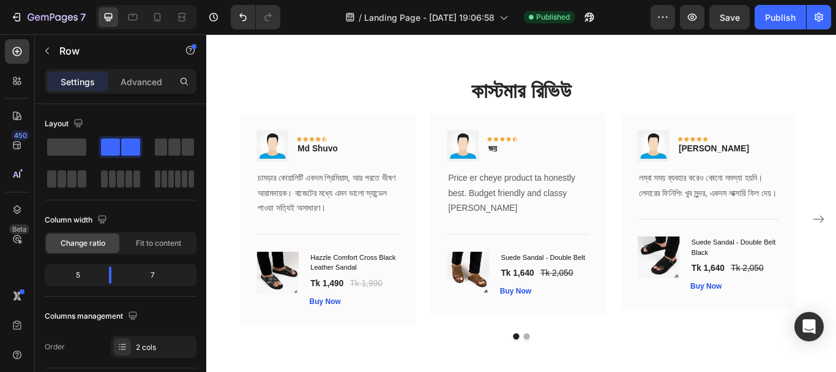
scroll to position [2387, 0]
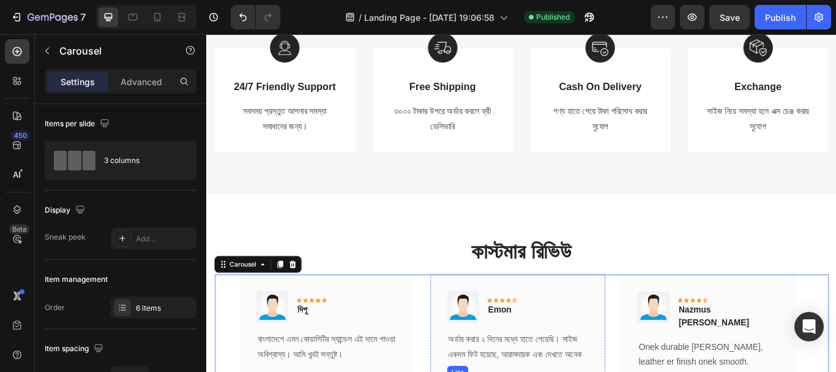
scroll to position [2132, 0]
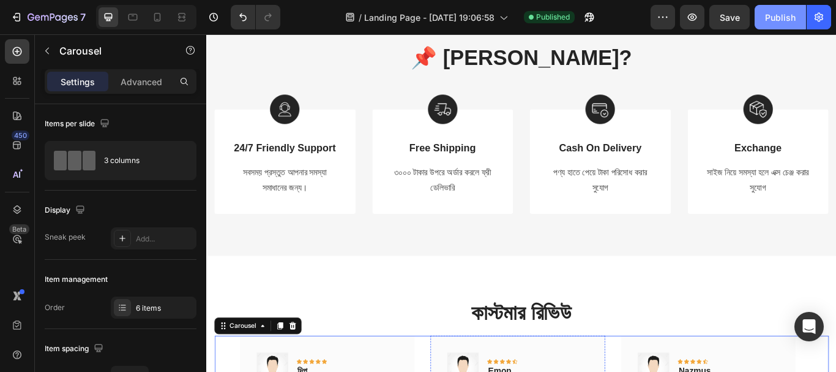
click at [778, 10] on button "Publish" at bounding box center [780, 17] width 51 height 24
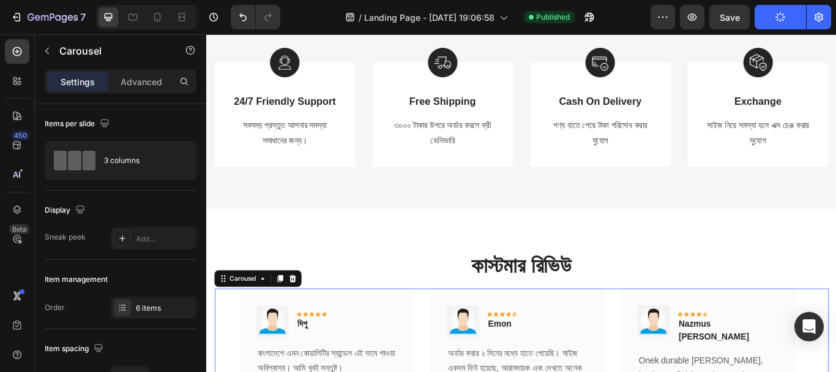
scroll to position [1836, 0]
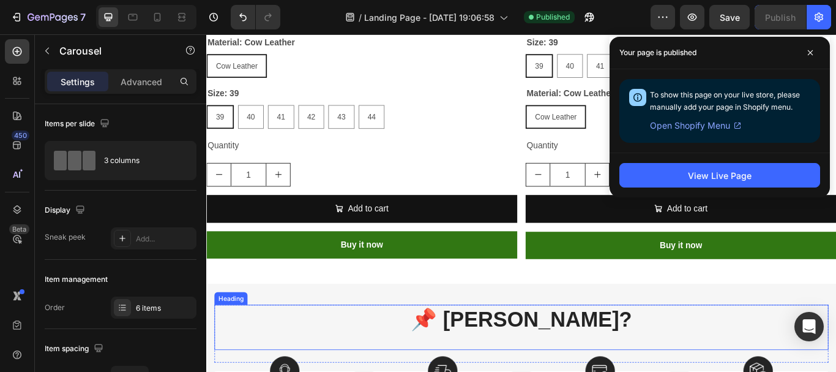
click at [570, 349] on h2 "📌 [PERSON_NAME]?" at bounding box center [573, 366] width 716 height 34
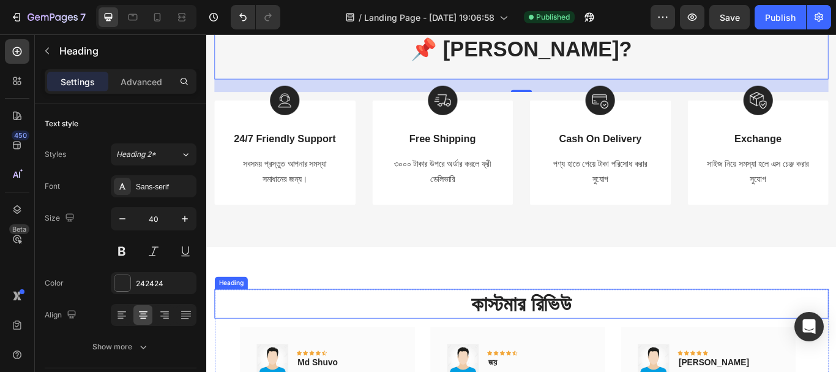
scroll to position [2387, 0]
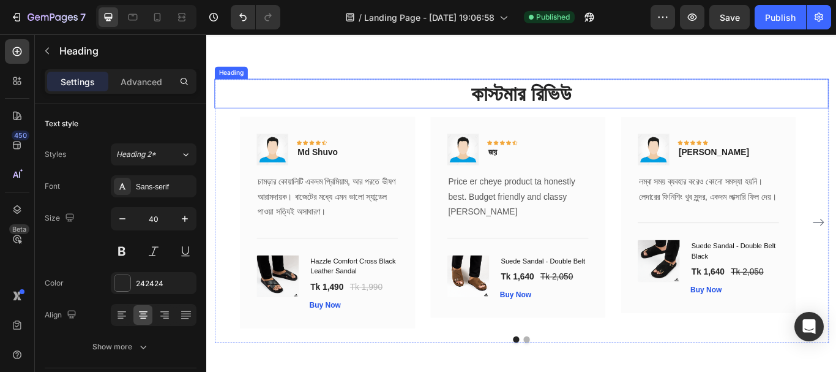
click at [597, 111] on h2 "কাস্টমার রিভিউ" at bounding box center [573, 103] width 716 height 34
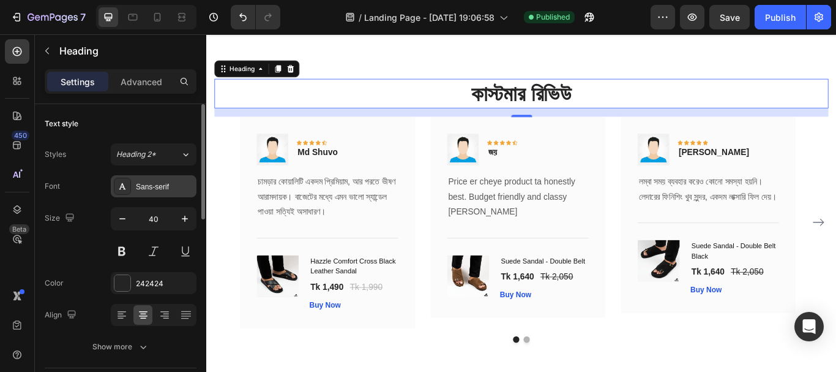
click at [123, 185] on icon at bounding box center [122, 186] width 7 height 6
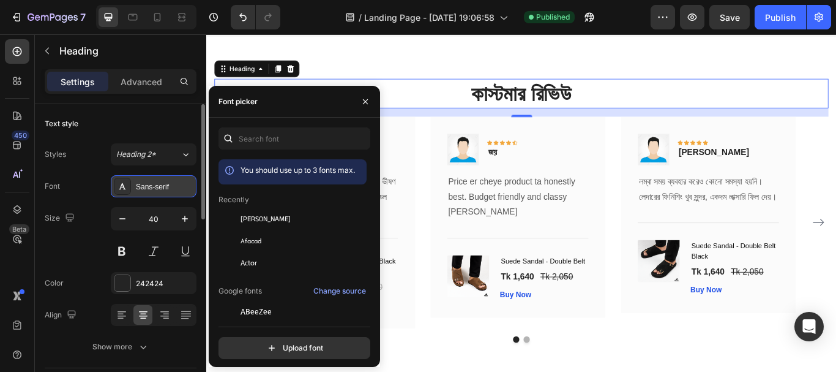
click at [123, 185] on icon at bounding box center [122, 186] width 7 height 6
